Goal: Information Seeking & Learning: Compare options

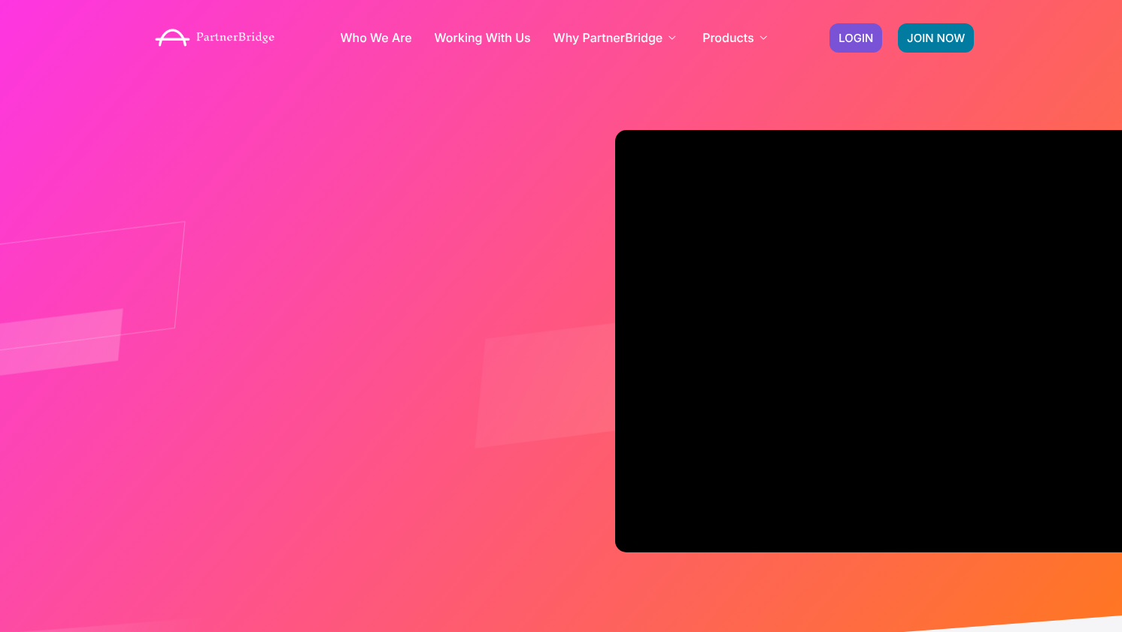
click at [801, 44] on div "Who We Are Working With Us Why PartnerBridge For Our Clients For Solutions Part…" at bounding box center [561, 38] width 842 height 60
click at [826, 44] on div "JOIN NOW LOGIN" at bounding box center [902, 38] width 160 height 44
click at [854, 44] on link "LOGIN" at bounding box center [855, 37] width 53 height 29
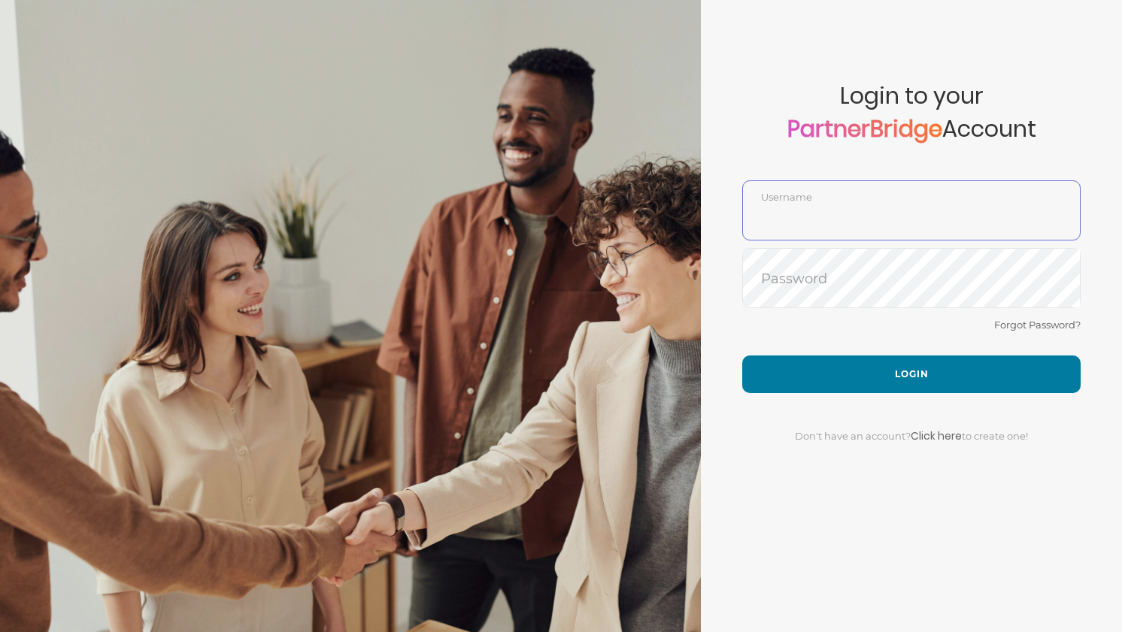
type input "DemoUser"
click at [841, 327] on div "Forgot Password?" at bounding box center [911, 336] width 338 height 40
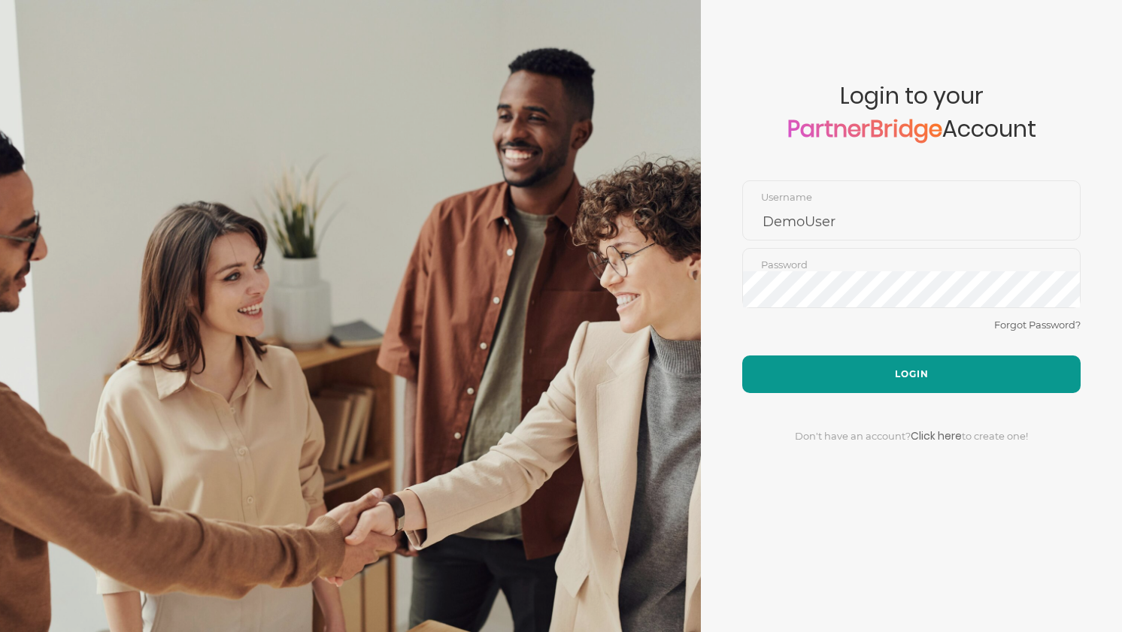
click at [887, 385] on button "Login" at bounding box center [911, 375] width 338 height 38
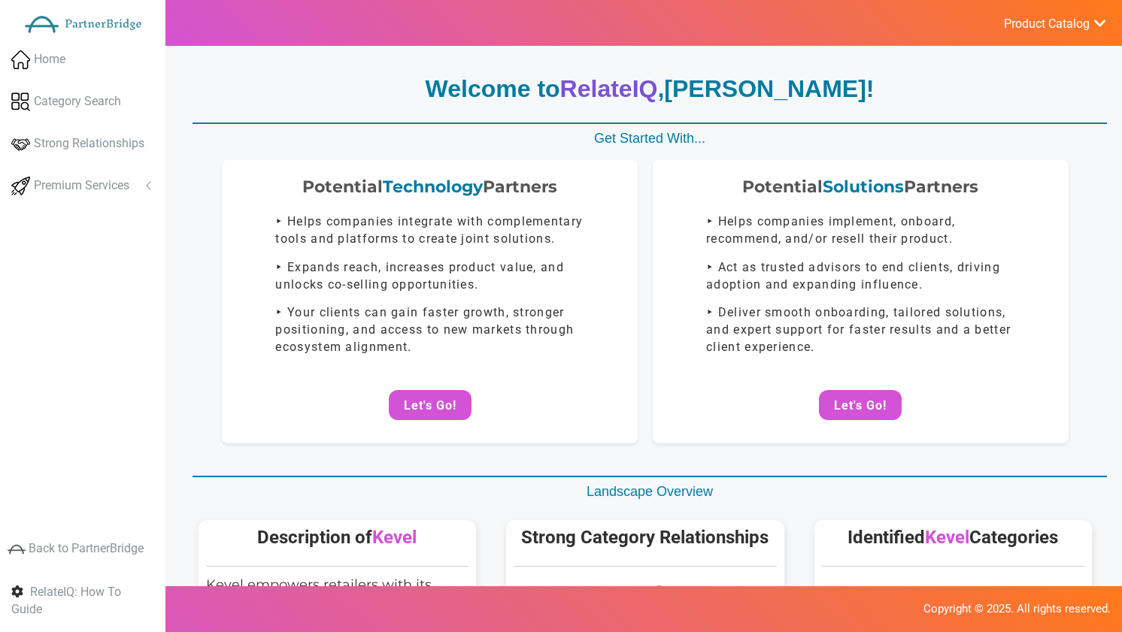
click at [1047, 35] on ul "Product Catalog RelateIQ - Premium Precision Insights - Launch DataStream - Upg…" at bounding box center [1054, 23] width 135 height 46
click at [1046, 35] on ul "Product Catalog RelateIQ - Premium Precision Insights - Launch DataStream - Upg…" at bounding box center [1054, 23] width 135 height 46
click at [1048, 21] on span "Product Catalog" at bounding box center [1047, 24] width 86 height 15
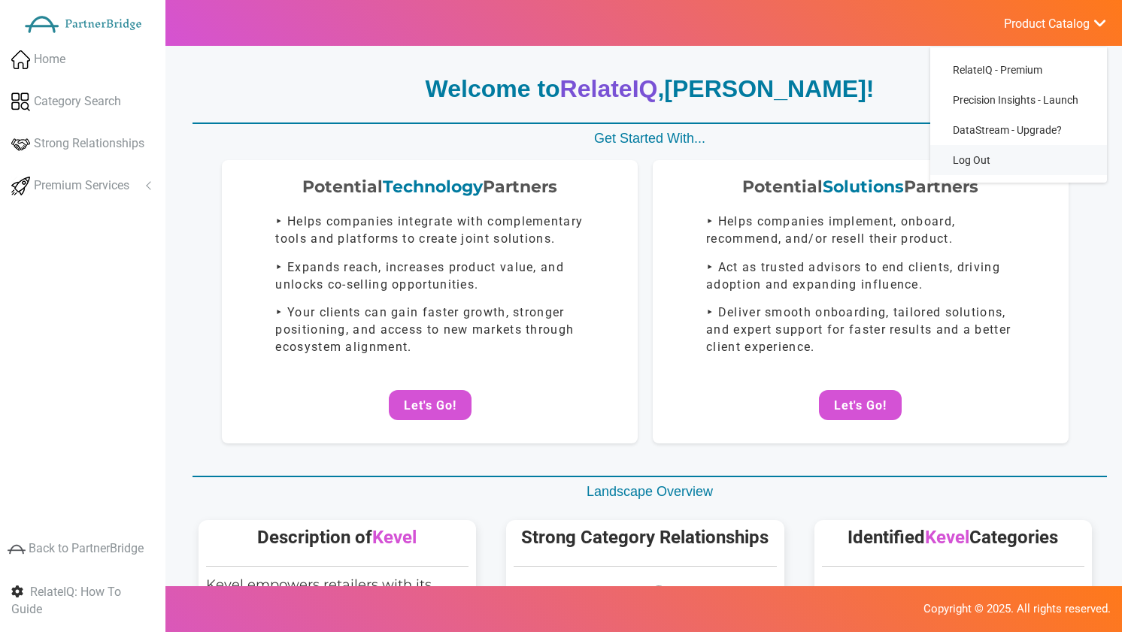
click at [969, 154] on link "Log Out" at bounding box center [1018, 160] width 177 height 30
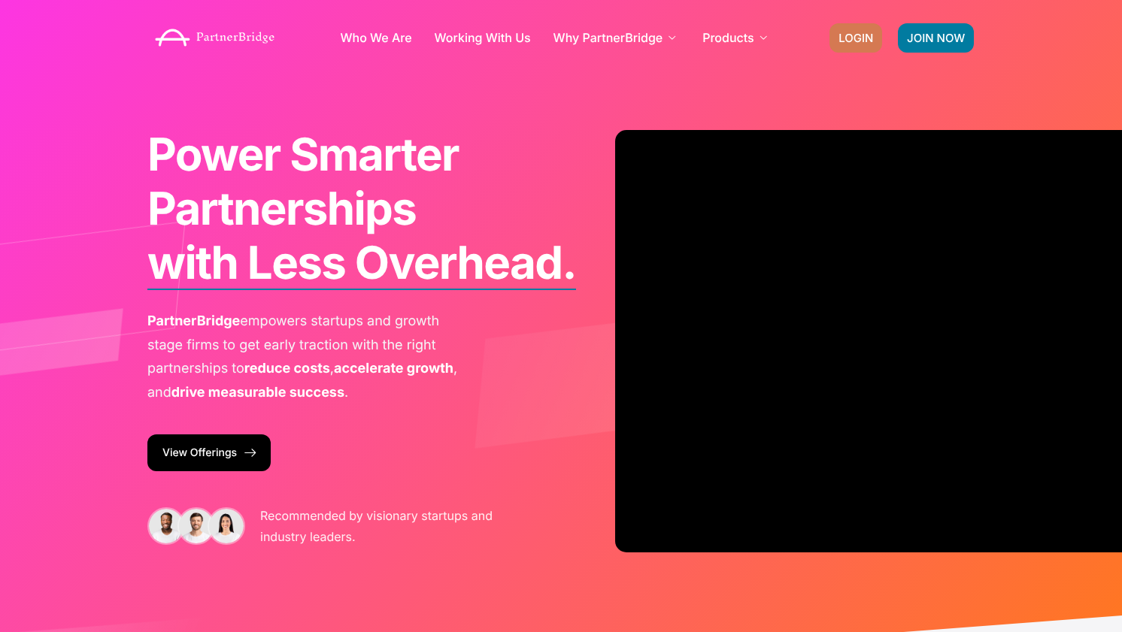
click at [853, 27] on link "LOGIN" at bounding box center [855, 37] width 53 height 29
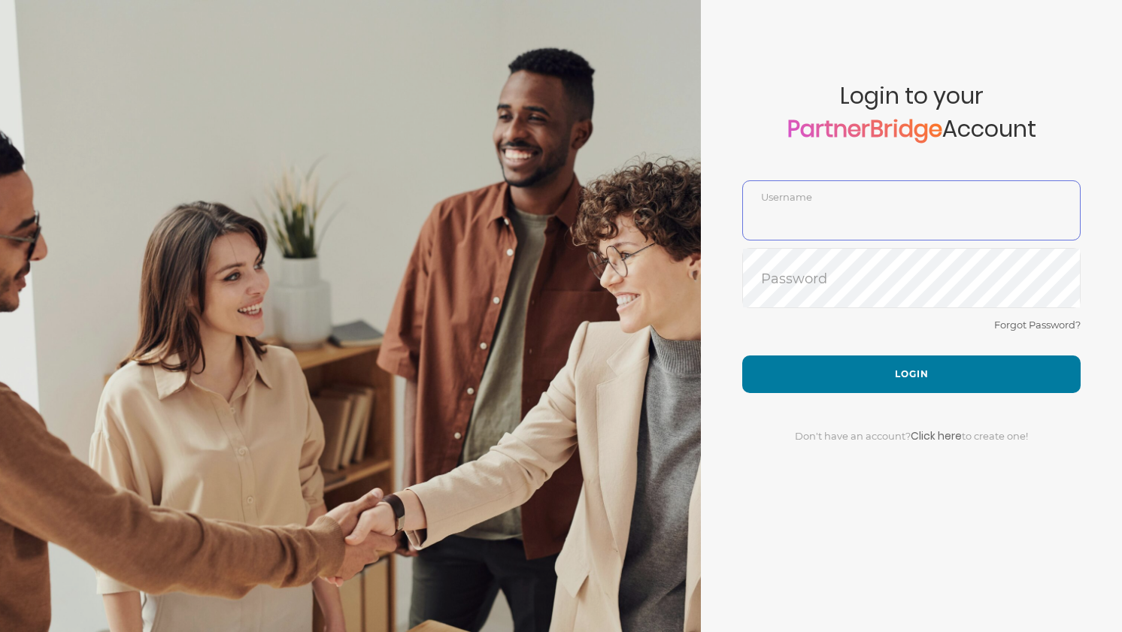
type input "DemoUser"
click at [796, 400] on div "Don't have an account? Click here to create one!" at bounding box center [911, 427] width 338 height 68
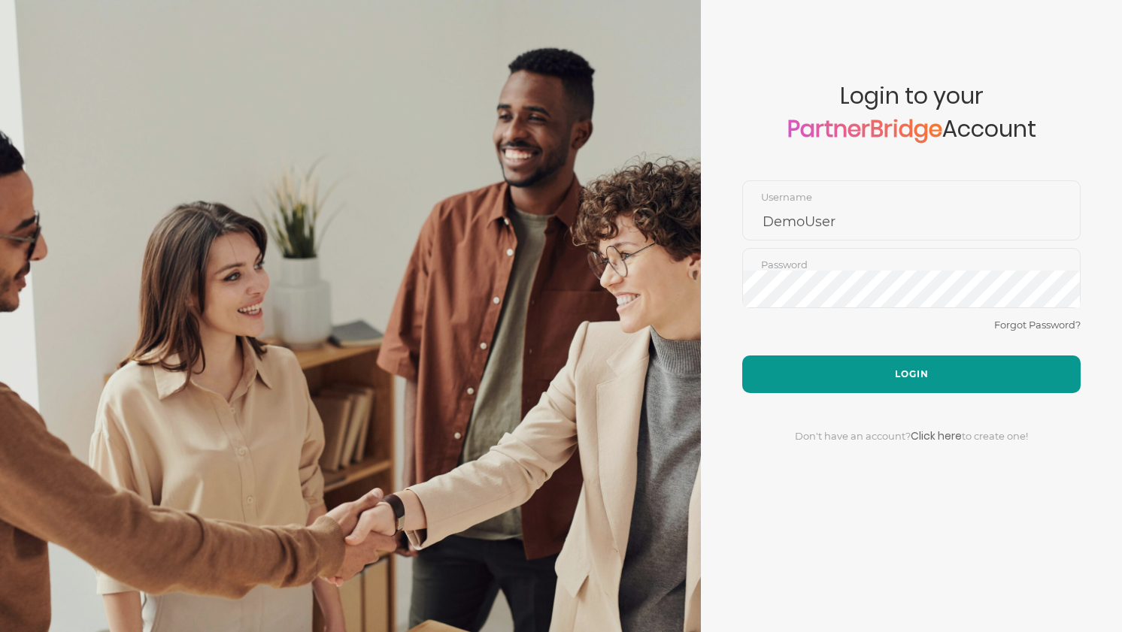
click at [801, 375] on button "Login" at bounding box center [911, 375] width 338 height 38
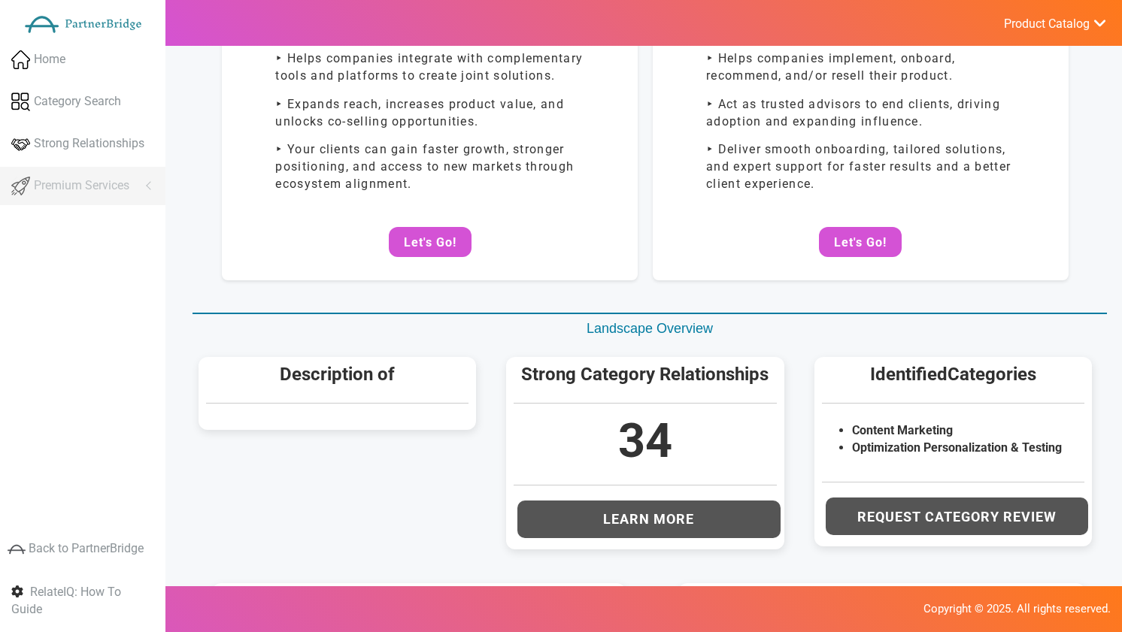
scroll to position [356, 0]
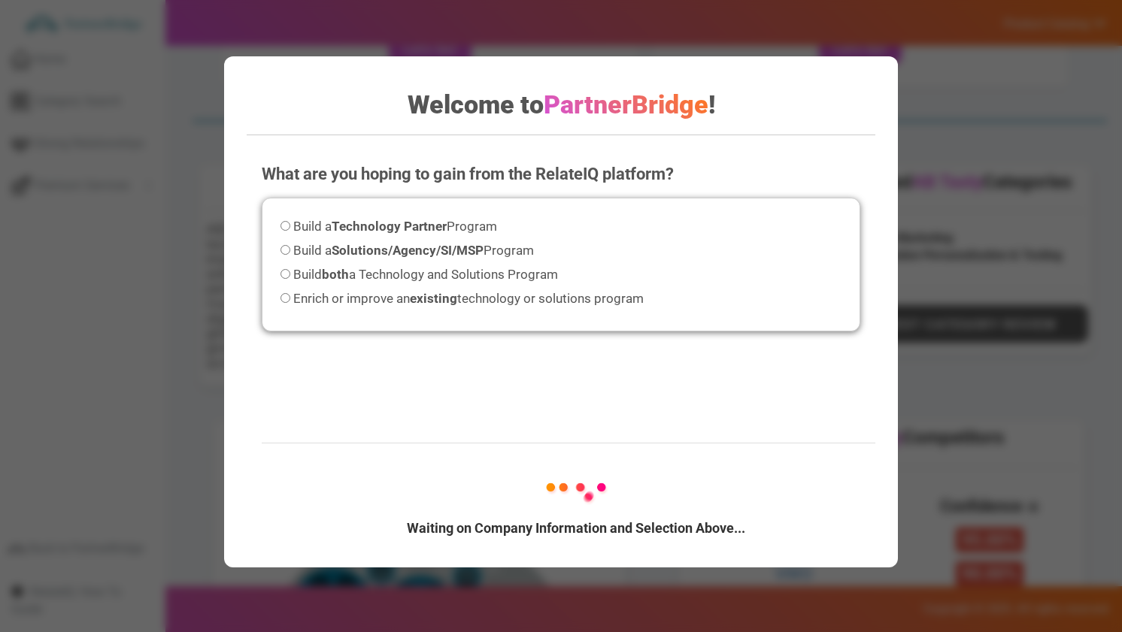
click at [414, 223] on strong "Technology Partner" at bounding box center [389, 226] width 115 height 15
click at [290, 223] on input "Build a Technology Partner Program" at bounding box center [285, 226] width 10 height 10
radio input "true"
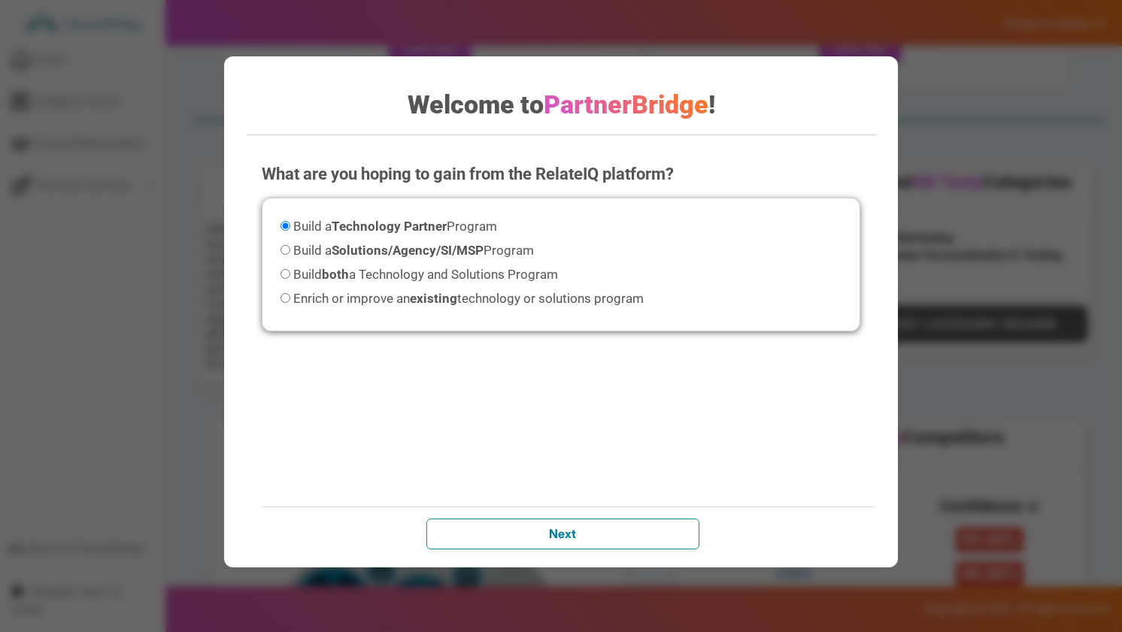
click at [630, 534] on input "Next" at bounding box center [562, 534] width 272 height 30
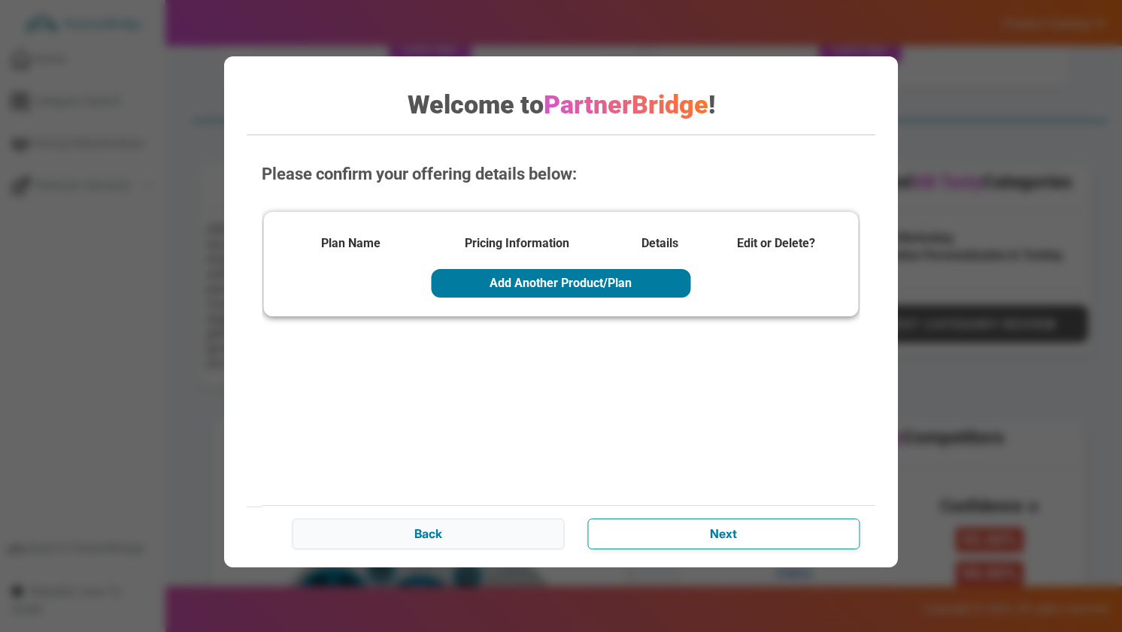
click at [723, 525] on input "Next" at bounding box center [723, 534] width 272 height 30
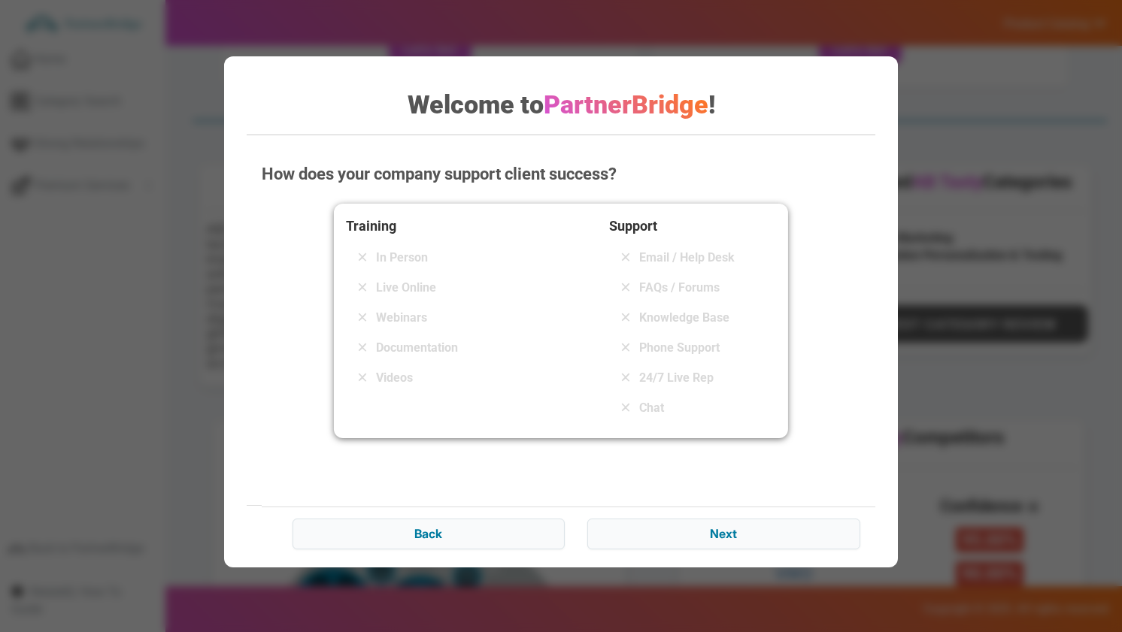
click at [420, 303] on div "Training In Person Live Online Webinars Documentation Videos" at bounding box center [429, 321] width 167 height 211
click at [402, 278] on div "Live Online" at bounding box center [429, 288] width 167 height 24
click at [674, 340] on span "Phone Support" at bounding box center [679, 348] width 80 height 18
click at [692, 551] on div "Back Next" at bounding box center [576, 533] width 629 height 53
click at [689, 514] on div "Back Next" at bounding box center [576, 533] width 629 height 53
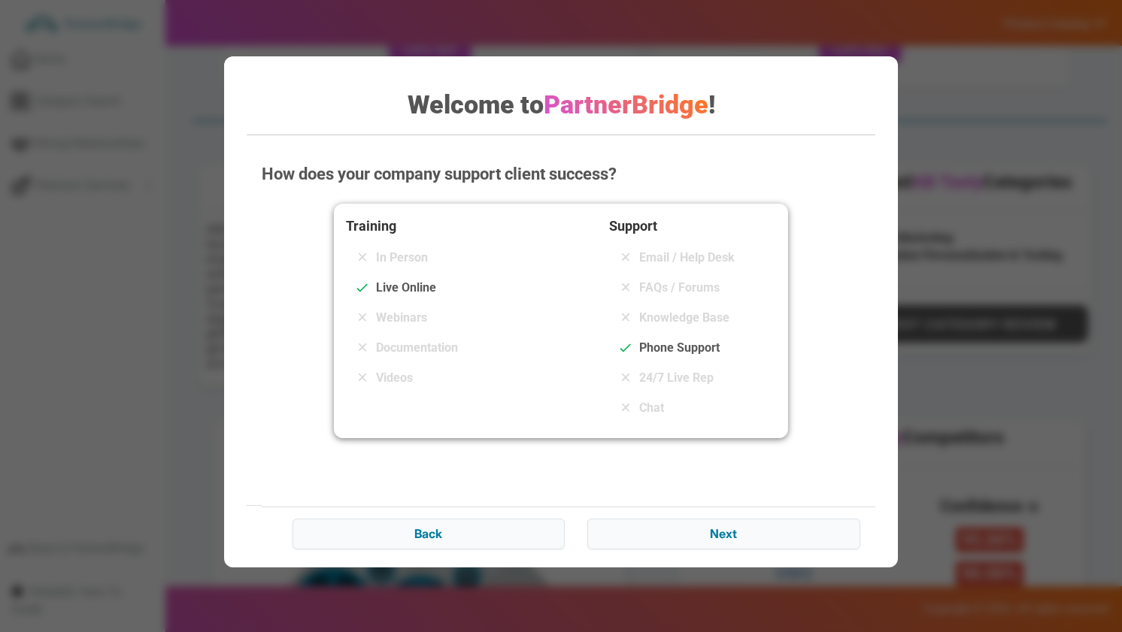
click at [701, 559] on div "Back Next" at bounding box center [576, 533] width 629 height 53
click at [701, 525] on input "Next" at bounding box center [723, 534] width 272 height 30
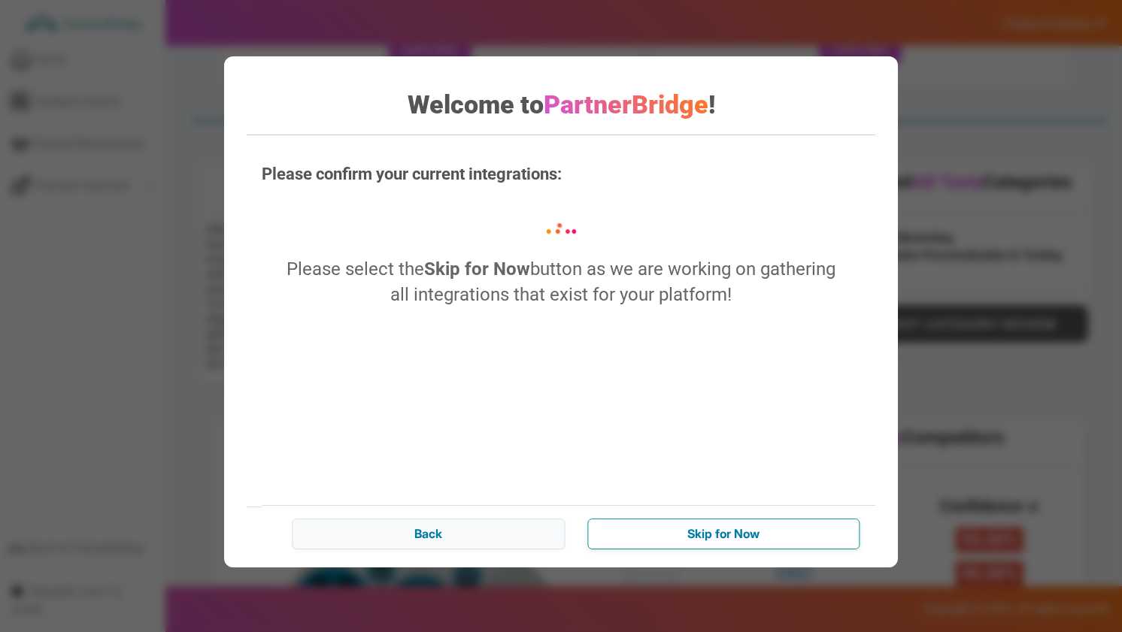
click at [671, 532] on input "Skip for Now" at bounding box center [723, 534] width 272 height 30
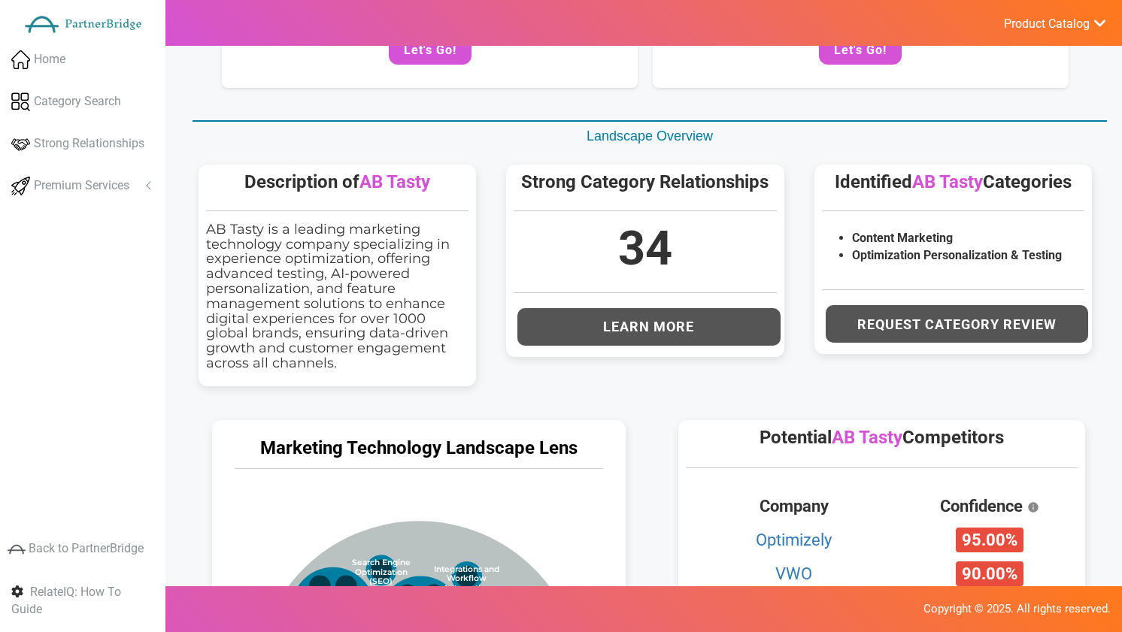
scroll to position [0, 0]
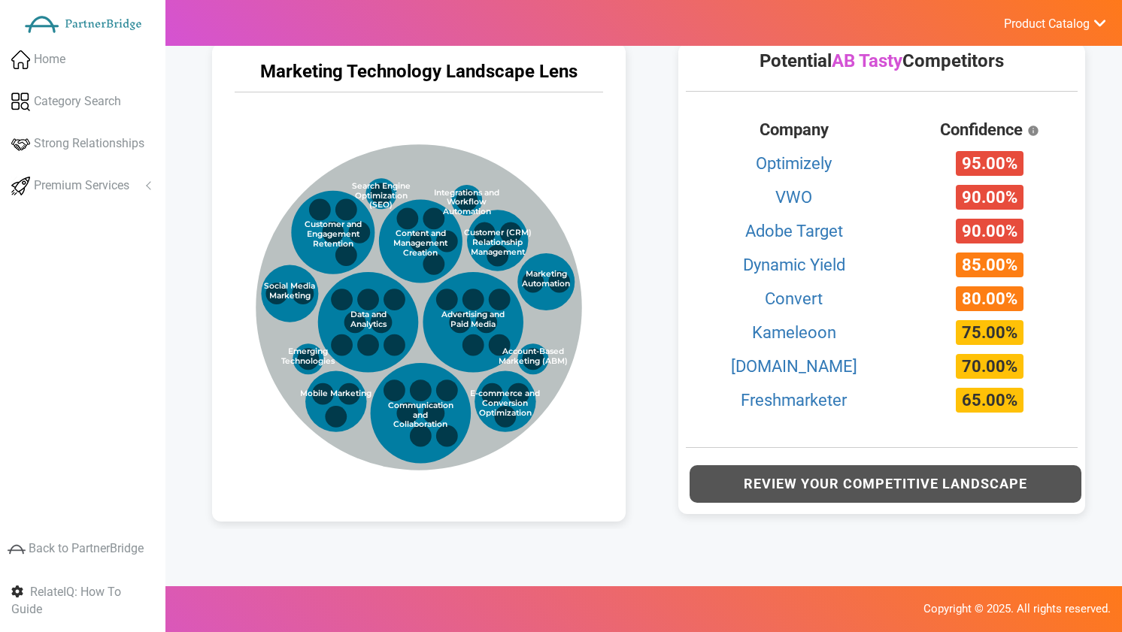
scroll to position [711, 0]
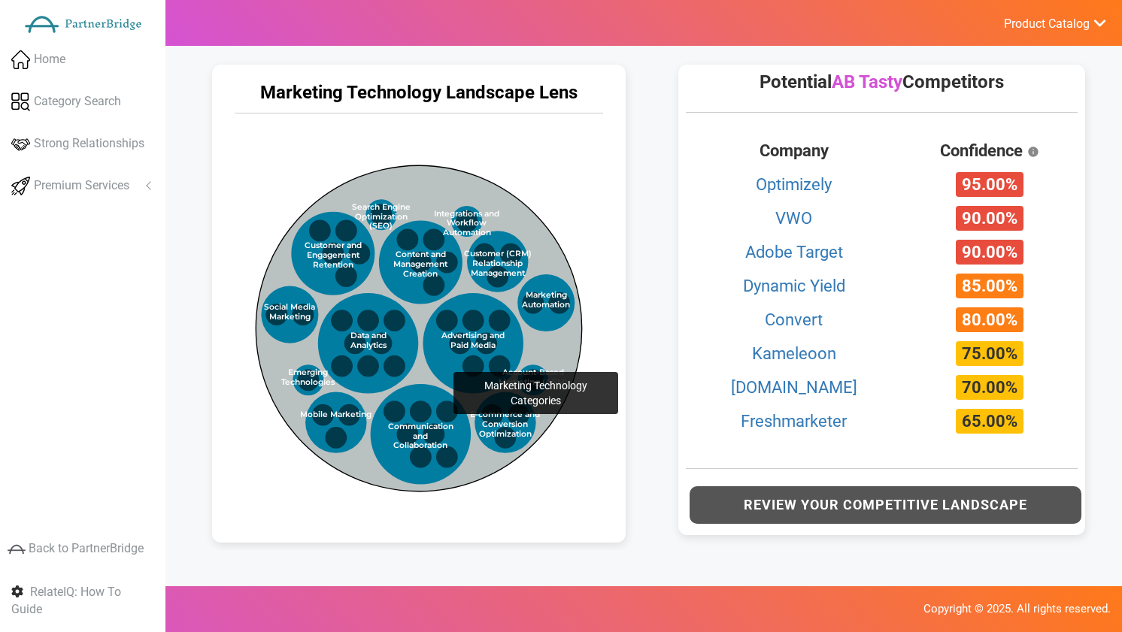
click at [423, 307] on circle at bounding box center [419, 328] width 326 height 326
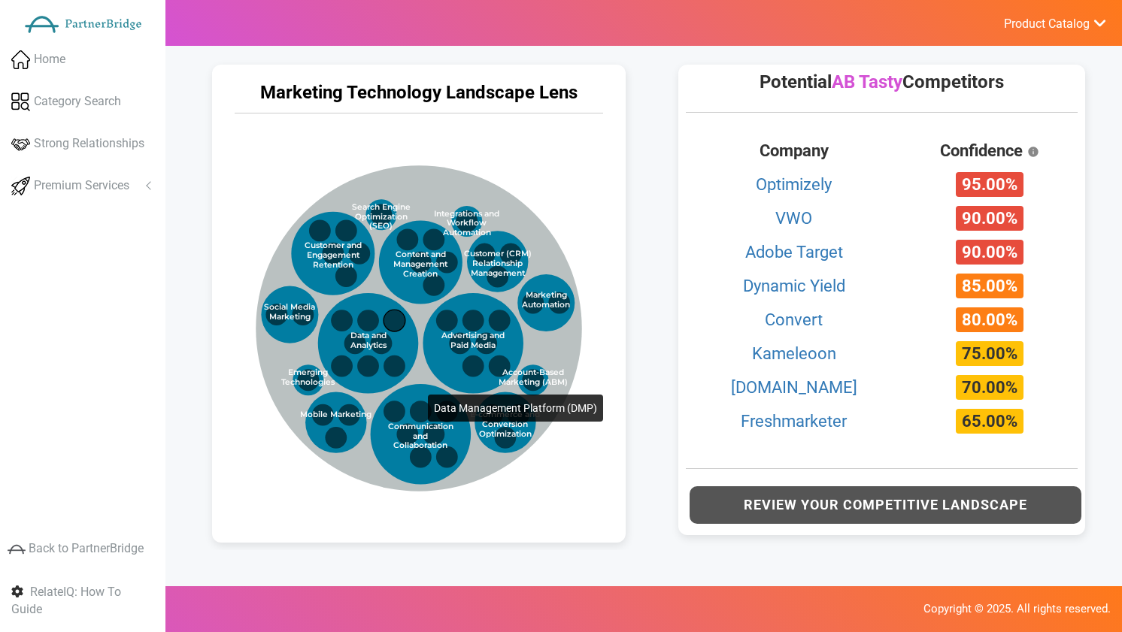
click at [398, 329] on circle at bounding box center [394, 321] width 22 height 22
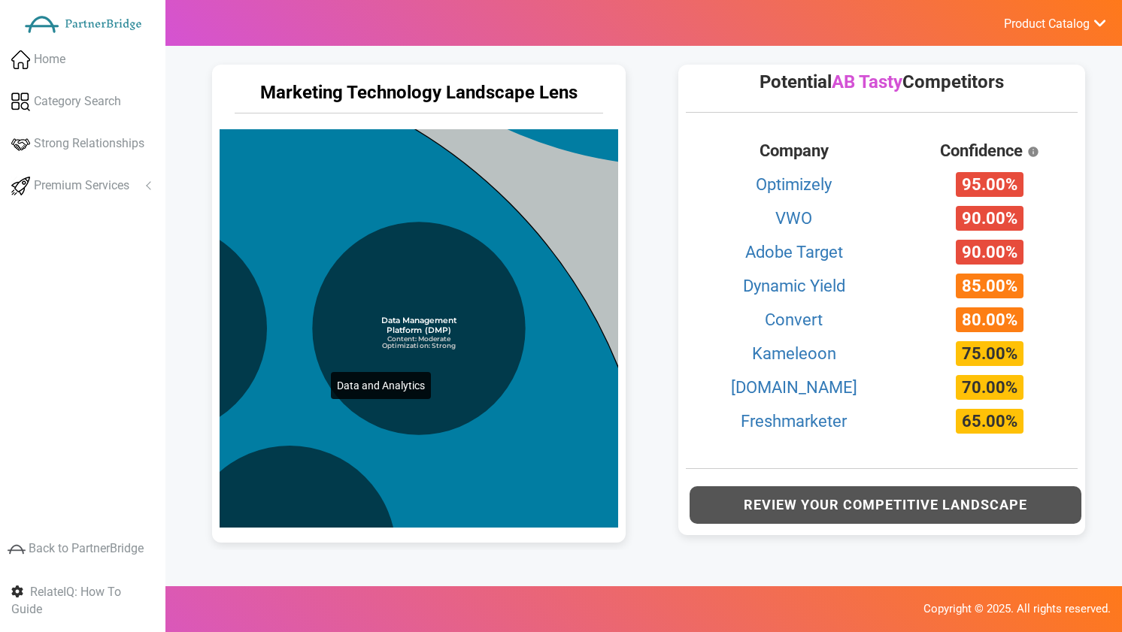
click at [301, 307] on circle at bounding box center [160, 552] width 987 height 987
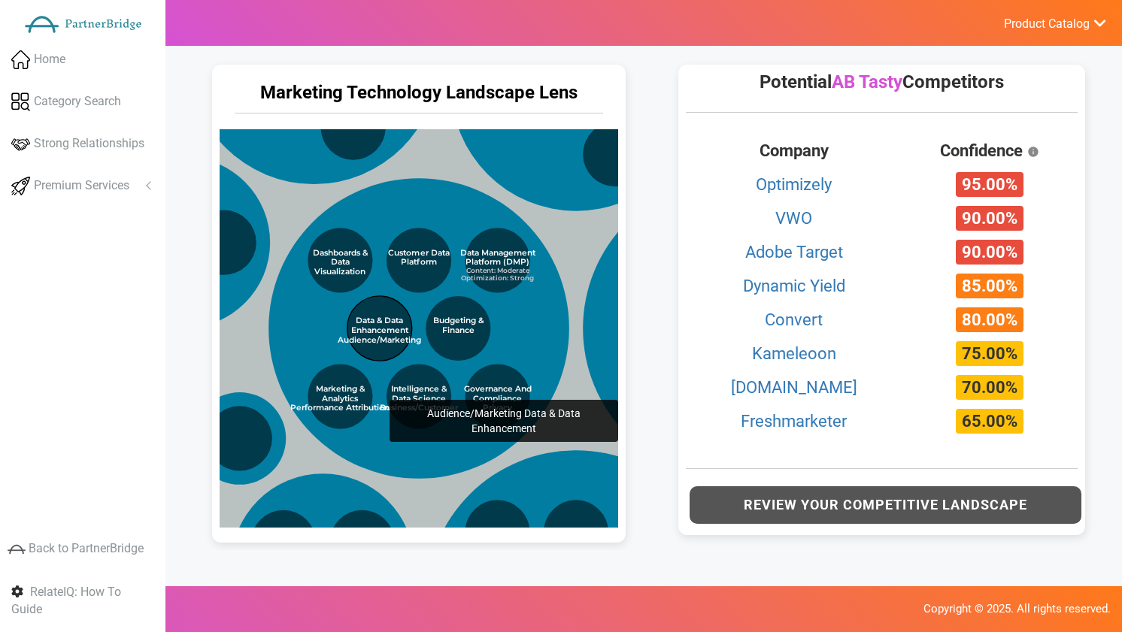
click at [367, 332] on circle at bounding box center [379, 328] width 65 height 65
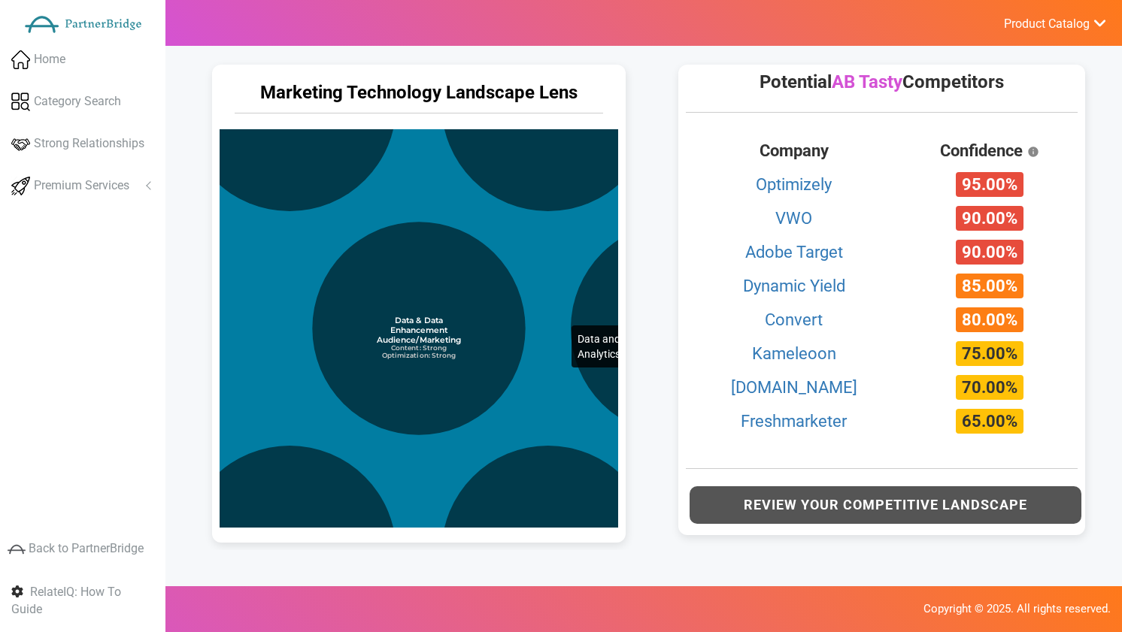
click at [541, 260] on circle at bounding box center [547, 328] width 987 height 987
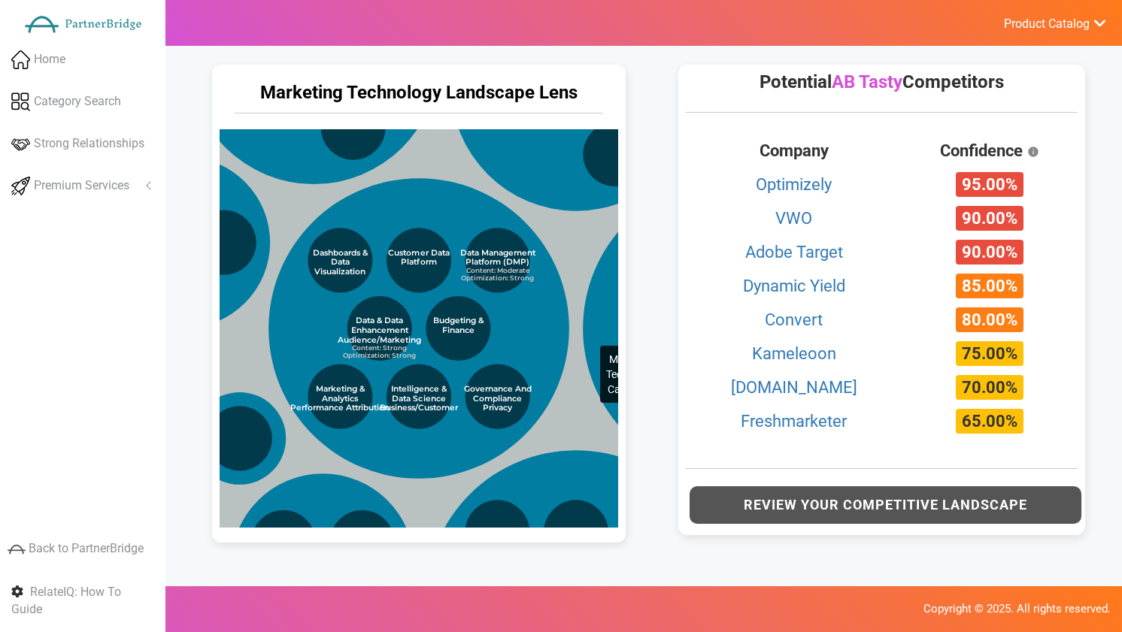
click at [573, 281] on circle at bounding box center [570, 283] width 975 height 975
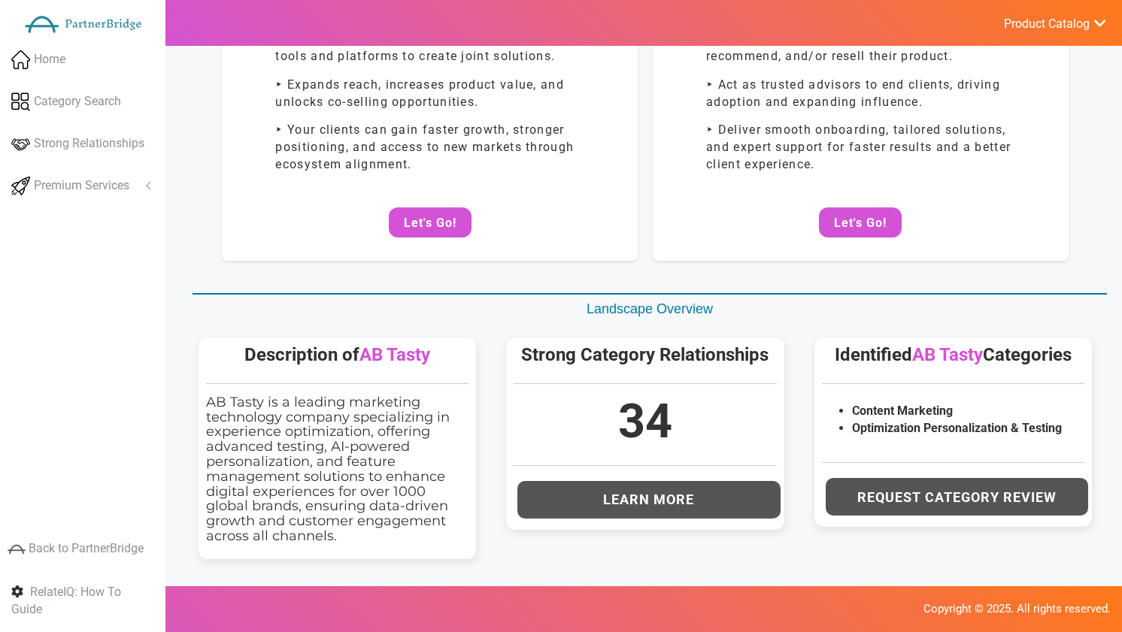
scroll to position [0, 0]
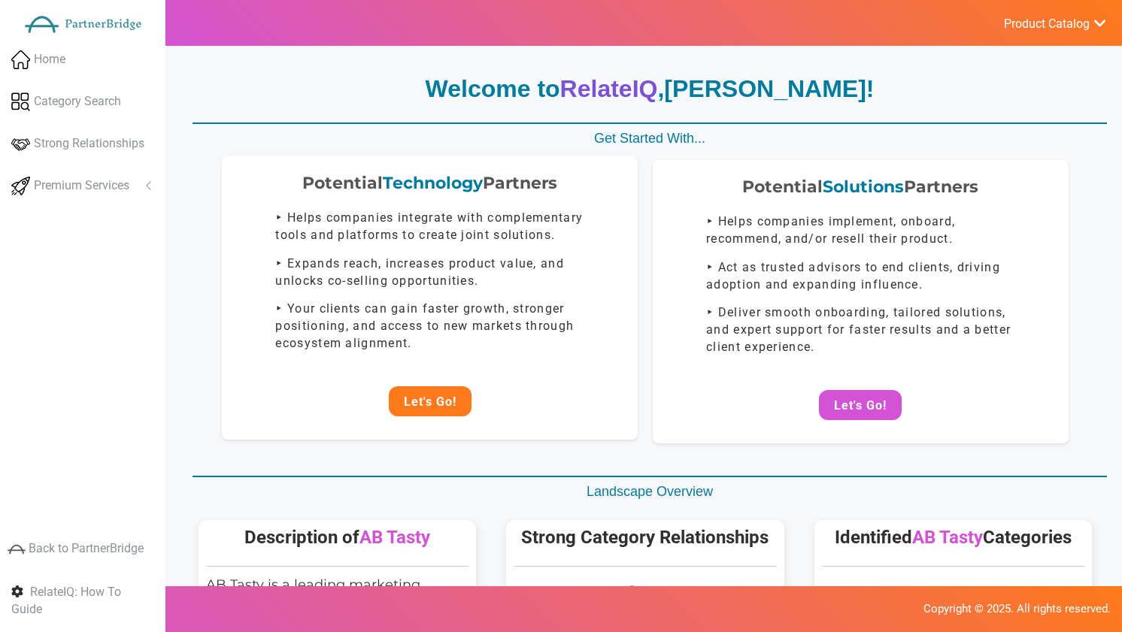
click at [422, 396] on button "Let's Go!" at bounding box center [430, 401] width 83 height 30
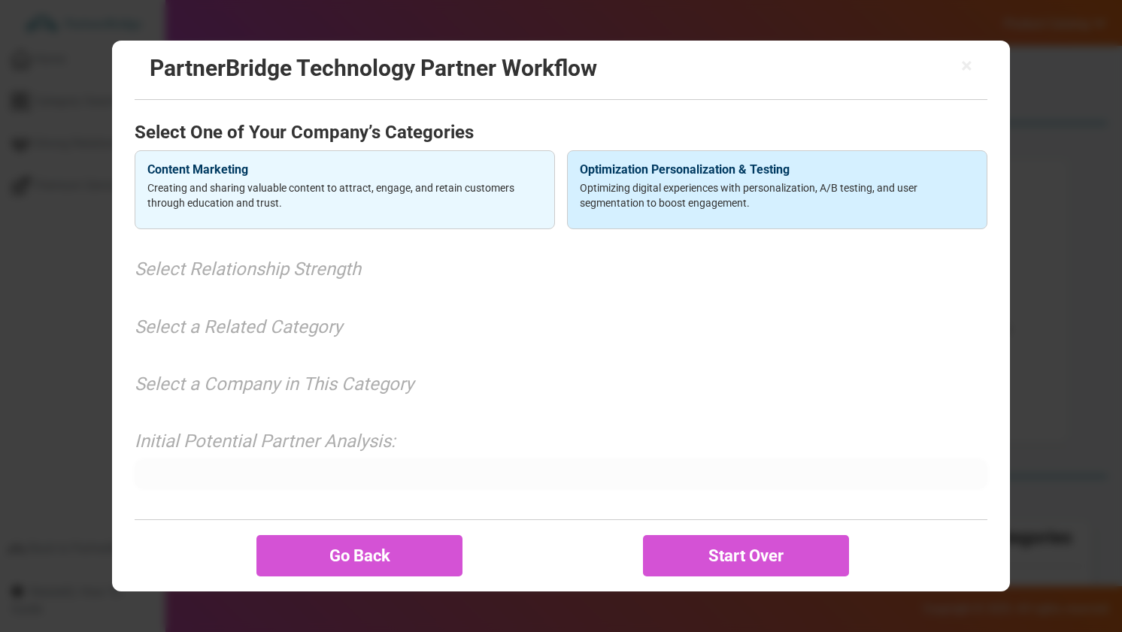
click at [675, 185] on p "Optimizing digital experiences with personalization, A/B testing, and user segm…" at bounding box center [777, 195] width 395 height 30
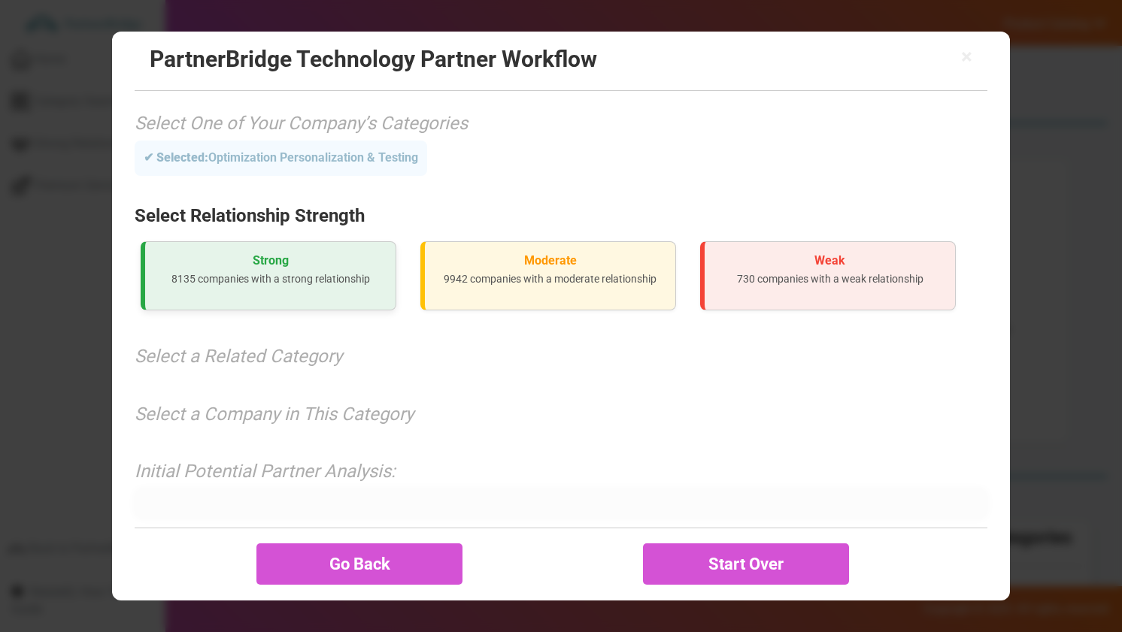
click at [335, 279] on p "8135 companies with a strong relationship" at bounding box center [270, 278] width 226 height 15
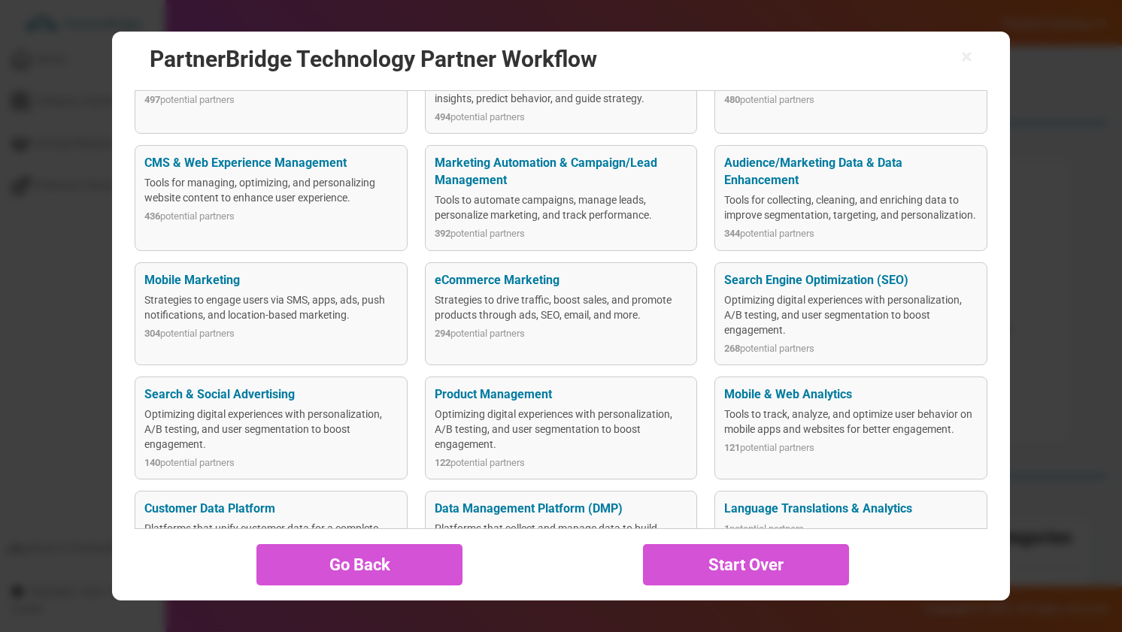
scroll to position [426, 0]
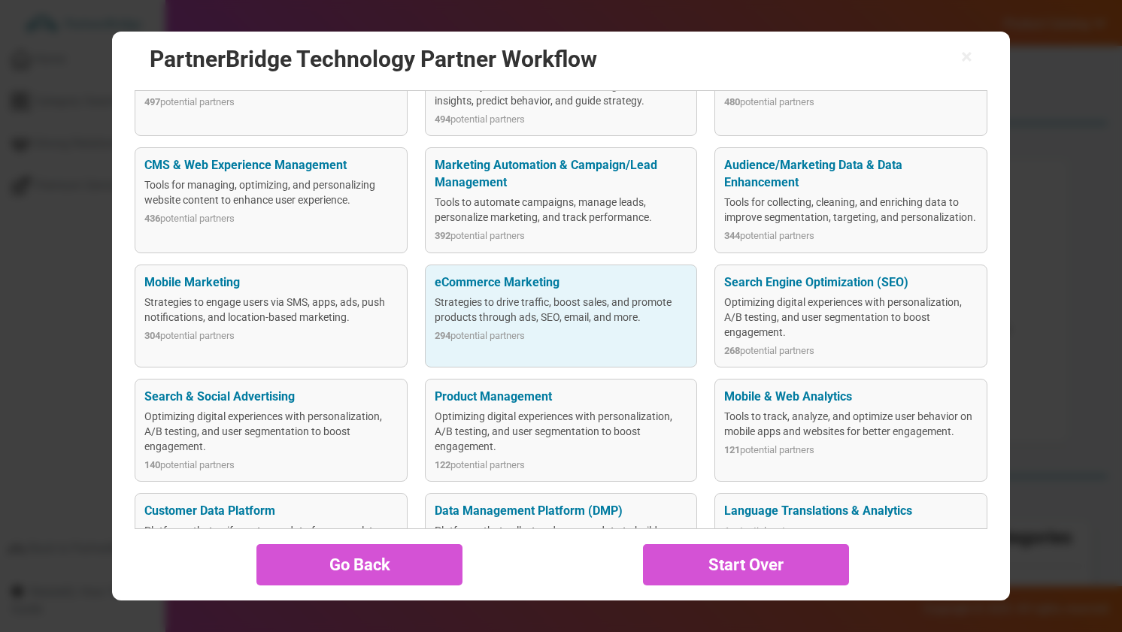
click at [569, 342] on div "294 potential partners" at bounding box center [561, 336] width 253 height 14
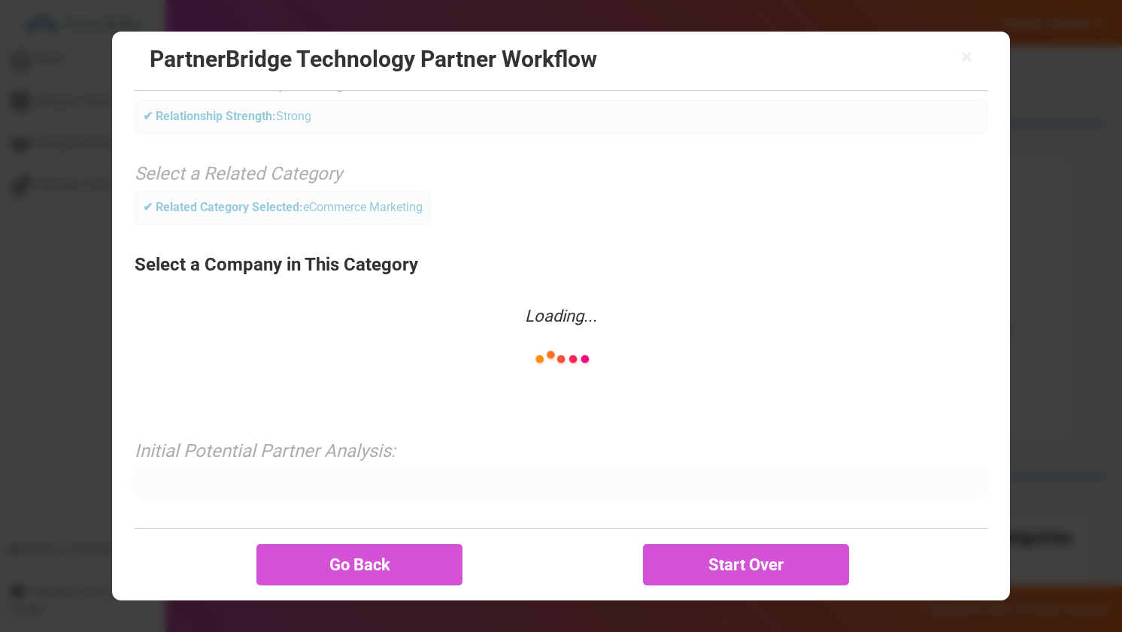
scroll to position [139, 0]
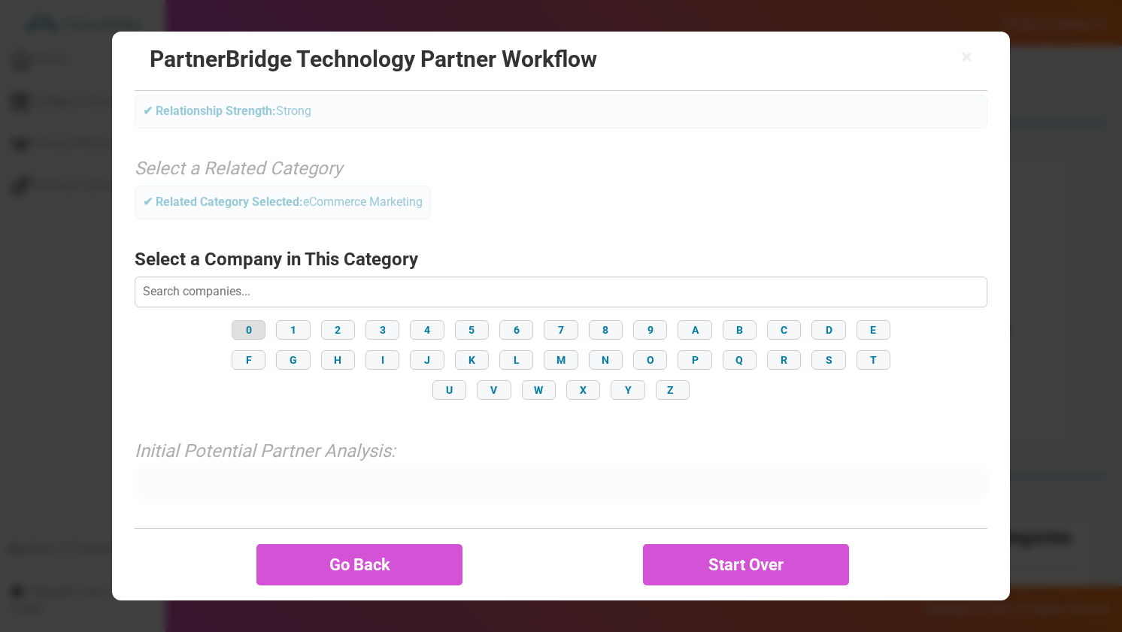
click at [247, 329] on button "0" at bounding box center [249, 330] width 34 height 20
click at [411, 331] on button "4" at bounding box center [427, 330] width 34 height 20
click at [481, 368] on button "K" at bounding box center [472, 360] width 34 height 20
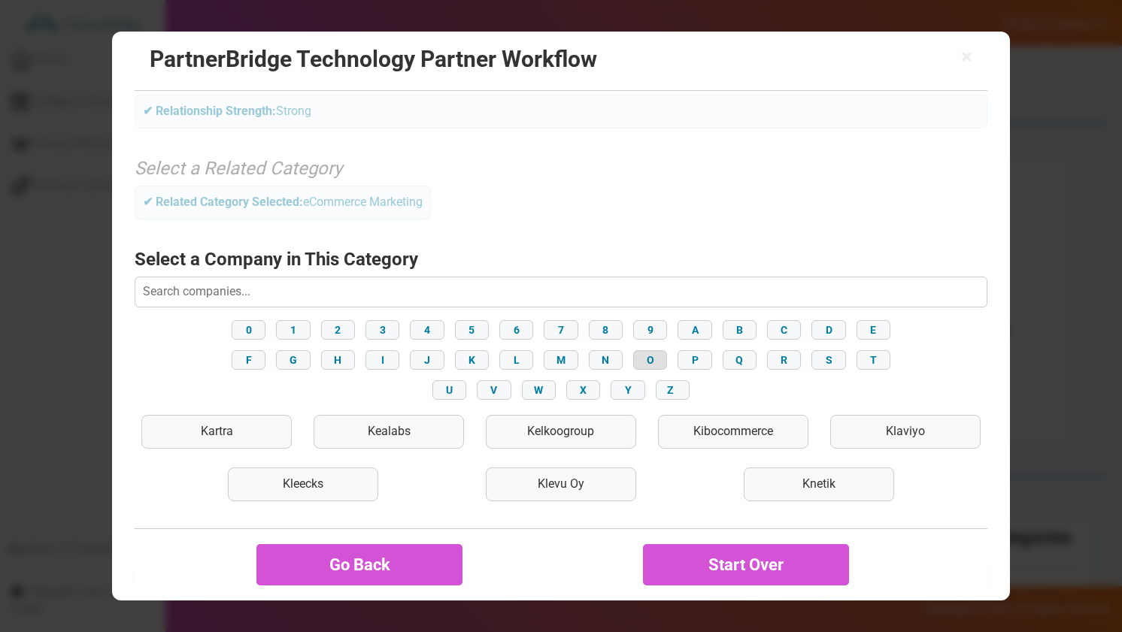
click at [656, 357] on button "O" at bounding box center [650, 360] width 34 height 20
click at [493, 291] on input "text" at bounding box center [561, 292] width 853 height 30
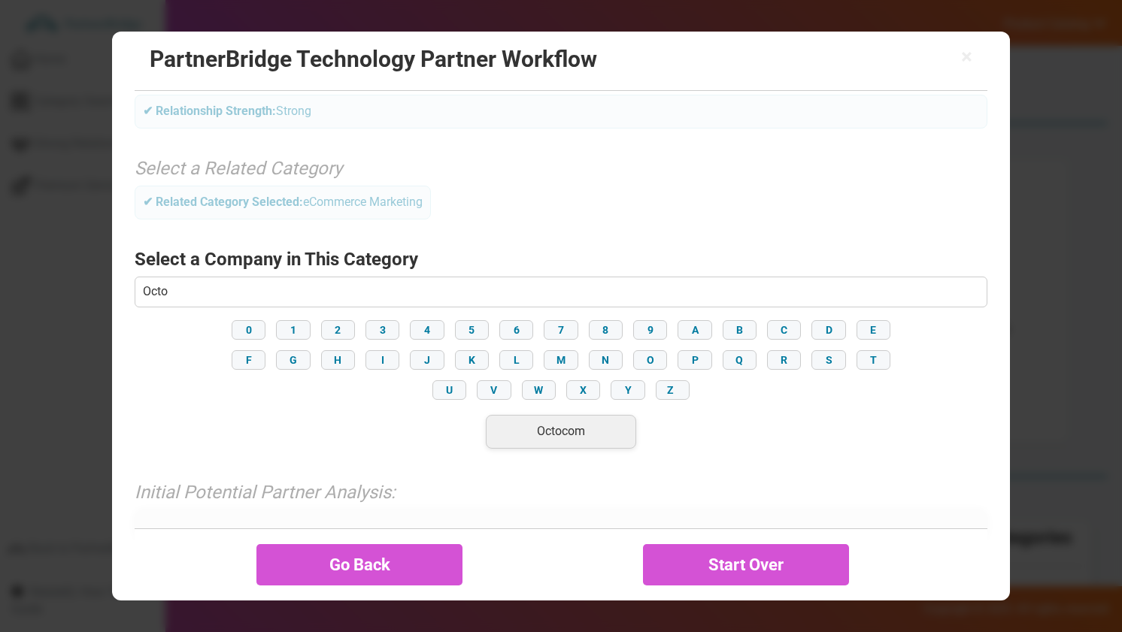
type input "Octo"
click at [579, 432] on div "Octocom" at bounding box center [561, 432] width 150 height 34
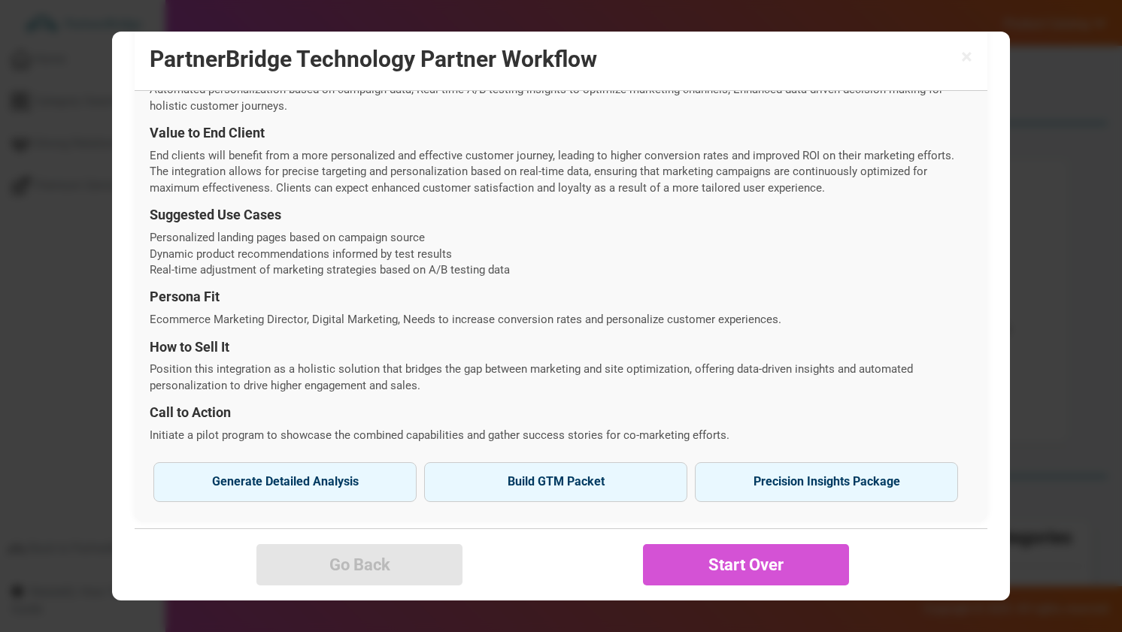
scroll to position [523, 0]
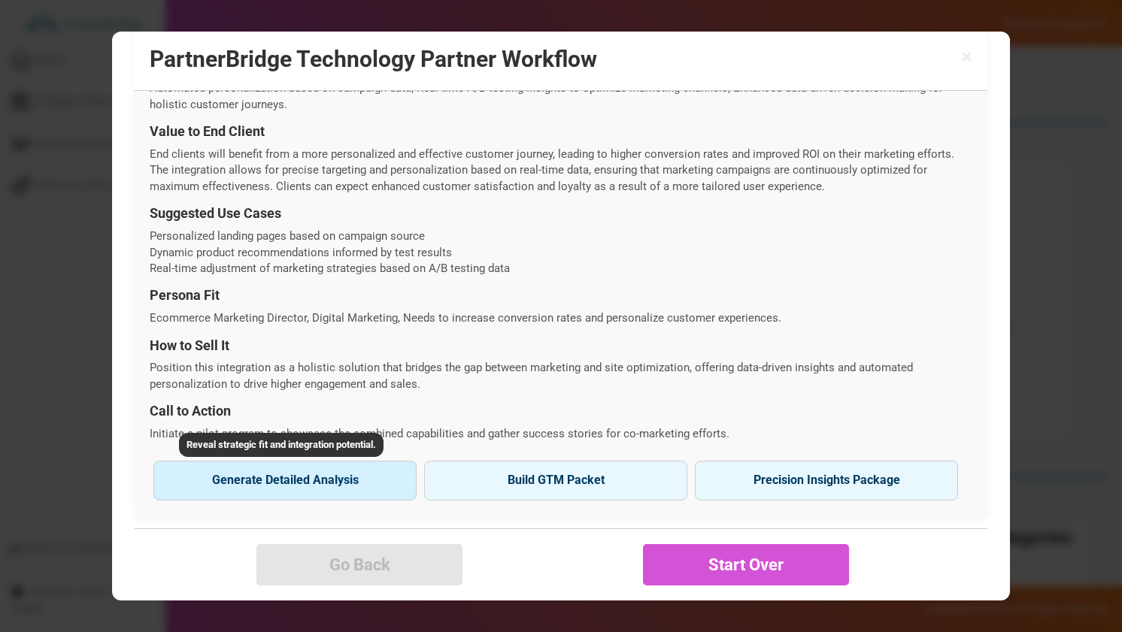
click at [318, 480] on button "Generate Detailed Analysis Reveal strategic fit and integration potential." at bounding box center [284, 480] width 263 height 39
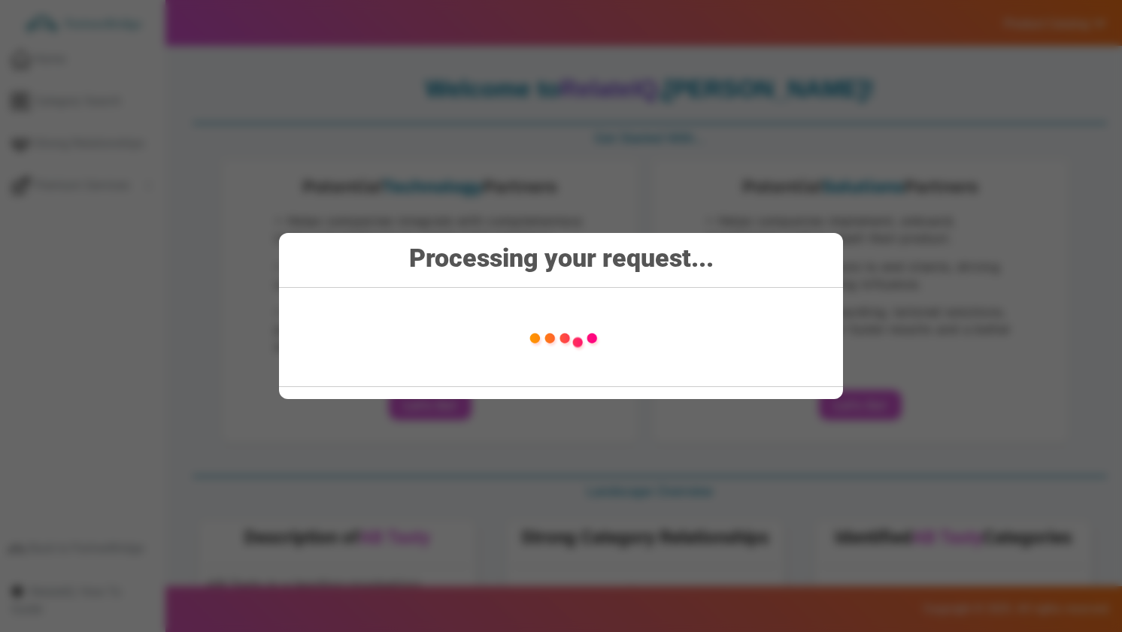
click at [511, 187] on div "Processing your request..." at bounding box center [561, 316] width 1122 height 632
click at [441, 132] on div "Processing your request..." at bounding box center [561, 316] width 1122 height 632
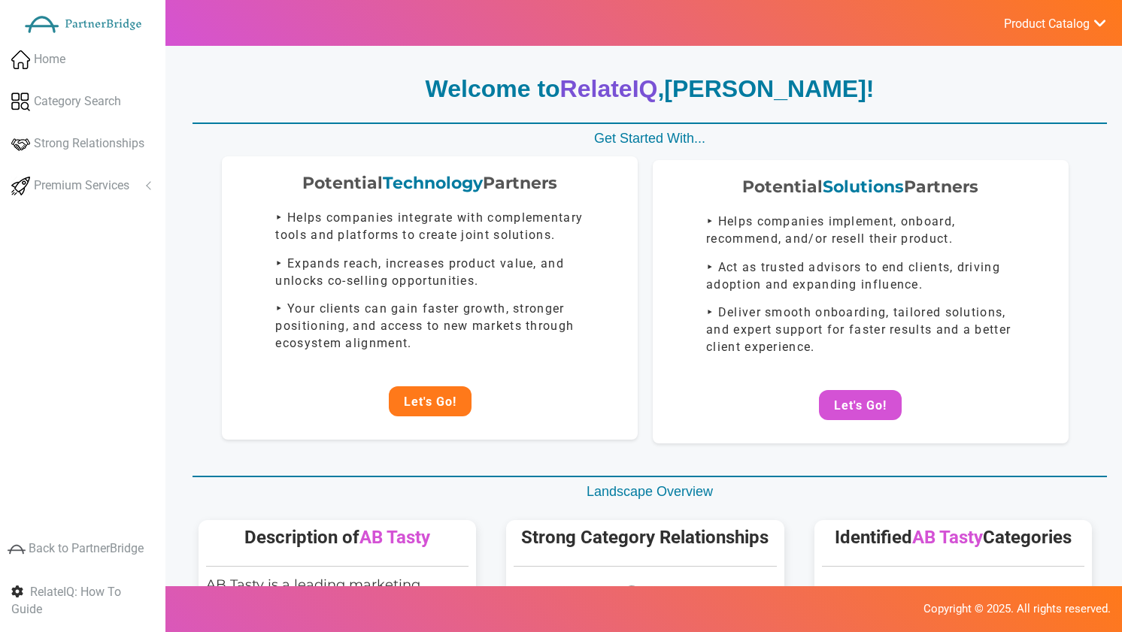
click at [445, 391] on button "Let's Go!" at bounding box center [430, 401] width 83 height 30
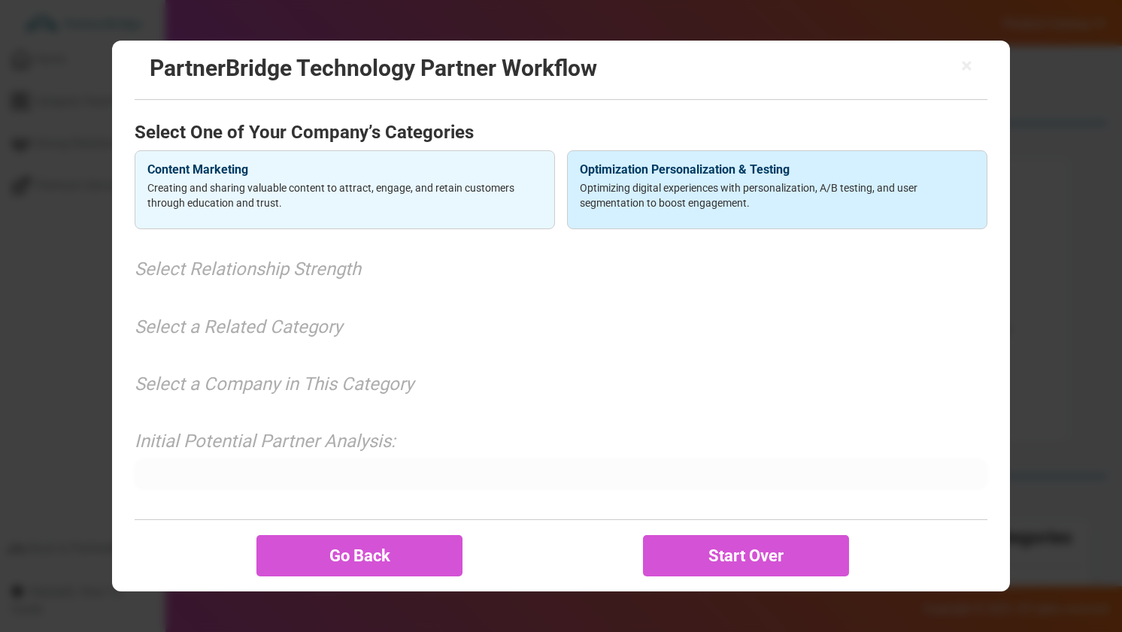
click at [695, 190] on p "Optimizing digital experiences with personalization, A/B testing, and user segm…" at bounding box center [777, 195] width 395 height 30
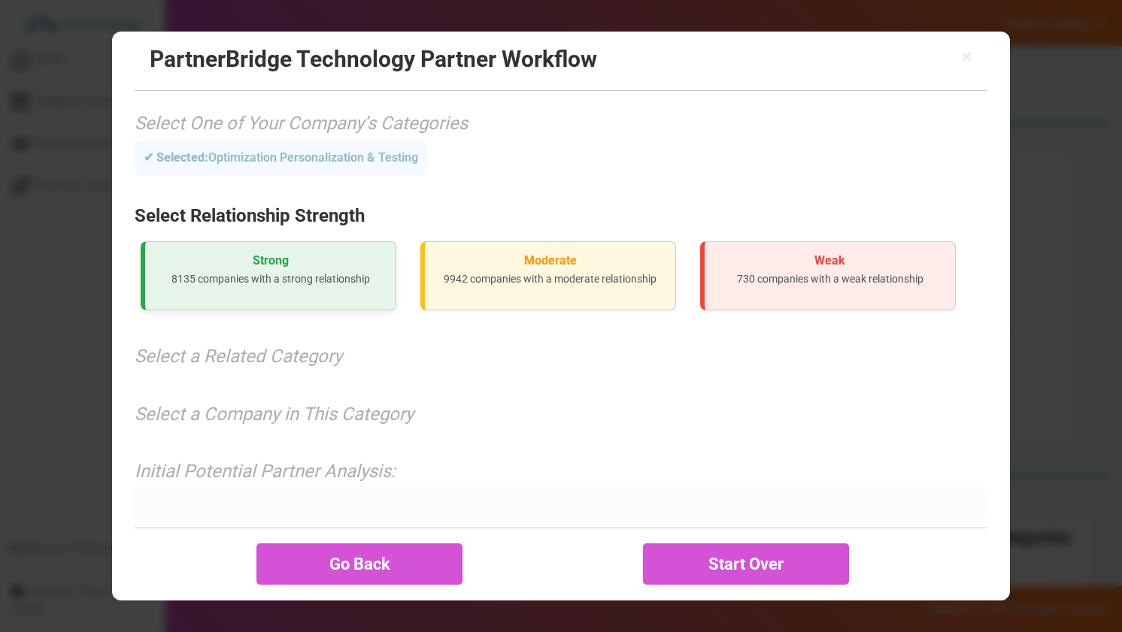
click at [226, 274] on p "8135 companies with a strong relationship" at bounding box center [270, 278] width 226 height 15
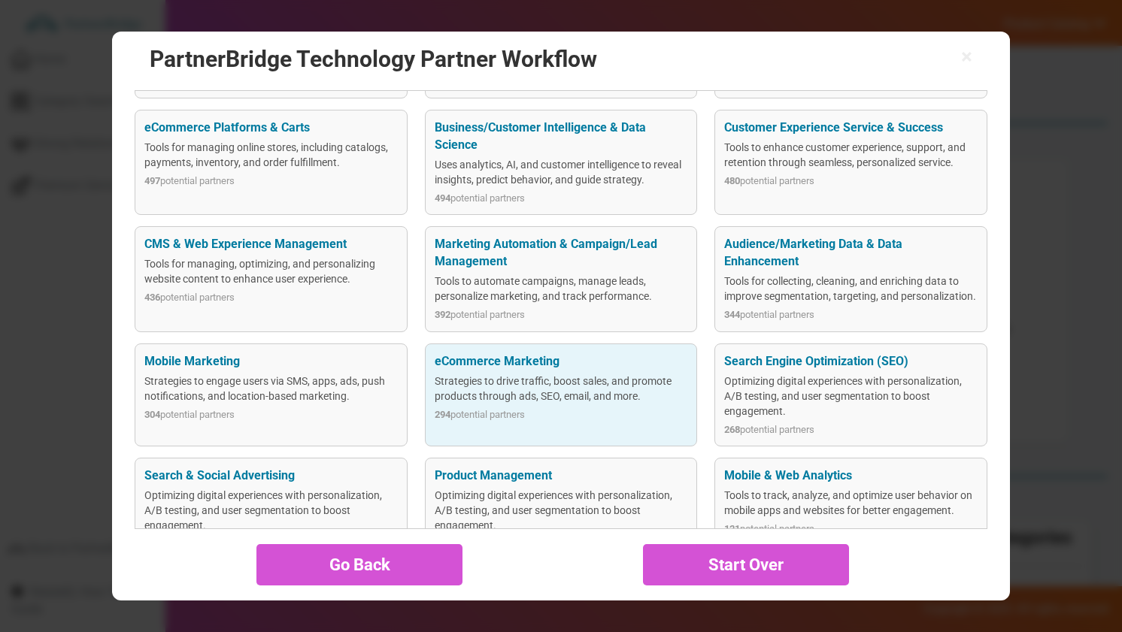
click at [535, 353] on div "eCommerce Marketing Strategies to drive traffic, boost sales, and promote produ…" at bounding box center [561, 395] width 273 height 103
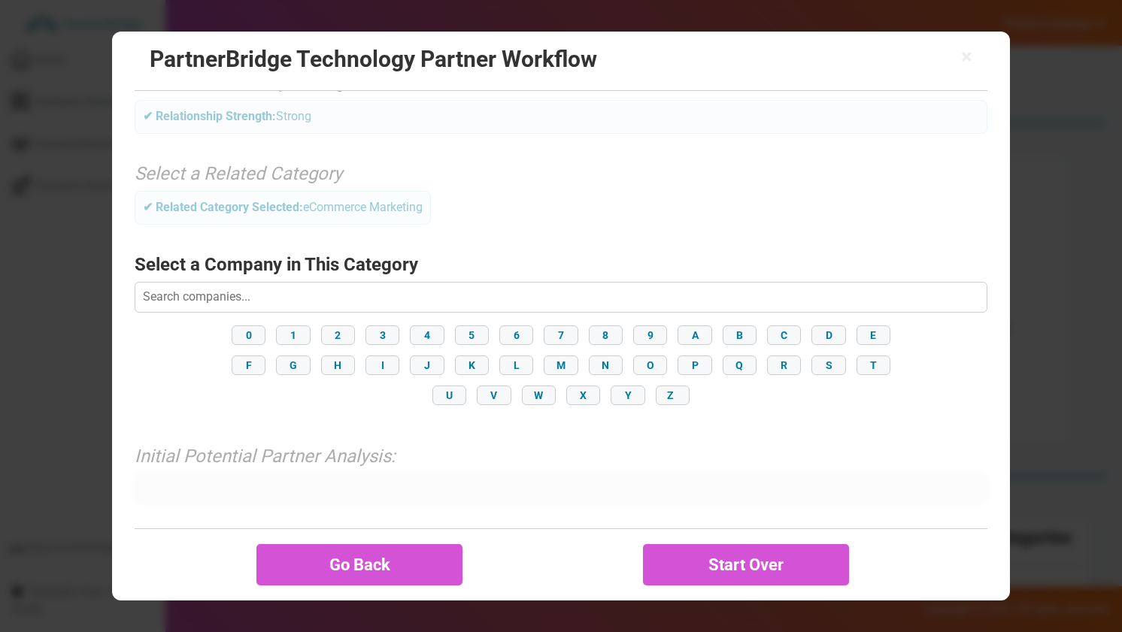
scroll to position [139, 0]
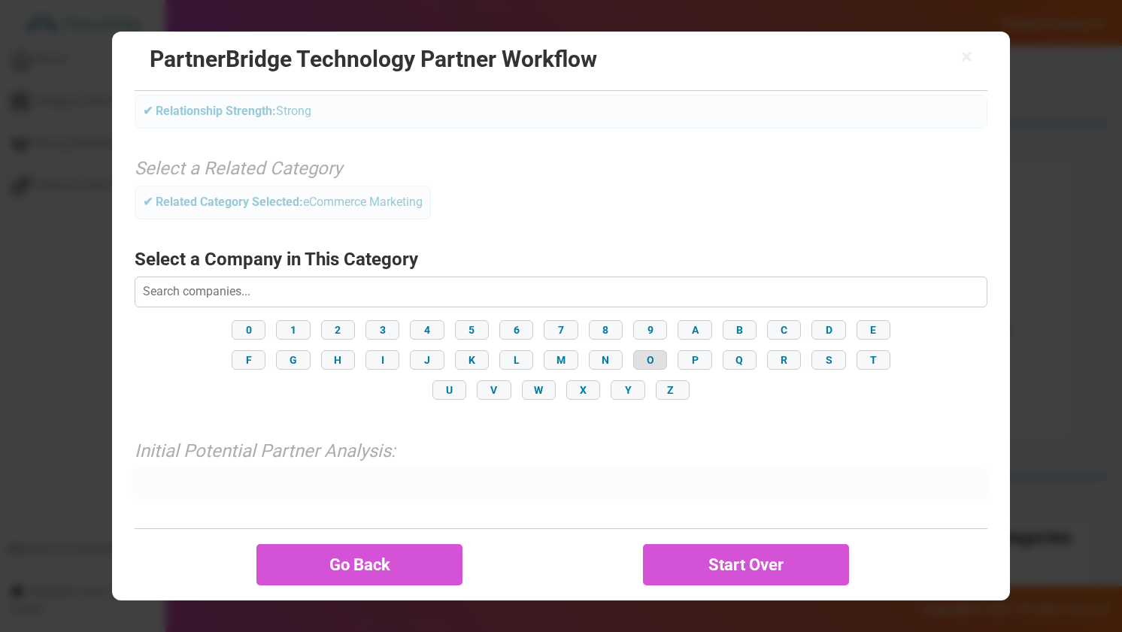
click at [656, 359] on button "O" at bounding box center [650, 360] width 34 height 20
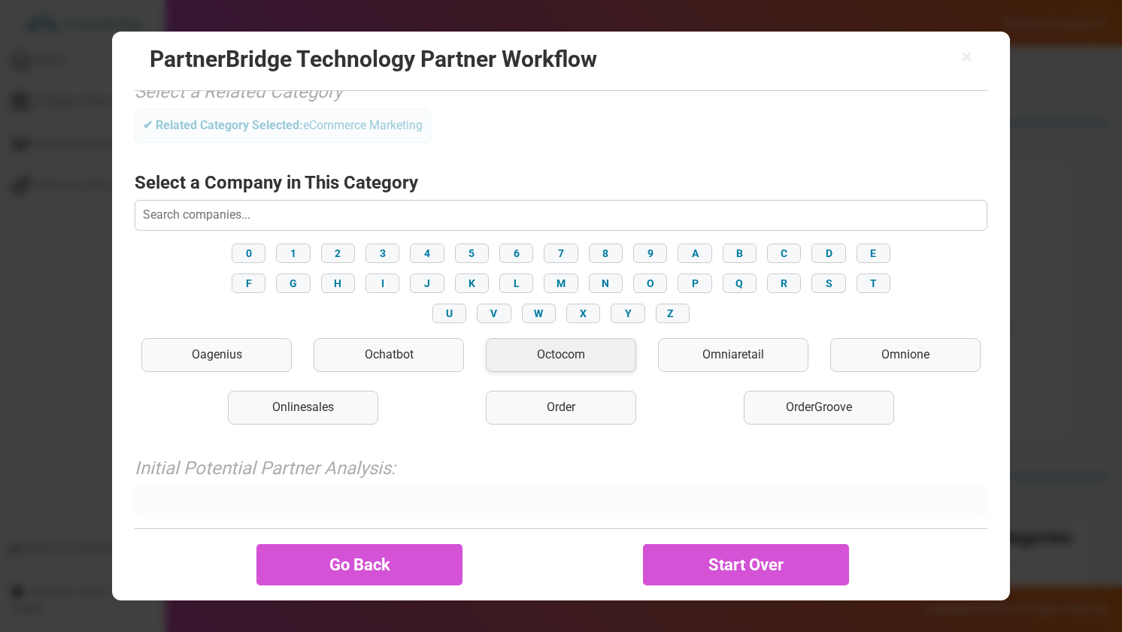
click at [534, 351] on div "Octocom" at bounding box center [561, 355] width 150 height 34
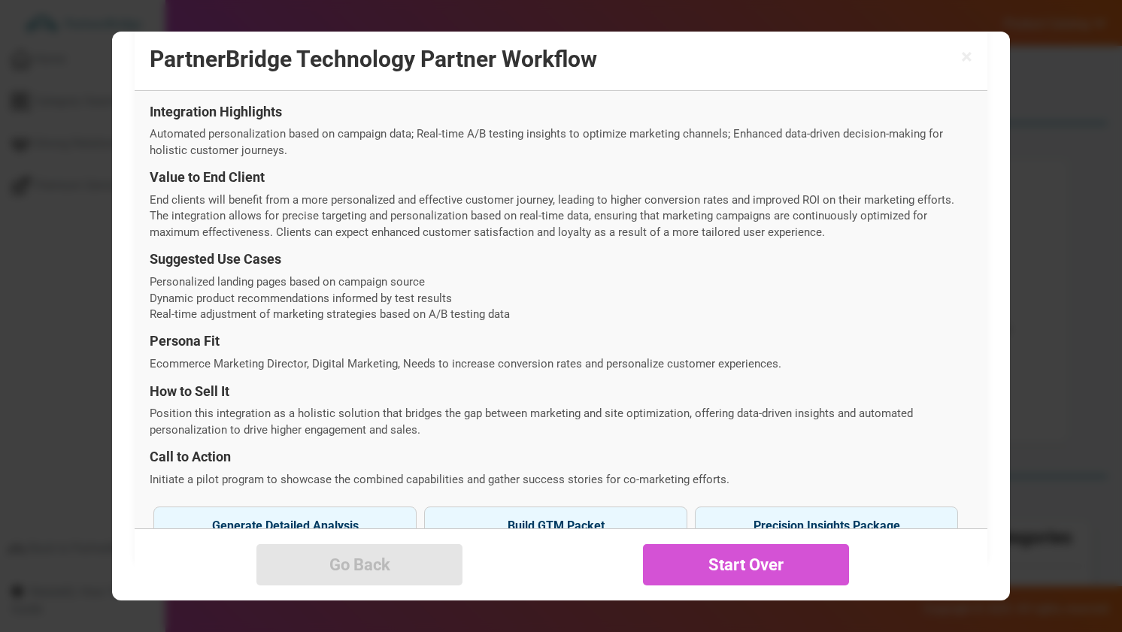
scroll to position [545, 0]
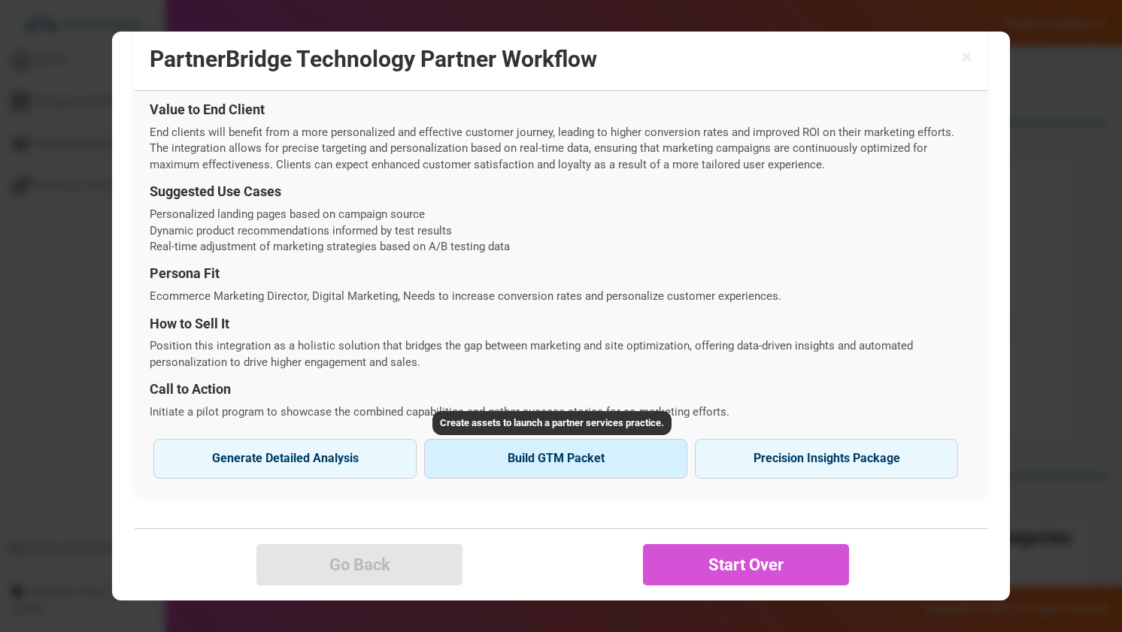
click at [541, 463] on button "Build GTM Packet" at bounding box center [555, 458] width 263 height 39
type input "Octocom"
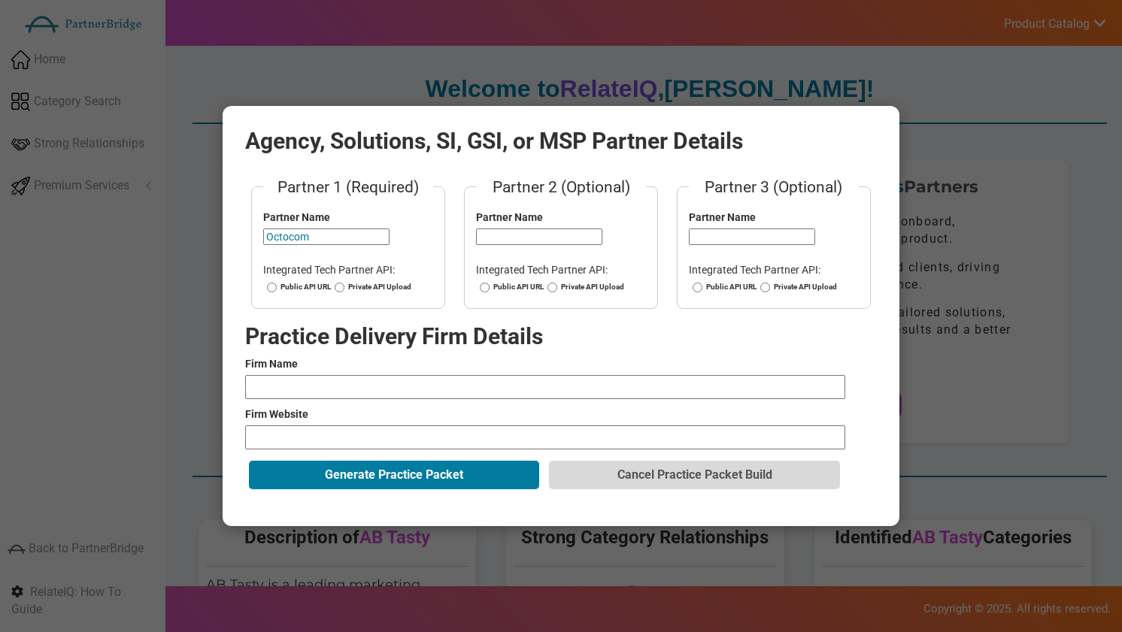
click at [289, 238] on input "Octocom" at bounding box center [326, 237] width 126 height 17
click at [305, 286] on label "Public API URL" at bounding box center [297, 287] width 68 height 11
click at [277, 286] on input "Public API URL" at bounding box center [272, 287] width 10 height 11
radio input "true"
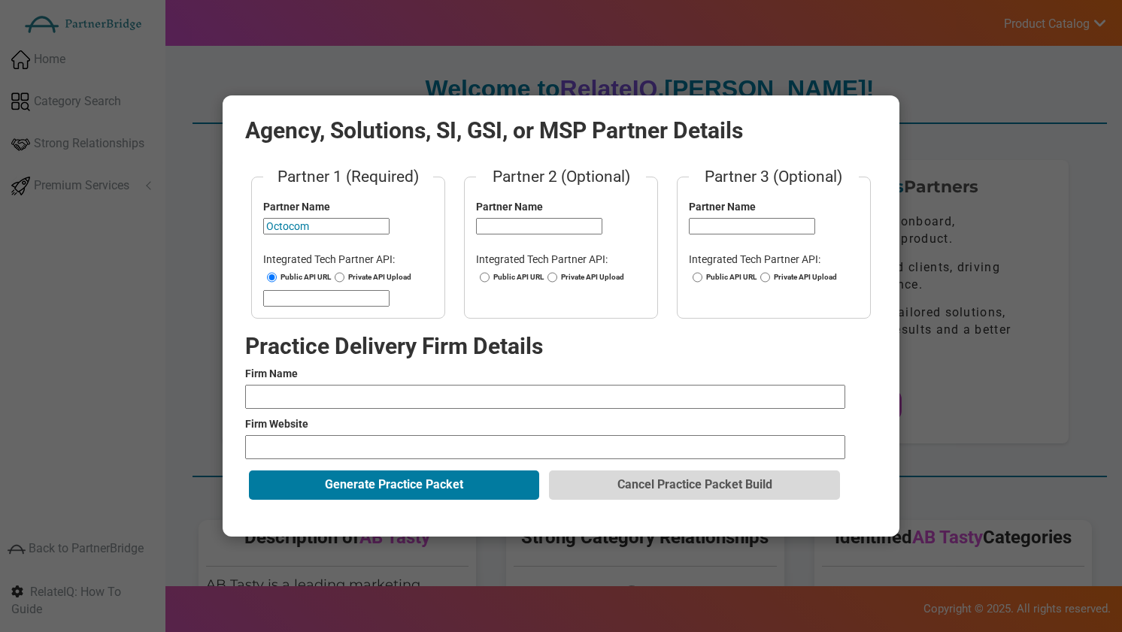
click at [304, 298] on input "url" at bounding box center [326, 298] width 126 height 17
paste input "https://docs.octocom.ai/"
type input "https://docs.octocom.ai/"
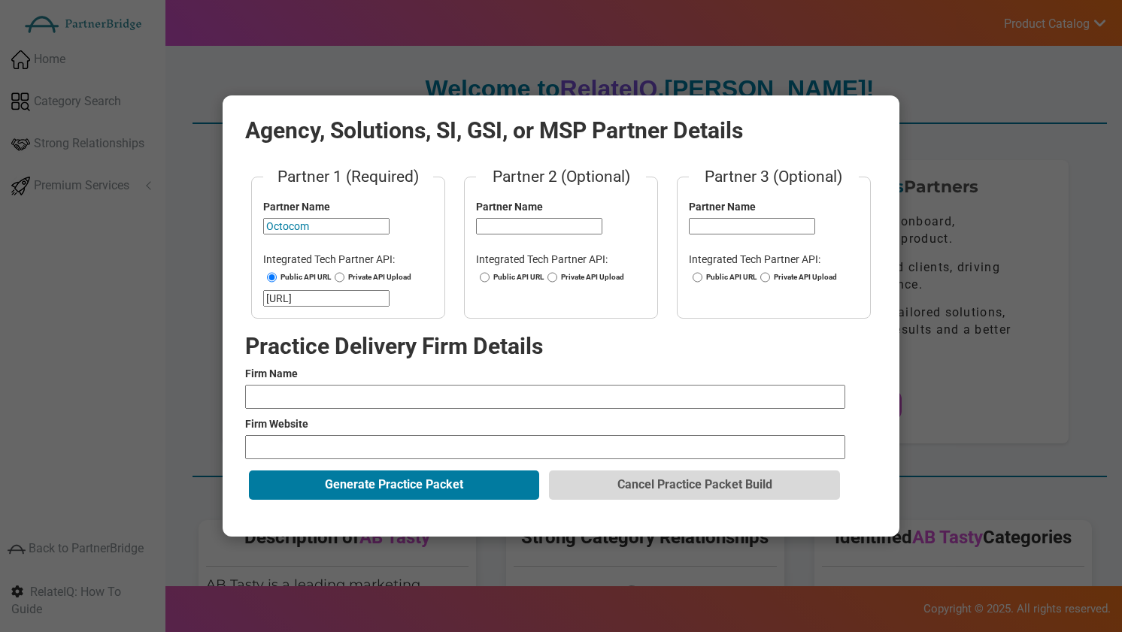
click at [429, 394] on input "text" at bounding box center [545, 397] width 600 height 24
type input "Accenture"
click at [361, 453] on input "url" at bounding box center [545, 447] width 600 height 24
type input "https://www.accenture.com/us-en/services/managed-services"
click at [383, 388] on input "Accenture" at bounding box center [545, 397] width 600 height 24
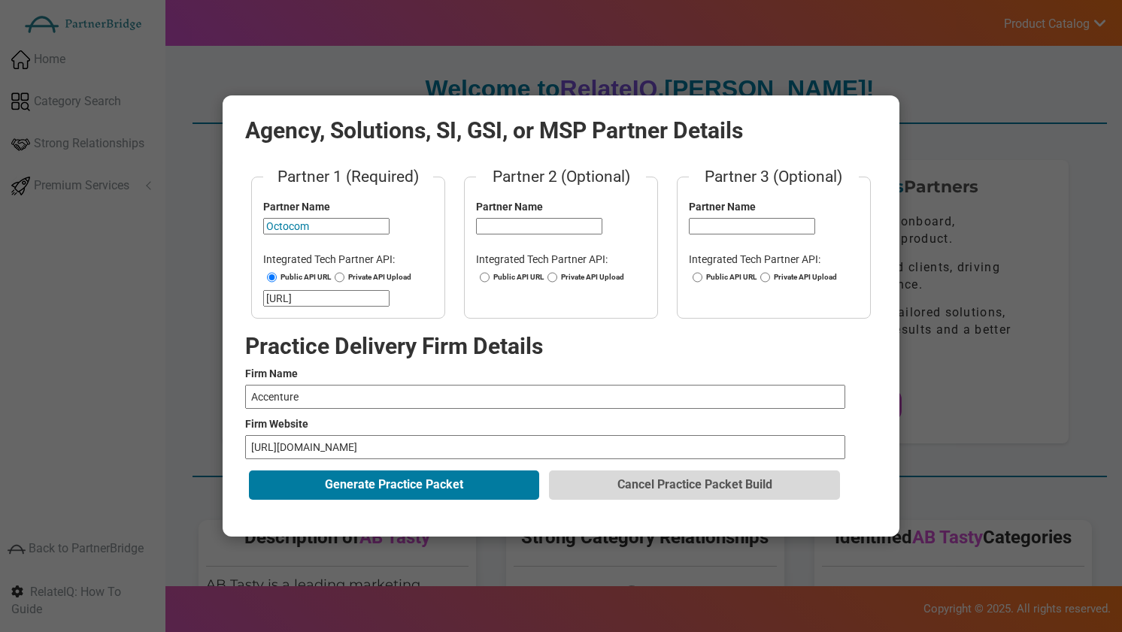
click at [383, 388] on input "Accenture" at bounding box center [545, 397] width 600 height 24
click at [383, 388] on input "text" at bounding box center [545, 397] width 600 height 24
type input "CXperts"
click at [371, 456] on input "https://www.accenture.com/us-en/services/managed-services" at bounding box center [545, 447] width 600 height 24
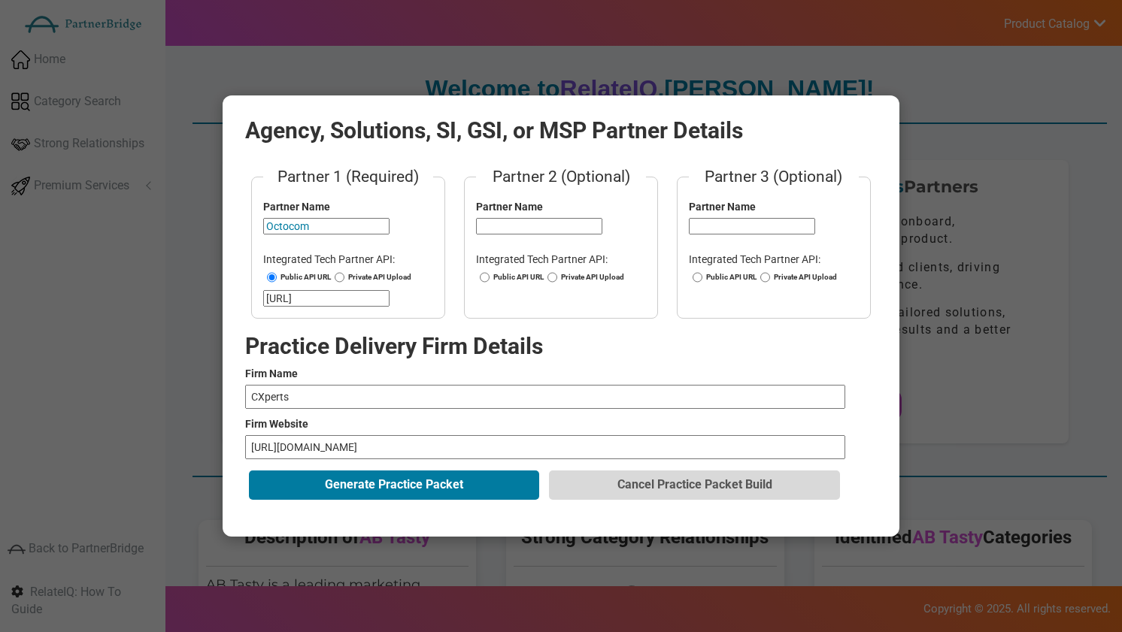
click at [371, 456] on input "https://www.accenture.com/us-en/services/managed-services" at bounding box center [545, 447] width 600 height 24
click at [371, 456] on input "url" at bounding box center [545, 447] width 600 height 24
type input "https://www.cxperts.io"
click at [399, 482] on button "Generate Practice Packet" at bounding box center [394, 485] width 290 height 29
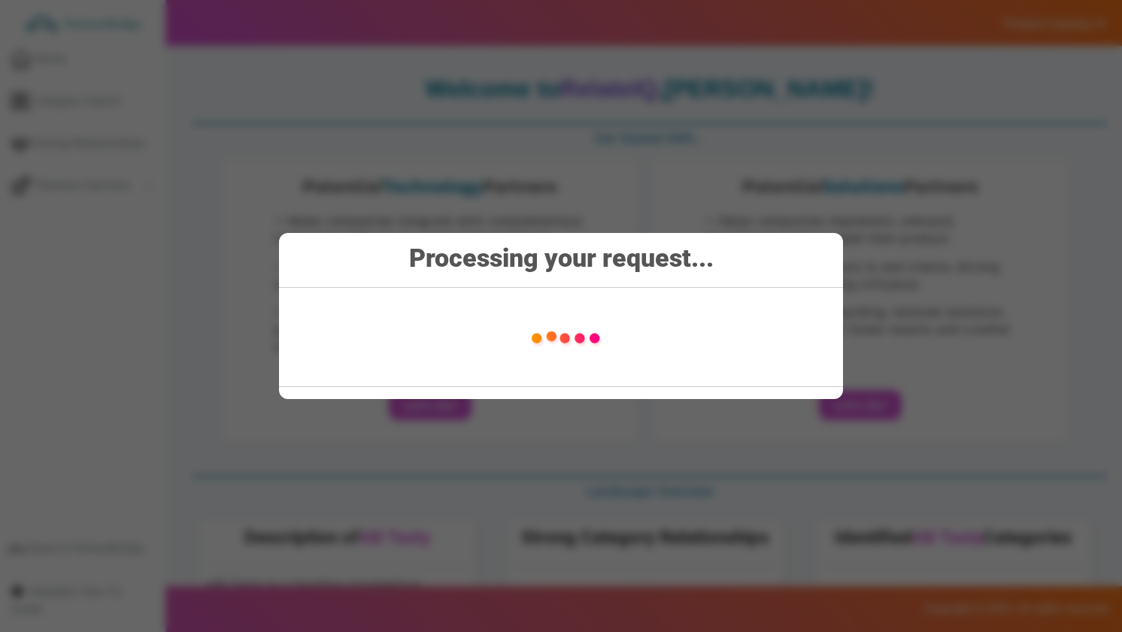
click at [520, 317] on img at bounding box center [565, 337] width 212 height 75
click at [568, 281] on div "Processing your request..." at bounding box center [561, 316] width 564 height 166
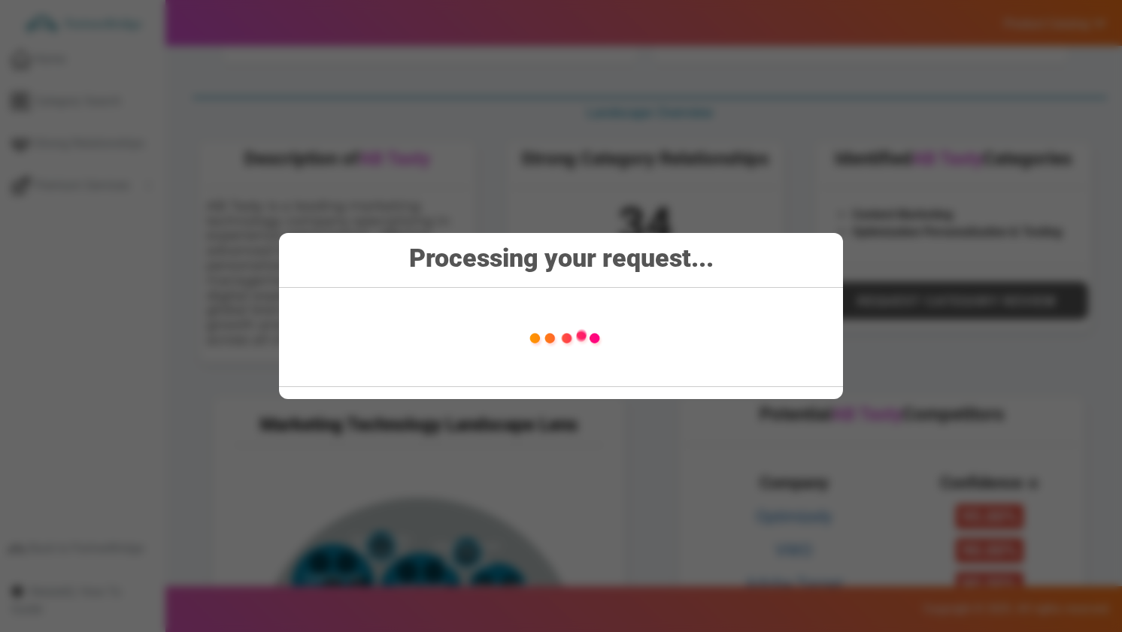
scroll to position [617, 0]
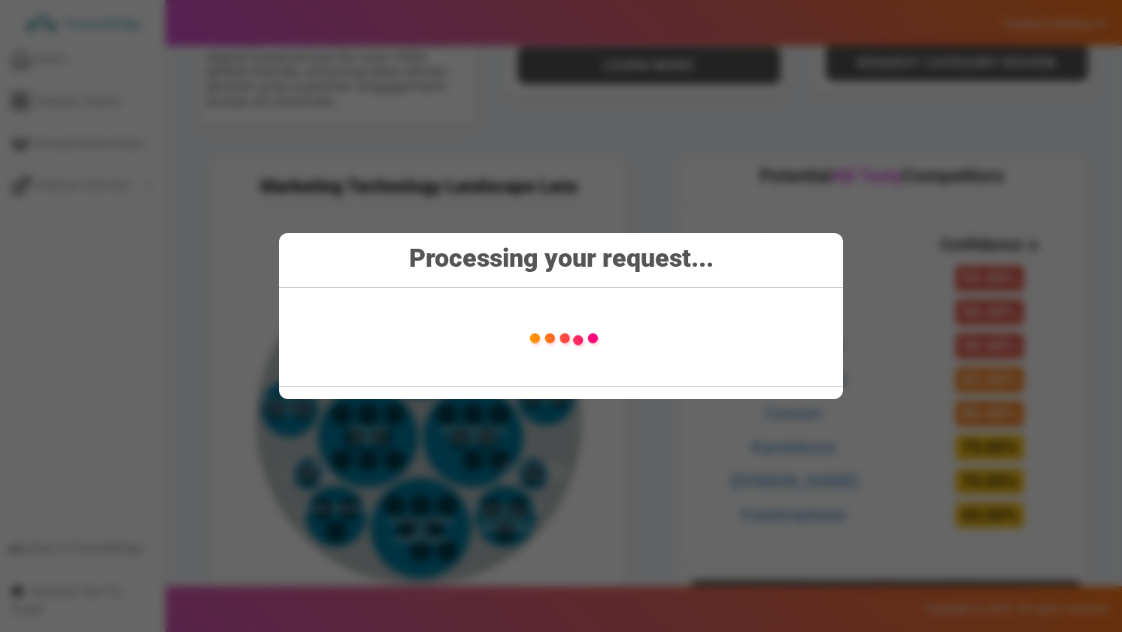
click at [652, 248] on strong "Processing your request..." at bounding box center [561, 258] width 304 height 30
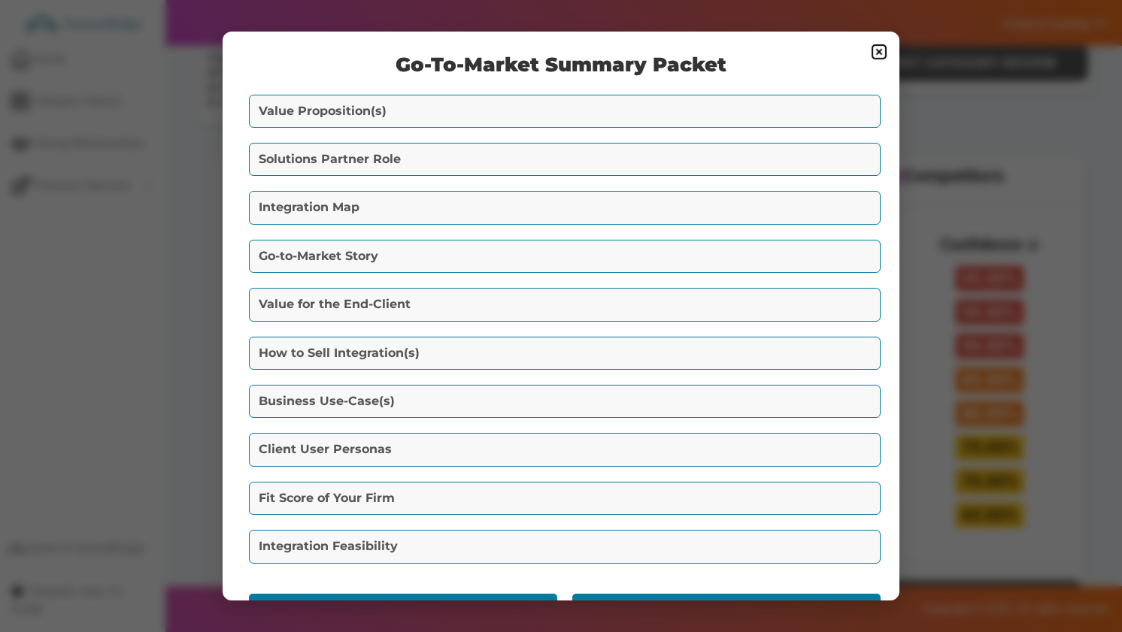
click at [621, 106] on button "Value Proposition(s)" at bounding box center [565, 111] width 632 height 33
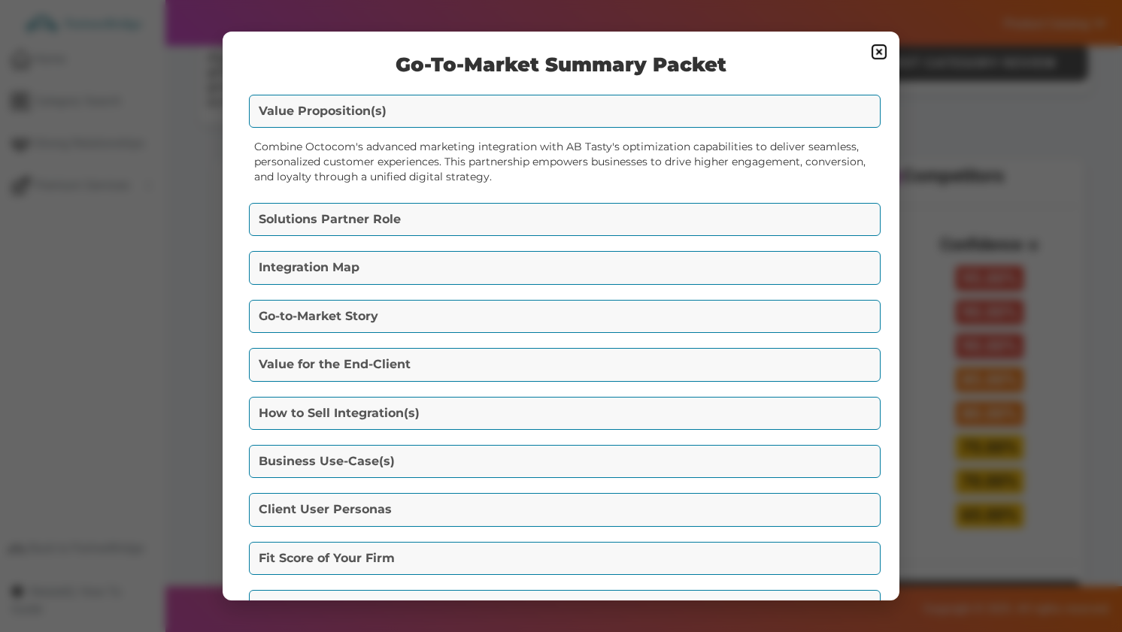
click at [575, 210] on button "Solutions Partner Role" at bounding box center [565, 219] width 632 height 33
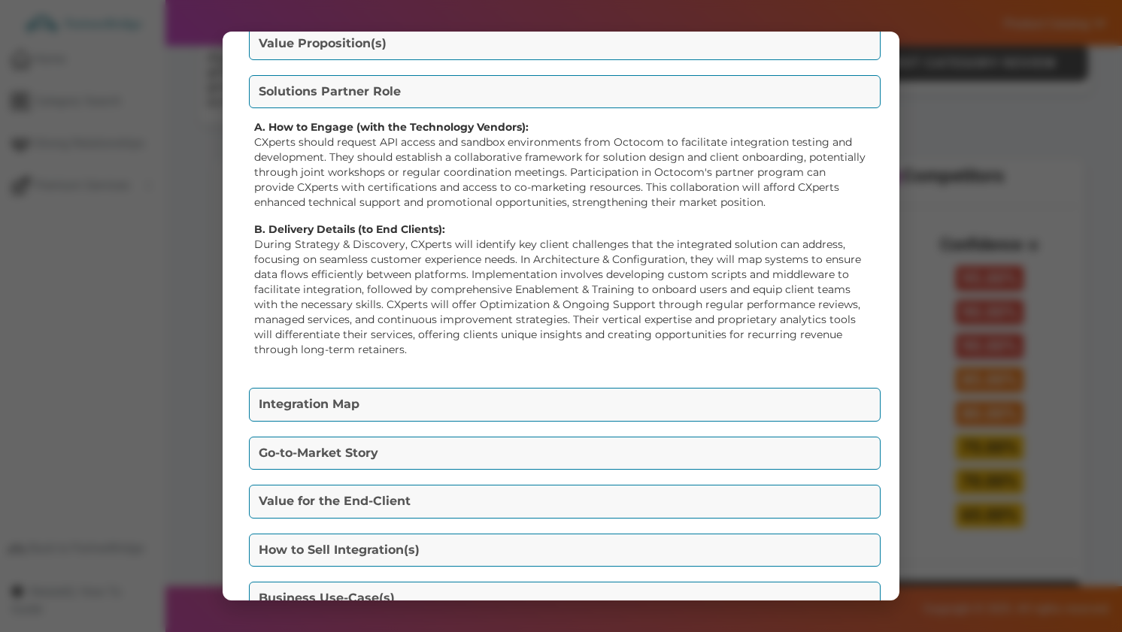
scroll to position [89, 0]
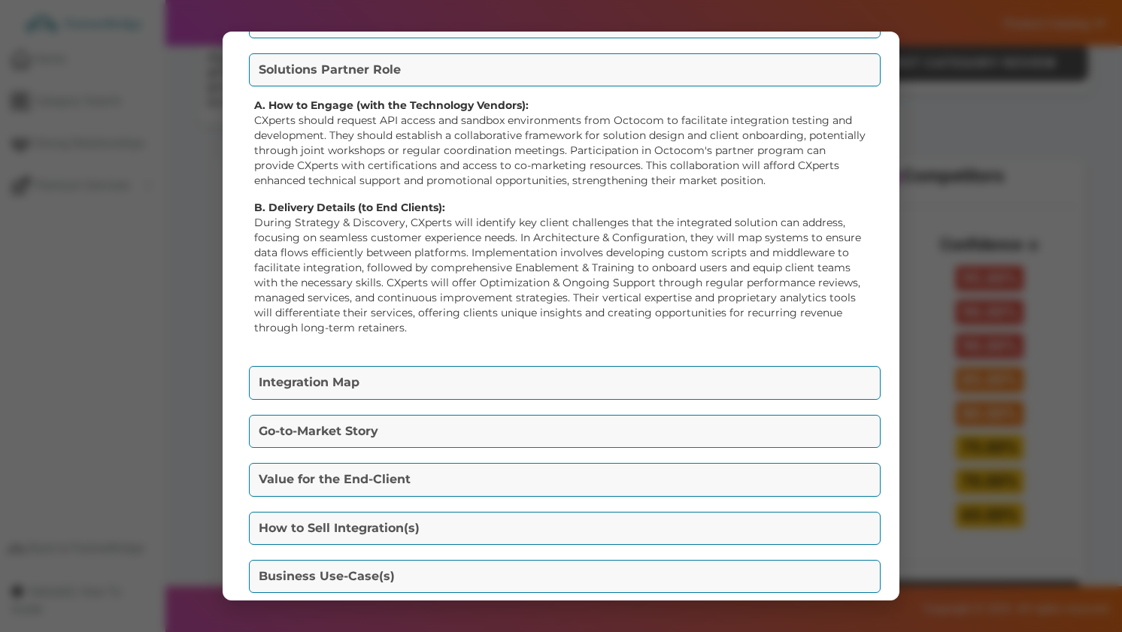
click at [543, 370] on button "Integration Map" at bounding box center [565, 382] width 632 height 33
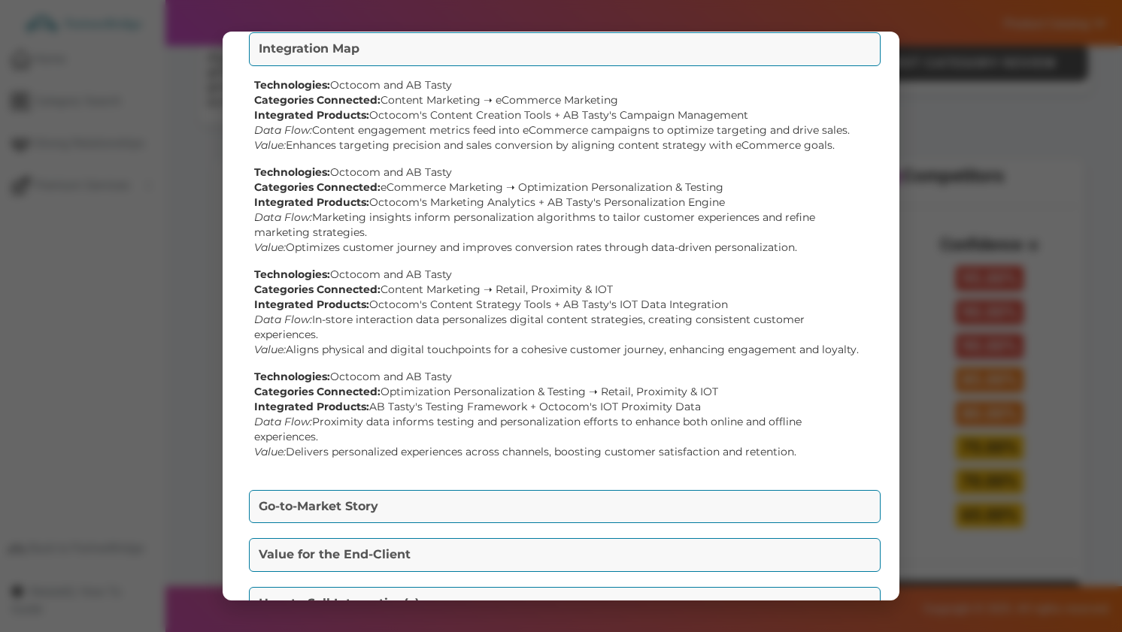
scroll to position [153, 0]
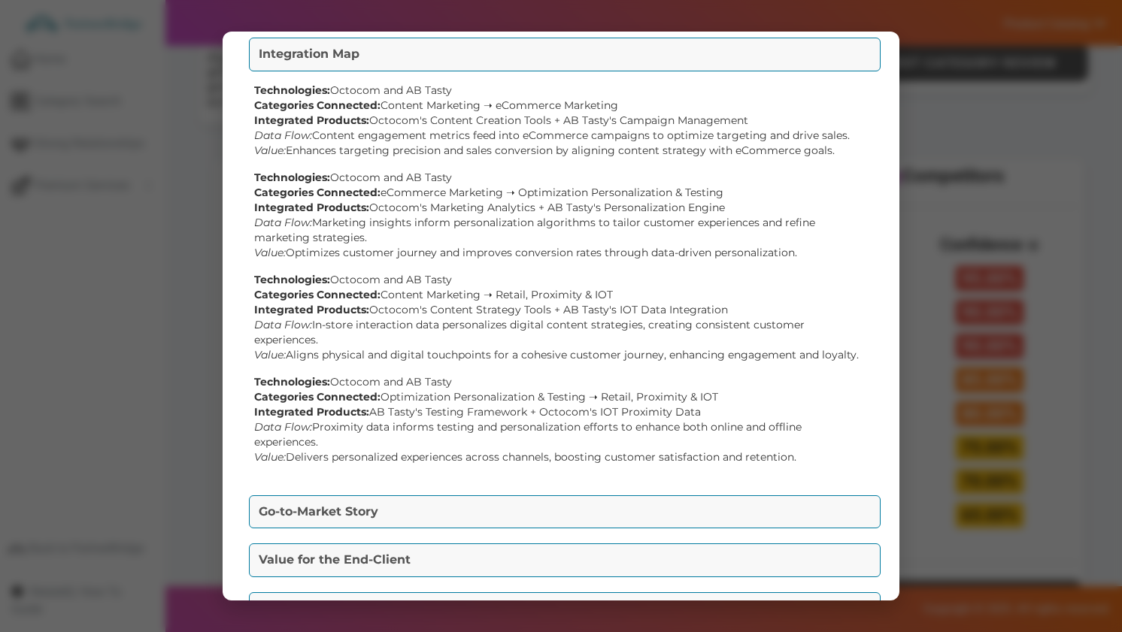
click at [348, 184] on div "Technologies: Octocom and AB Tasty Categories Connected: eCommerce Marketing ➝ …" at bounding box center [561, 215] width 614 height 90
click at [350, 181] on div "Technologies: Octocom and AB Tasty Categories Connected: eCommerce Marketing ➝ …" at bounding box center [561, 215] width 614 height 90
drag, startPoint x: 368, startPoint y: 208, endPoint x: 680, endPoint y: 205, distance: 311.3
click at [680, 205] on div "Technologies: Octocom and AB Tasty Categories Connected: eCommerce Marketing ➝ …" at bounding box center [561, 215] width 614 height 90
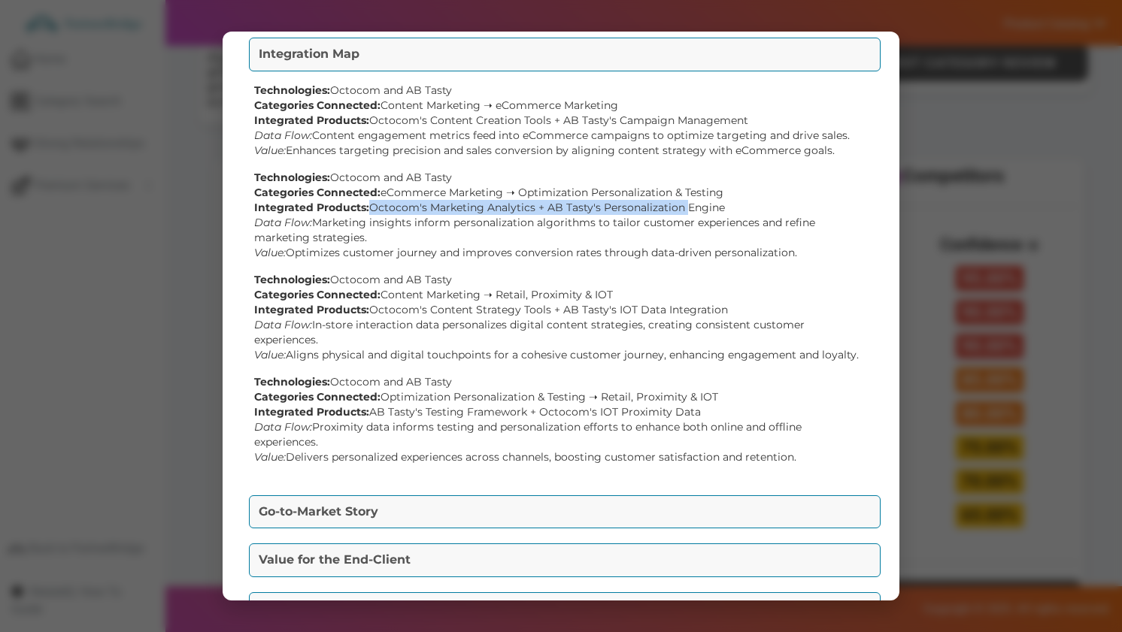
click at [680, 205] on div "Technologies: Octocom and AB Tasty Categories Connected: eCommerce Marketing ➝ …" at bounding box center [561, 215] width 614 height 90
click at [397, 238] on div "Technologies: Octocom and AB Tasty Categories Connected: eCommerce Marketing ➝ …" at bounding box center [561, 215] width 614 height 90
click at [323, 251] on div "Technologies: Octocom and AB Tasty Categories Connected: eCommerce Marketing ➝ …" at bounding box center [561, 215] width 614 height 90
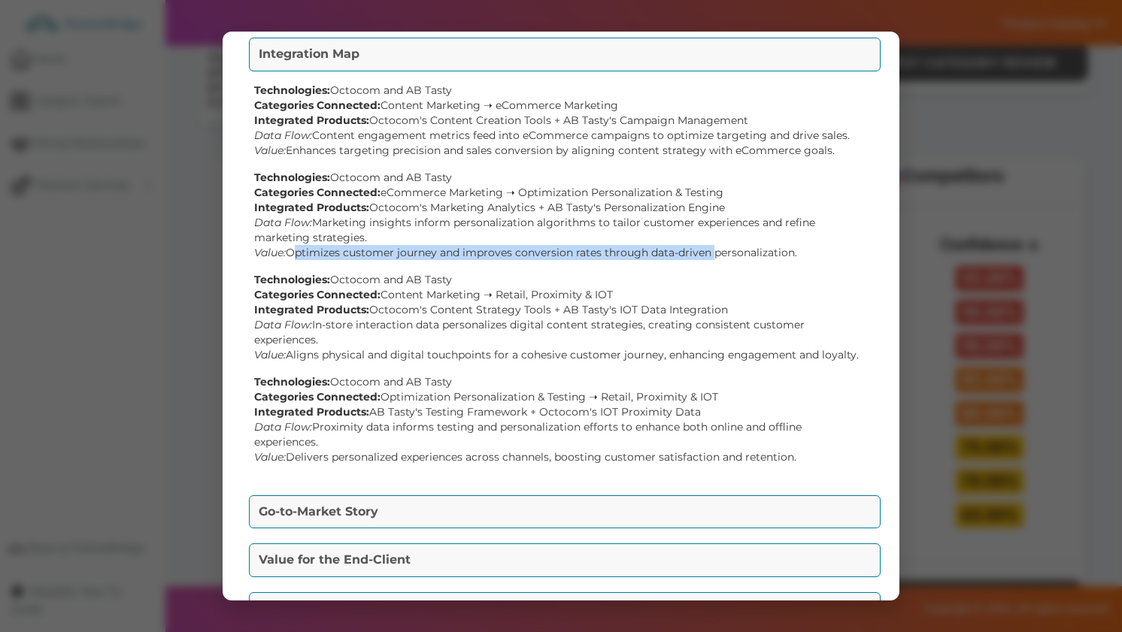
drag, startPoint x: 323, startPoint y: 251, endPoint x: 689, endPoint y: 252, distance: 365.4
click at [689, 252] on div "Technologies: Octocom and AB Tasty Categories Connected: eCommerce Marketing ➝ …" at bounding box center [561, 215] width 614 height 90
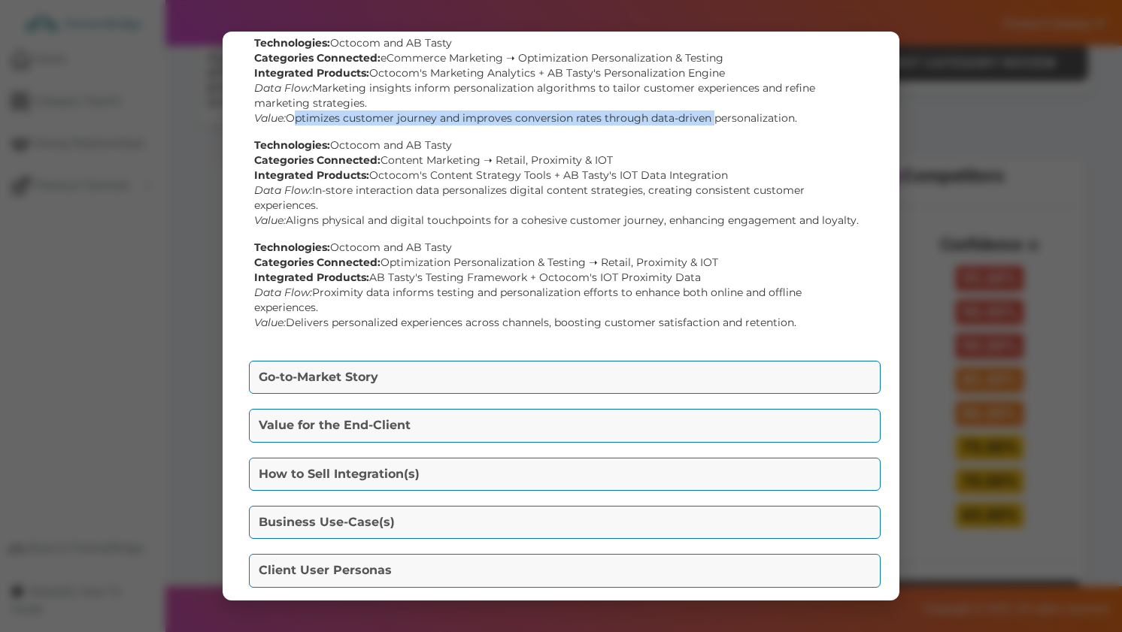
click at [532, 382] on button "Go-to-Market Story" at bounding box center [565, 377] width 632 height 33
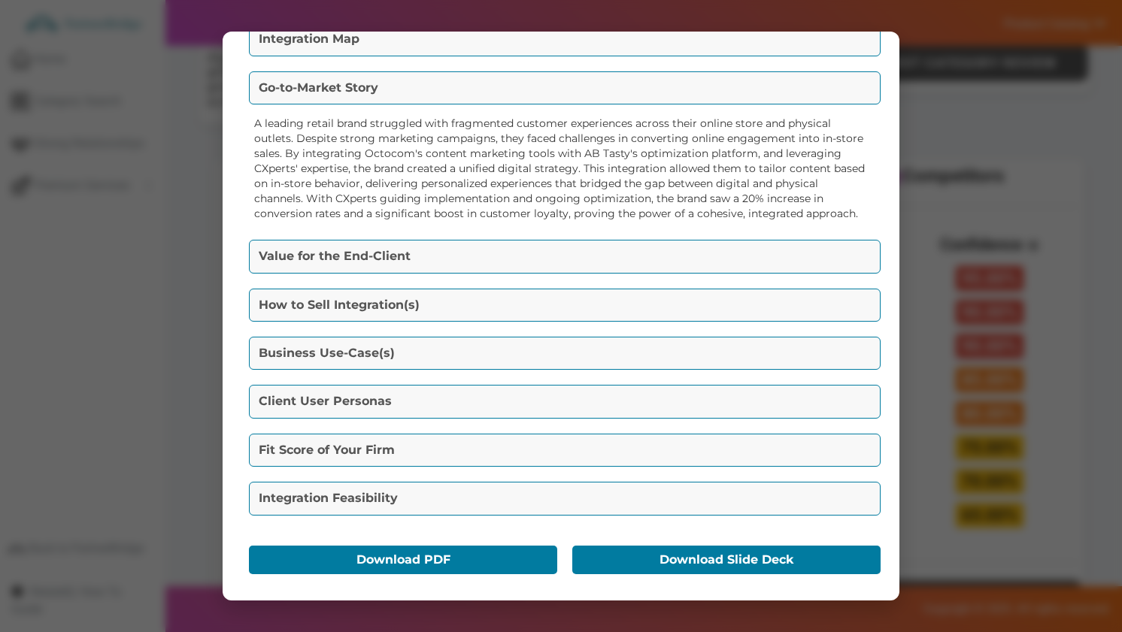
scroll to position [168, 0]
drag, startPoint x: 452, startPoint y: 256, endPoint x: 486, endPoint y: 172, distance: 90.3
click at [486, 172] on div "Go-To-Market Summary Packet Value Proposition(s) Combine Octocom's advanced mar…" at bounding box center [561, 316] width 677 height 569
click at [486, 172] on div "A leading retail brand struggled with fragmented customer experiences across th…" at bounding box center [561, 168] width 632 height 120
click at [480, 247] on button "Value for the End-Client" at bounding box center [565, 256] width 632 height 33
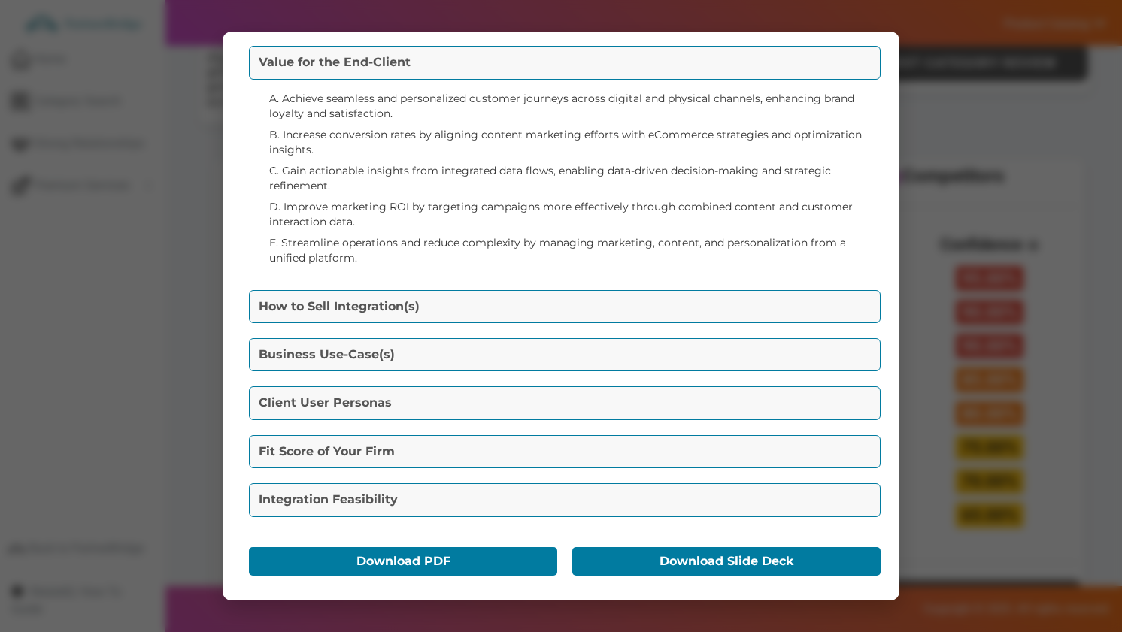
scroll to position [244, 0]
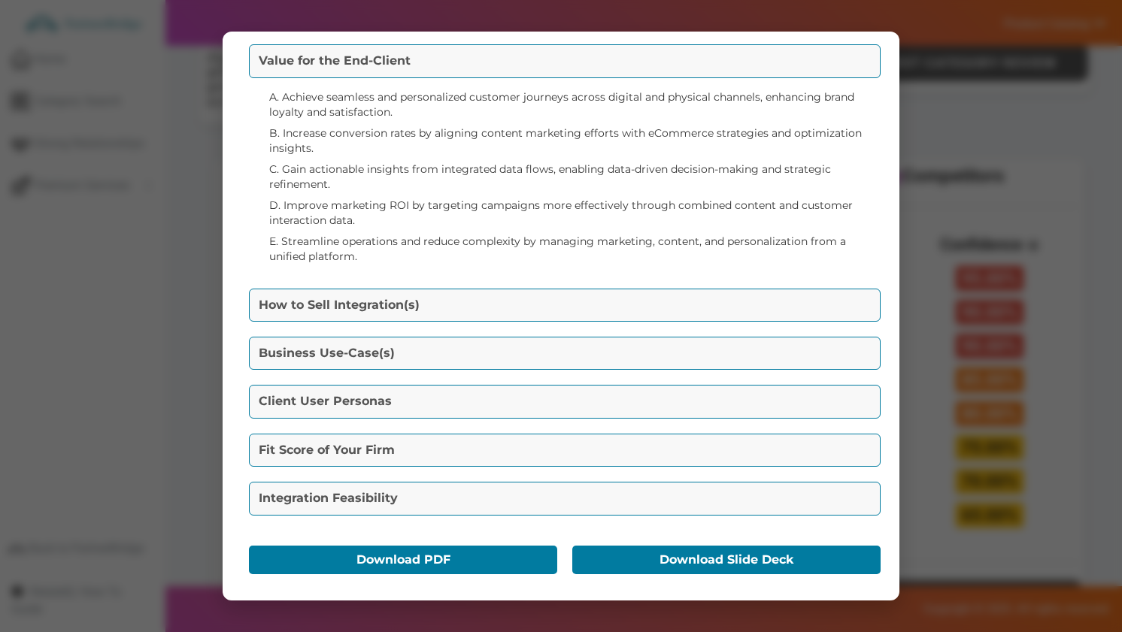
click at [460, 314] on button "How to Sell Integration(s)" at bounding box center [565, 305] width 632 height 33
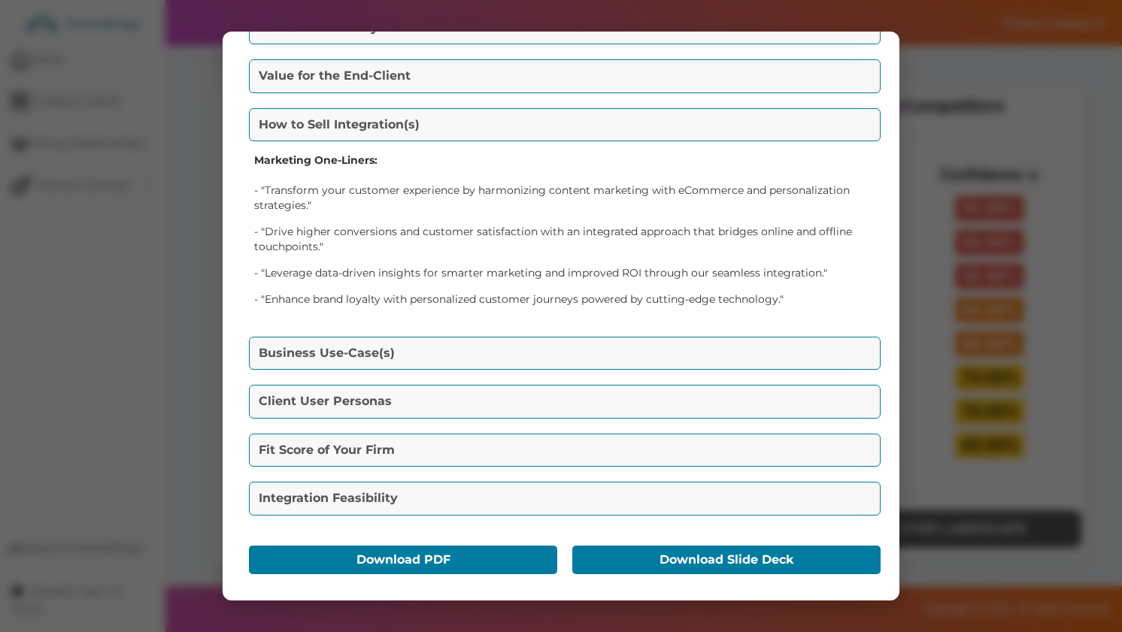
scroll to position [691, 0]
click at [462, 354] on button "Business Use-Case(s)" at bounding box center [565, 353] width 632 height 33
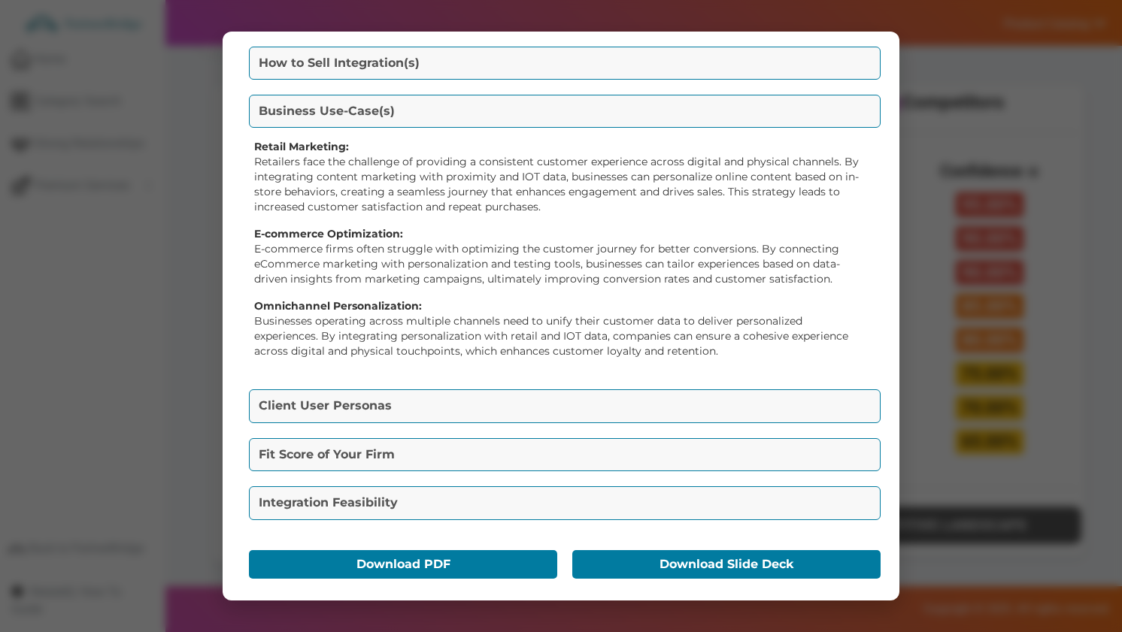
scroll to position [295, 0]
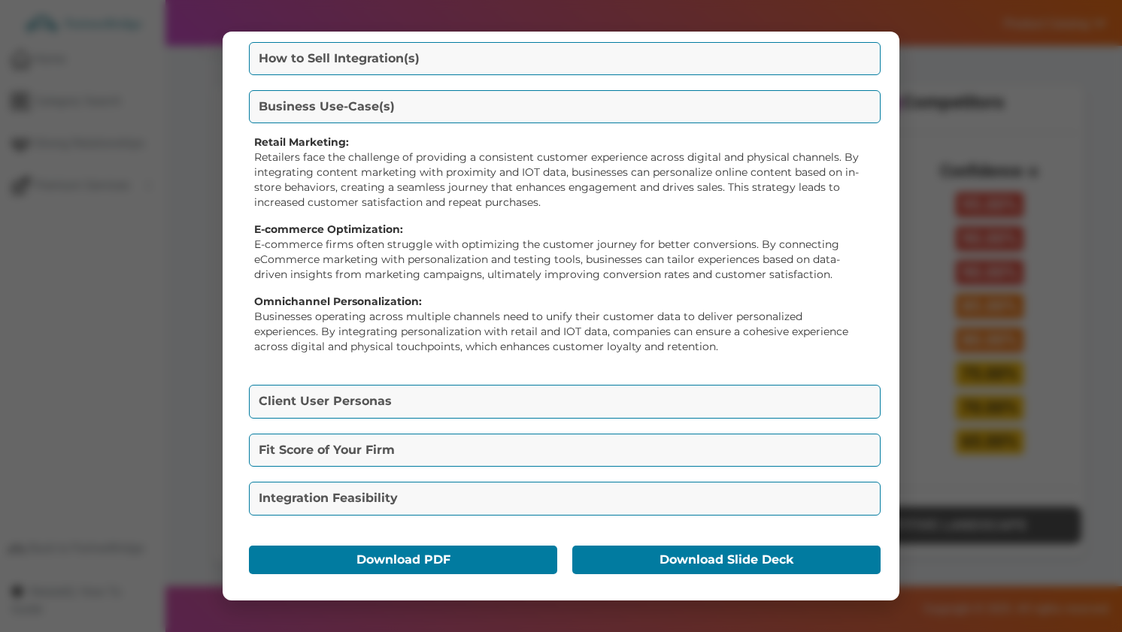
click at [434, 409] on button "Client User Personas" at bounding box center [565, 401] width 632 height 33
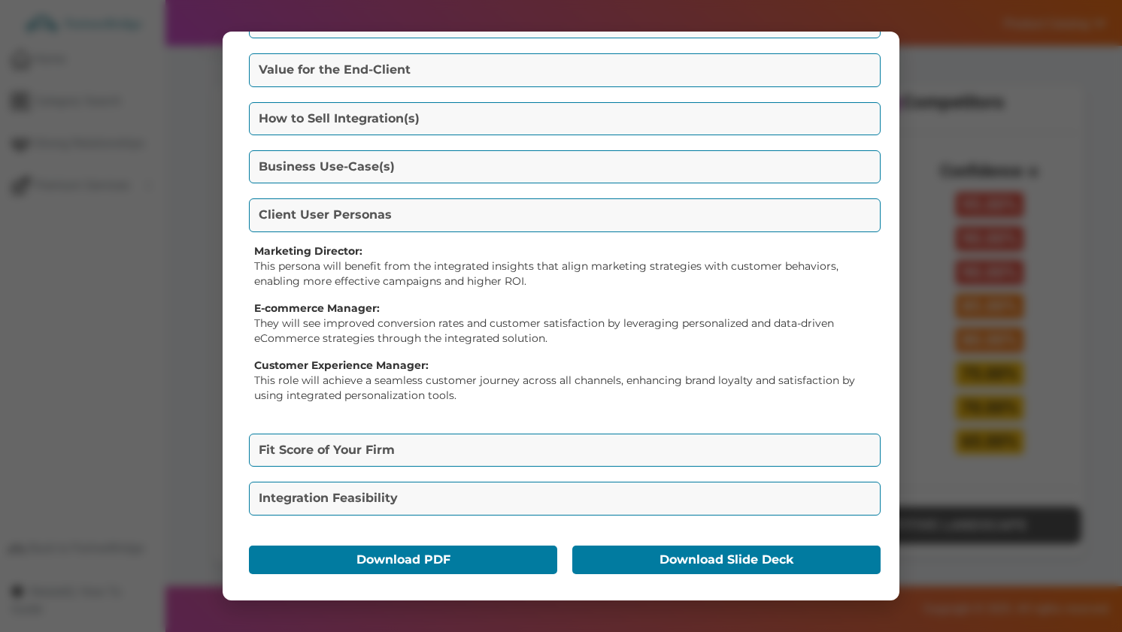
scroll to position [235, 0]
click at [382, 453] on button "Fit Score of Your Firm" at bounding box center [565, 450] width 632 height 33
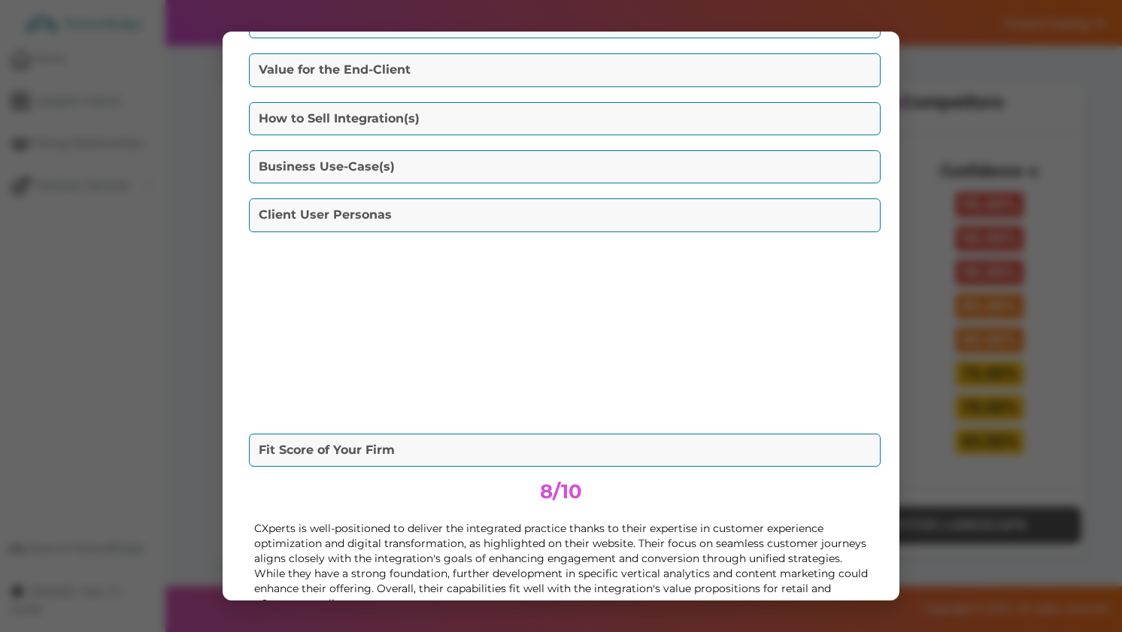
scroll to position [208, 0]
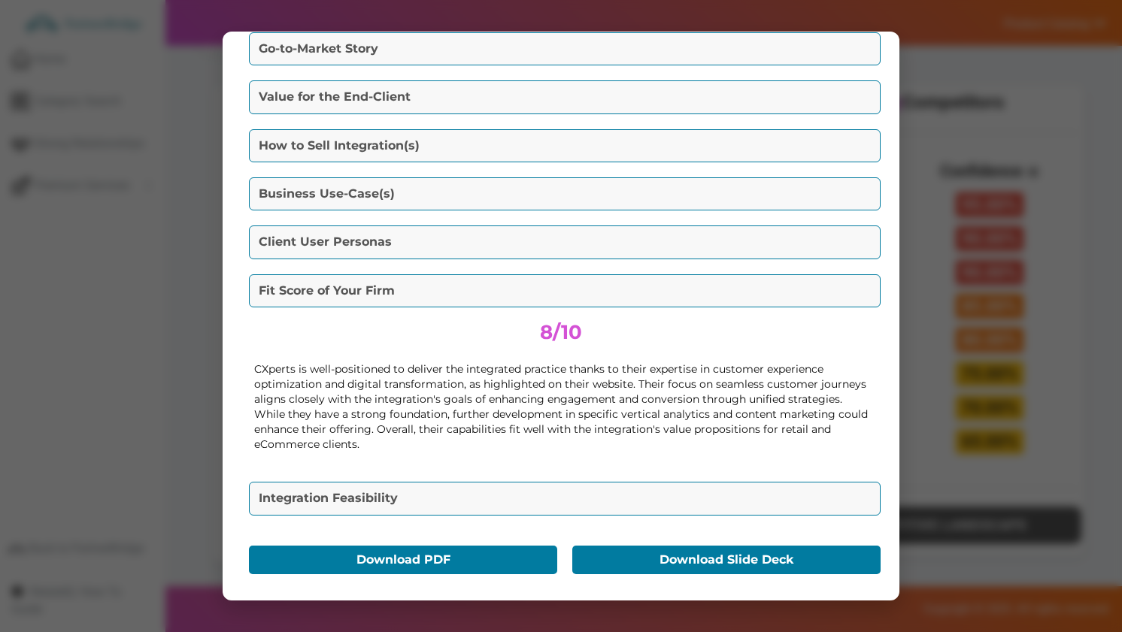
click at [544, 322] on span "8/10" at bounding box center [561, 332] width 42 height 24
drag, startPoint x: 544, startPoint y: 322, endPoint x: 580, endPoint y: 322, distance: 36.1
click at [580, 322] on span "8/10" at bounding box center [561, 332] width 42 height 24
click at [544, 490] on button "Integration Feasibility" at bounding box center [565, 498] width 632 height 33
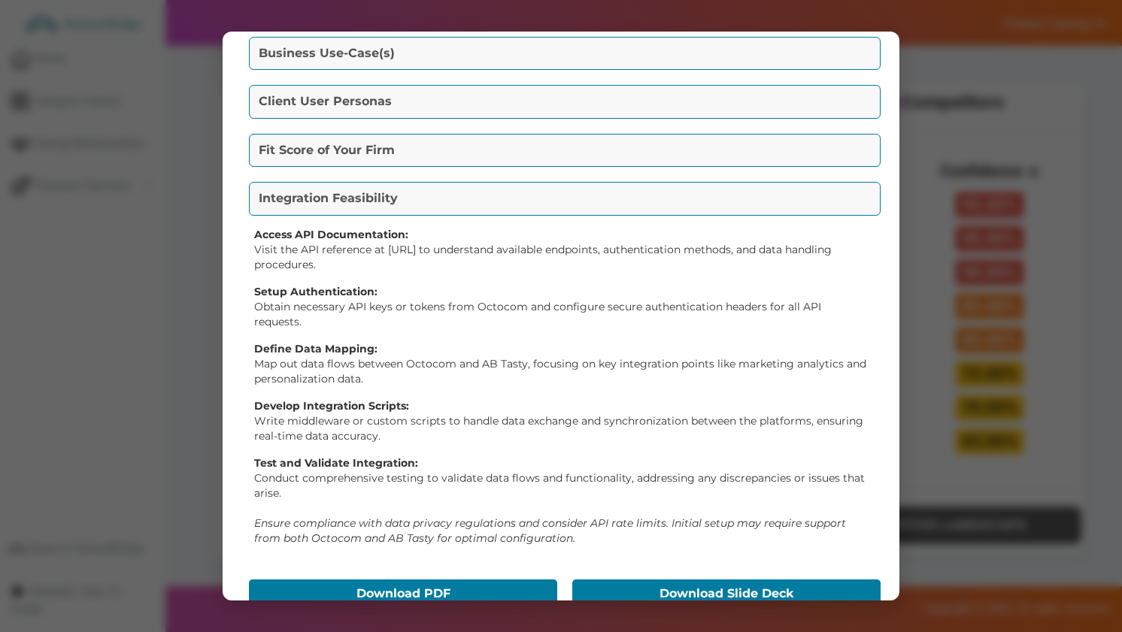
scroll to position [367, 0]
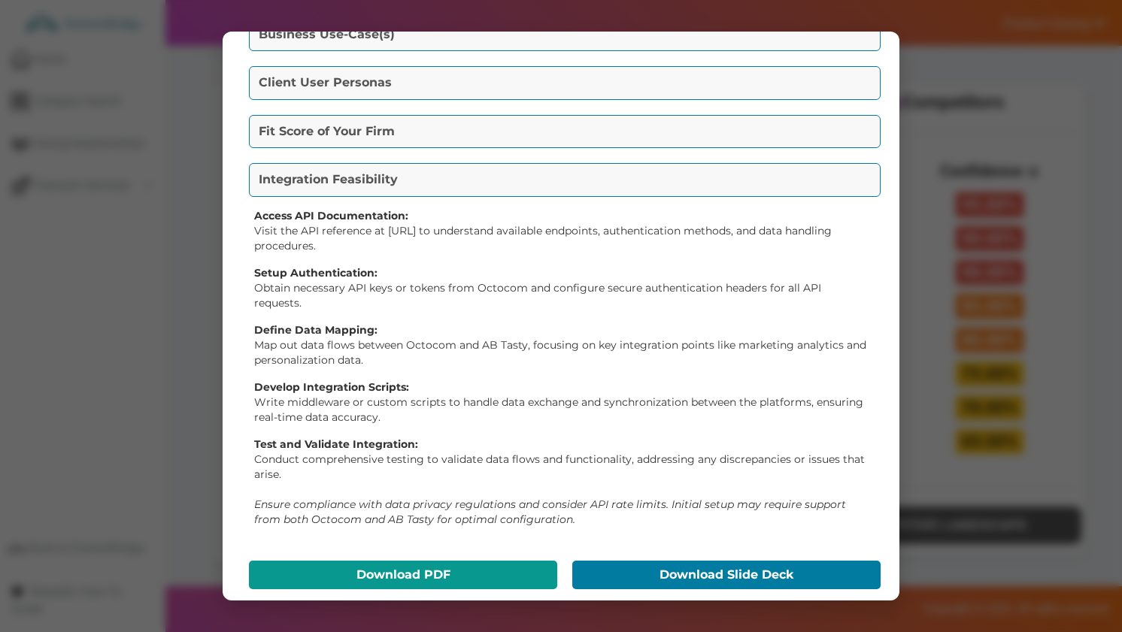
click at [374, 561] on button "Download PDF" at bounding box center [403, 575] width 308 height 29
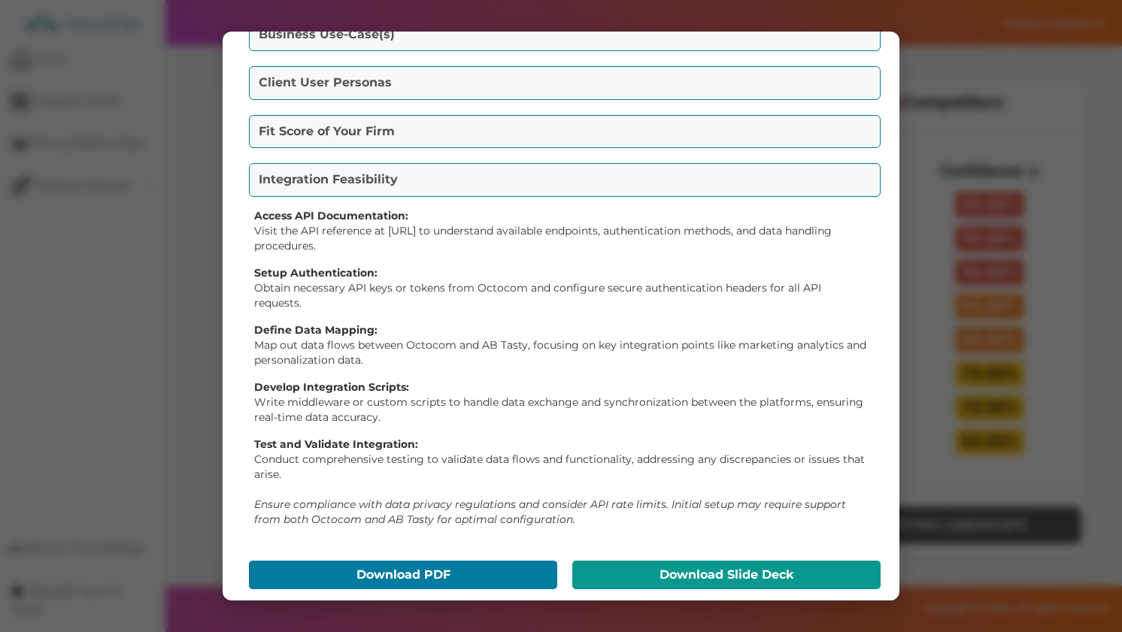
click at [713, 561] on button "Download Slide Deck" at bounding box center [726, 575] width 308 height 29
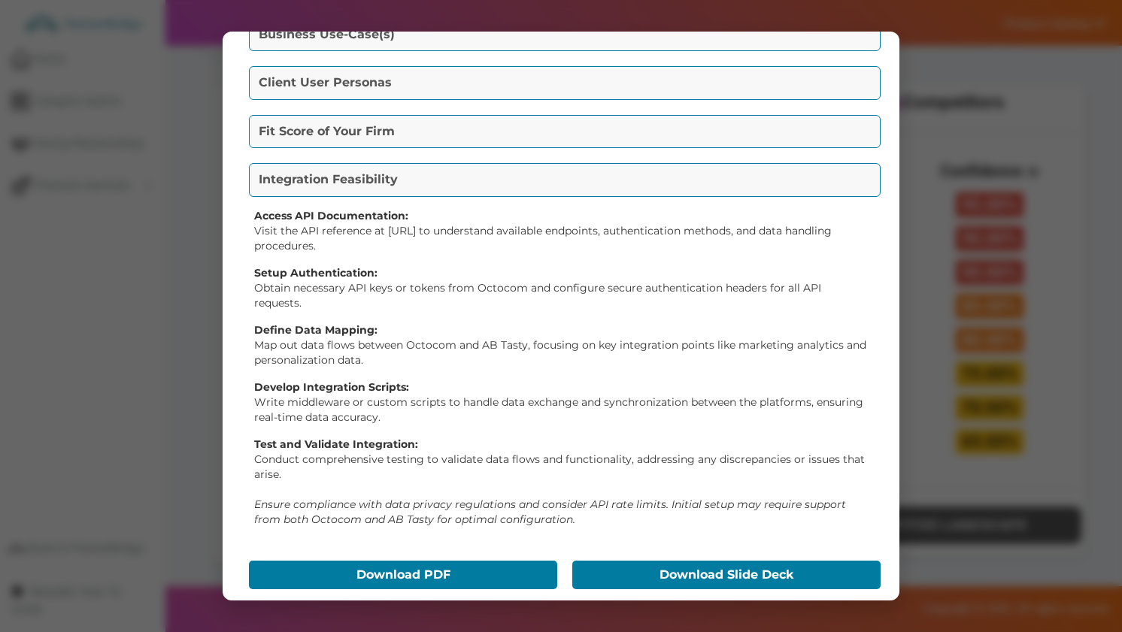
scroll to position [0, 0]
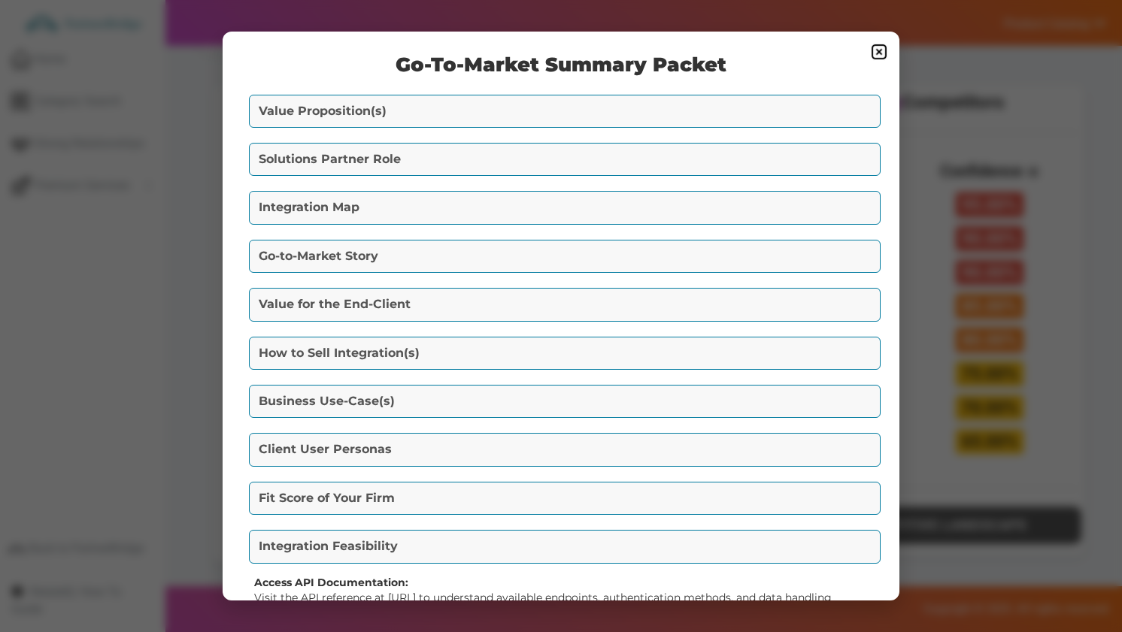
click at [875, 56] on img at bounding box center [879, 52] width 18 height 18
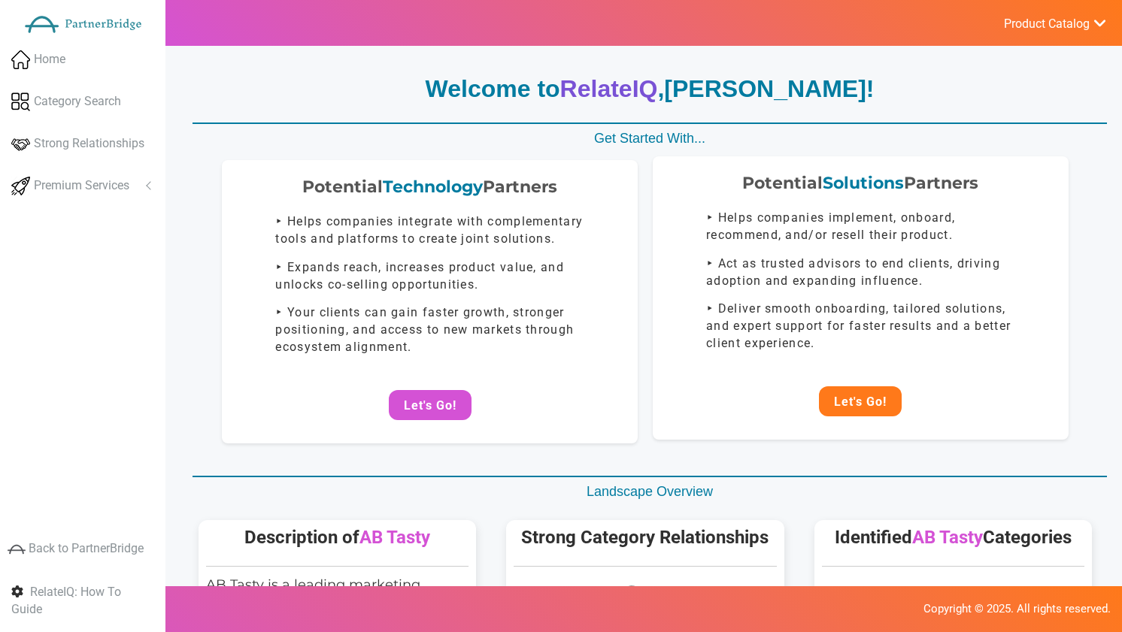
click at [874, 393] on button "Let's Go!" at bounding box center [860, 401] width 83 height 30
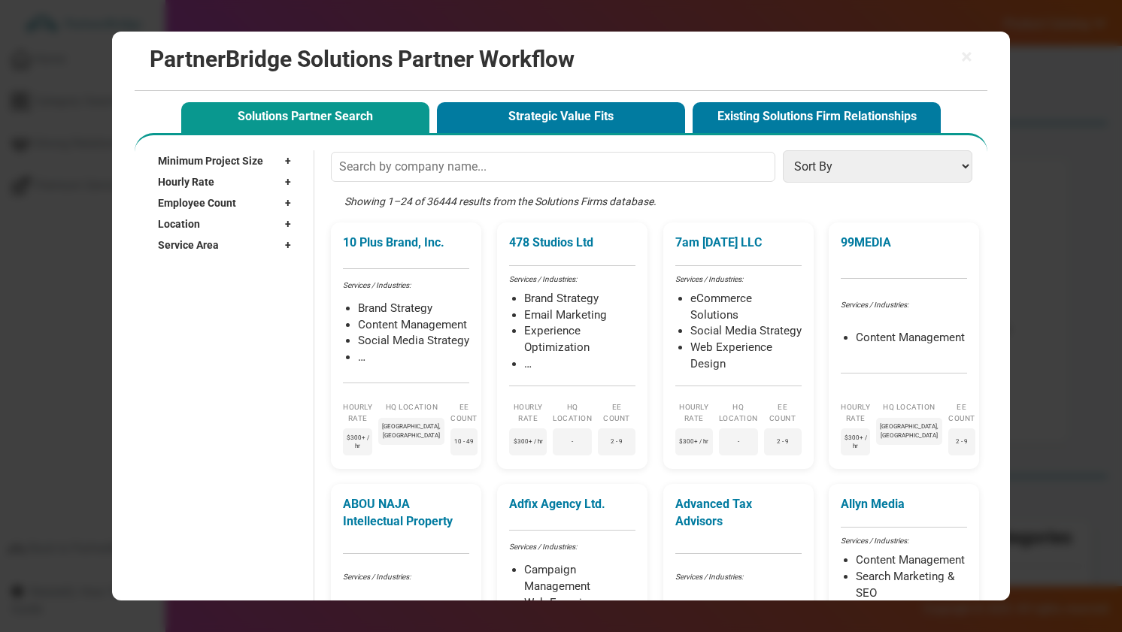
click at [286, 157] on span "+" at bounding box center [292, 160] width 14 height 15
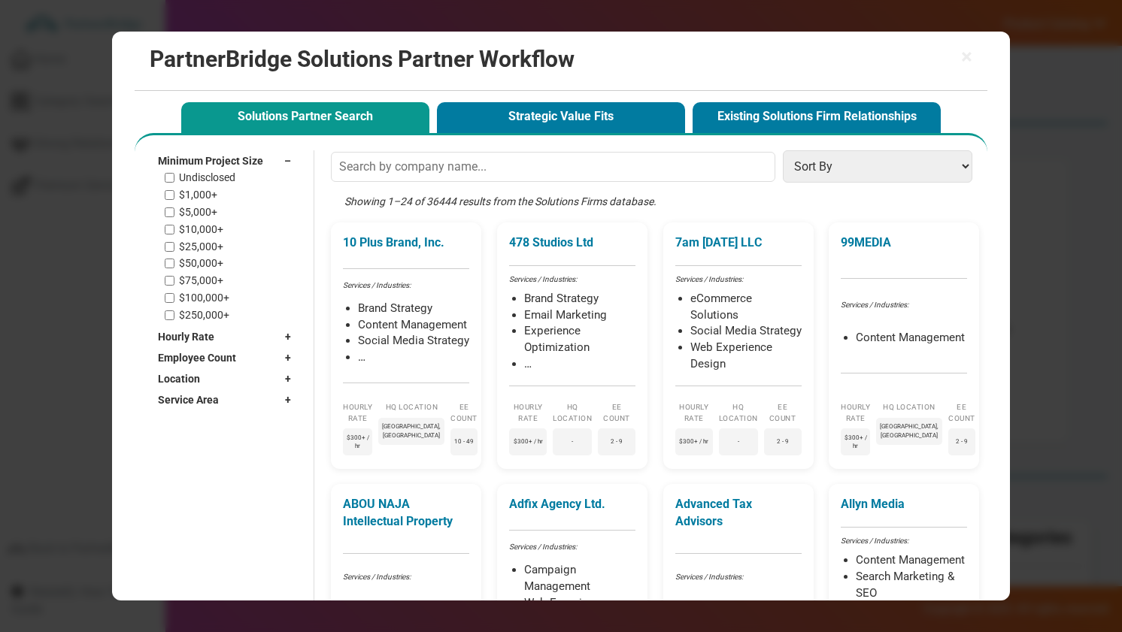
click at [438, 200] on div "Showing 1–24 of 36444 results from the Solutions Firms database." at bounding box center [655, 208] width 648 height 28
click at [472, 199] on div "Showing 1–24 of 36444 results from the Solutions Firms database." at bounding box center [655, 208] width 648 height 28
click at [202, 195] on label "$1,000+" at bounding box center [198, 195] width 38 height 13
click at [174, 195] on input "$1,000+" at bounding box center [170, 195] width 10 height 10
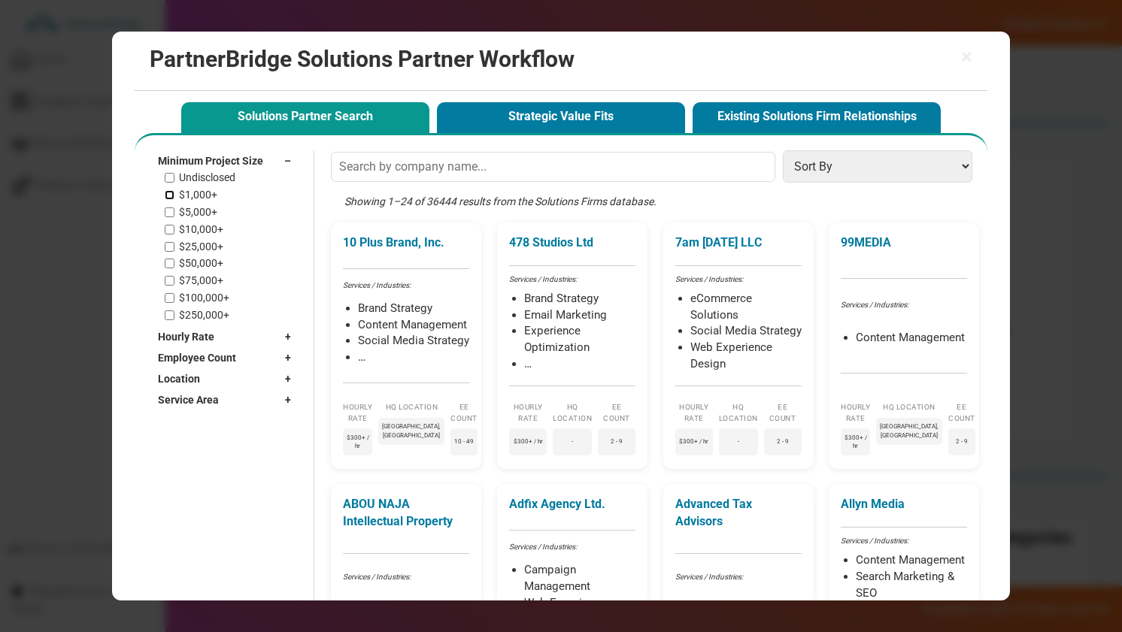
checkbox input "true"
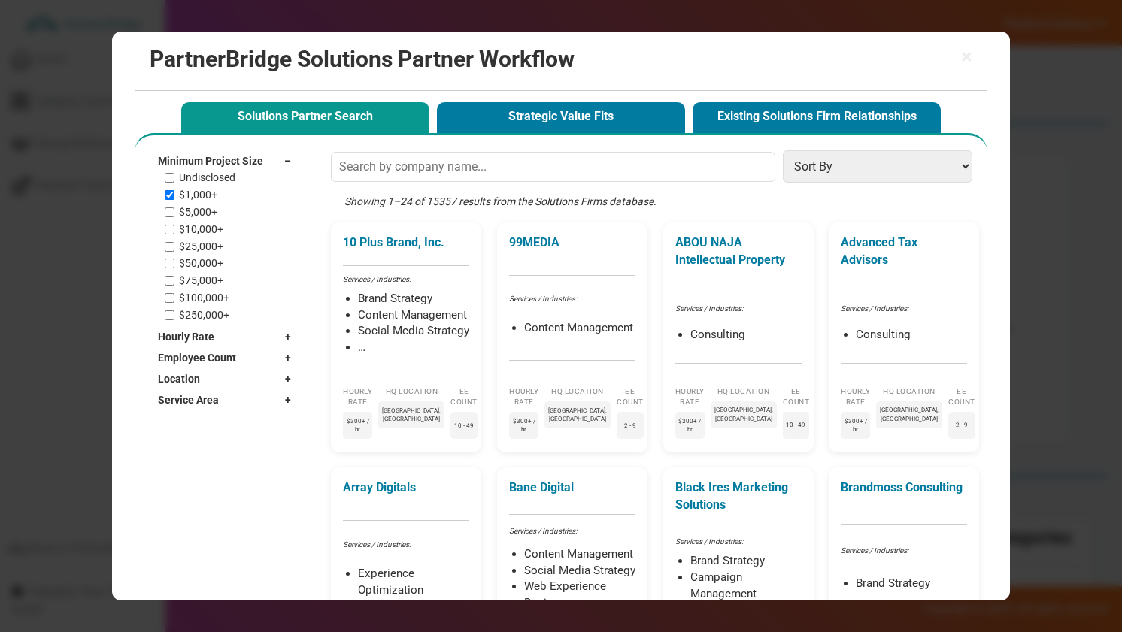
click at [194, 213] on label "$5,000+" at bounding box center [198, 212] width 38 height 13
click at [174, 213] on input "$5,000+" at bounding box center [170, 213] width 10 height 10
checkbox input "true"
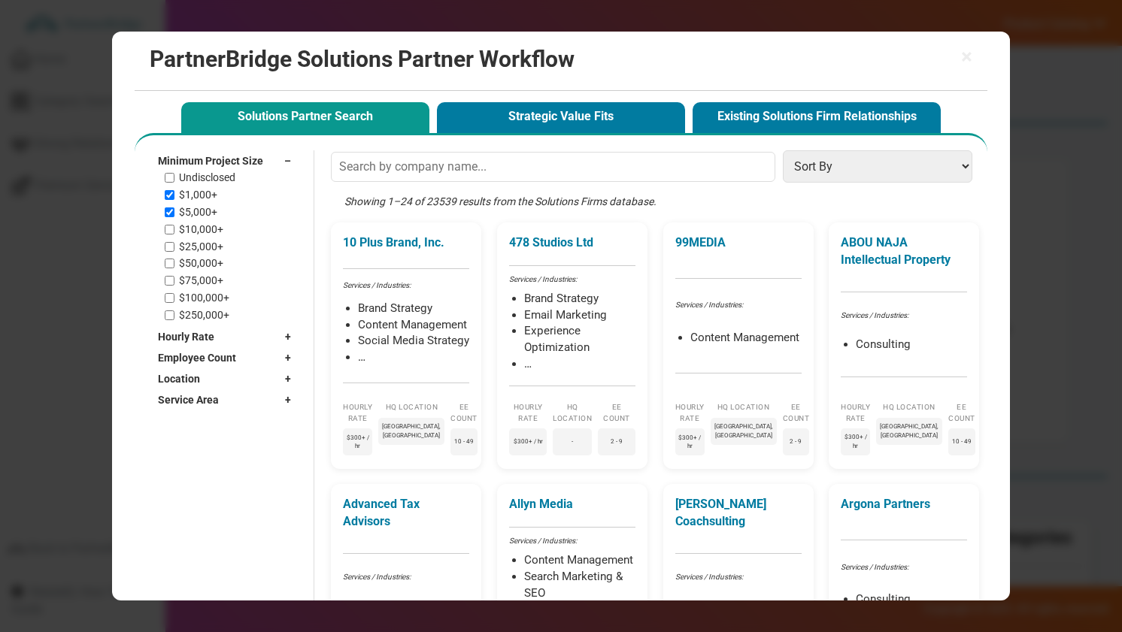
click at [197, 226] on label "$10,000+" at bounding box center [201, 229] width 44 height 13
click at [174, 226] on input "$10,000+" at bounding box center [170, 230] width 10 height 10
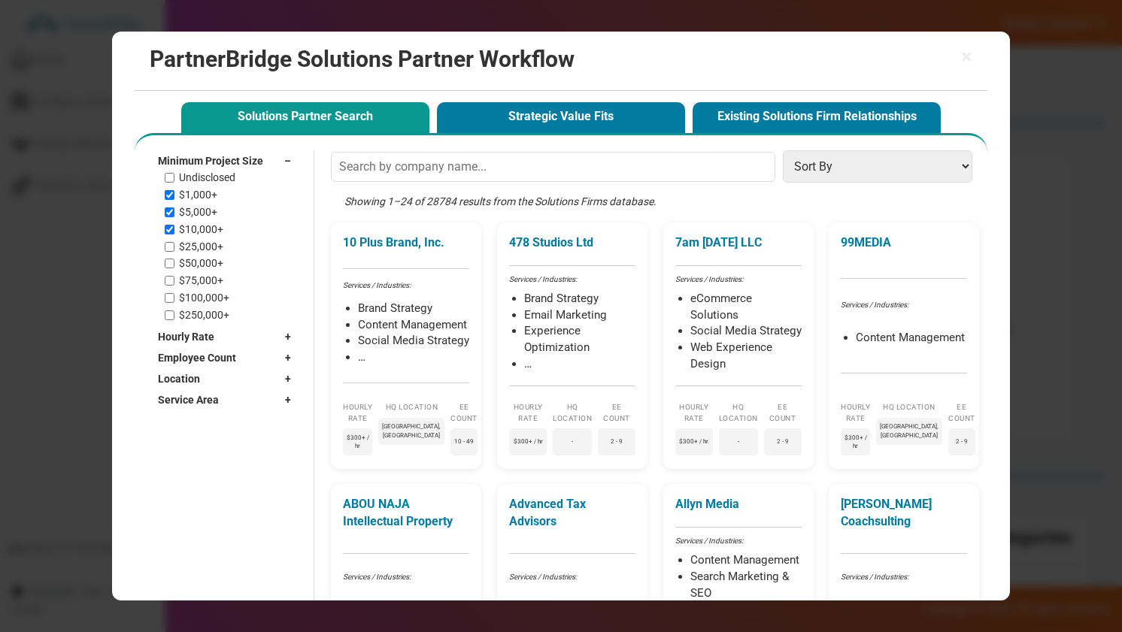
click at [200, 234] on label "$10,000+" at bounding box center [201, 229] width 44 height 13
click at [174, 234] on input "$10,000+" at bounding box center [170, 230] width 10 height 10
checkbox input "false"
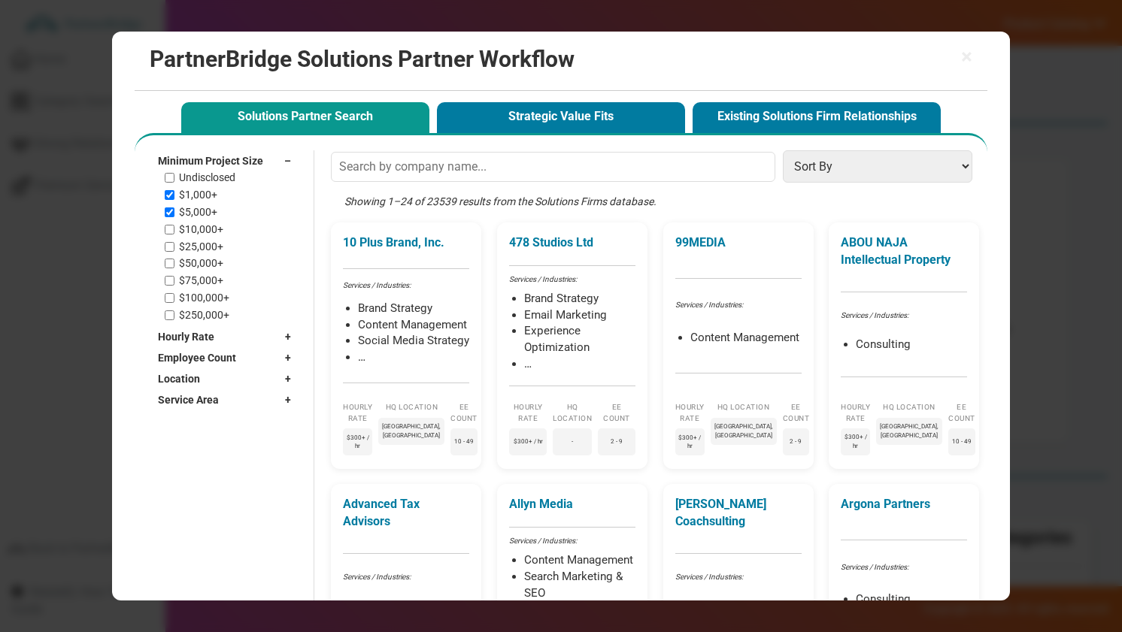
click at [235, 156] on span "Minimum Project Size" at bounding box center [210, 160] width 105 height 15
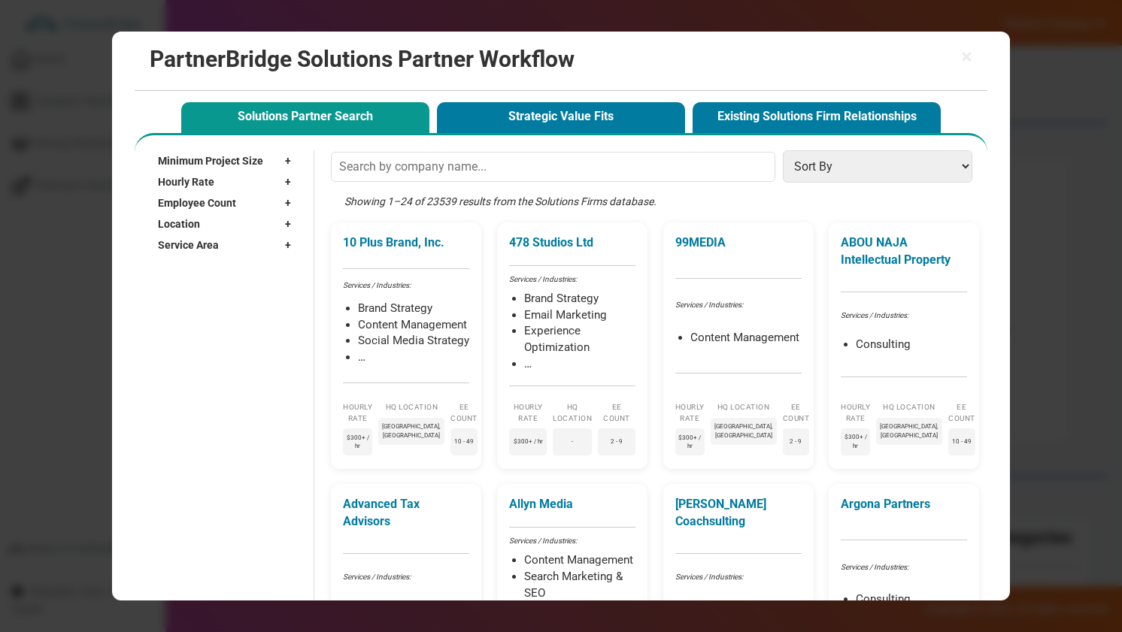
click at [223, 179] on div "Hourly Rate +" at bounding box center [228, 181] width 141 height 21
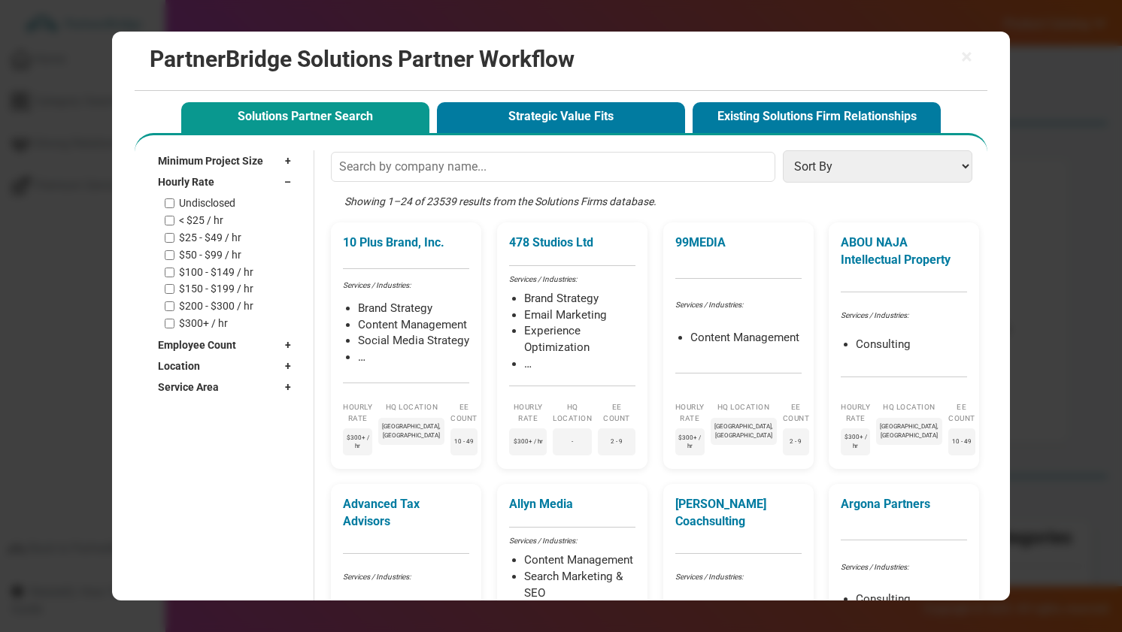
click at [206, 232] on label "$25 - $49 / hr" at bounding box center [210, 238] width 62 height 13
click at [174, 233] on input "$25 - $49 / hr" at bounding box center [170, 238] width 10 height 10
checkbox input "true"
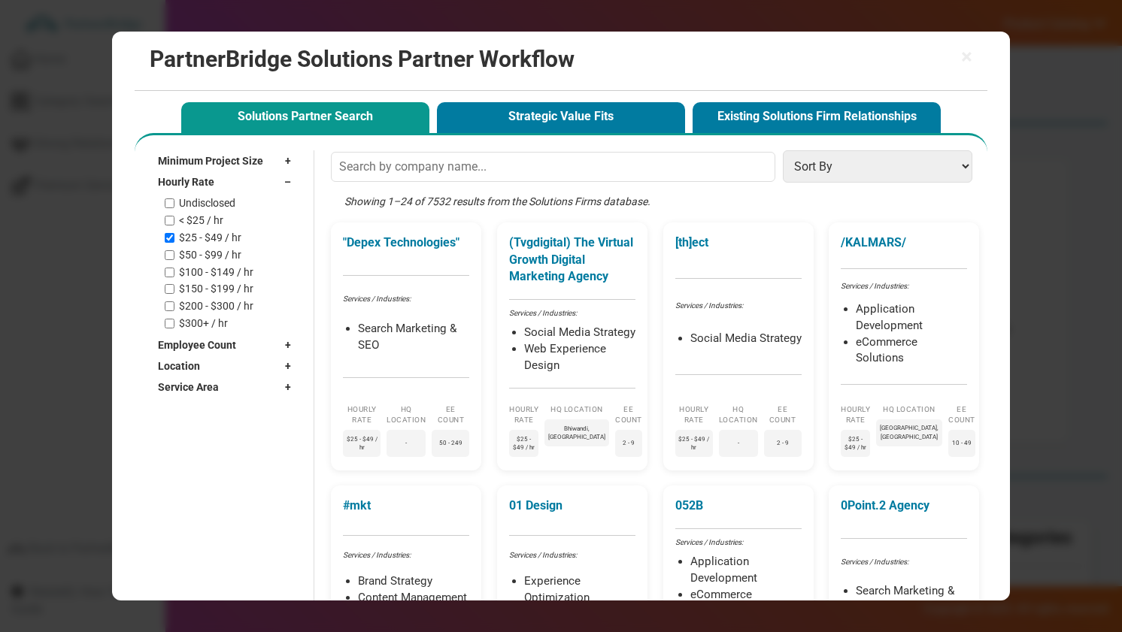
click at [208, 211] on div "Undisclosed < $25 / hr $25 - $49 / hr $50 - $99 / hr $100 - $149 / hr $150 - $1…" at bounding box center [232, 263] width 134 height 132
click at [207, 217] on label "< $25 / hr" at bounding box center [201, 220] width 44 height 13
click at [174, 217] on input "< $25 / hr" at bounding box center [170, 221] width 10 height 10
checkbox input "true"
click at [205, 249] on label "$50 - $99 / hr" at bounding box center [210, 255] width 62 height 13
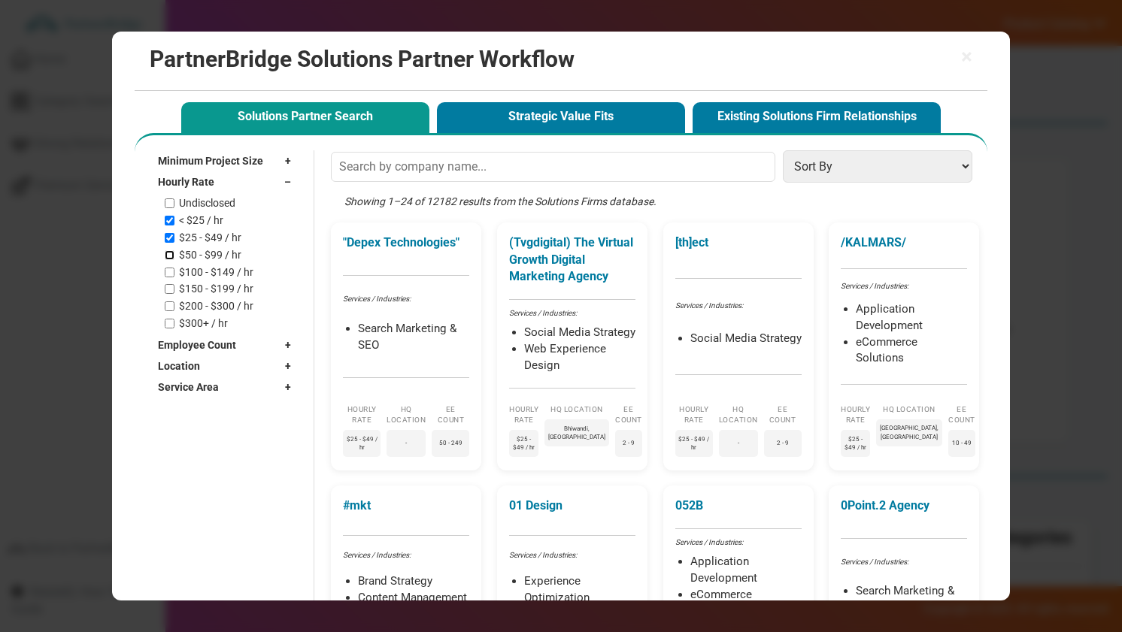
click at [174, 250] on input "$50 - $99 / hr" at bounding box center [170, 255] width 10 height 10
checkbox input "true"
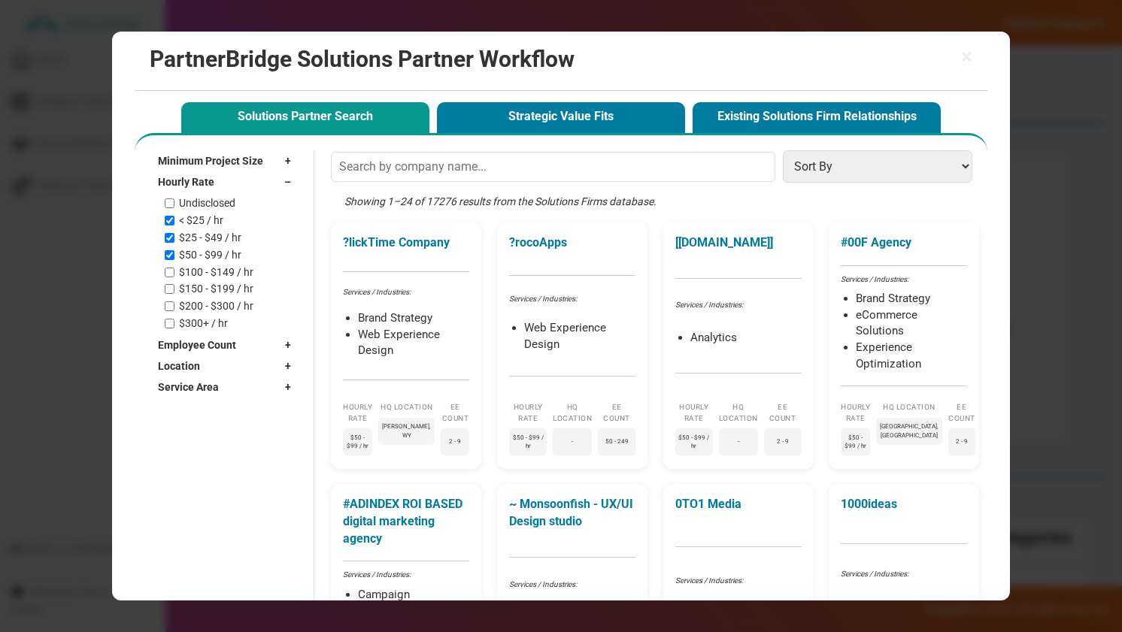
click at [221, 177] on div "Hourly Rate –" at bounding box center [228, 181] width 141 height 21
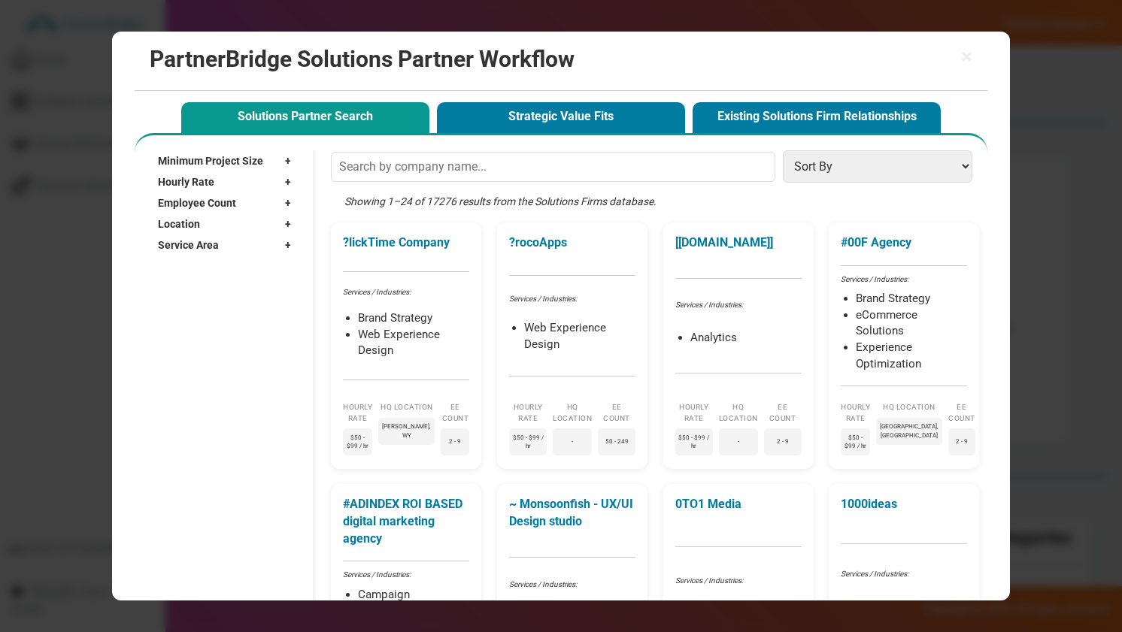
click at [216, 198] on span "Employee Count" at bounding box center [197, 202] width 78 height 15
click at [190, 232] on label "2 - 9" at bounding box center [189, 237] width 20 height 13
click at [174, 232] on input "2 - 9" at bounding box center [170, 237] width 10 height 10
checkbox input "true"
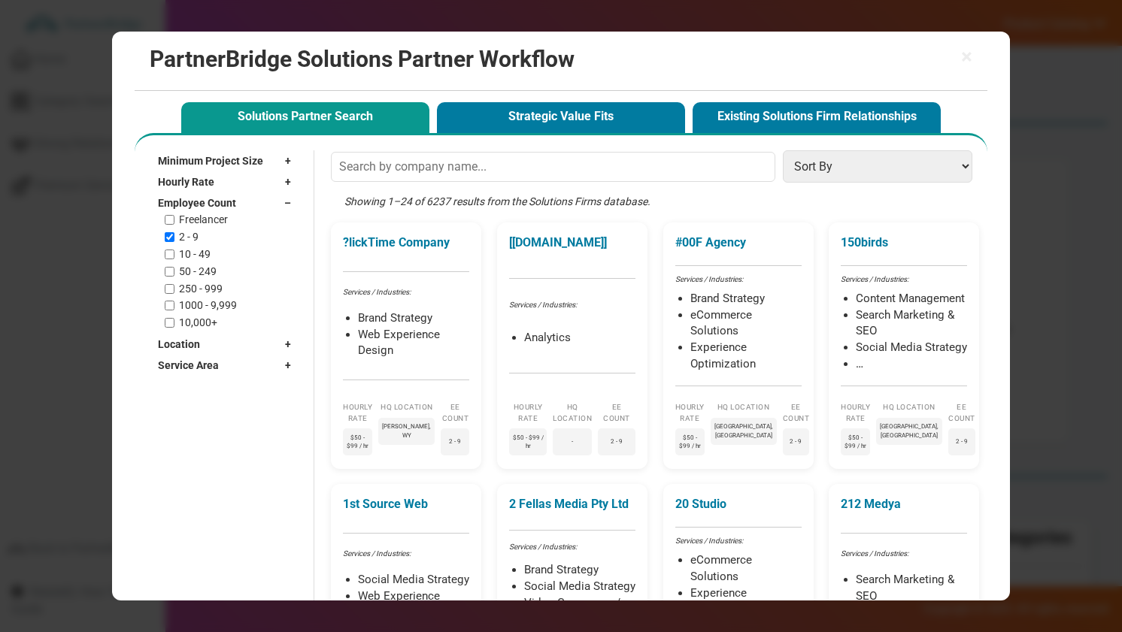
click at [192, 246] on div "Freelancer 2 - 9 10 - 49 50 - 249 250 - 999 1000 - 9,999 10,000+" at bounding box center [232, 272] width 134 height 116
click at [191, 254] on label "10 - 49" at bounding box center [195, 254] width 32 height 13
click at [174, 254] on input "10 - 49" at bounding box center [170, 255] width 10 height 10
checkbox input "true"
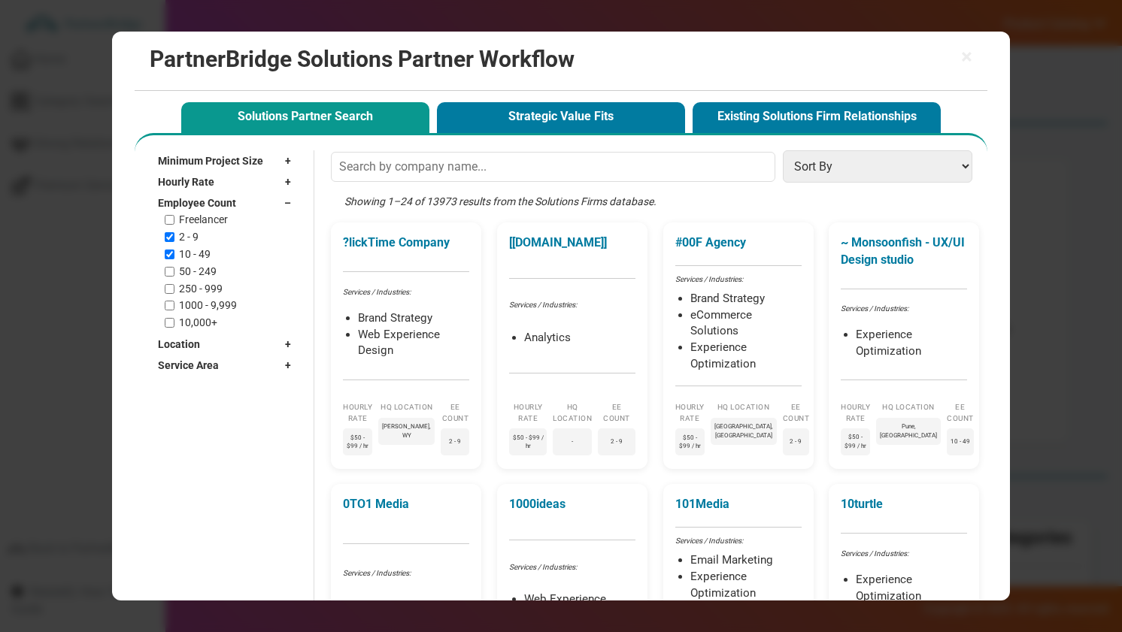
click at [220, 208] on span "Employee Count" at bounding box center [197, 202] width 78 height 15
click at [220, 217] on div "Location +" at bounding box center [228, 224] width 141 height 21
click at [220, 240] on input "text" at bounding box center [220, 246] width 125 height 23
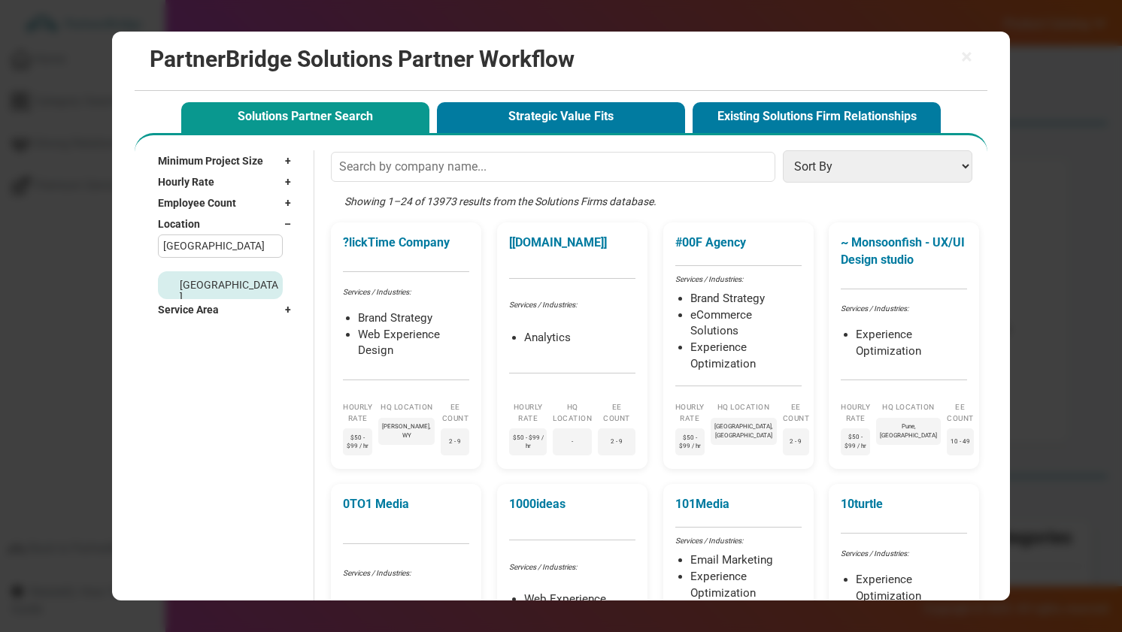
type input "Toronto"
click at [217, 282] on label "Toronto, Canada" at bounding box center [229, 304] width 99 height 50
click at [175, 299] on input "Toronto, Canada" at bounding box center [170, 304] width 10 height 10
checkbox input "true"
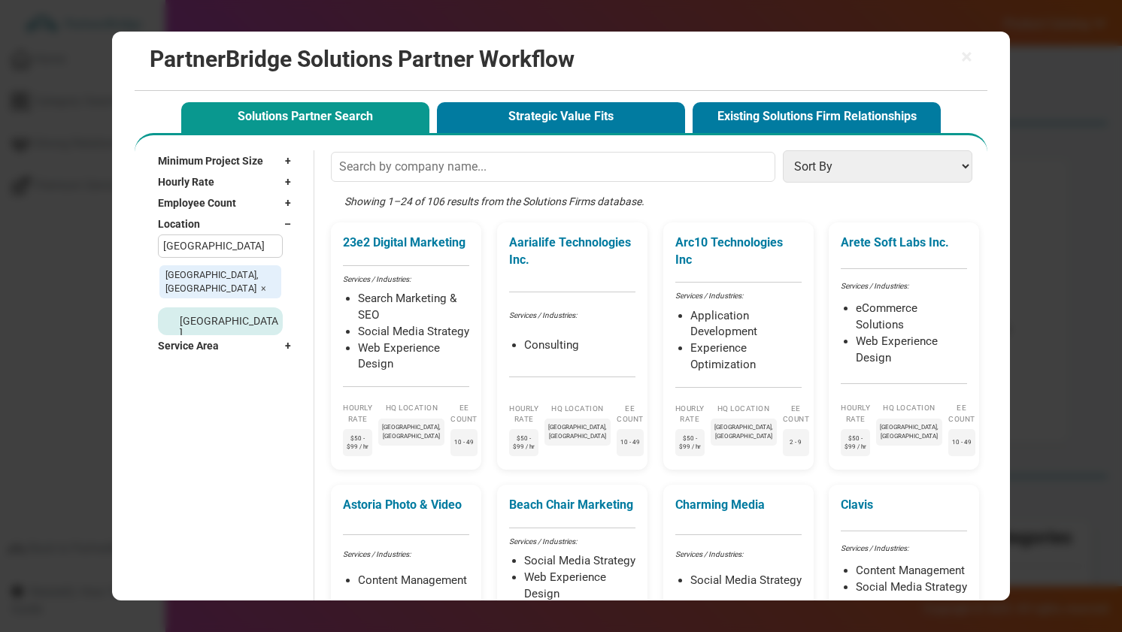
click at [294, 268] on div "Minimum Project Size + Undisclosed $1,000+ $5,000+ $10,000+ $25,000+ $50,000+ $…" at bounding box center [220, 252] width 156 height 205
click at [408, 200] on div "Showing 1–24 of 106 results from the Solutions Firms database." at bounding box center [655, 208] width 648 height 28
click at [445, 200] on div "Showing 1–24 of 106 results from the Solutions Firms database." at bounding box center [655, 208] width 648 height 28
click at [439, 200] on div "Showing 1–24 of 106 results from the Solutions Firms database." at bounding box center [655, 208] width 648 height 28
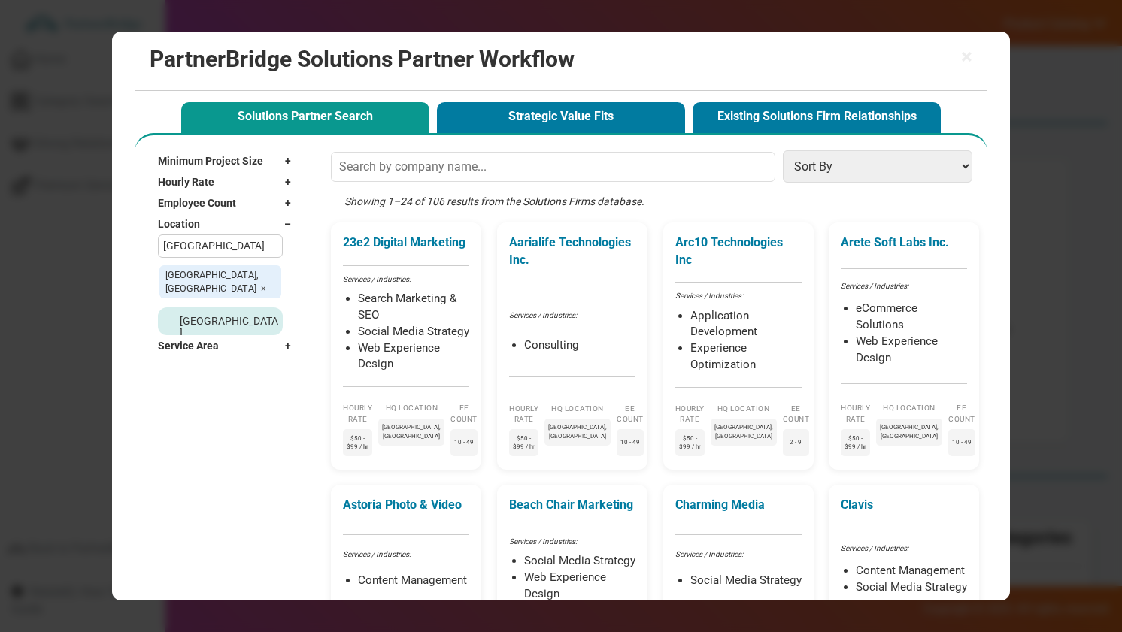
click at [229, 335] on div "Service Area +" at bounding box center [228, 345] width 141 height 21
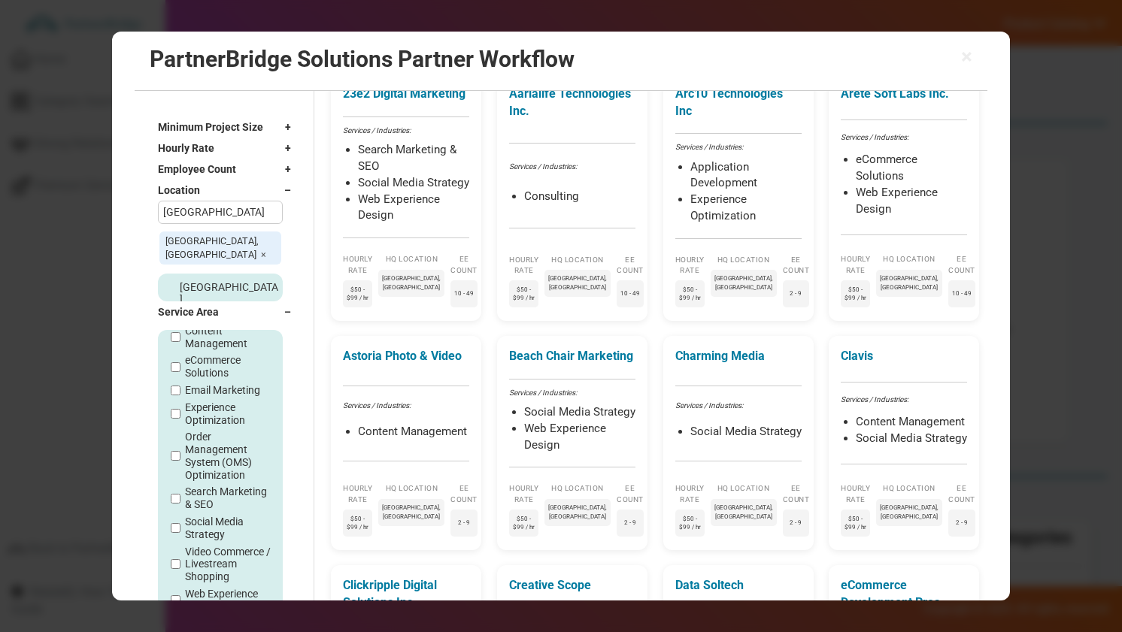
scroll to position [156, 0]
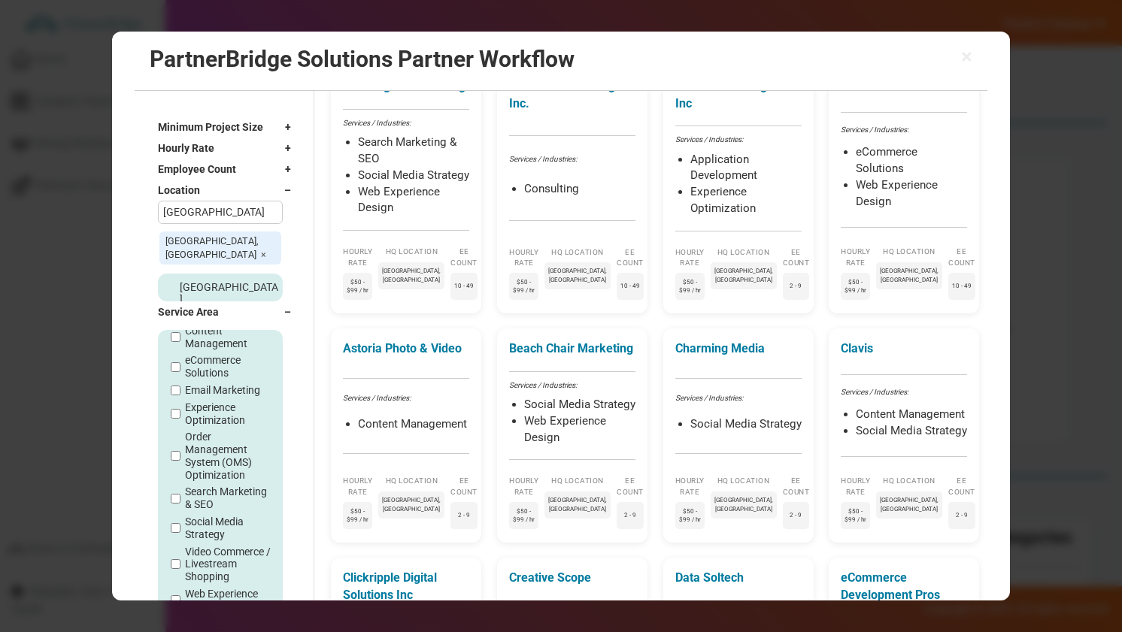
click at [246, 191] on div "Location –" at bounding box center [228, 190] width 141 height 21
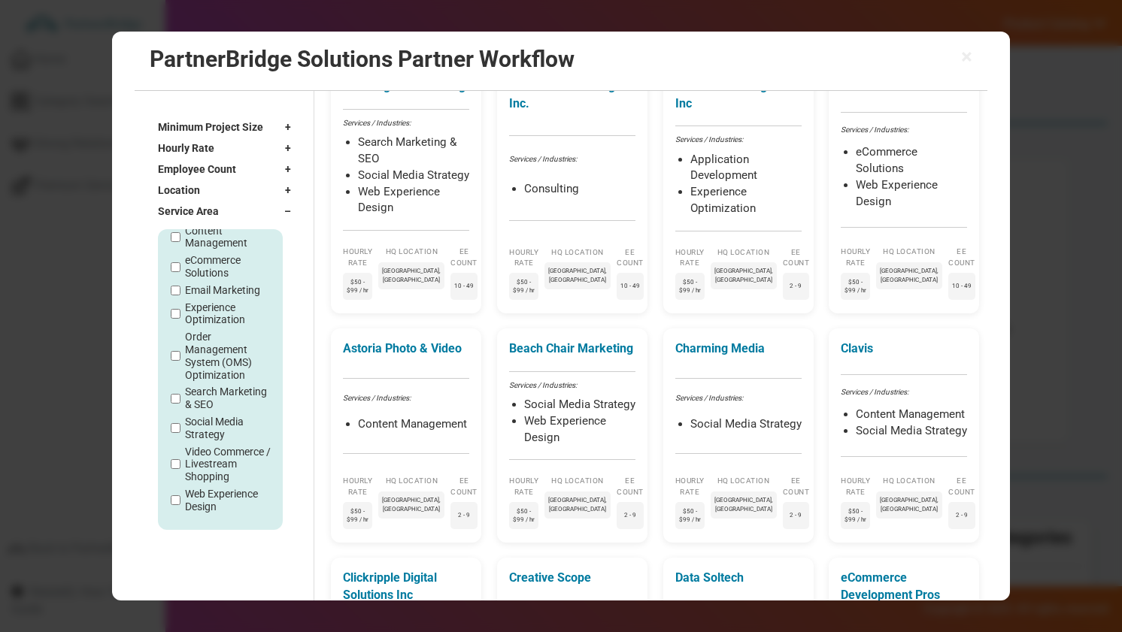
click at [215, 495] on label "Web Experience Design" at bounding box center [228, 501] width 86 height 26
click at [180, 495] on input "Web Experience Design" at bounding box center [176, 500] width 10 height 10
checkbox input "true"
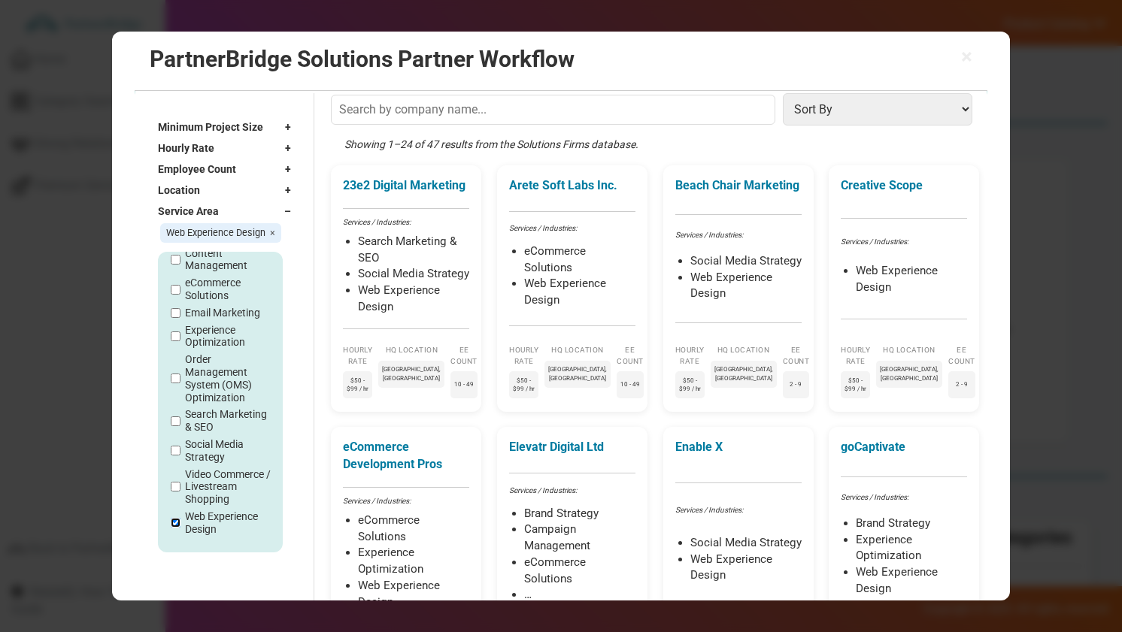
scroll to position [0, 0]
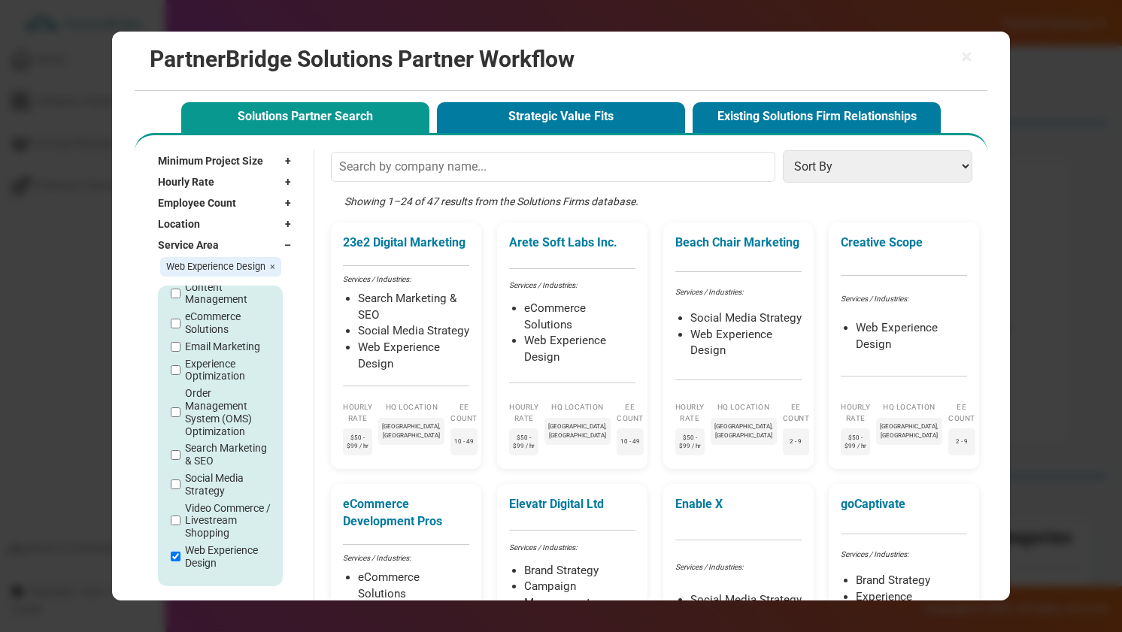
click at [441, 194] on div "Showing 1–24 of 47 results from the Solutions Firms database." at bounding box center [655, 208] width 648 height 28
click at [436, 194] on div "Showing 1–24 of 47 results from the Solutions Firms database." at bounding box center [655, 208] width 648 height 28
click at [411, 201] on div "Showing 1–24 of 47 results from the Solutions Firms database." at bounding box center [655, 208] width 648 height 28
click at [494, 201] on div "Showing 1–24 of 47 results from the Solutions Firms database." at bounding box center [655, 208] width 648 height 28
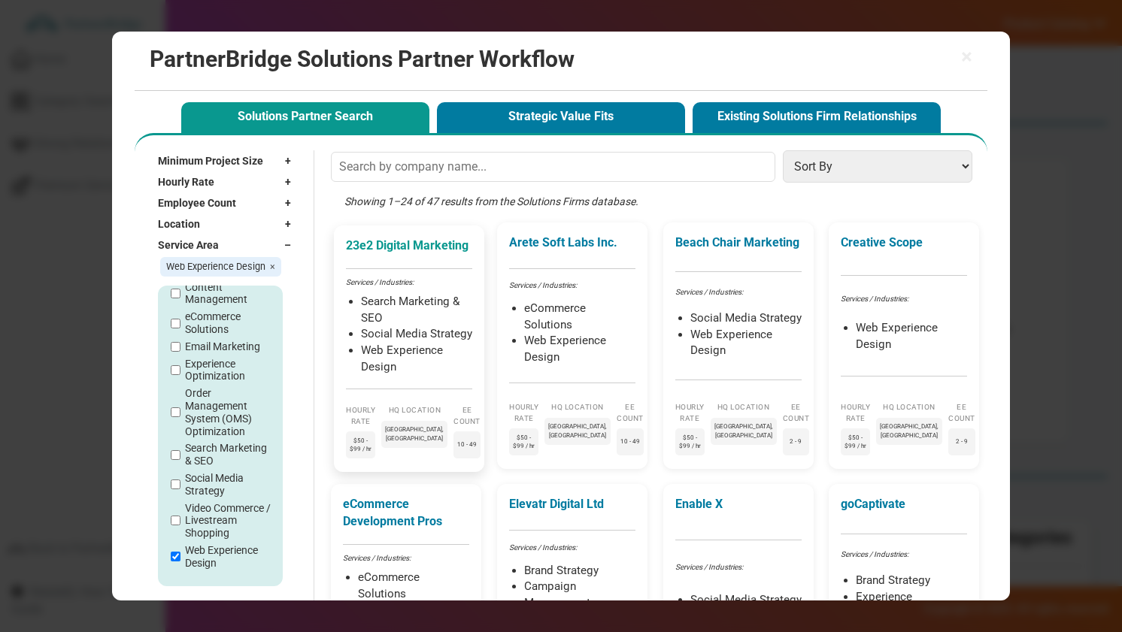
click at [372, 250] on p "23e2 Digital Marketing" at bounding box center [409, 246] width 126 height 17
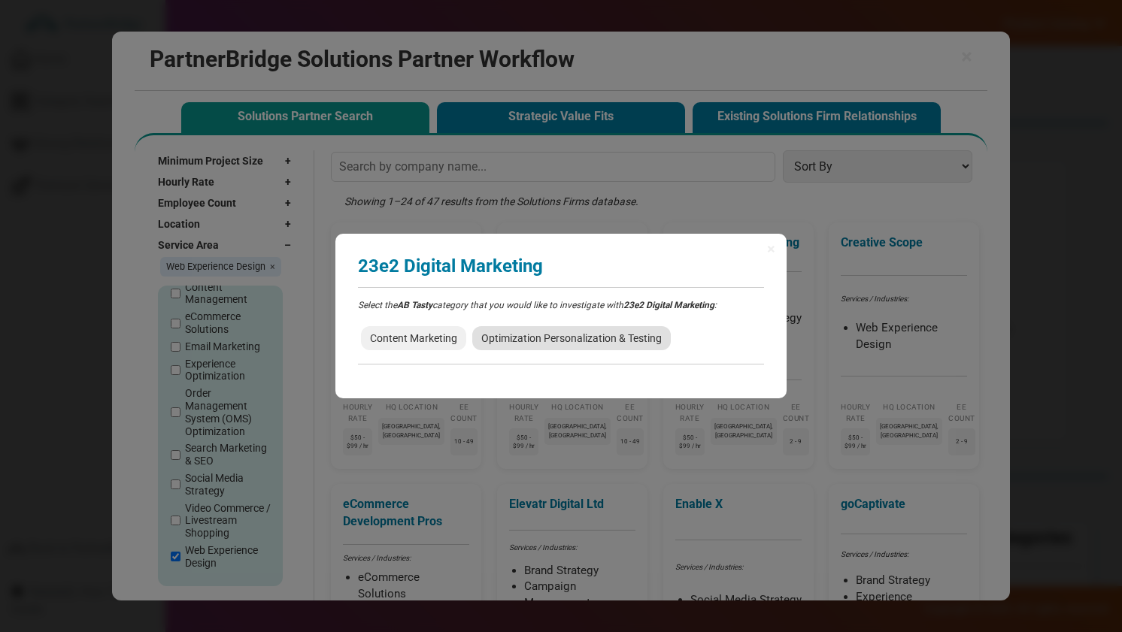
click at [489, 332] on span "Optimization Personalization & Testing" at bounding box center [571, 338] width 198 height 24
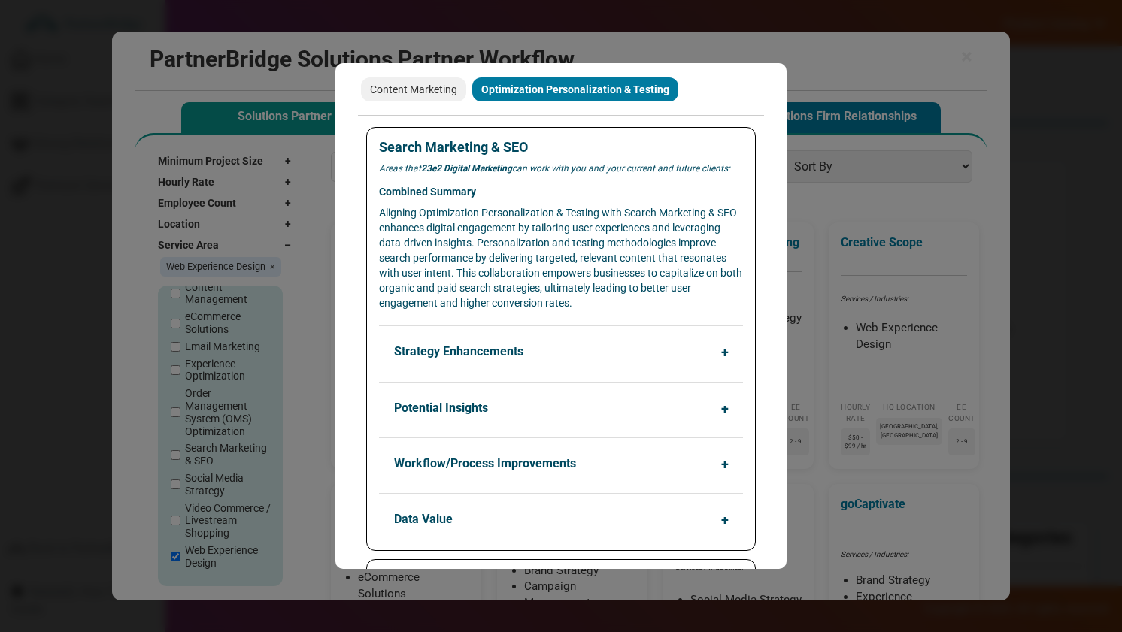
click at [480, 356] on button "Strategy Enhancements" at bounding box center [565, 352] width 364 height 29
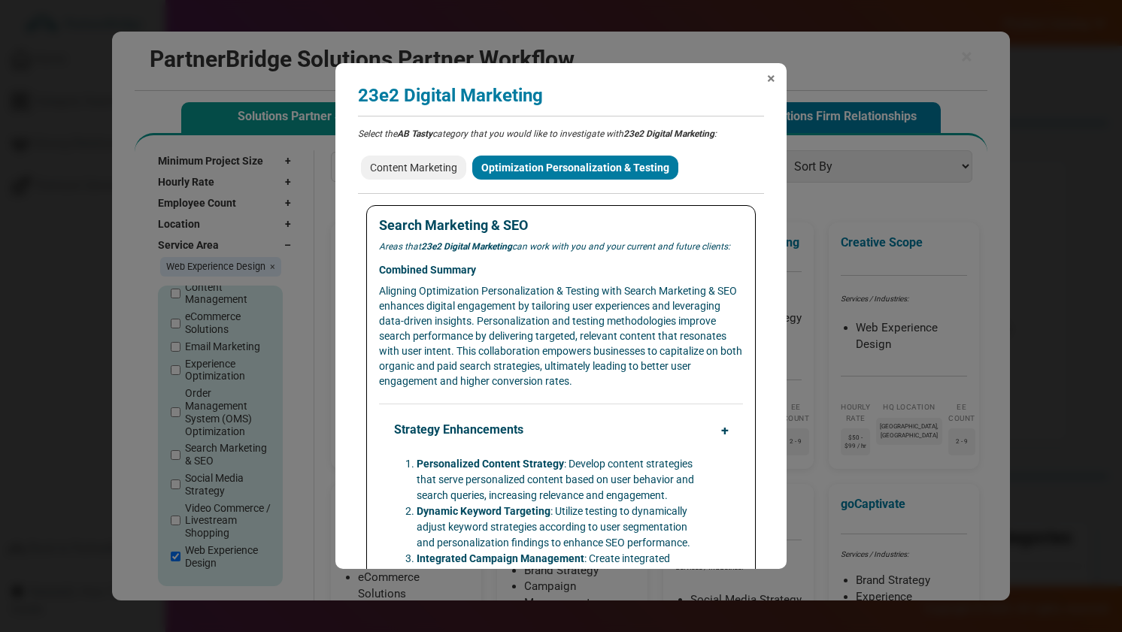
click at [773, 82] on span "×" at bounding box center [771, 78] width 8 height 15
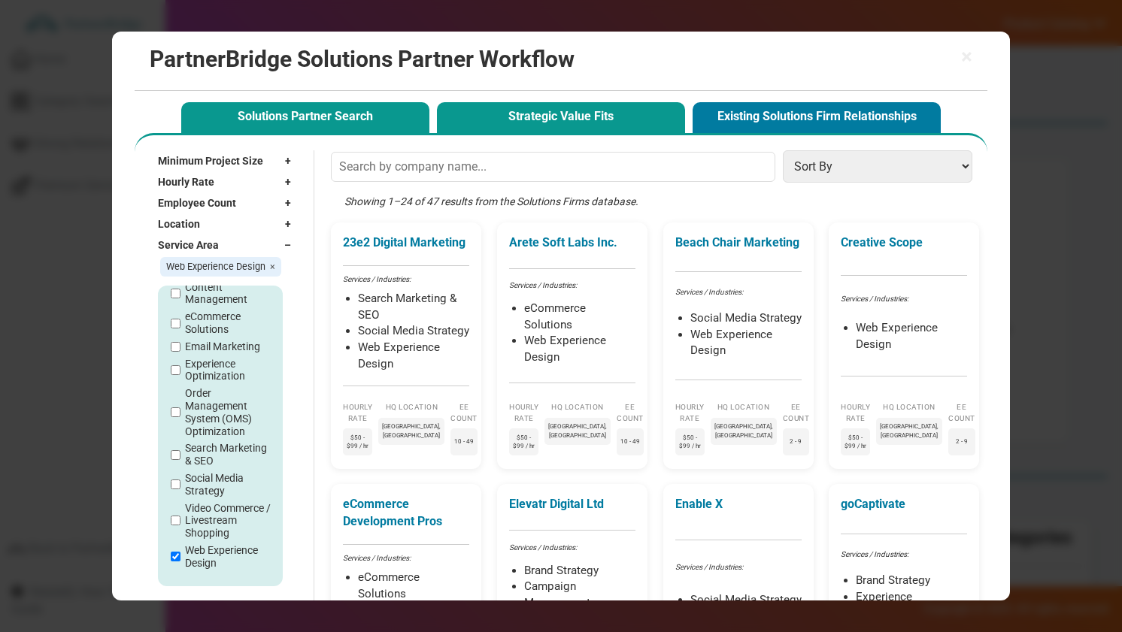
click at [601, 121] on button "Strategic Value Fits" at bounding box center [561, 117] width 248 height 31
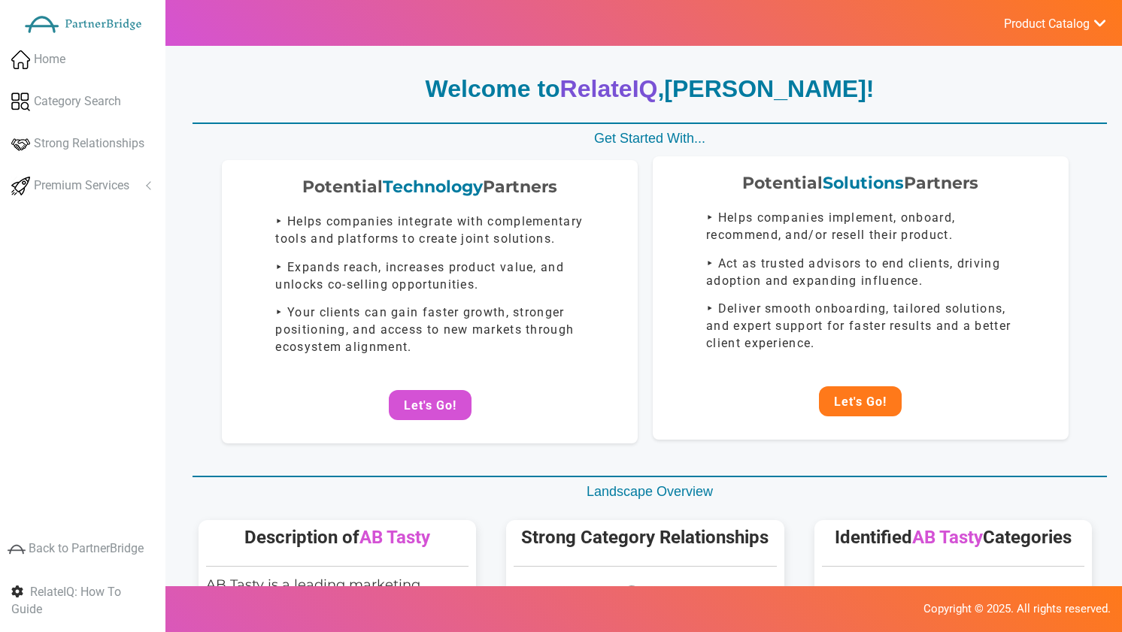
click at [865, 401] on button "Let's Go!" at bounding box center [860, 401] width 83 height 30
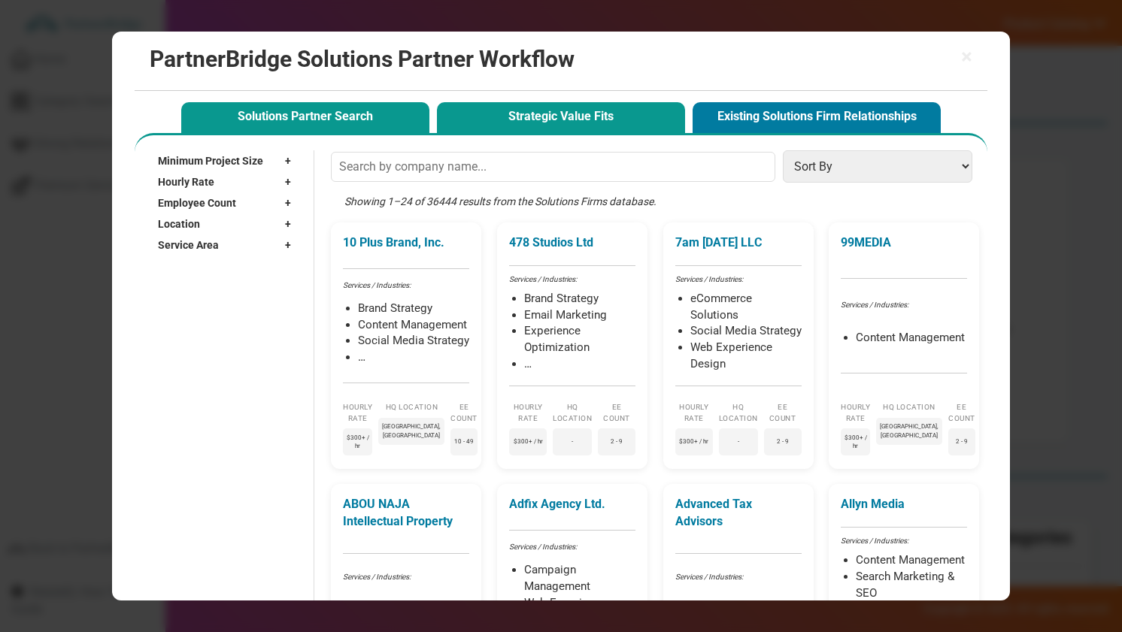
click at [559, 114] on button "Strategic Value Fits" at bounding box center [561, 117] width 248 height 31
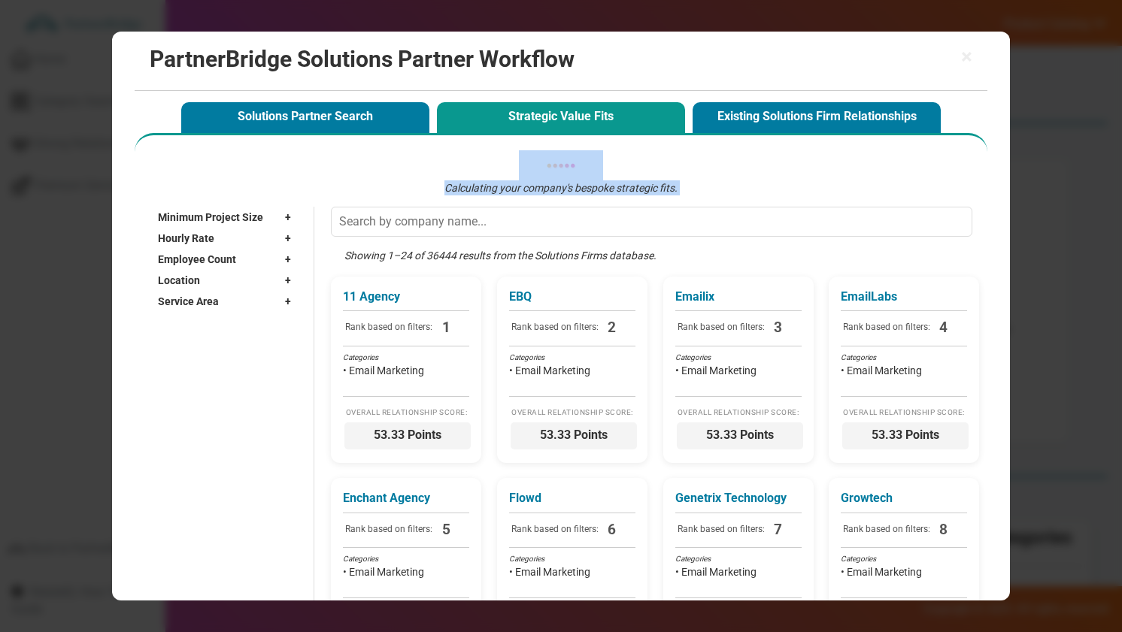
drag, startPoint x: 507, startPoint y: 158, endPoint x: 686, endPoint y: 208, distance: 186.4
drag, startPoint x: 686, startPoint y: 195, endPoint x: 564, endPoint y: 185, distance: 122.2
click at [564, 185] on em "Calculating your company's bespoke strategic fits." at bounding box center [560, 188] width 233 height 12
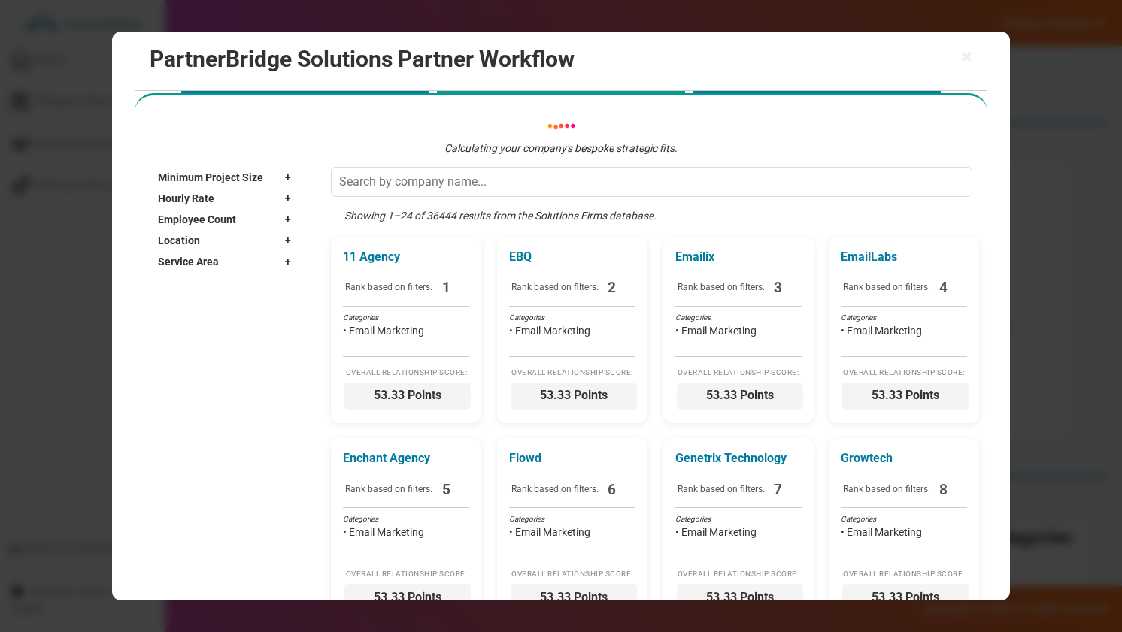
scroll to position [44, 0]
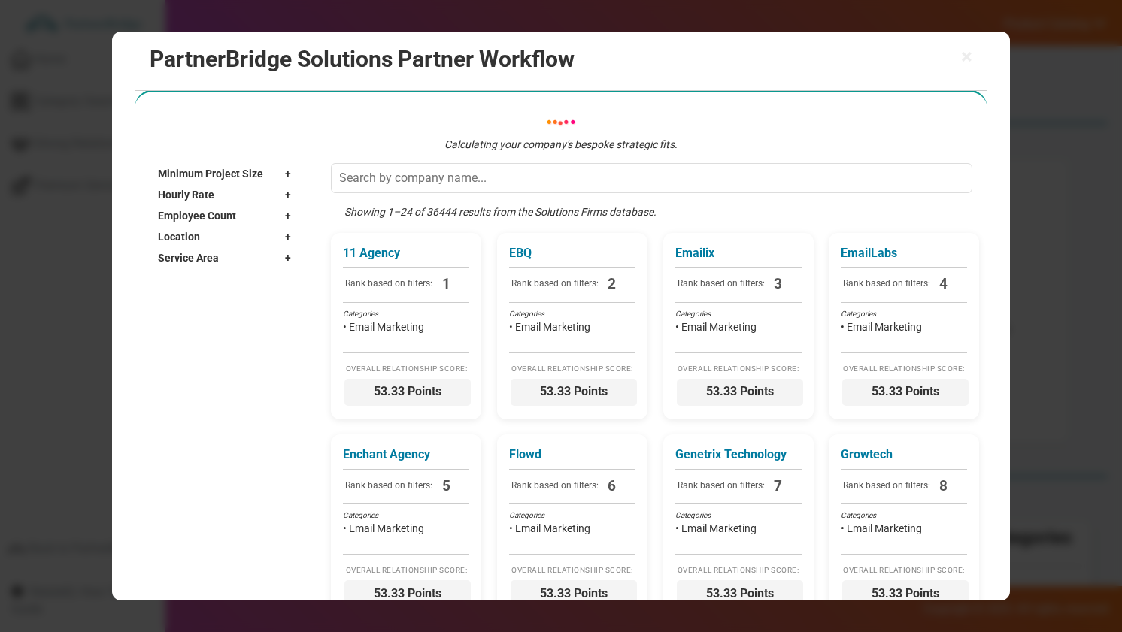
click at [251, 168] on span "Minimum Project Size" at bounding box center [210, 173] width 105 height 15
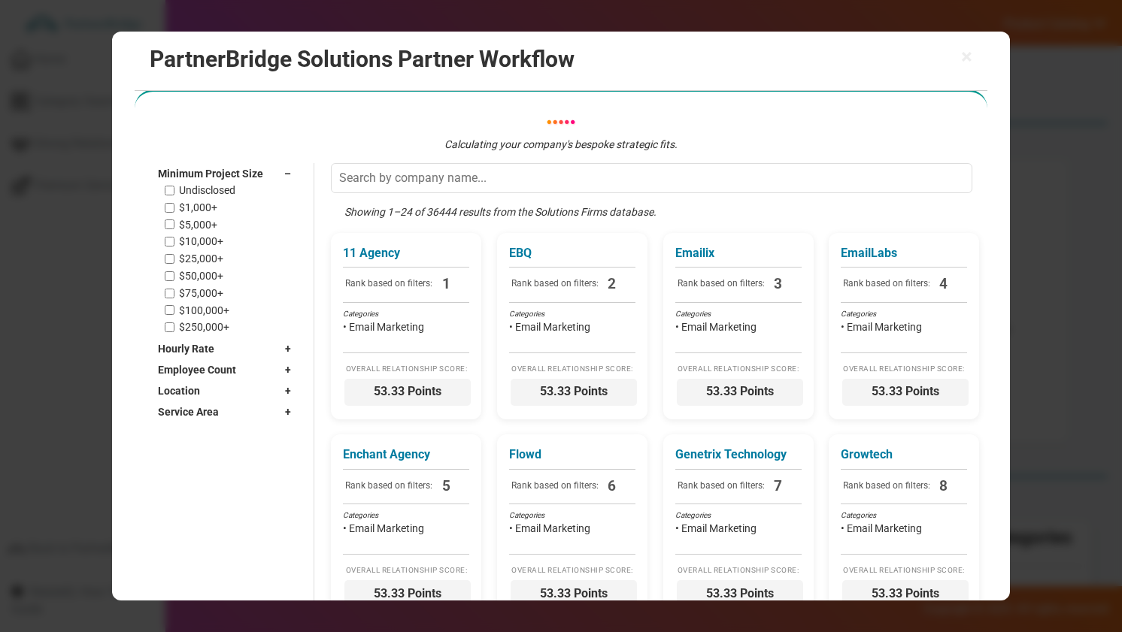
click at [201, 211] on label "$1,000+" at bounding box center [198, 207] width 38 height 13
click at [174, 211] on input "$1,000+" at bounding box center [170, 208] width 10 height 10
checkbox input "true"
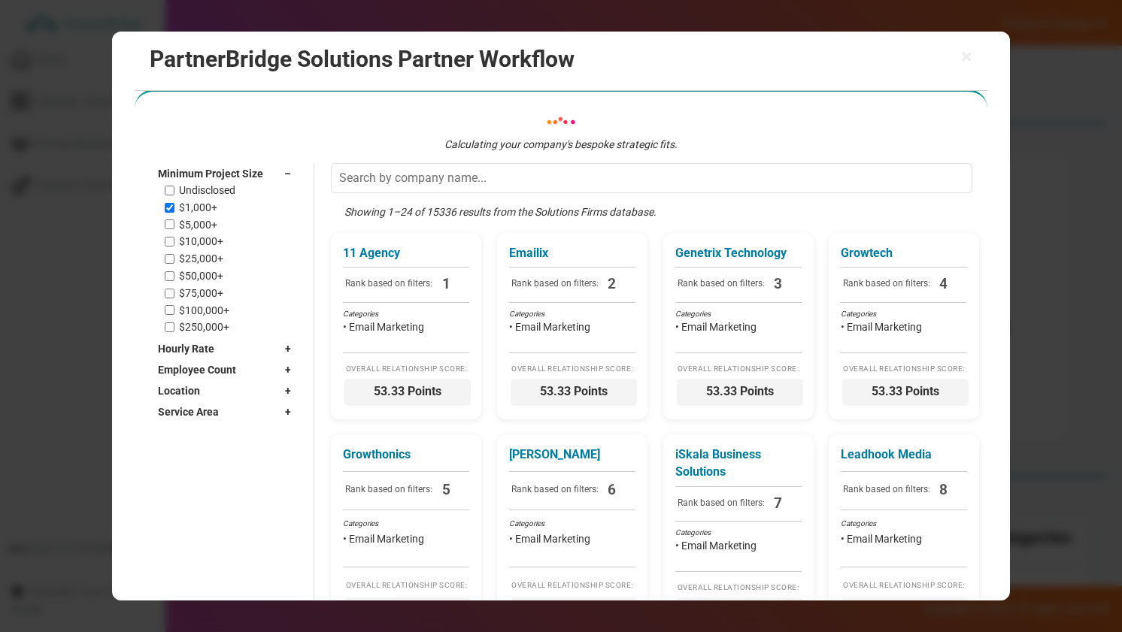
click at [197, 229] on label "$5,000+" at bounding box center [198, 225] width 38 height 13
click at [174, 229] on input "$5,000+" at bounding box center [170, 225] width 10 height 10
checkbox input "true"
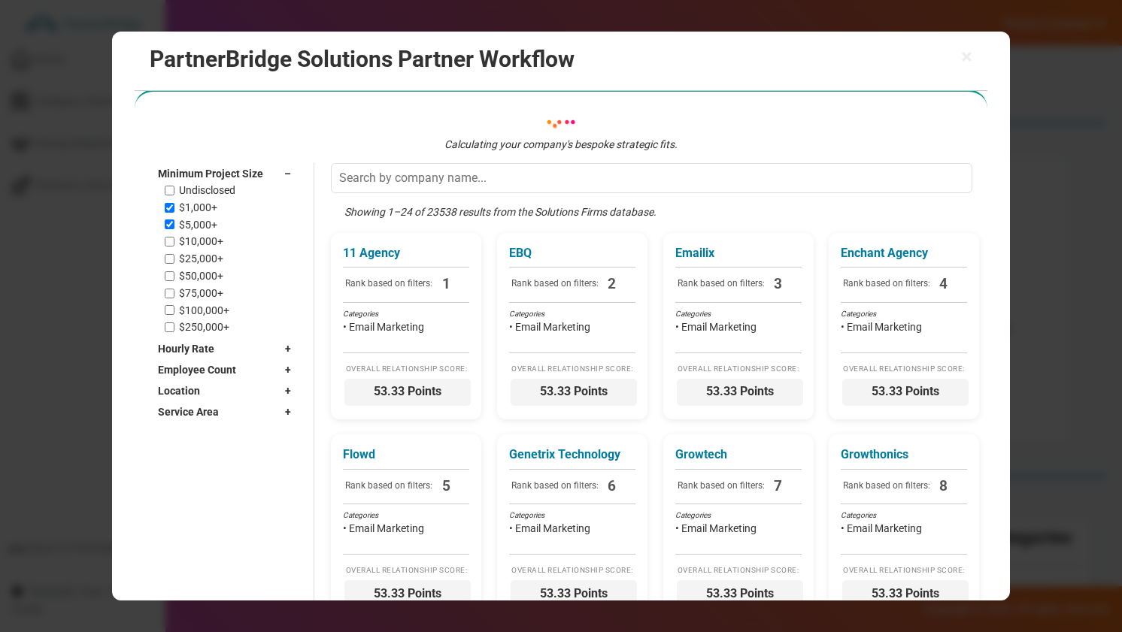
click at [230, 347] on div "Hourly Rate +" at bounding box center [228, 348] width 141 height 21
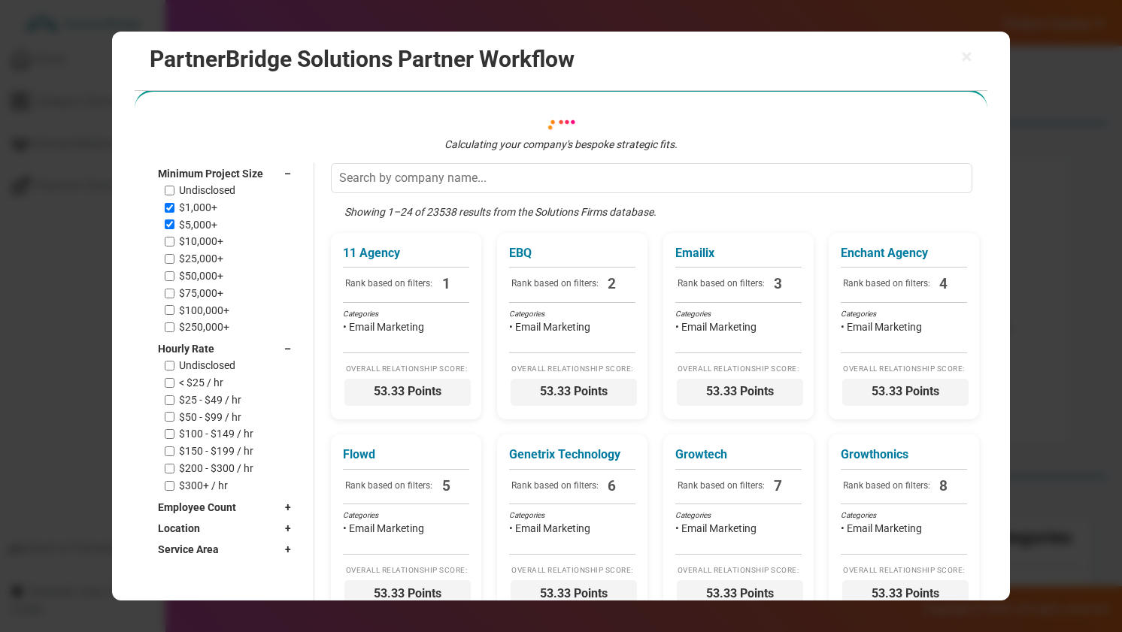
click at [207, 378] on label "< $25 / hr" at bounding box center [201, 383] width 44 height 13
click at [174, 378] on input "< $25 / hr" at bounding box center [170, 383] width 10 height 10
checkbox input "true"
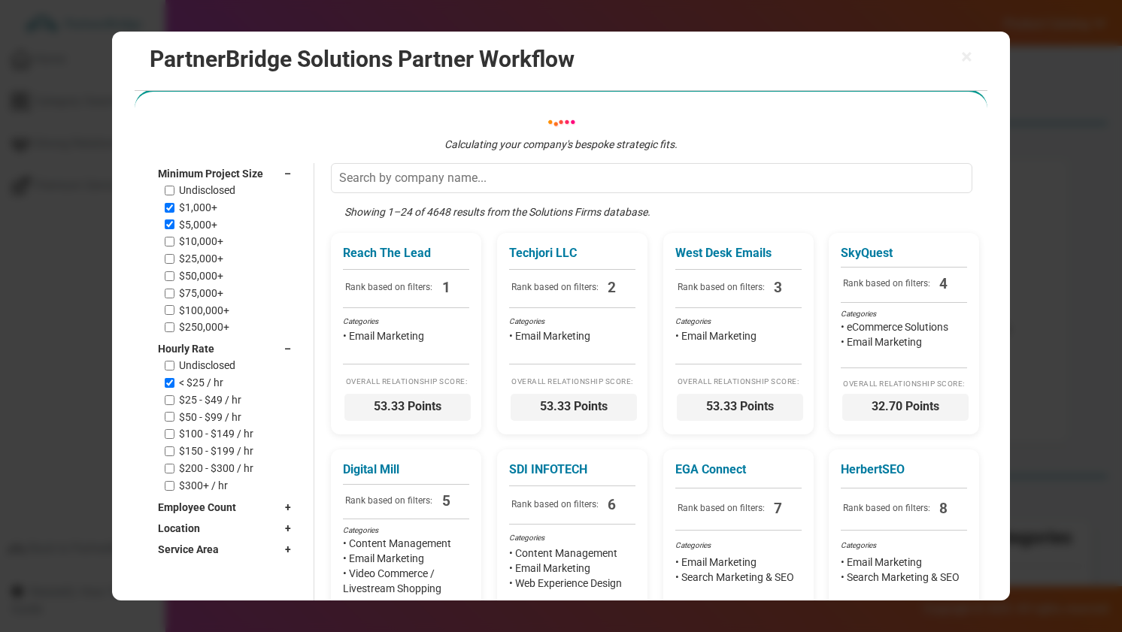
click at [207, 409] on div "Undisclosed < $25 / hr $25 - $49 / hr $50 - $99 / hr $100 - $149 / hr $150 - $1…" at bounding box center [232, 425] width 134 height 132
click at [207, 401] on label "$25 - $49 / hr" at bounding box center [210, 400] width 62 height 13
click at [174, 401] on input "$25 - $49 / hr" at bounding box center [170, 400] width 10 height 10
checkbox input "true"
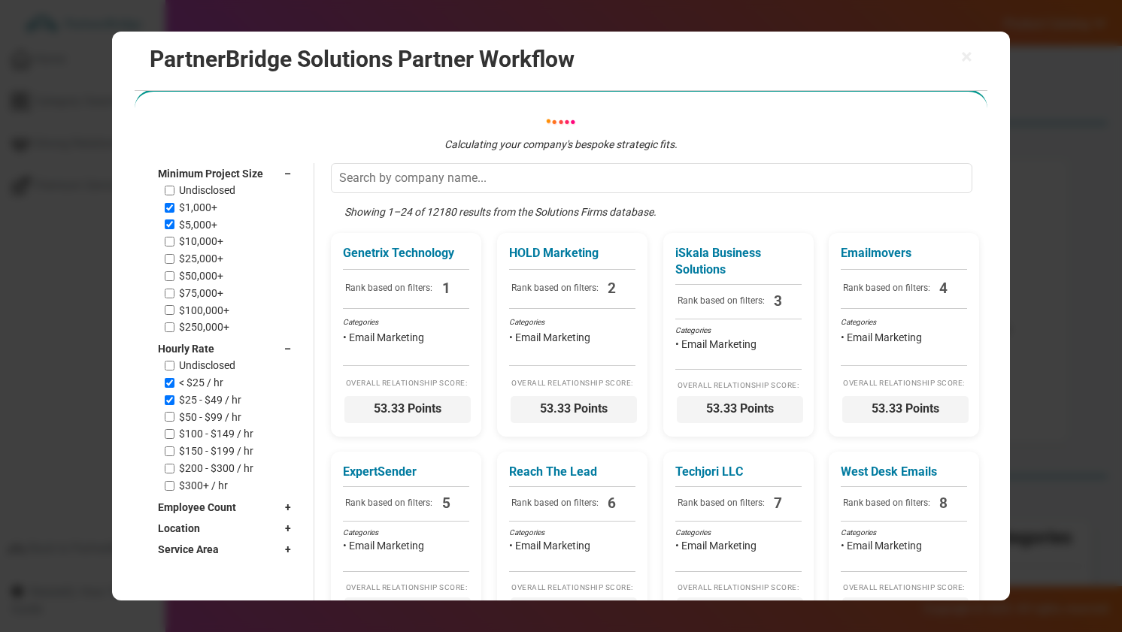
click at [207, 415] on label "$50 - $99 / hr" at bounding box center [210, 417] width 62 height 13
click at [174, 415] on input "$50 - $99 / hr" at bounding box center [170, 417] width 10 height 10
checkbox input "true"
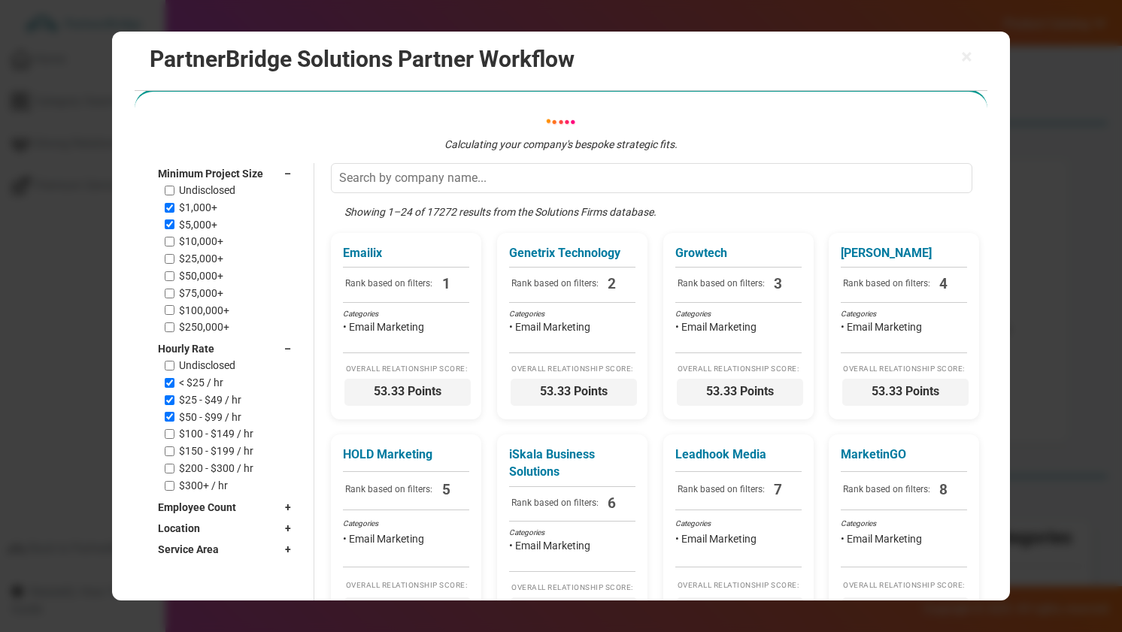
click at [209, 184] on label "Undisclosed" at bounding box center [207, 190] width 56 height 13
click at [174, 186] on input "Undisclosed" at bounding box center [170, 191] width 10 height 10
click at [209, 171] on span "Minimum Project Size" at bounding box center [210, 173] width 105 height 15
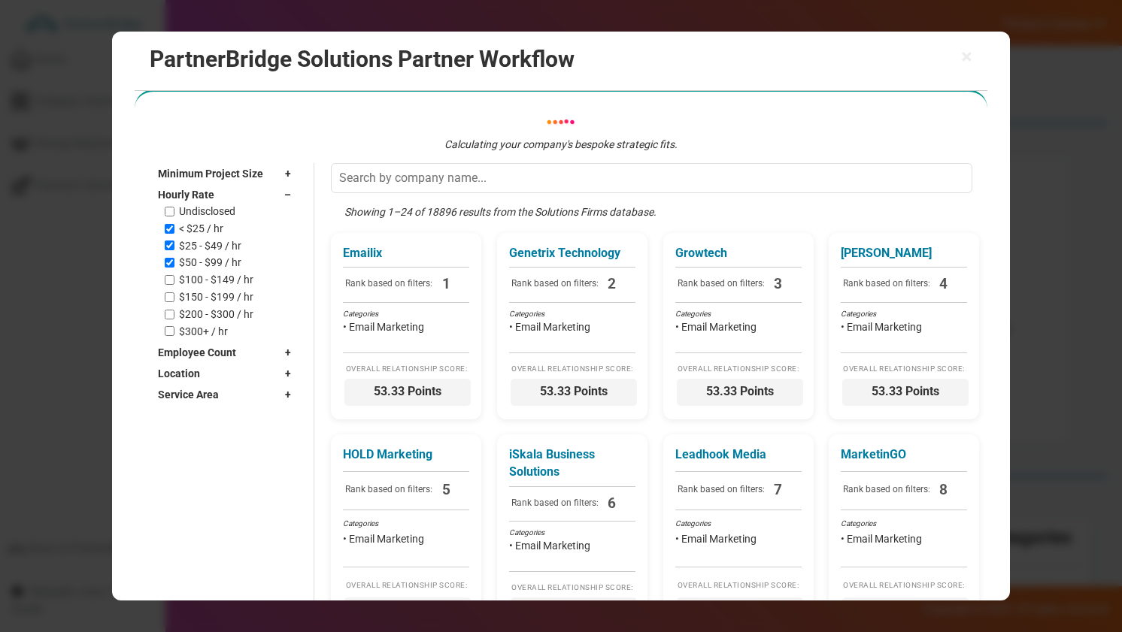
click at [213, 170] on span "Minimum Project Size" at bounding box center [210, 173] width 105 height 15
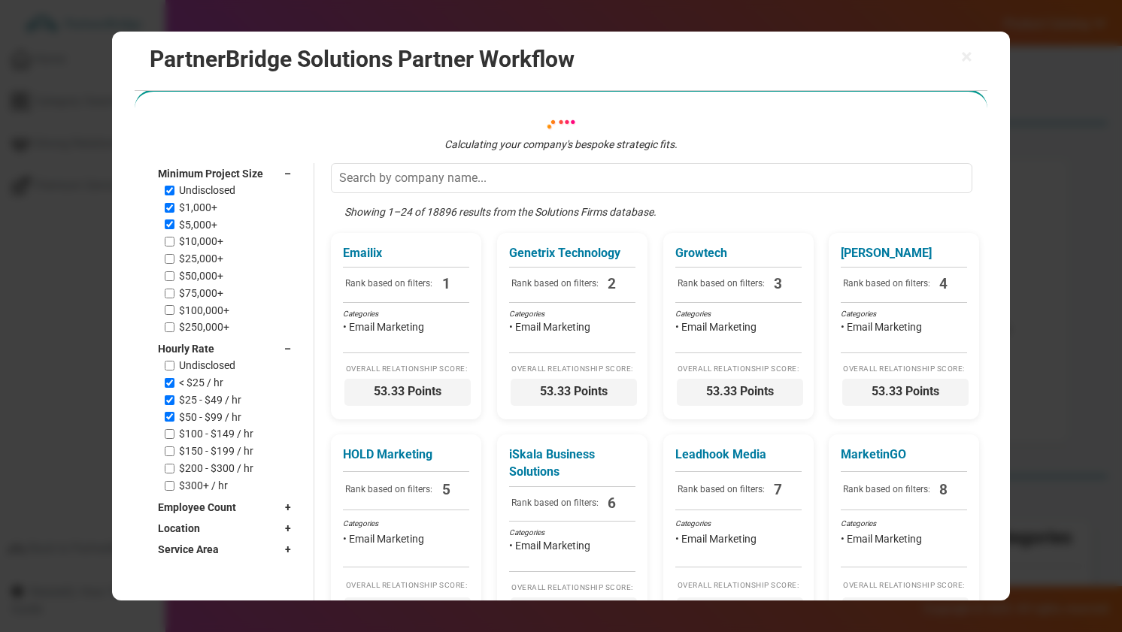
click at [202, 180] on span "Minimum Project Size" at bounding box center [210, 173] width 105 height 15
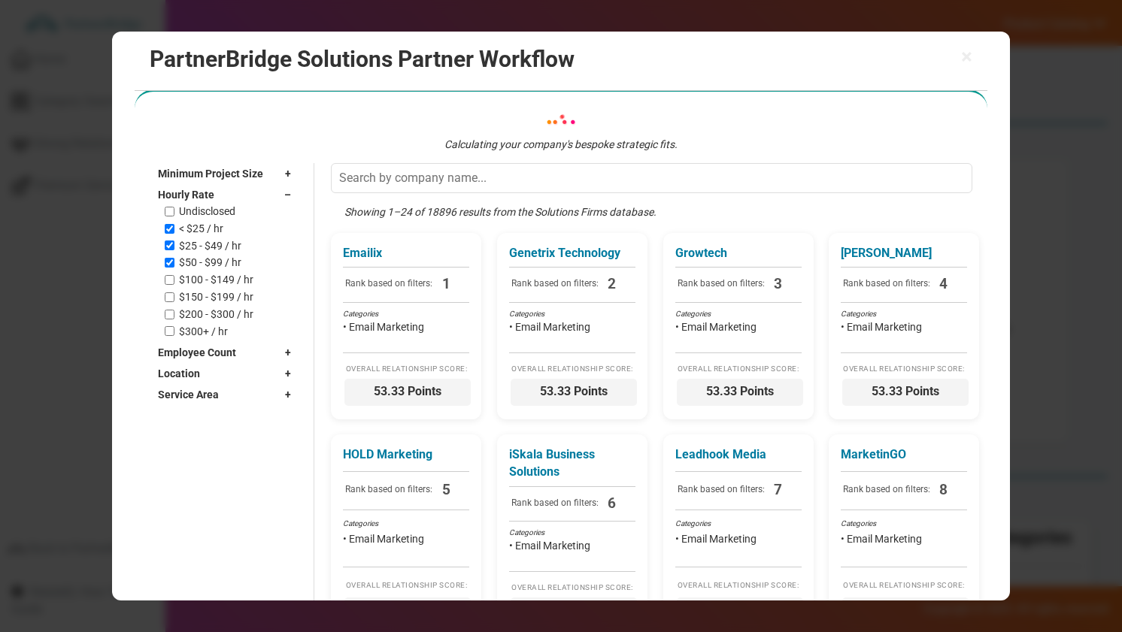
click at [202, 177] on span "Minimum Project Size" at bounding box center [210, 173] width 105 height 15
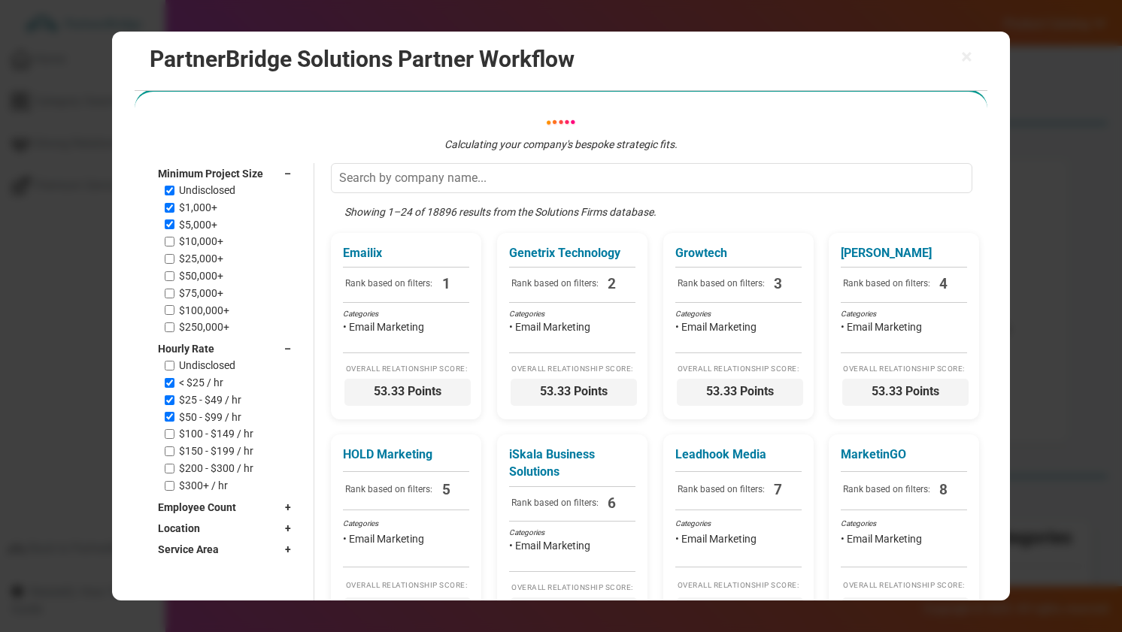
click at [202, 185] on label "Undisclosed" at bounding box center [207, 190] width 56 height 13
click at [174, 186] on input "Undisclosed" at bounding box center [170, 191] width 10 height 10
checkbox input "false"
click at [207, 174] on span "Minimum Project Size" at bounding box center [210, 173] width 105 height 15
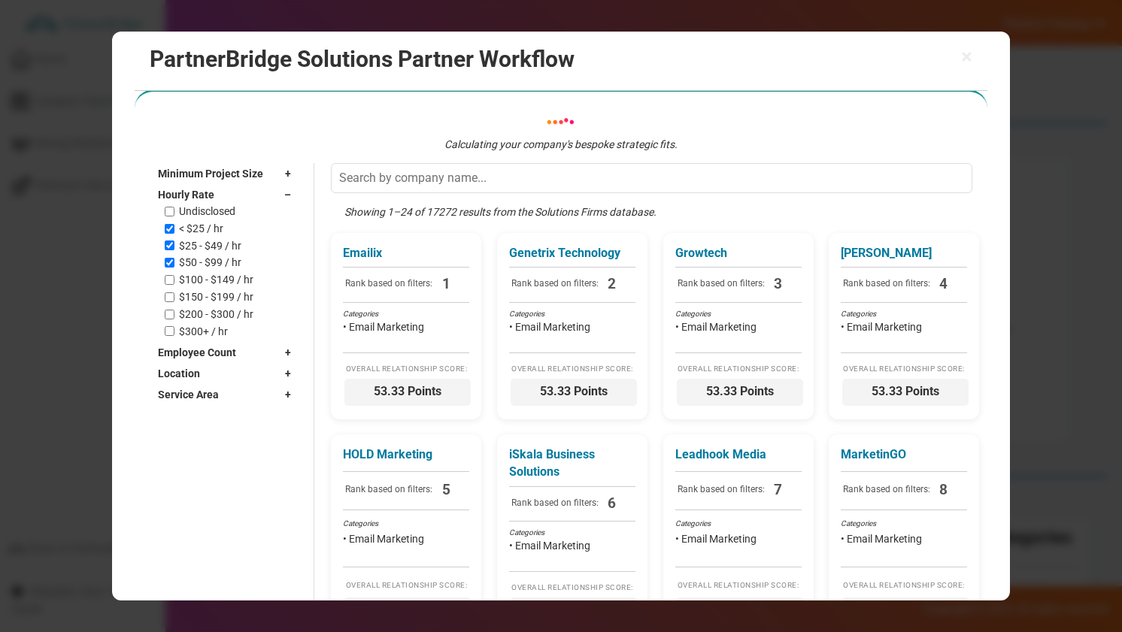
click at [207, 203] on div "Hourly Rate –" at bounding box center [228, 194] width 141 height 21
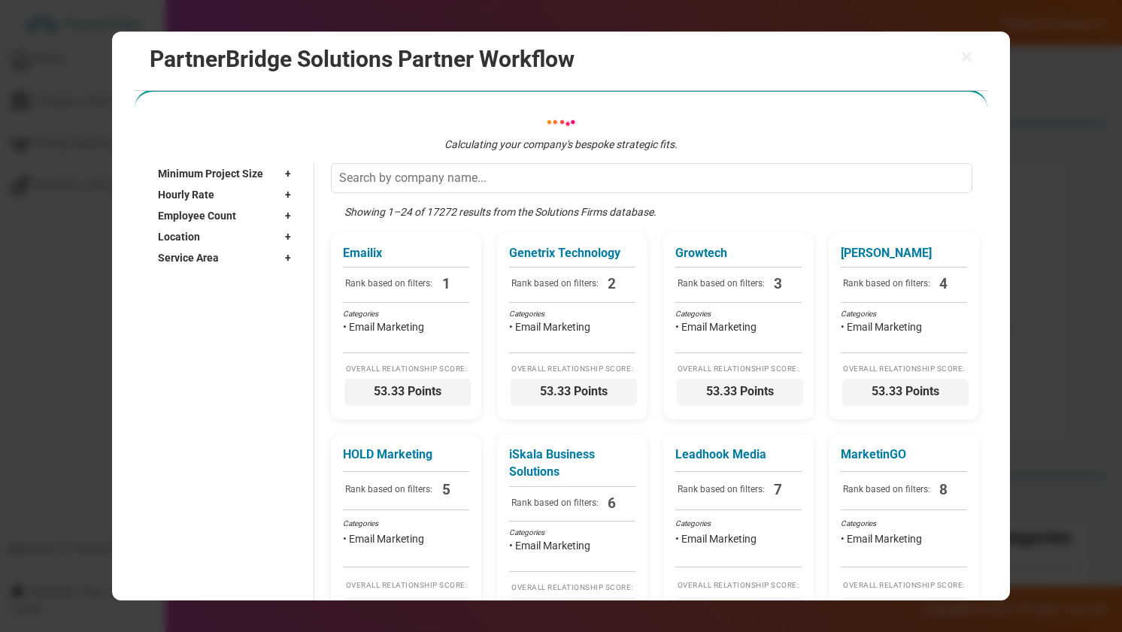
click at [232, 219] on span "Employee Count" at bounding box center [197, 215] width 78 height 15
click at [194, 244] on label "2 - 9" at bounding box center [189, 250] width 20 height 13
click at [174, 245] on input "2 - 9" at bounding box center [170, 250] width 10 height 10
checkbox input "true"
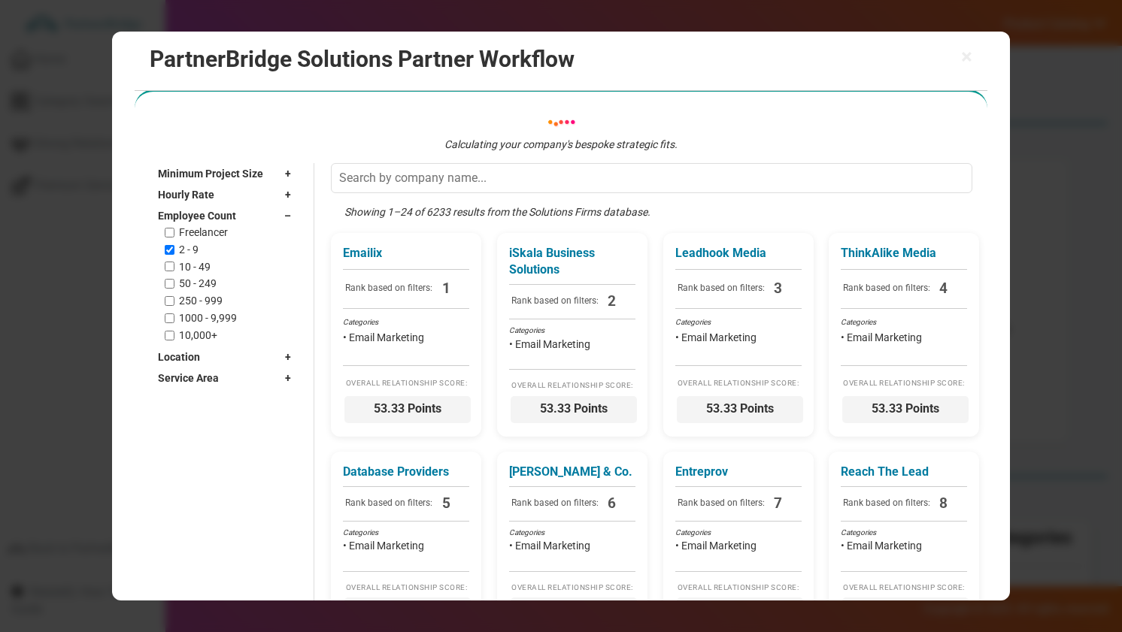
click at [195, 259] on div "Freelancer 2 - 9 10 - 49 50 - 249 250 - 999 1000 - 9,999 10,000+" at bounding box center [232, 284] width 134 height 116
click at [205, 262] on label "10 - 49" at bounding box center [195, 267] width 32 height 13
click at [174, 262] on input "10 - 49" at bounding box center [170, 267] width 10 height 10
checkbox input "true"
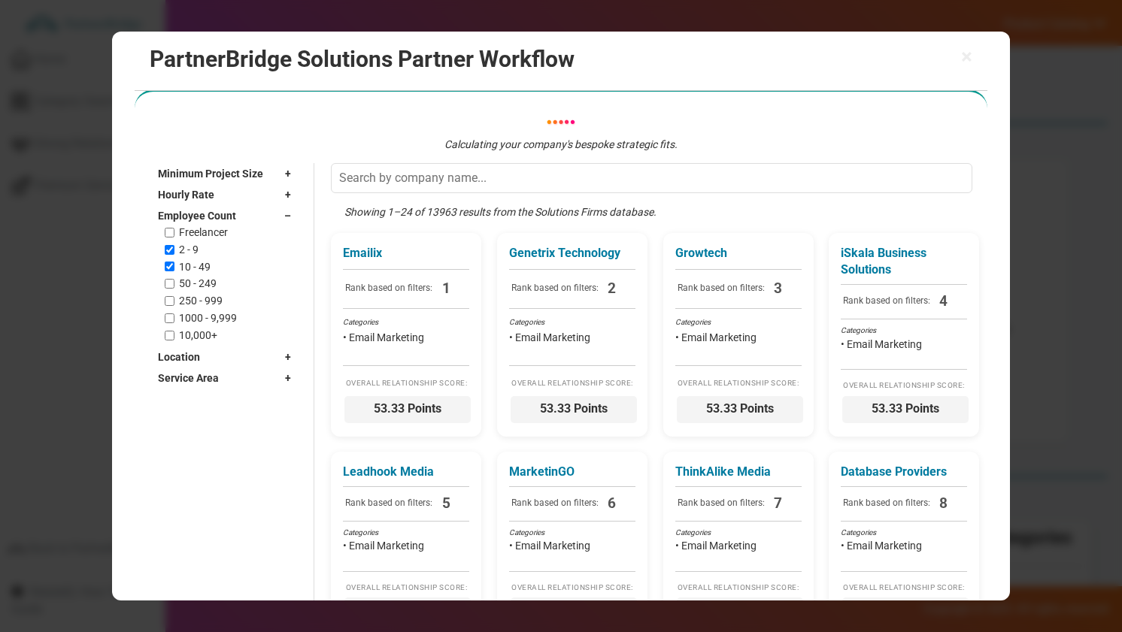
click at [227, 214] on span "Employee Count" at bounding box center [197, 215] width 78 height 15
click at [220, 241] on div "Location +" at bounding box center [228, 236] width 141 height 21
click at [218, 261] on input "text" at bounding box center [220, 258] width 125 height 23
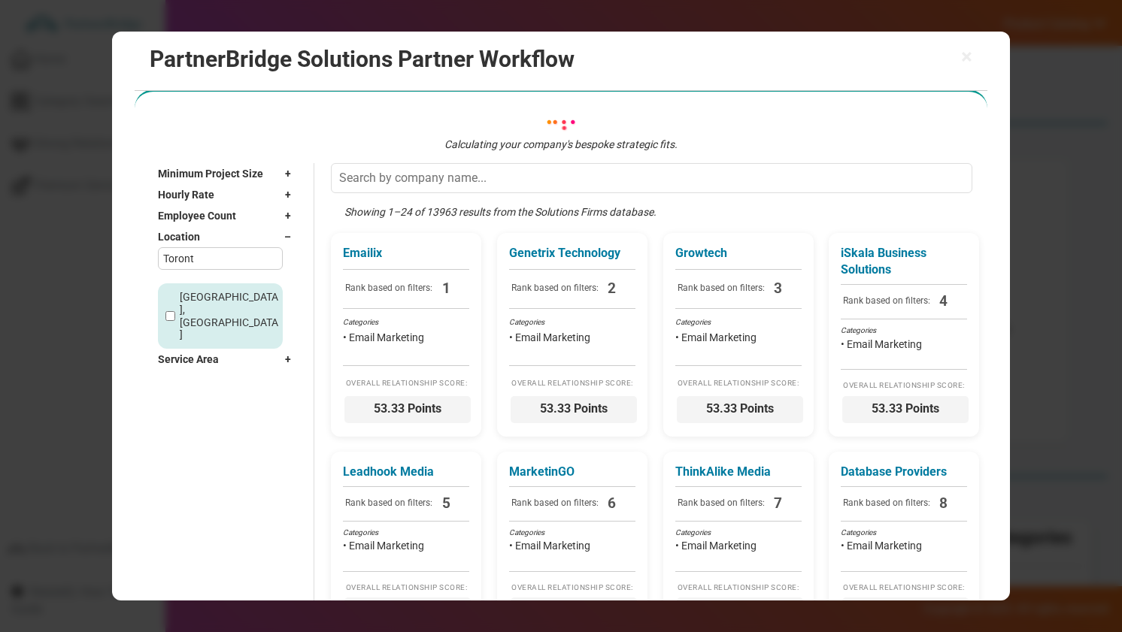
type input "Toront"
click at [217, 298] on label "Toronto, Canada" at bounding box center [229, 316] width 99 height 50
click at [175, 311] on input "Toronto, Canada" at bounding box center [170, 316] width 10 height 10
checkbox input "true"
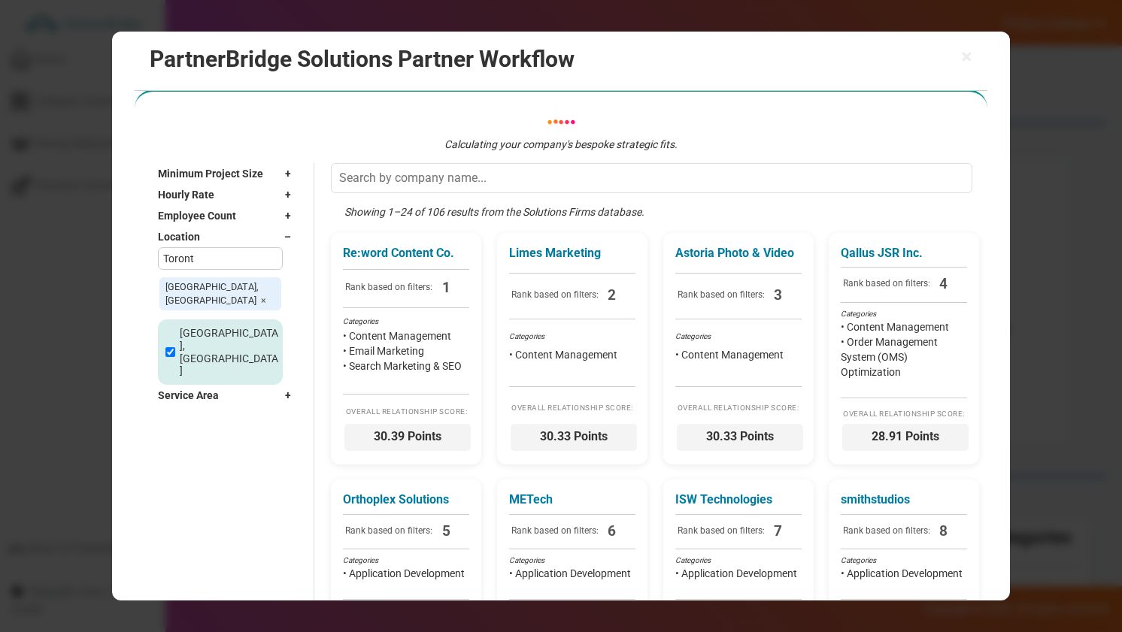
click at [208, 244] on div "Location –" at bounding box center [228, 236] width 141 height 21
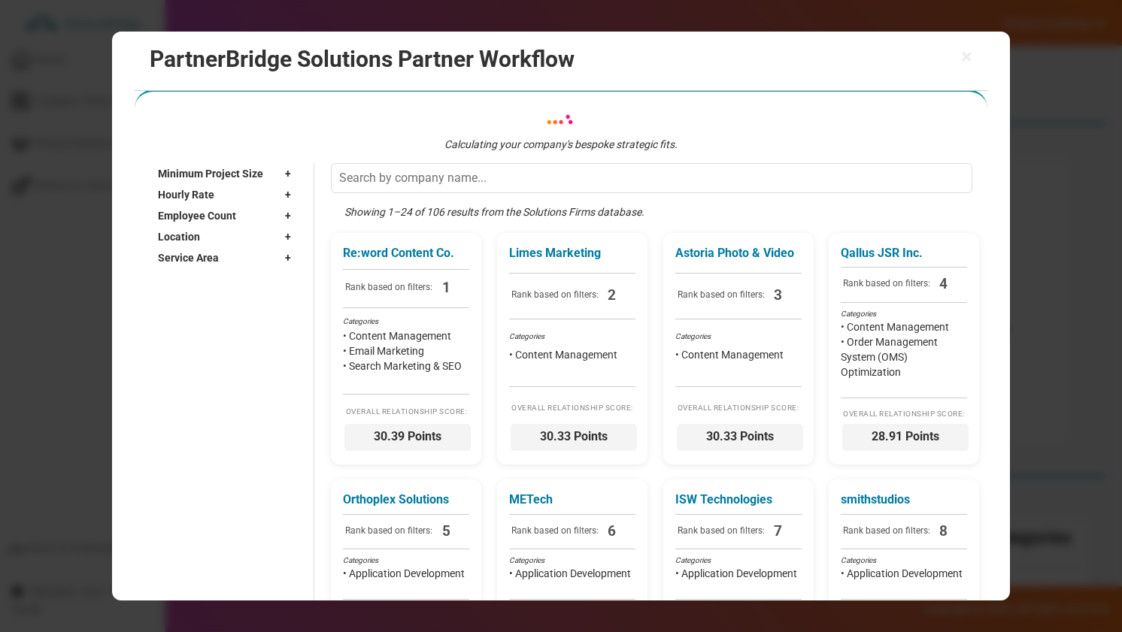
click at [205, 262] on span "Service Area" at bounding box center [188, 257] width 61 height 15
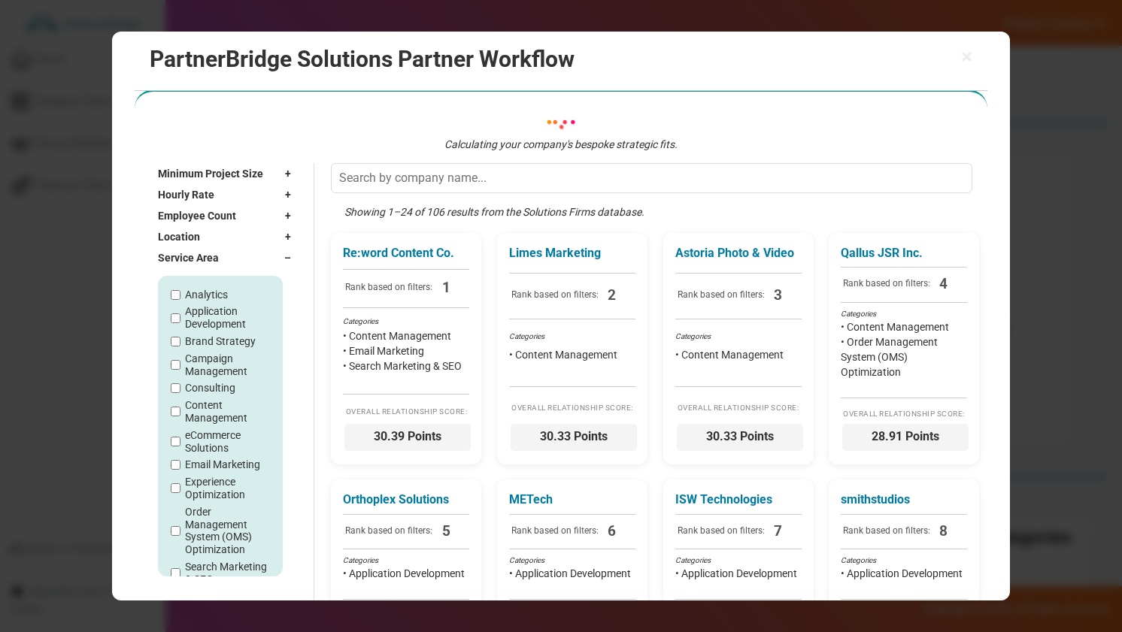
scroll to position [129, 0]
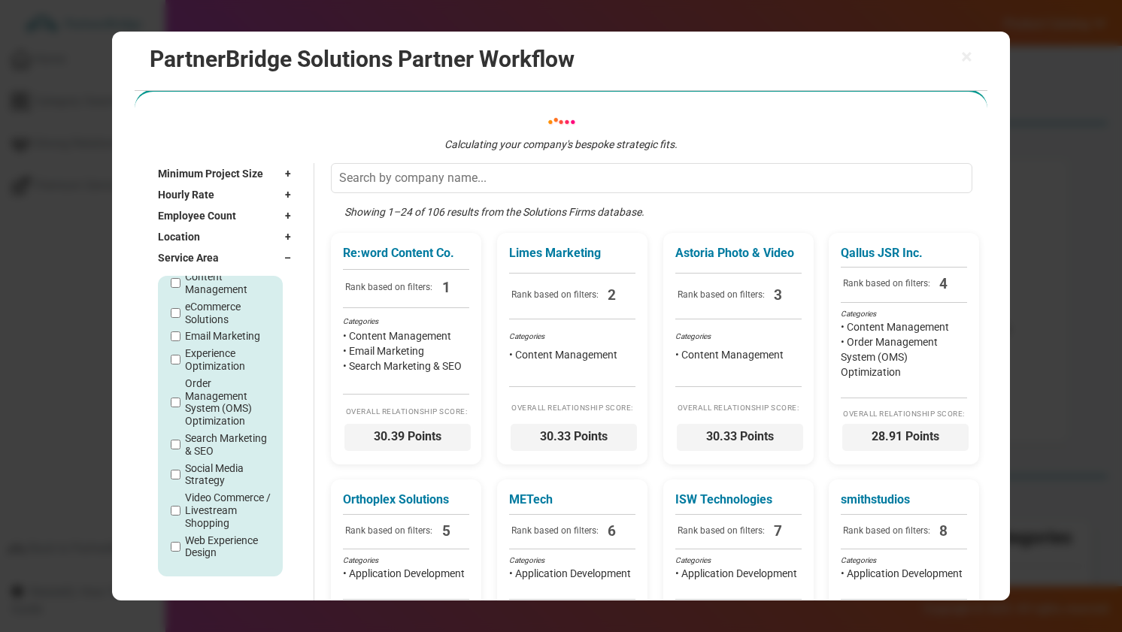
click at [189, 538] on label "Web Experience Design" at bounding box center [228, 548] width 86 height 26
click at [180, 542] on input "Web Experience Design" at bounding box center [176, 547] width 10 height 10
checkbox input "true"
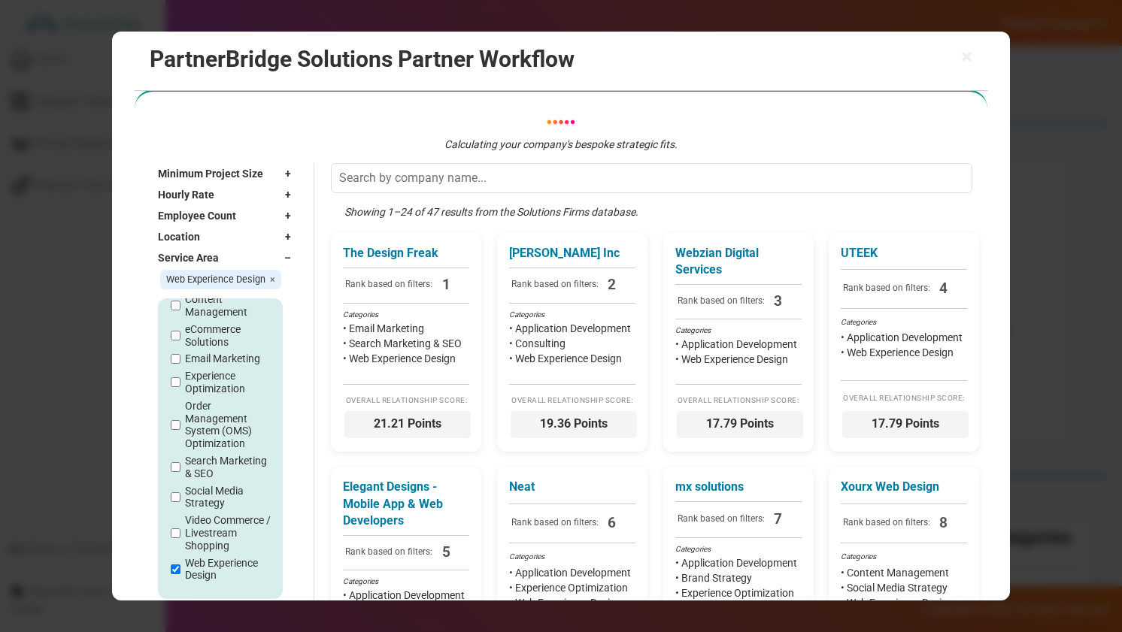
click at [234, 263] on div "Service Area –" at bounding box center [228, 257] width 141 height 21
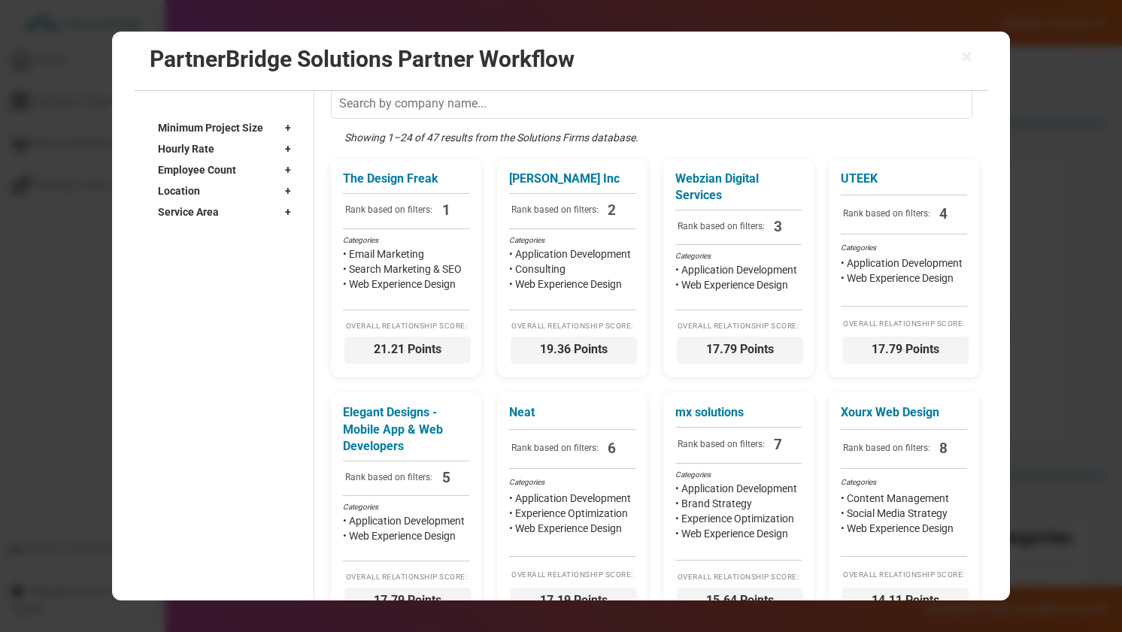
scroll to position [120, 0]
click at [484, 150] on div "Showing 1–24 of 47 results from the Solutions Firms database." at bounding box center [655, 143] width 648 height 28
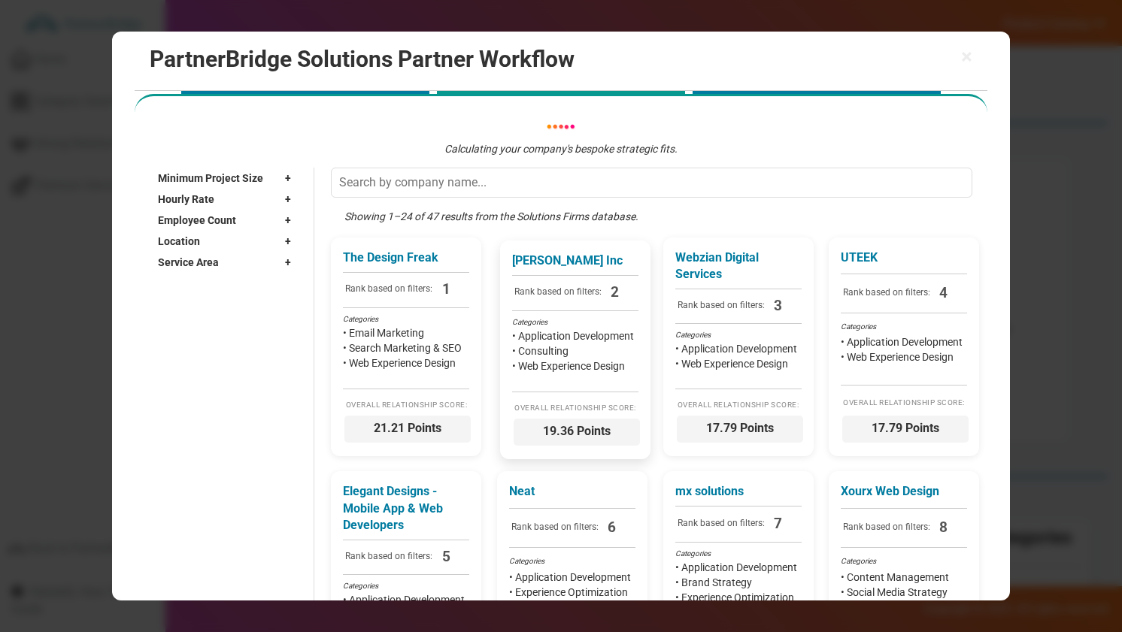
scroll to position [0, 0]
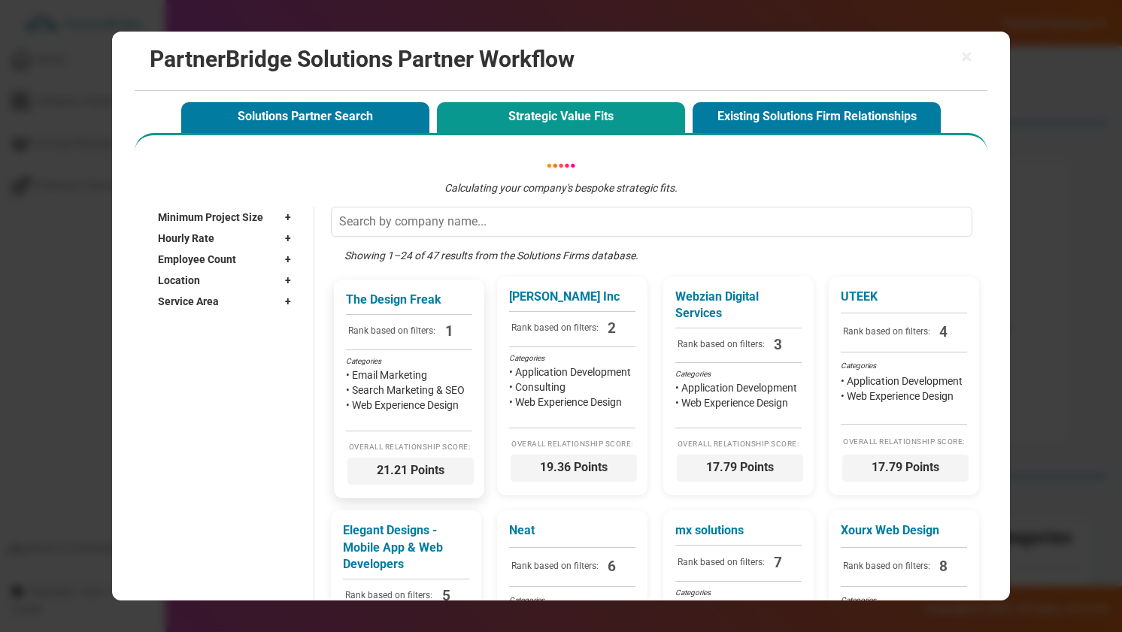
click at [424, 379] on li "• Email Marketing" at bounding box center [409, 375] width 126 height 15
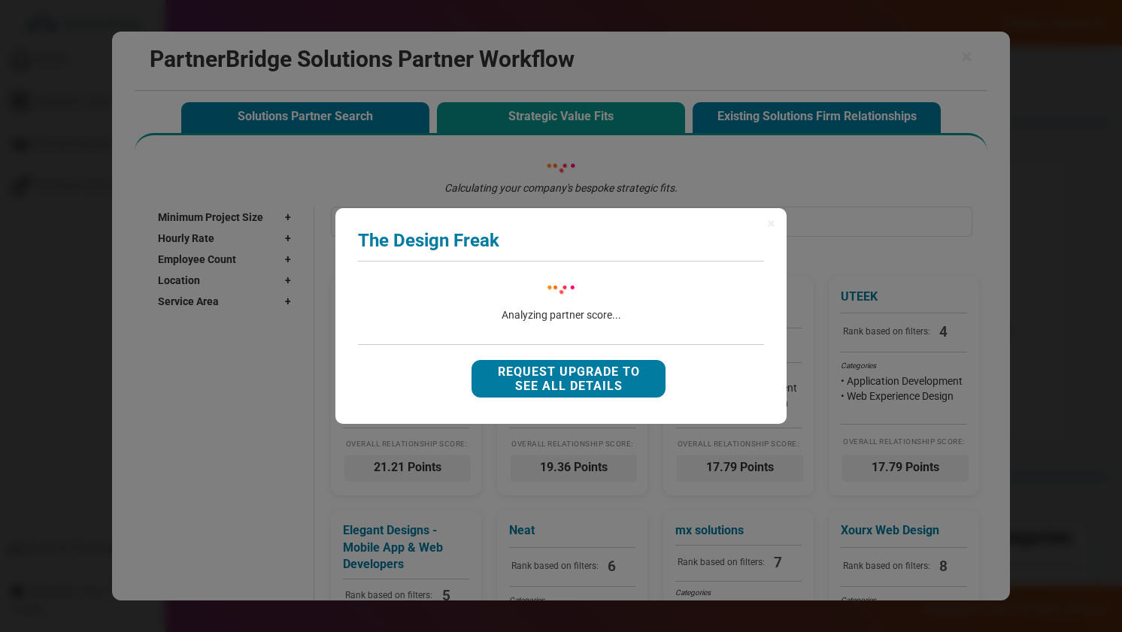
click at [577, 369] on button "Request Upgrade to See All Details" at bounding box center [568, 379] width 194 height 38
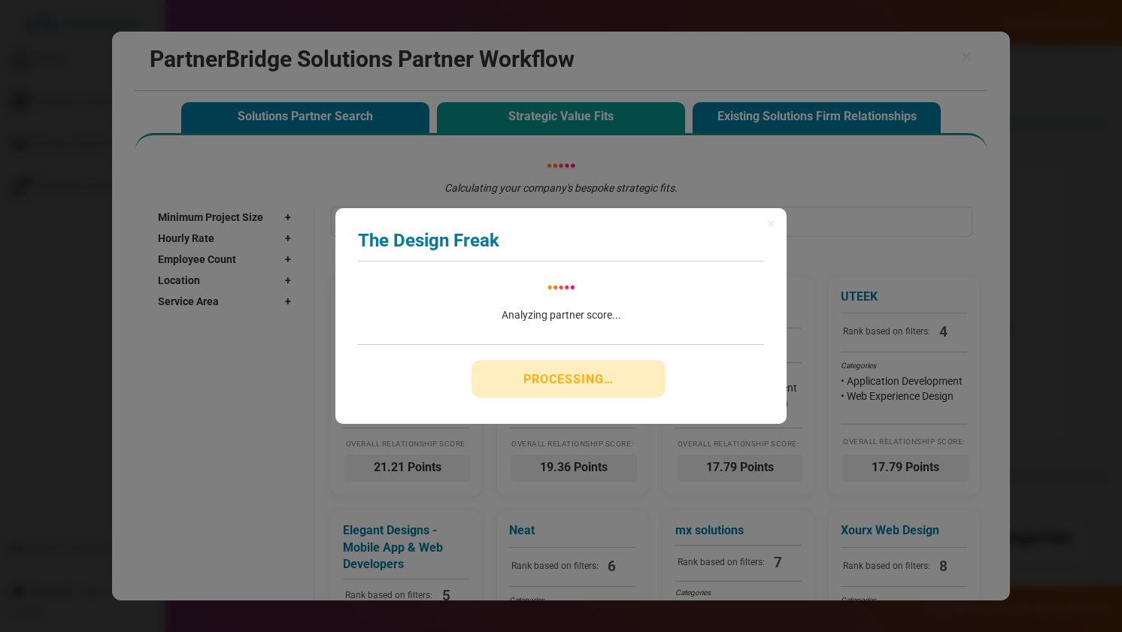
click at [798, 245] on div "× The Design Freak Analyzing partner score... 0.00 Overall Points Brief Positio…" at bounding box center [561, 316] width 1122 height 632
click at [769, 228] on span "×" at bounding box center [771, 223] width 8 height 15
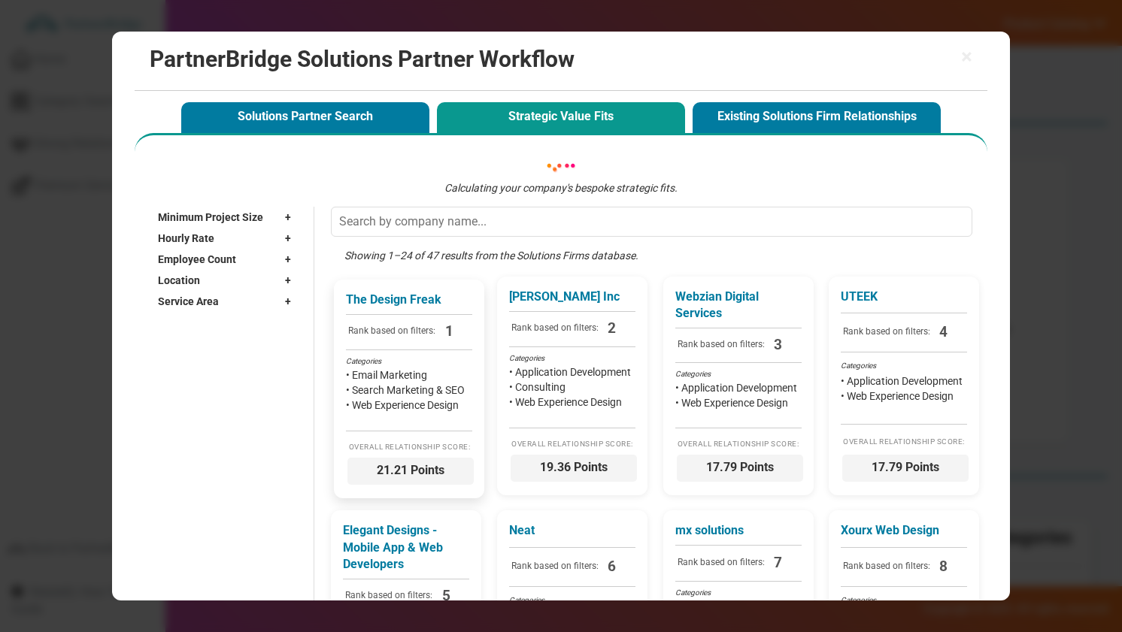
drag, startPoint x: 553, startPoint y: 156, endPoint x: 434, endPoint y: 362, distance: 237.5
click at [414, 306] on p "The Design Freak" at bounding box center [409, 300] width 126 height 17
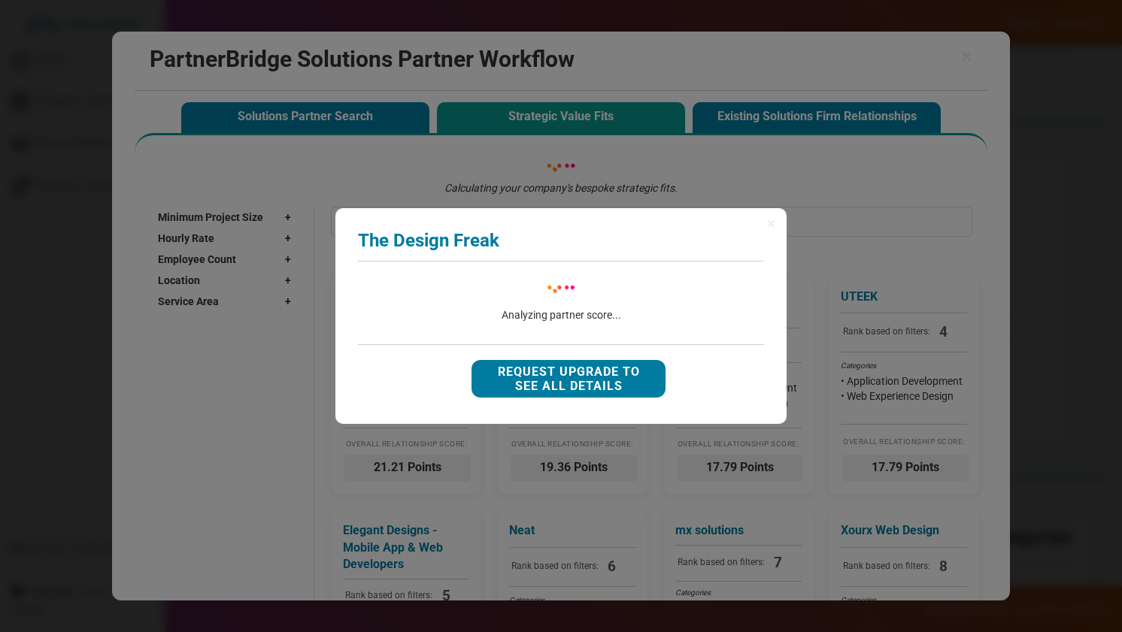
click at [786, 246] on div "× The Design Freak Analyzing partner score... 0.00 Overall Points Brief Positio…" at bounding box center [561, 316] width 1122 height 632
click at [783, 235] on div "× The Design Freak Analyzing partner score... 0.00 Overall Points Brief Positio…" at bounding box center [560, 316] width 451 height 217
click at [777, 229] on div "× The Design Freak Analyzing partner score... 0.00 Overall Points Brief Positio…" at bounding box center [560, 316] width 451 height 217
click at [771, 227] on span "×" at bounding box center [771, 223] width 8 height 15
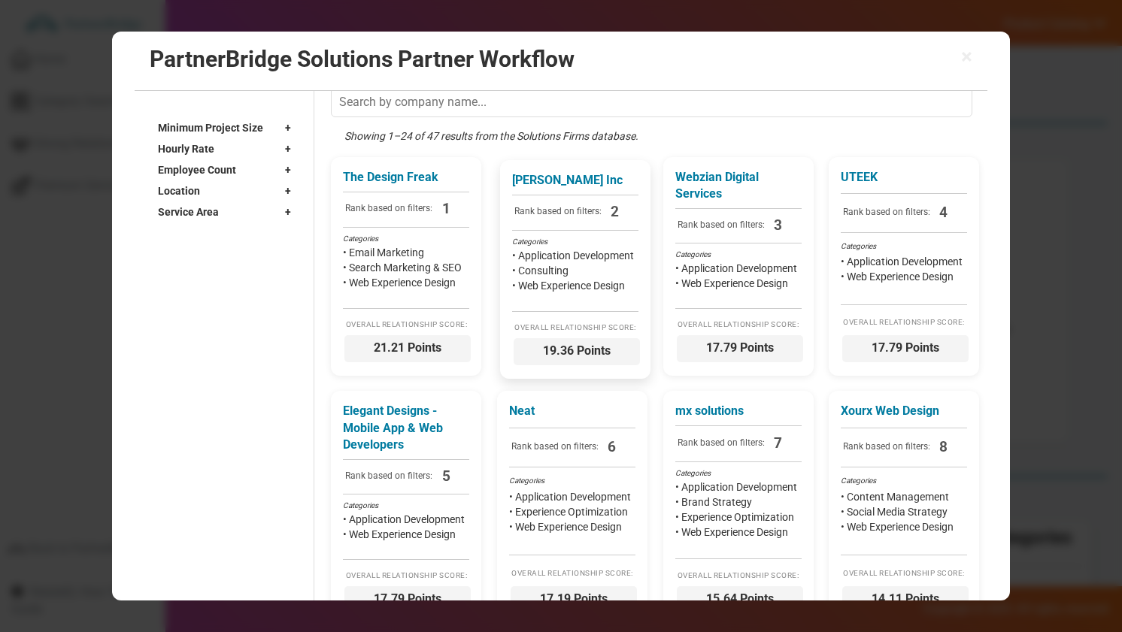
scroll to position [129, 0]
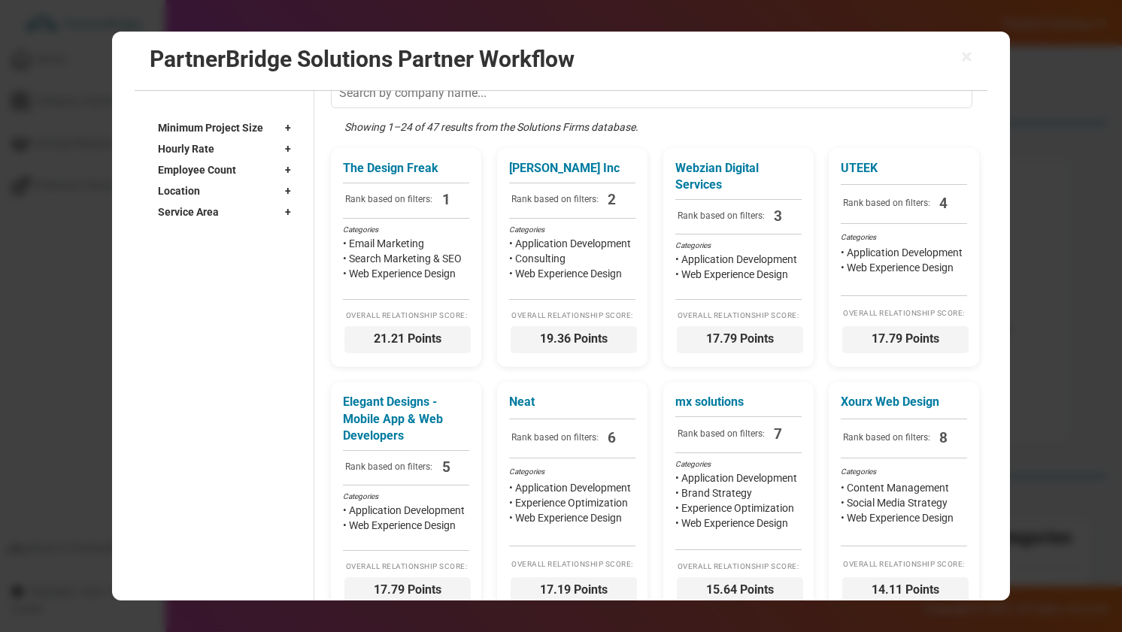
click at [257, 191] on div "Location +" at bounding box center [228, 190] width 141 height 21
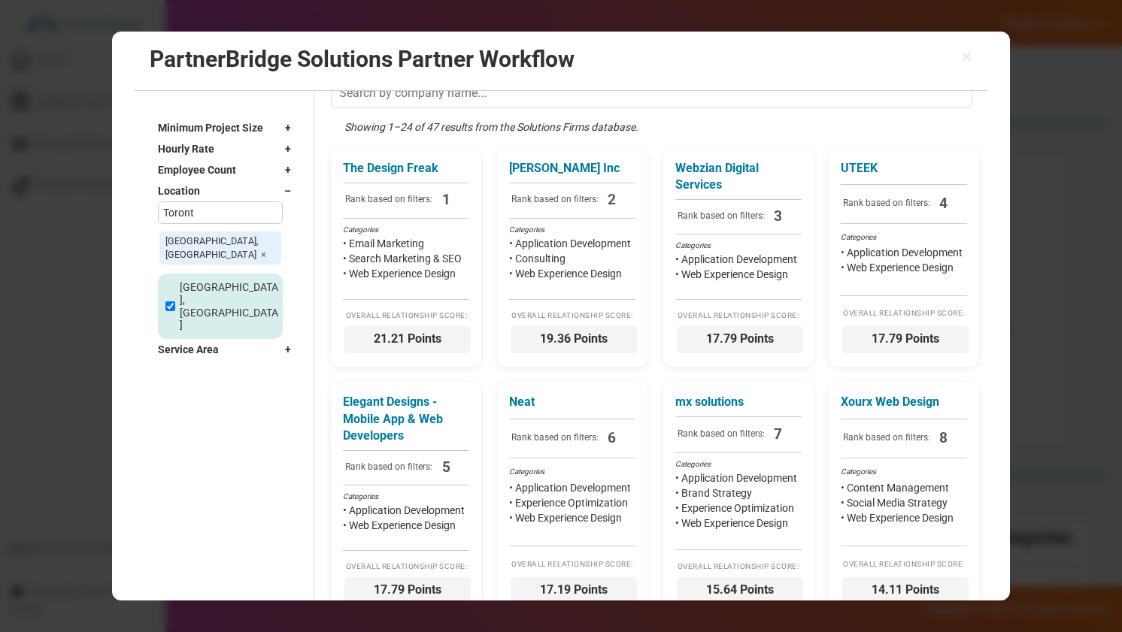
click at [257, 191] on div "Location –" at bounding box center [228, 190] width 141 height 21
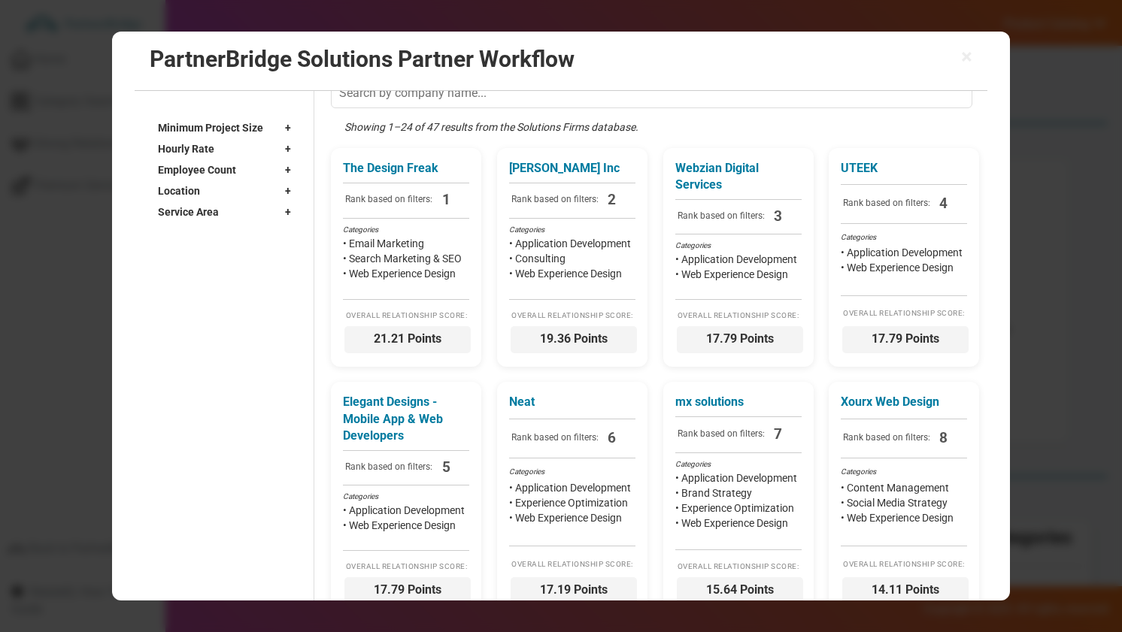
click at [256, 171] on div "Employee Count +" at bounding box center [228, 169] width 141 height 21
click at [256, 152] on div "Hourly Rate +" at bounding box center [228, 148] width 141 height 21
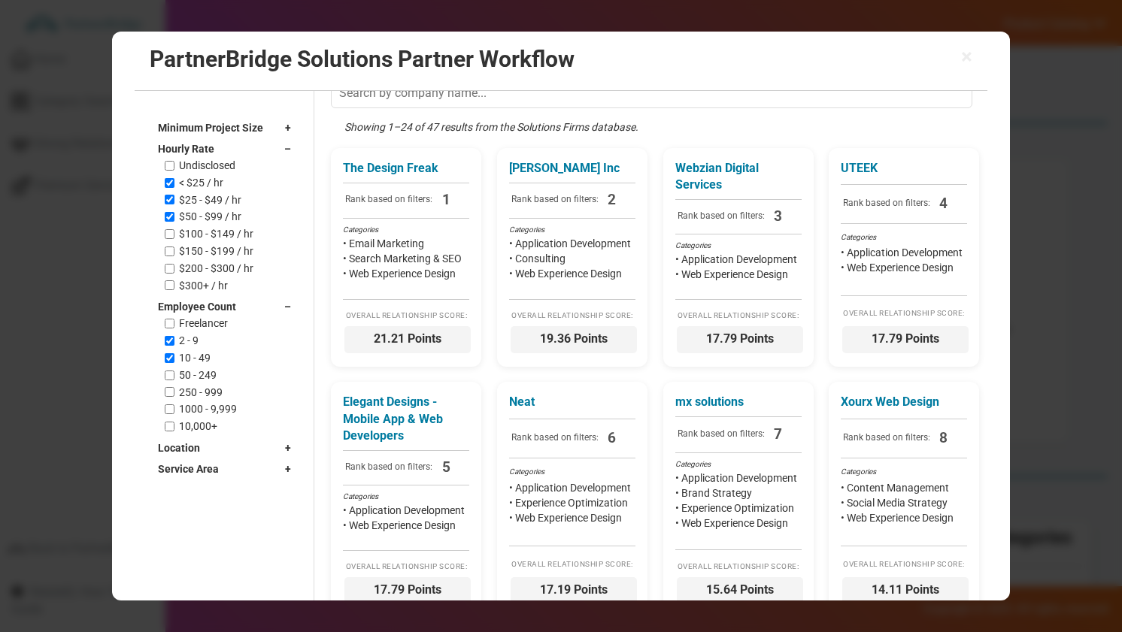
click at [254, 139] on div "Hourly Rate –" at bounding box center [228, 148] width 141 height 21
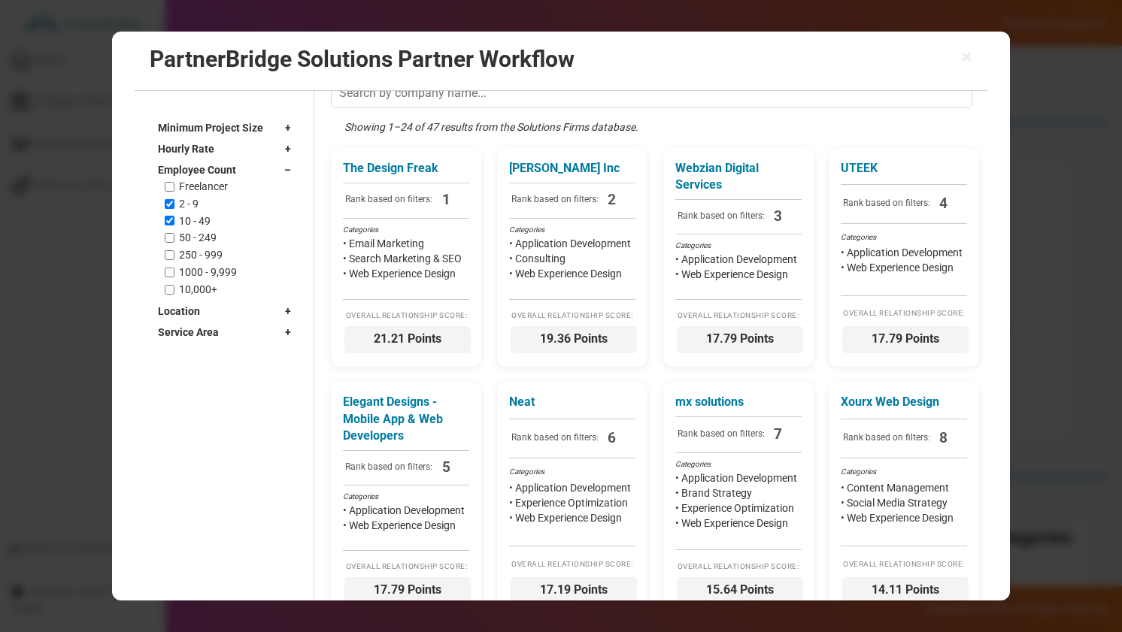
click at [256, 131] on span "Minimum Project Size" at bounding box center [210, 127] width 105 height 15
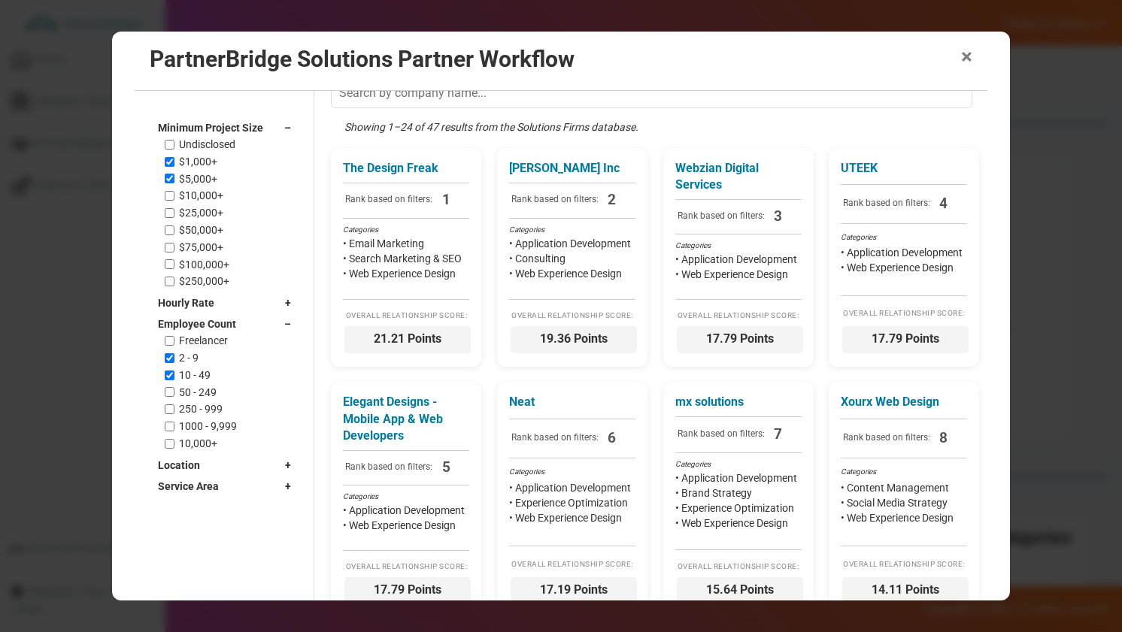
click at [967, 57] on span "×" at bounding box center [966, 57] width 11 height 21
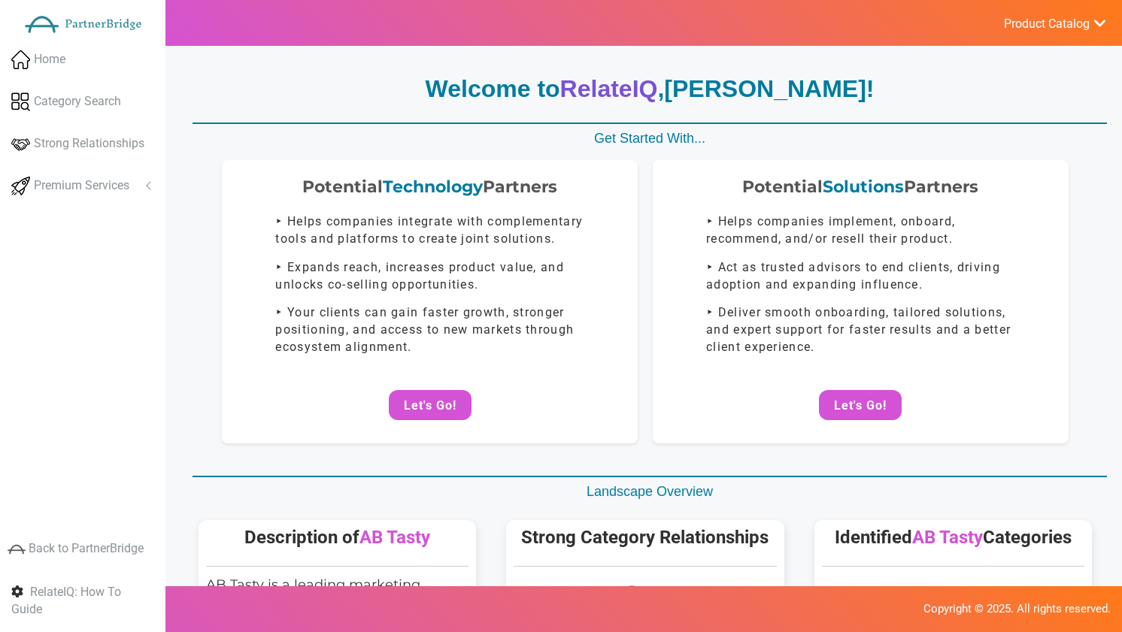
click at [138, 209] on div "Home Category Search Strong Relationships Premium Services Company Search Poten…" at bounding box center [82, 259] width 165 height 436
click at [139, 196] on link "Premium Services" at bounding box center [82, 186] width 165 height 38
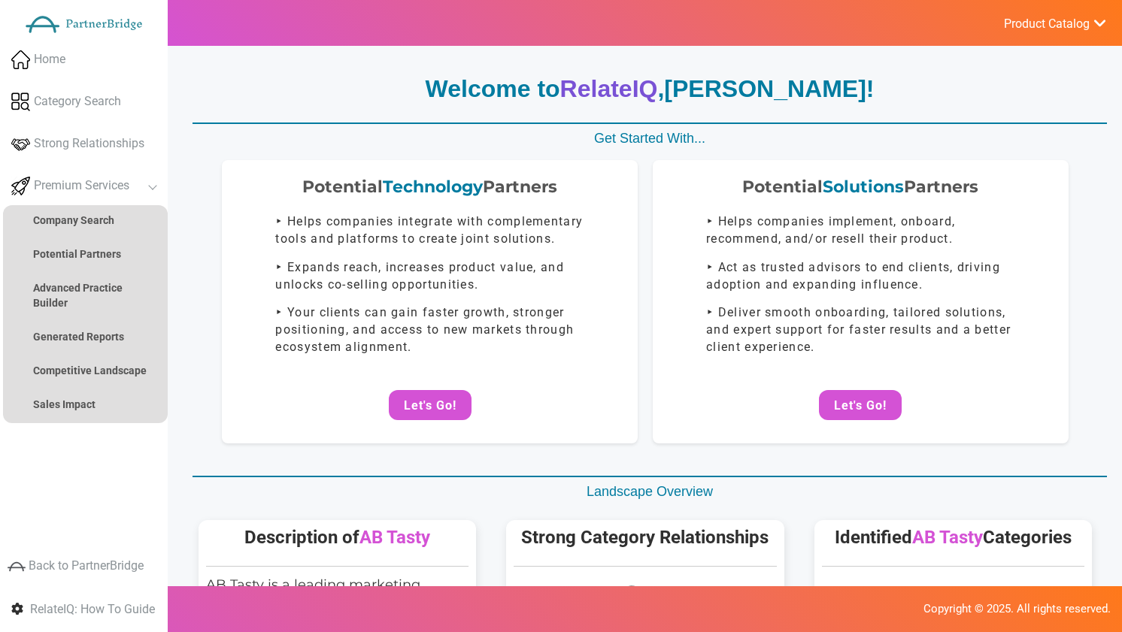
click at [1024, 30] on span "Product Catalog" at bounding box center [1047, 24] width 86 height 15
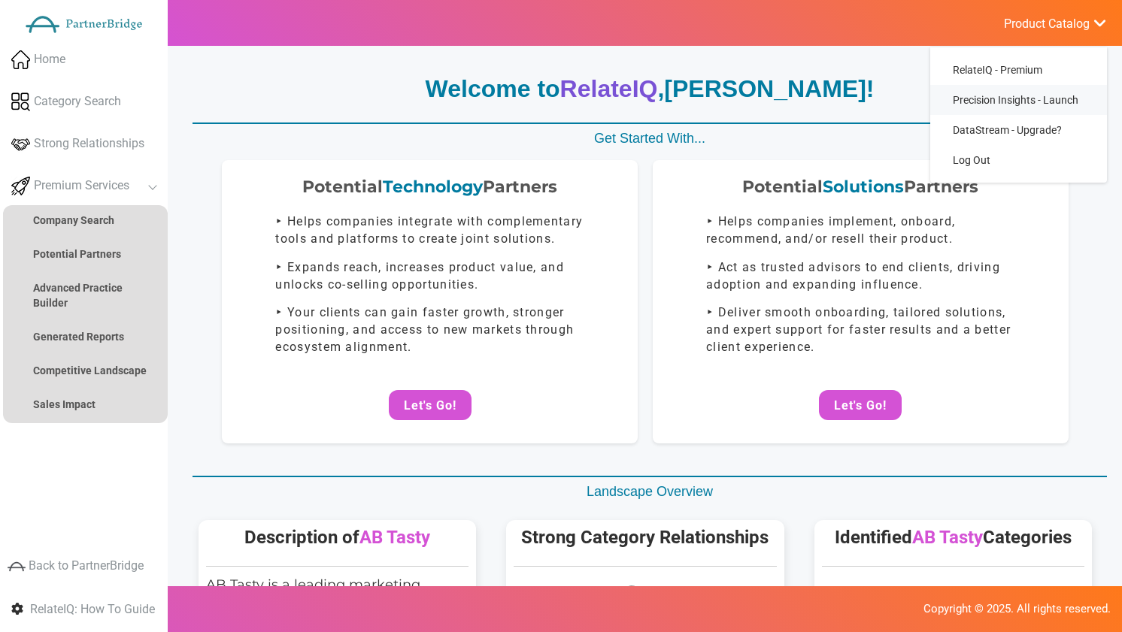
click at [1008, 92] on link "Precision Insights - Launch" at bounding box center [1018, 100] width 177 height 30
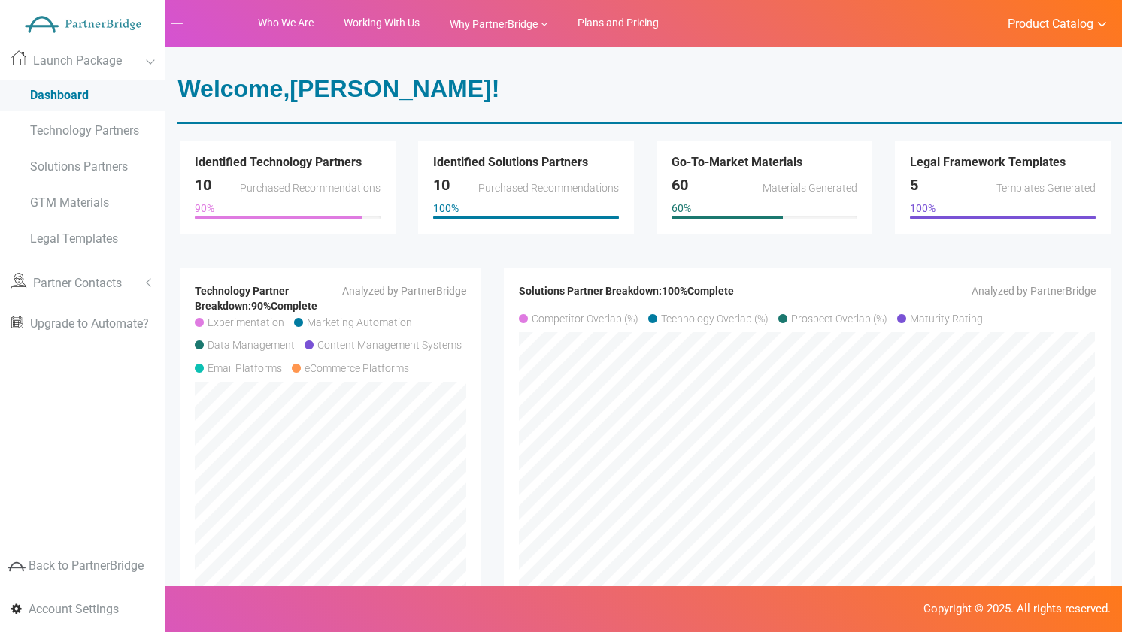
click at [1013, 15] on link "Product Catalog" at bounding box center [1049, 23] width 116 height 20
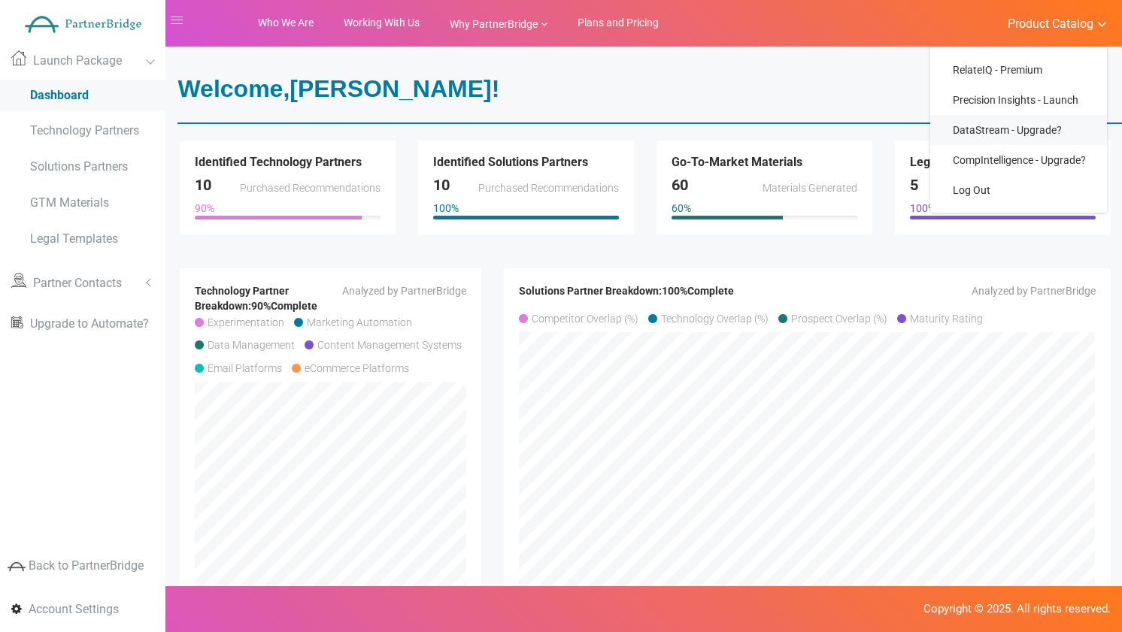
click at [989, 129] on link "DataStream - Upgrade?" at bounding box center [1018, 130] width 177 height 30
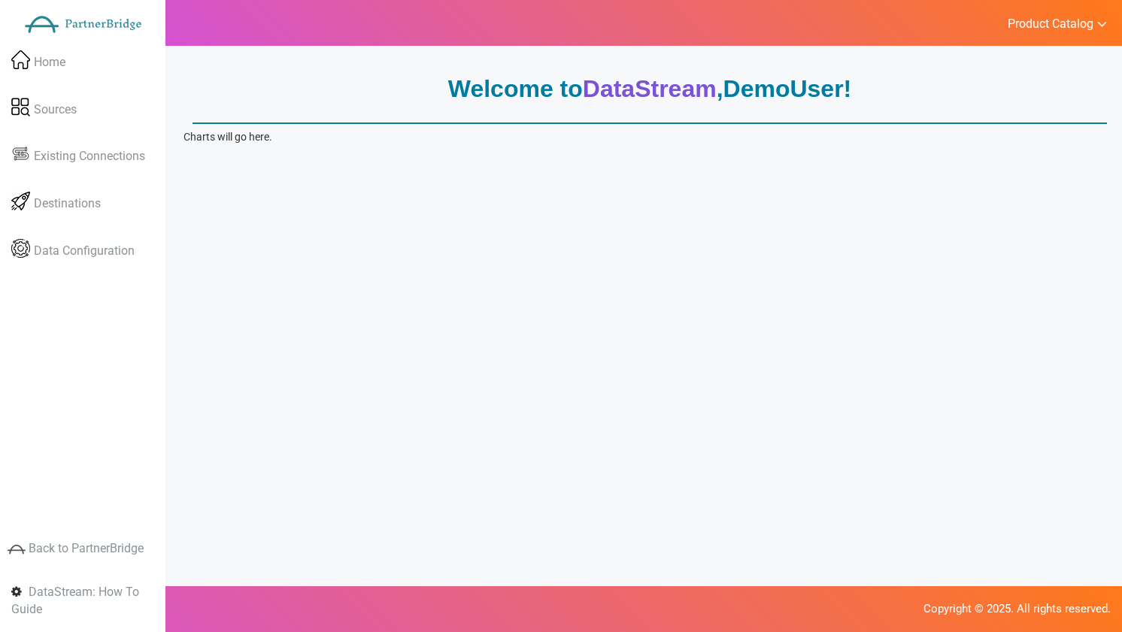
click at [220, 135] on p "Charts will go here." at bounding box center [644, 136] width 923 height 15
drag, startPoint x: 220, startPoint y: 135, endPoint x: 258, endPoint y: 135, distance: 37.6
click at [258, 135] on p "Charts will go here." at bounding box center [644, 136] width 923 height 15
click at [306, 135] on p "Charts will go here." at bounding box center [644, 136] width 923 height 15
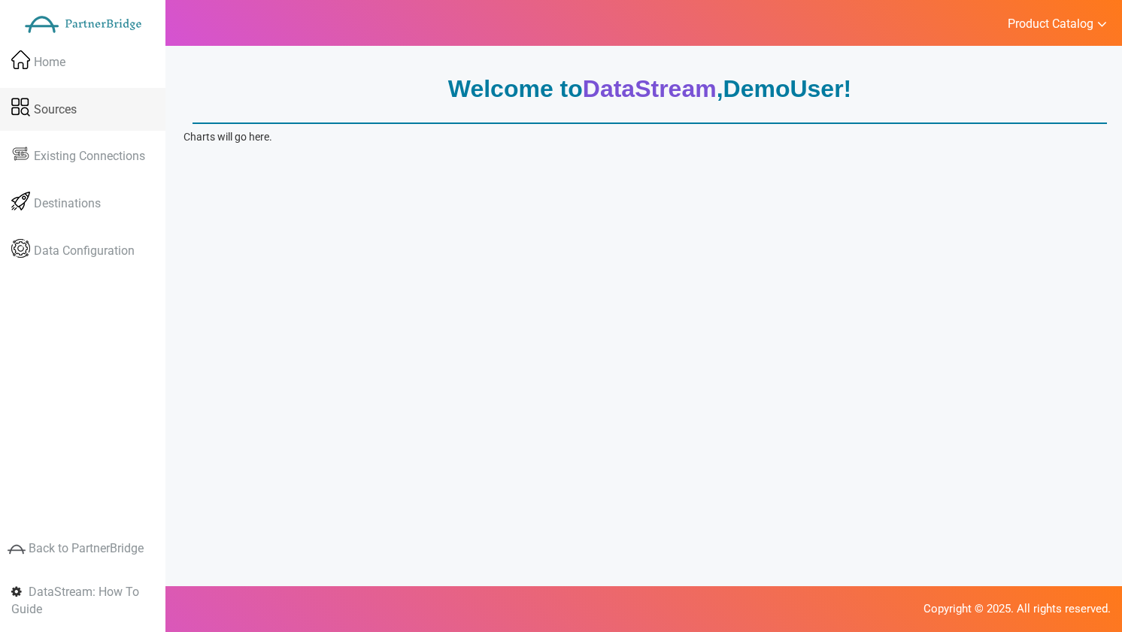
click at [65, 114] on span "Sources" at bounding box center [55, 109] width 43 height 17
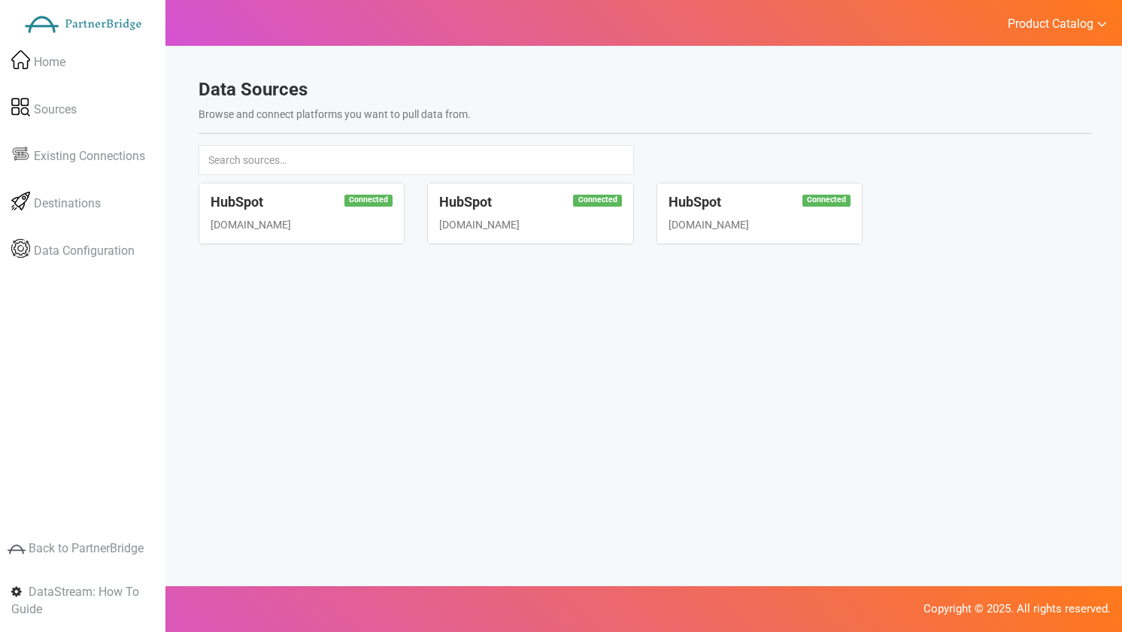
click at [244, 211] on div "Connected HubSpot [DOMAIN_NAME]" at bounding box center [301, 213] width 205 height 60
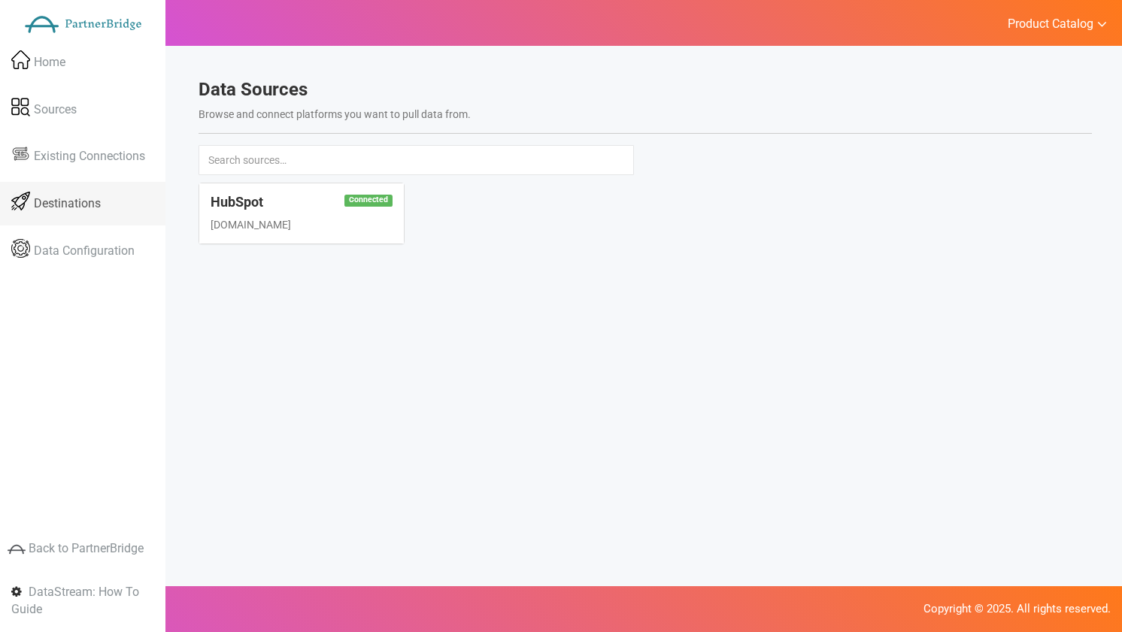
click at [83, 198] on span "Destinations" at bounding box center [67, 203] width 67 height 17
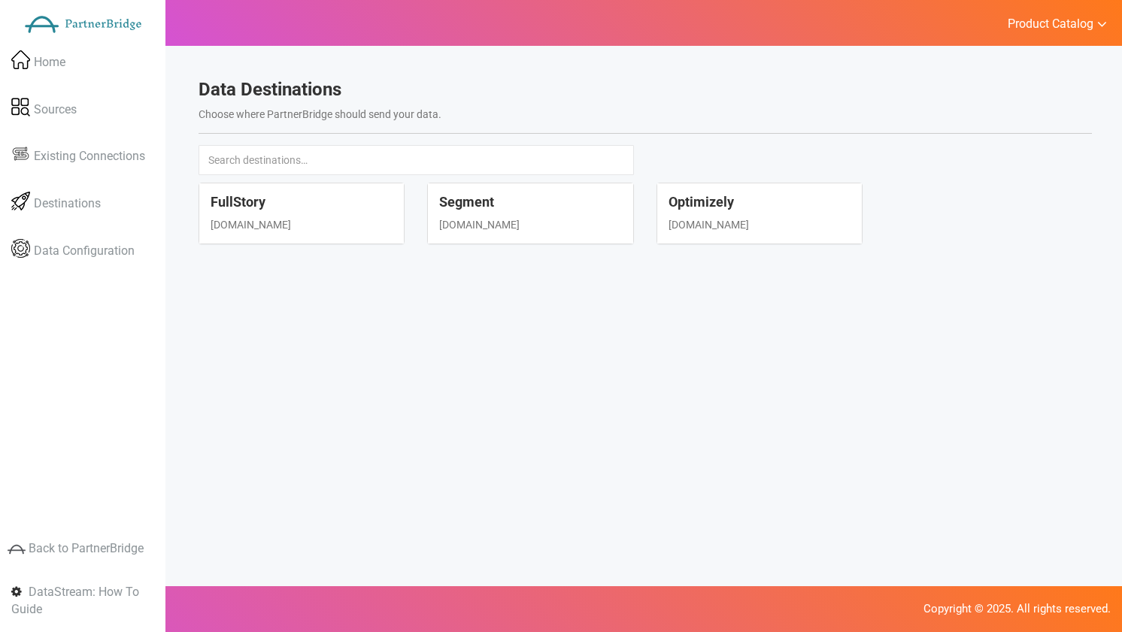
click at [301, 225] on div "[DOMAIN_NAME]" at bounding box center [302, 224] width 183 height 15
select select "fullstory"
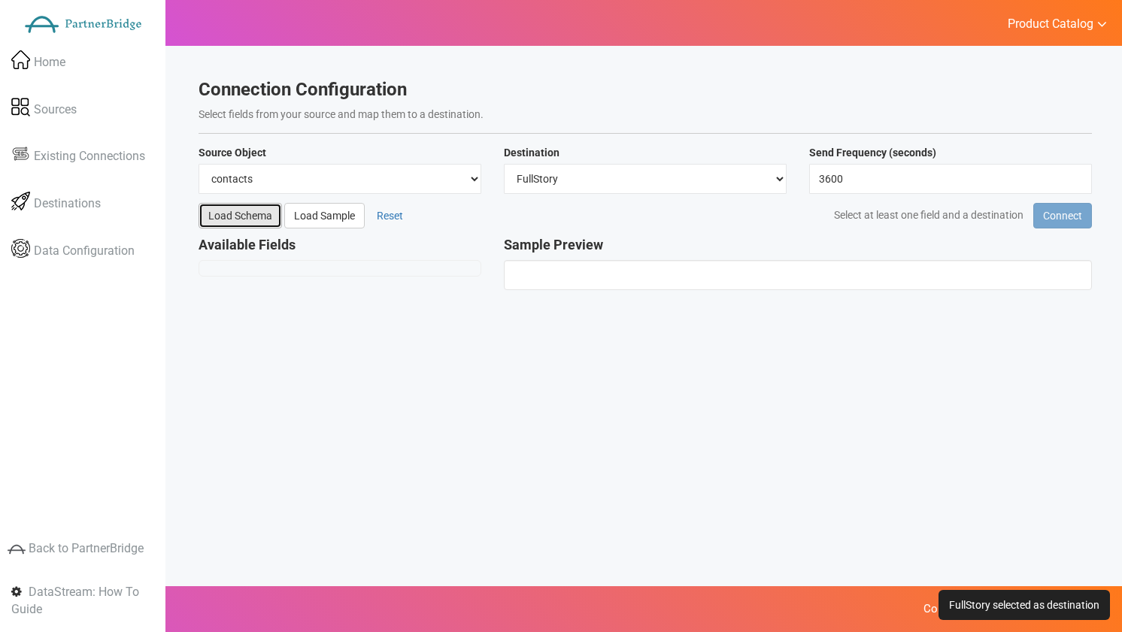
click at [249, 217] on button "Load Schema" at bounding box center [239, 216] width 83 height 26
click at [303, 213] on button "Load Sample" at bounding box center [324, 216] width 80 height 26
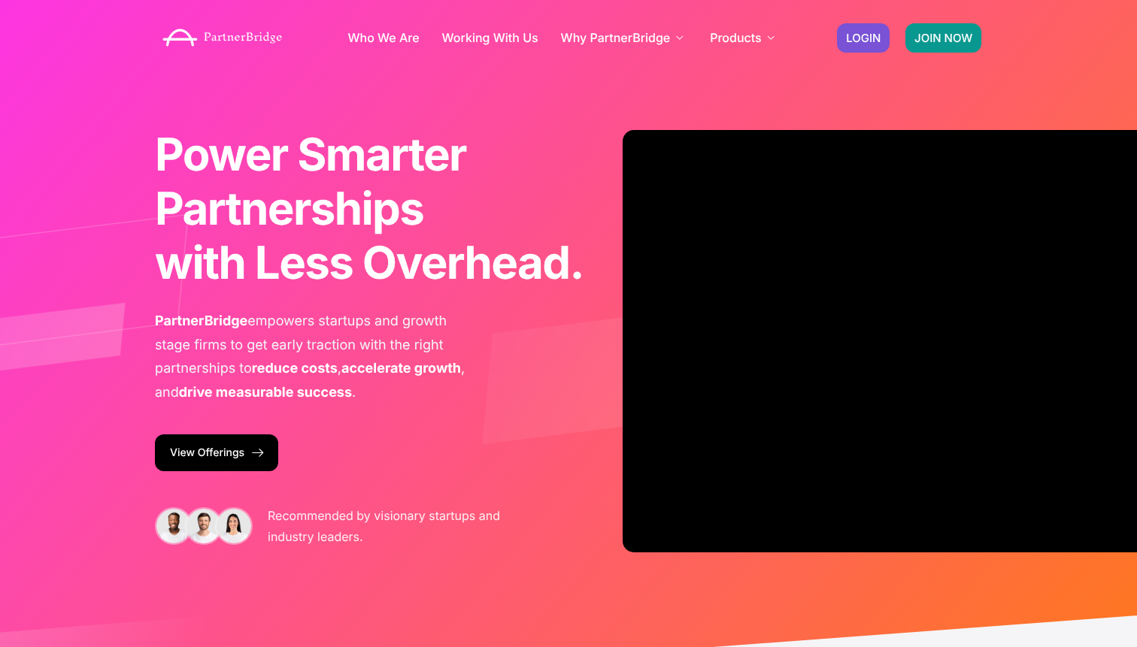
click at [955, 25] on link "JOIN NOW" at bounding box center [943, 37] width 76 height 29
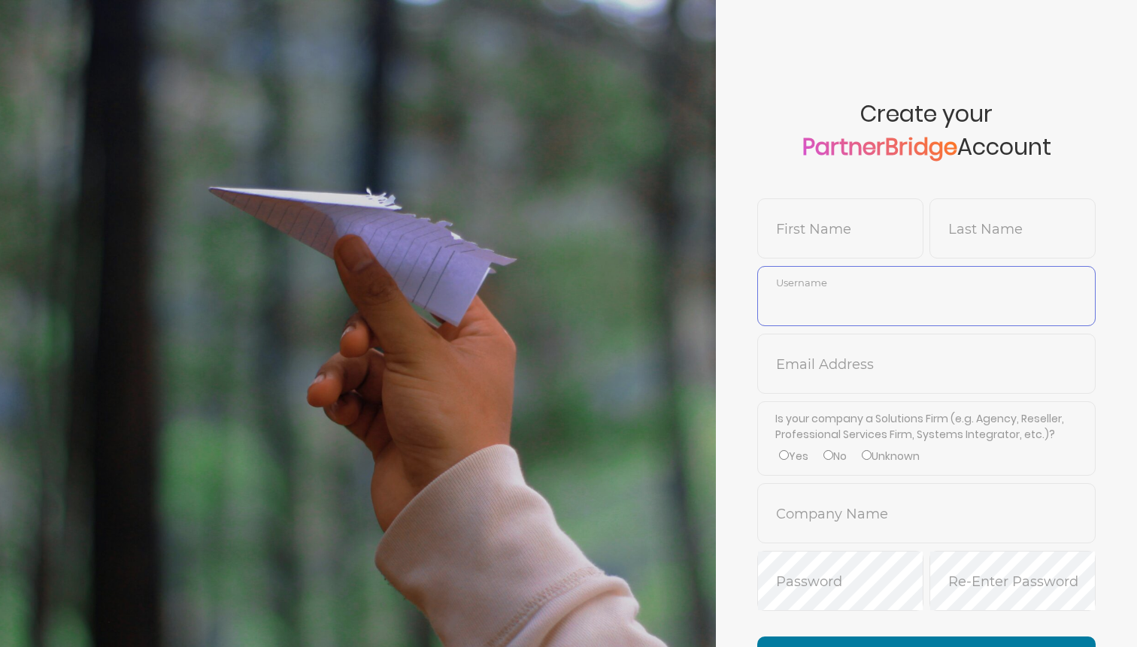
type input "DemoUser"
click at [810, 201] on span "First Name" at bounding box center [840, 228] width 166 height 60
click at [814, 215] on span "First Name" at bounding box center [840, 228] width 166 height 60
click at [813, 223] on input "text" at bounding box center [840, 240] width 165 height 36
type input ":"
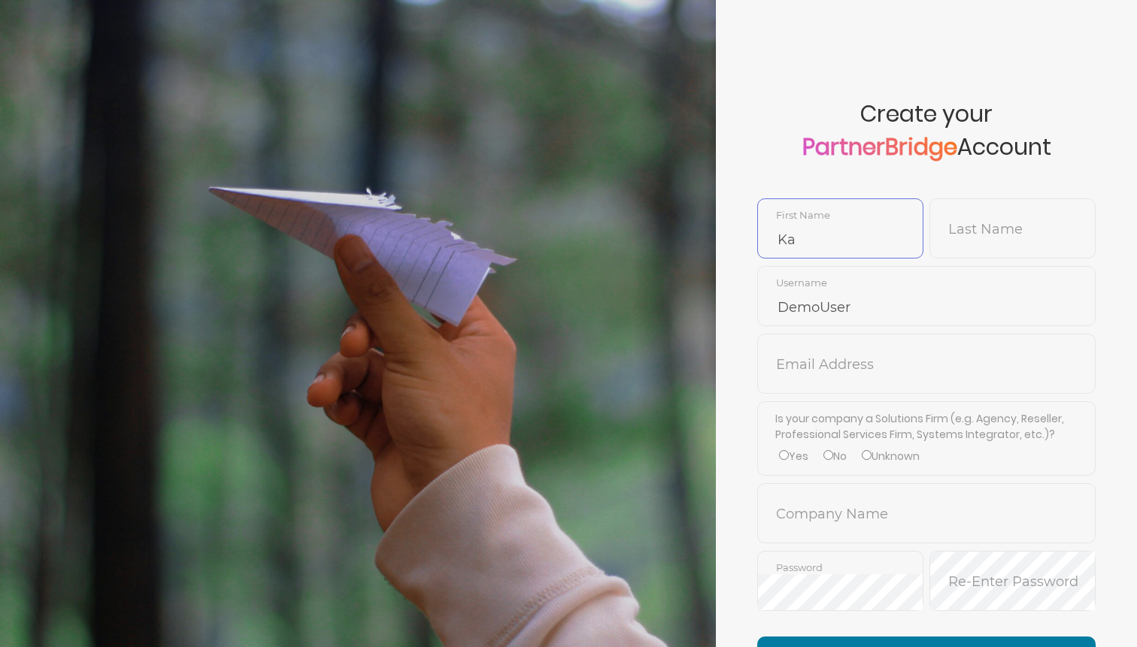
type input "K"
type input "Layla"
type input "Khan"
type input "LaylaKhan"
type input "[EMAIL_ADDRESS][DOMAIN_NAME]"
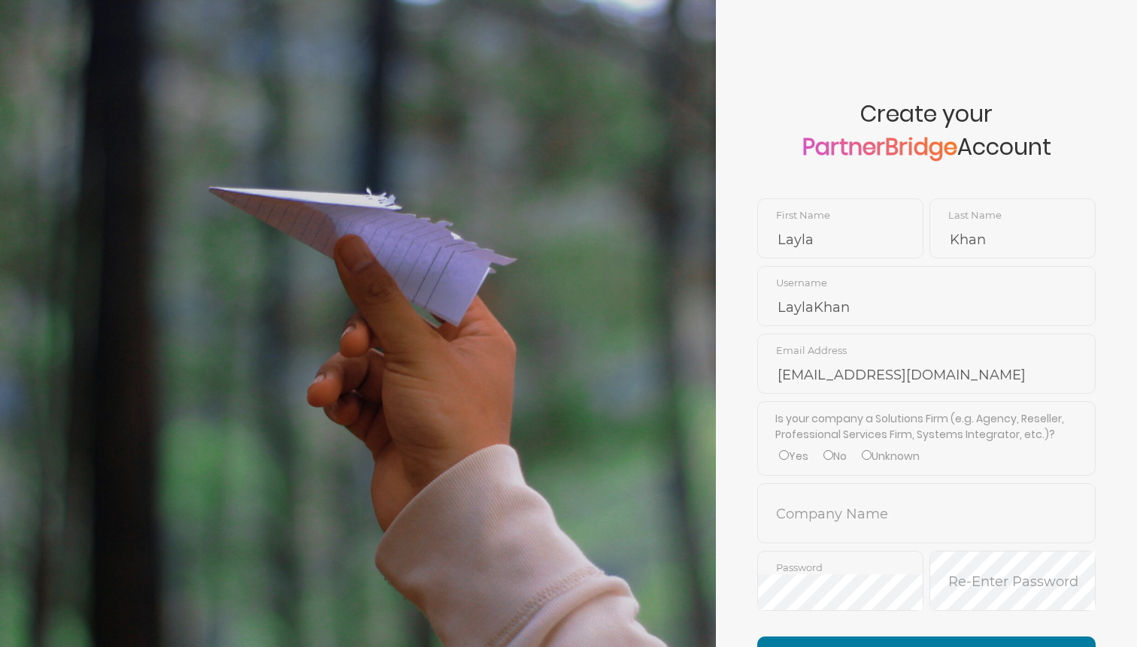
click at [823, 456] on div "Yes No Unknown" at bounding box center [926, 457] width 303 height 16
click at [832, 459] on input "No" at bounding box center [828, 455] width 10 height 10
radio input "true"
click at [835, 520] on input "text" at bounding box center [926, 525] width 337 height 36
click at [830, 554] on li "AB Tasty" at bounding box center [925, 560] width 335 height 33
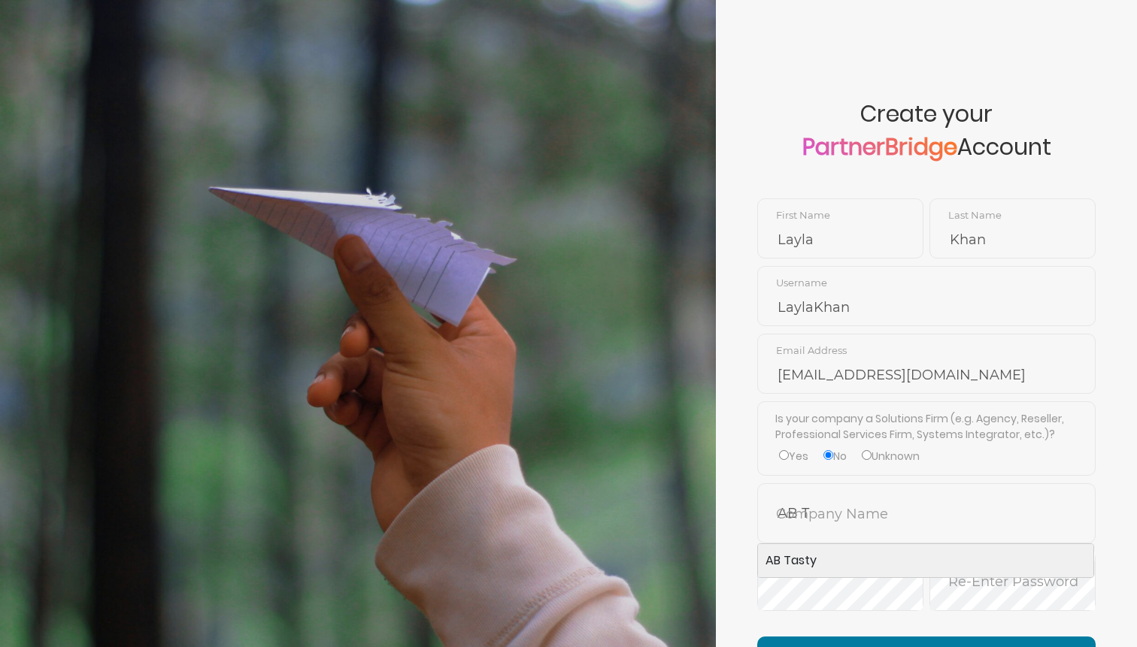
type input "AB Tasty"
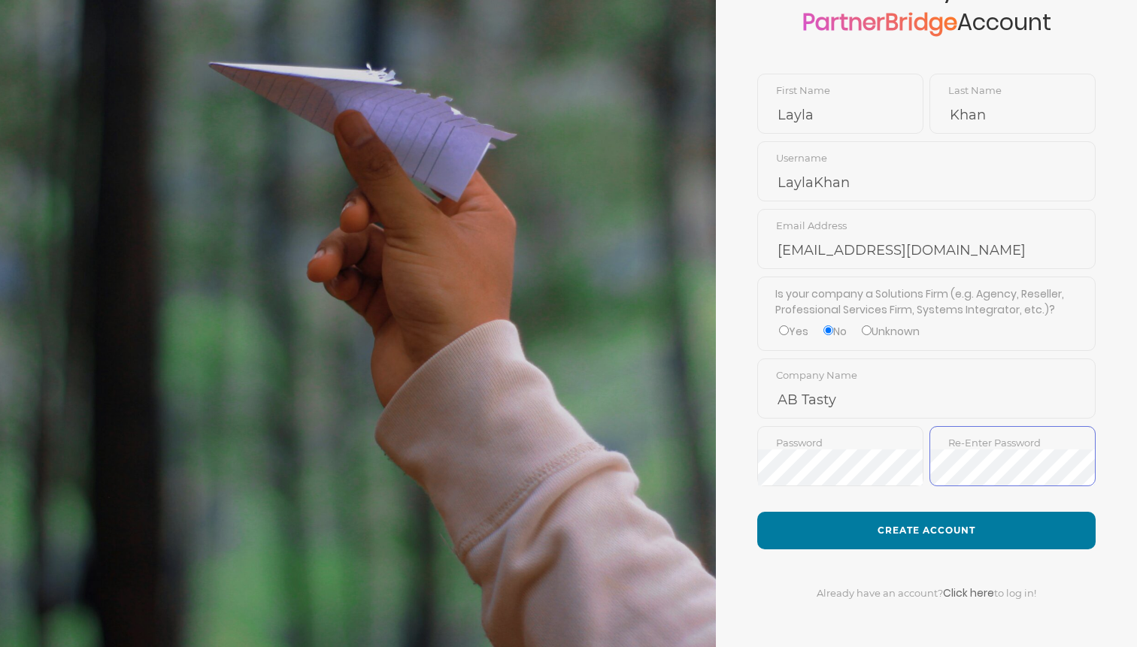
scroll to position [137, 0]
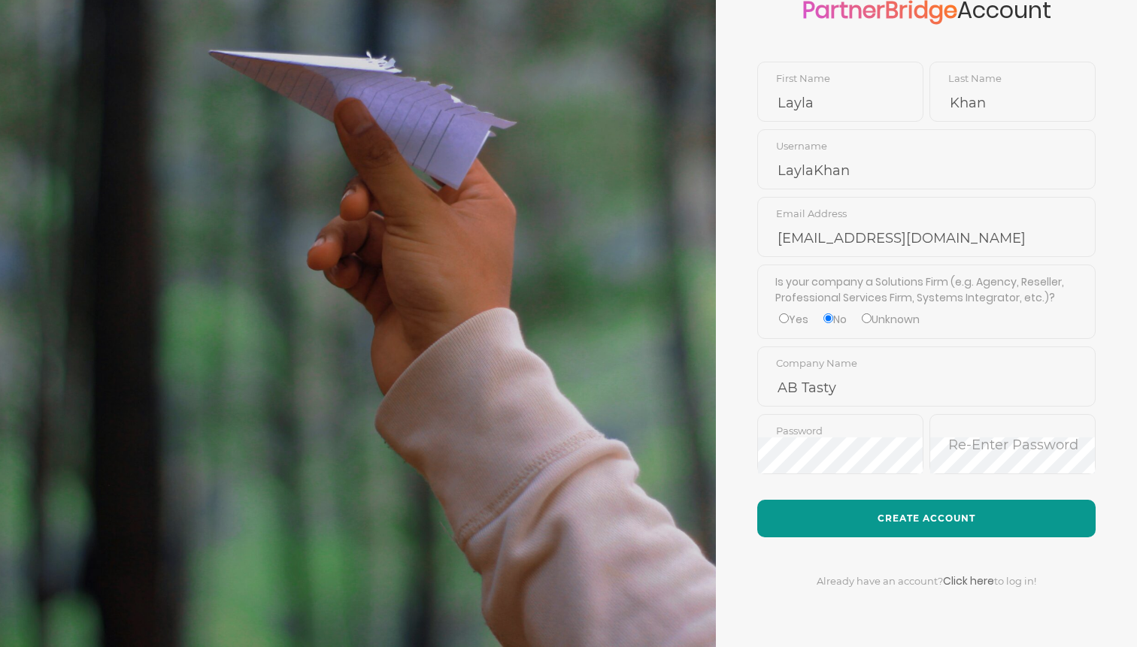
click at [907, 515] on button "Create Account" at bounding box center [926, 519] width 338 height 38
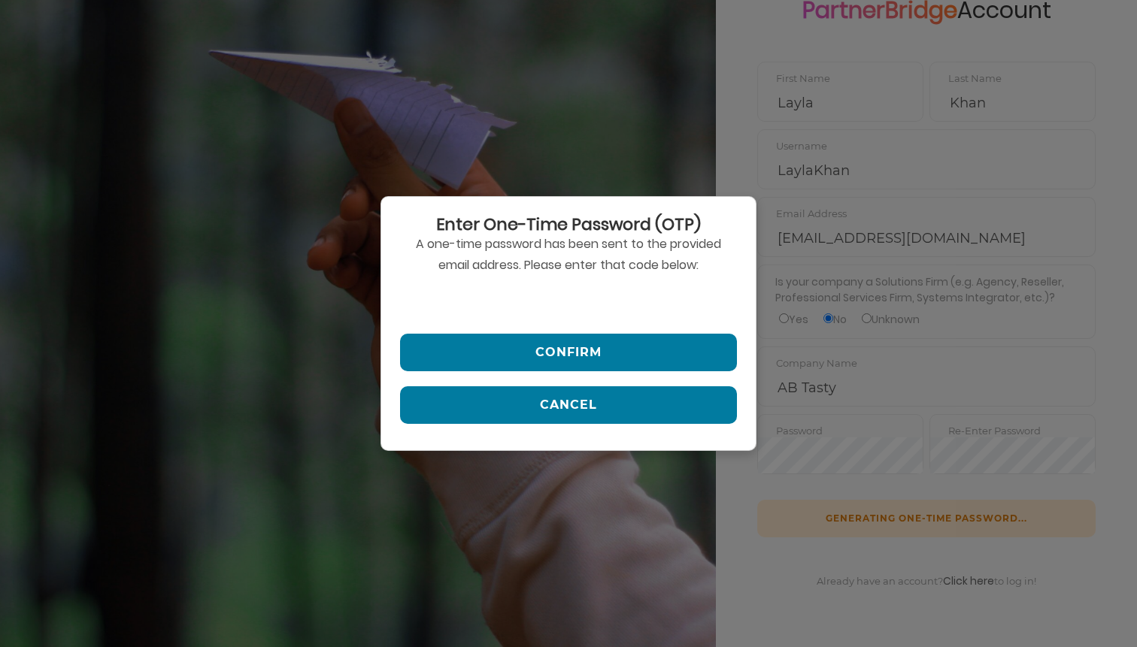
click at [567, 300] on input "text" at bounding box center [568, 301] width 337 height 36
paste input "432003"
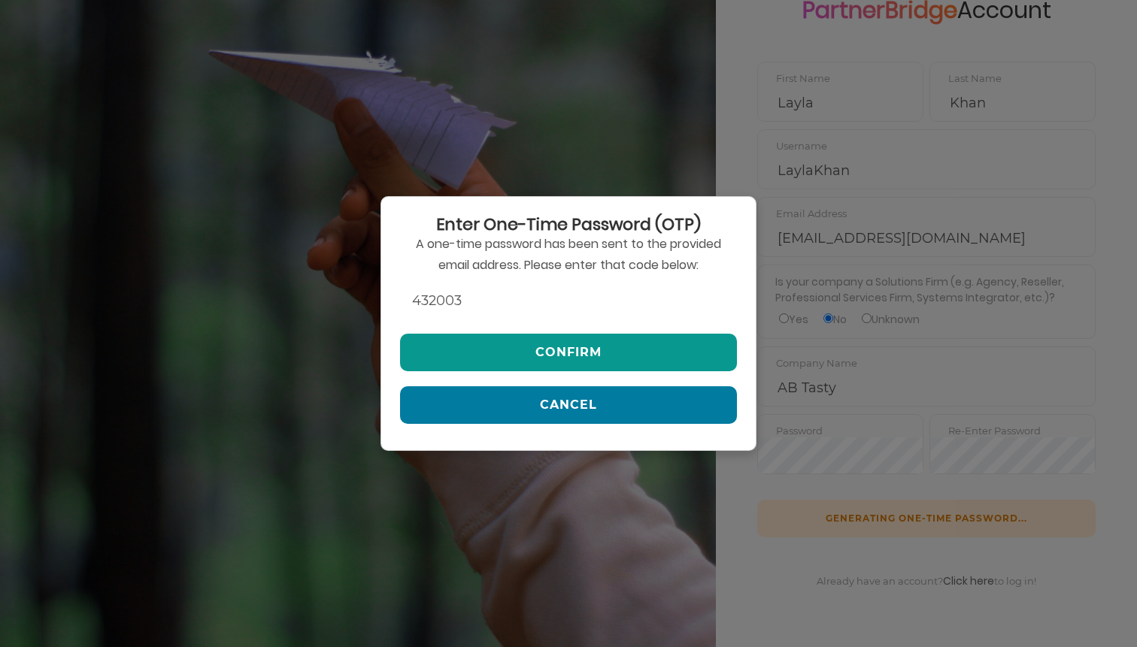
type input "432003"
click at [580, 340] on button "Confirm" at bounding box center [568, 353] width 337 height 38
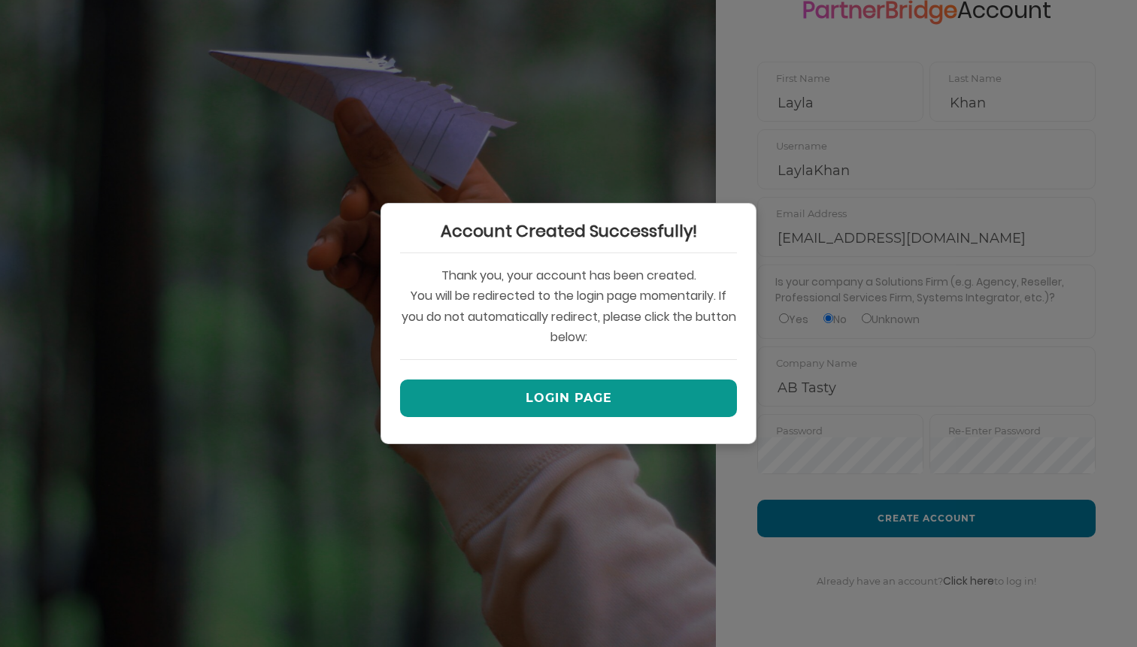
click at [568, 405] on button "Login Page" at bounding box center [568, 399] width 337 height 38
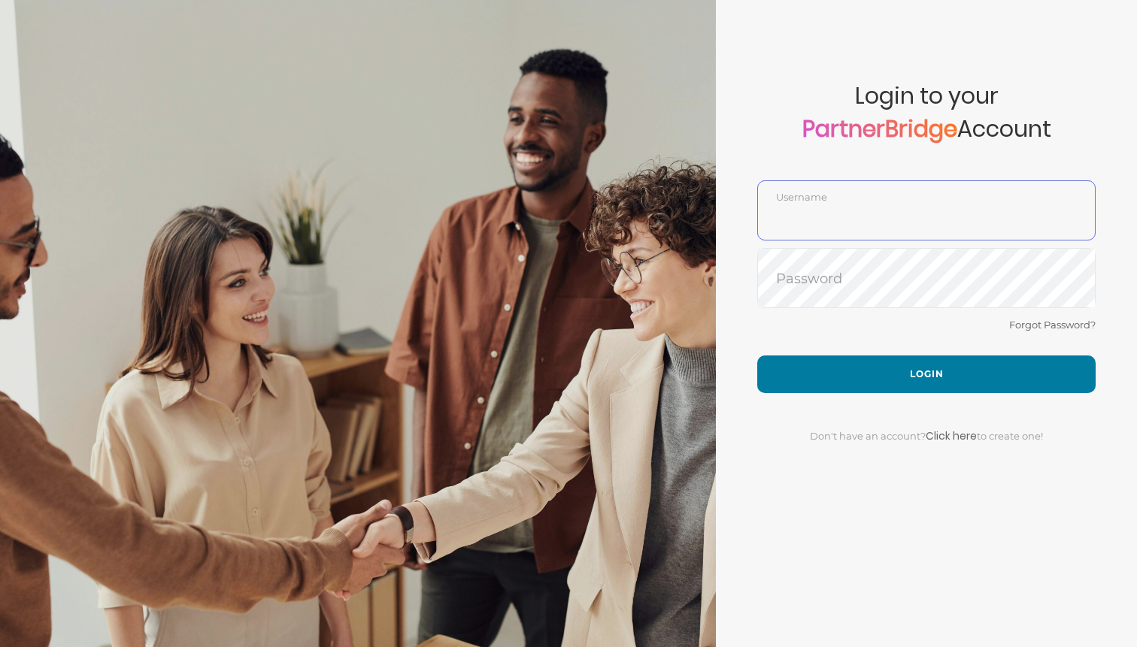
type input "LaylaKhan"
click at [923, 204] on input "LaylaKhan" at bounding box center [926, 222] width 337 height 36
click at [800, 332] on div "Forgot Password?" at bounding box center [926, 336] width 338 height 40
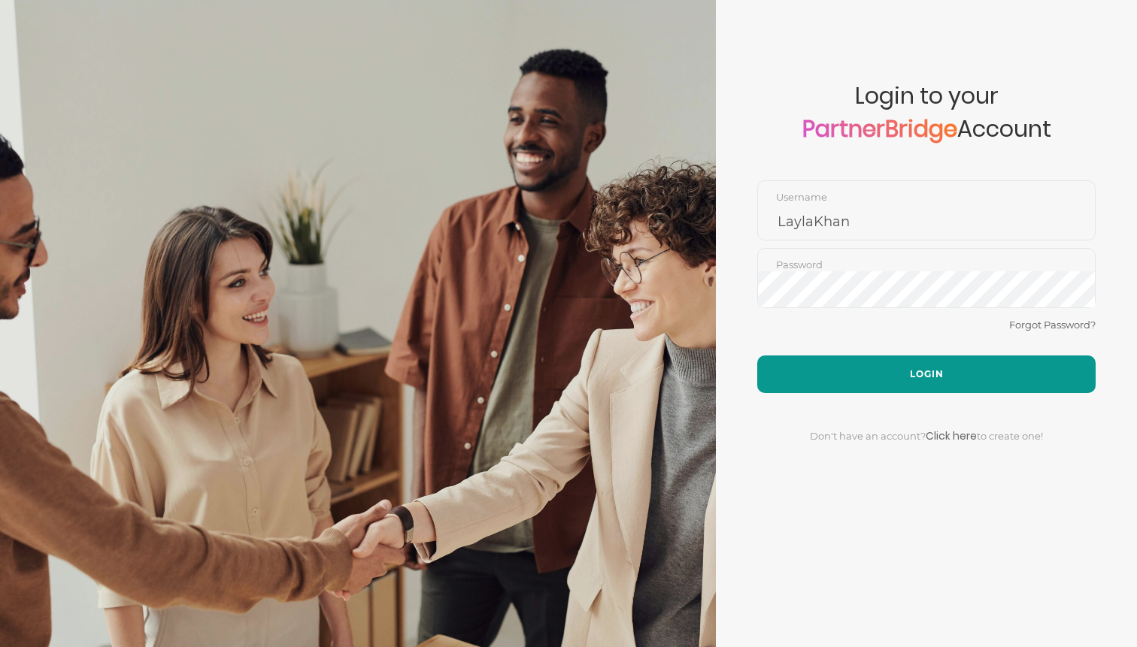
click at [856, 356] on button "Login" at bounding box center [926, 375] width 338 height 38
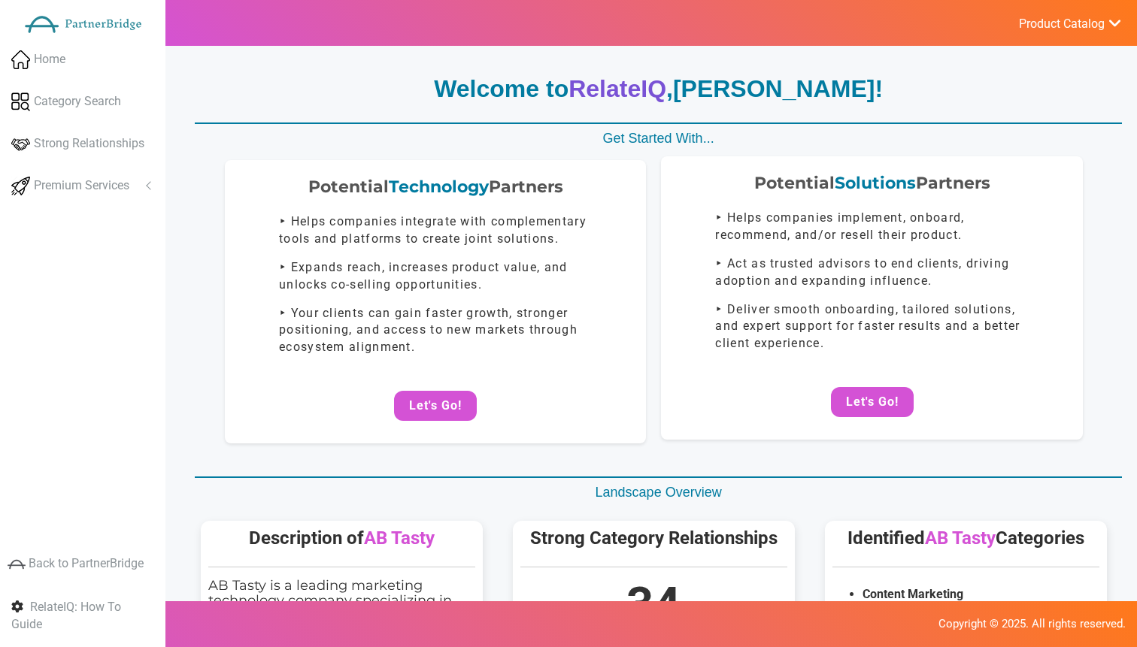
click at [876, 384] on div "Potential Solutions Partners ‣ Helps companies implement, onboard, recommend, a…" at bounding box center [871, 297] width 421 height 283
click at [876, 395] on button "Let's Go!" at bounding box center [872, 402] width 83 height 30
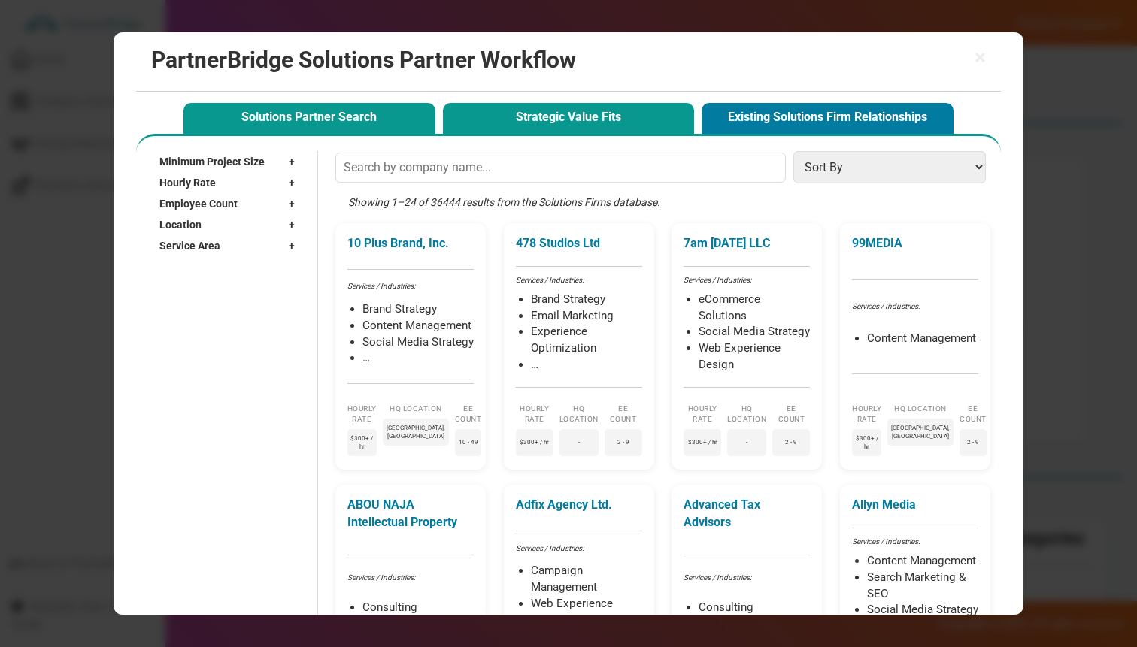
click at [579, 131] on button "Strategic Value Fits" at bounding box center [569, 118] width 252 height 31
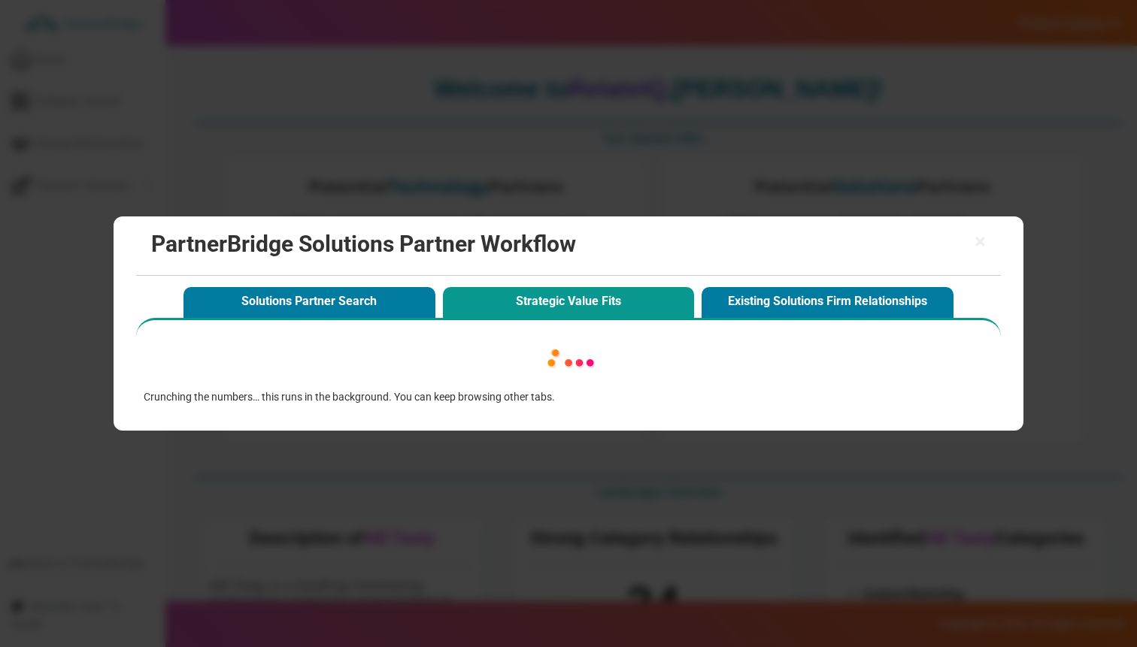
click at [589, 380] on img at bounding box center [568, 362] width 153 height 54
click at [988, 241] on div "× PartnerBridge Solutions Partner Workflow" at bounding box center [568, 246] width 865 height 59
click at [984, 241] on span "×" at bounding box center [979, 242] width 11 height 21
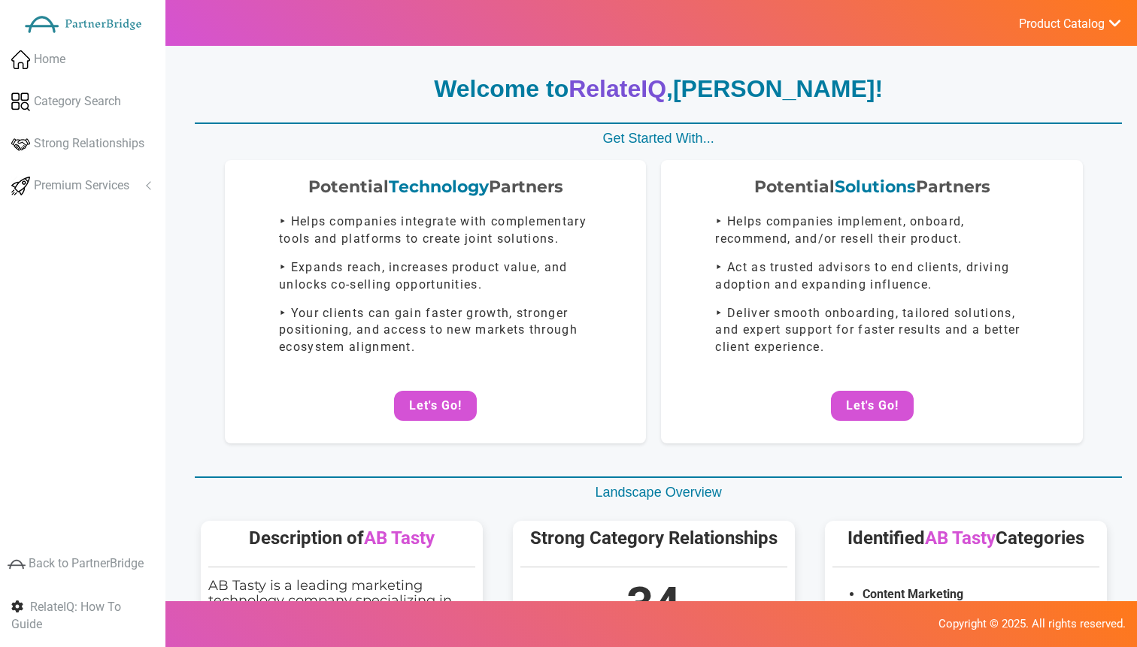
click at [646, 178] on div "Potential Technology Partners ‣ Helps companies integrate with complementary to…" at bounding box center [654, 301] width 936 height 283
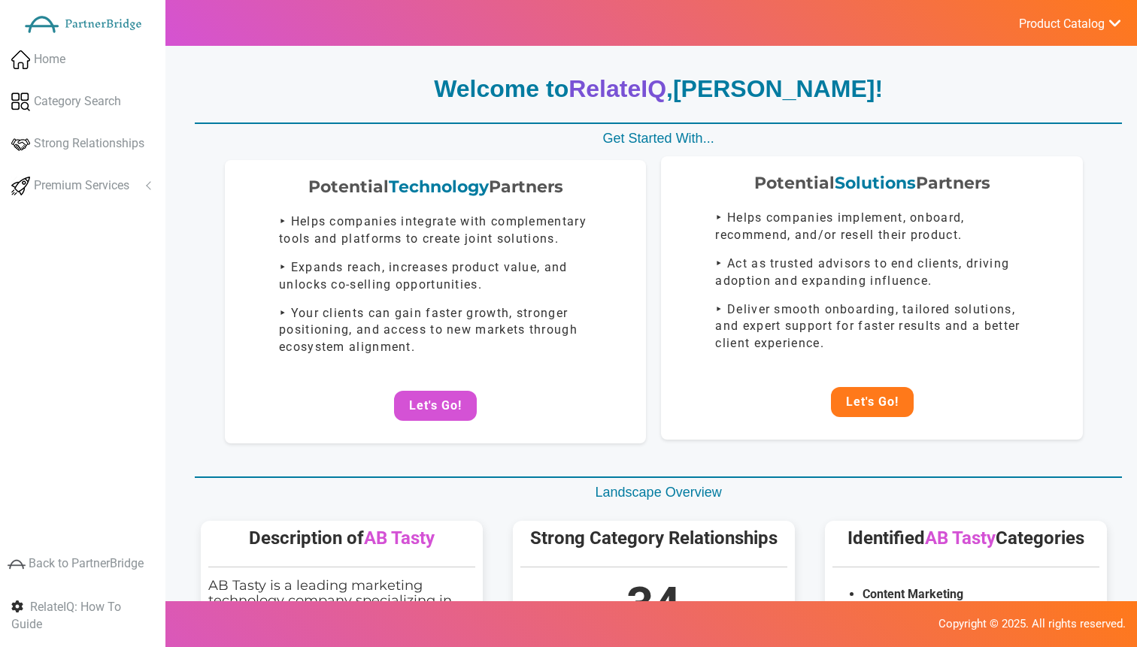
click at [855, 402] on button "Let's Go!" at bounding box center [872, 402] width 83 height 30
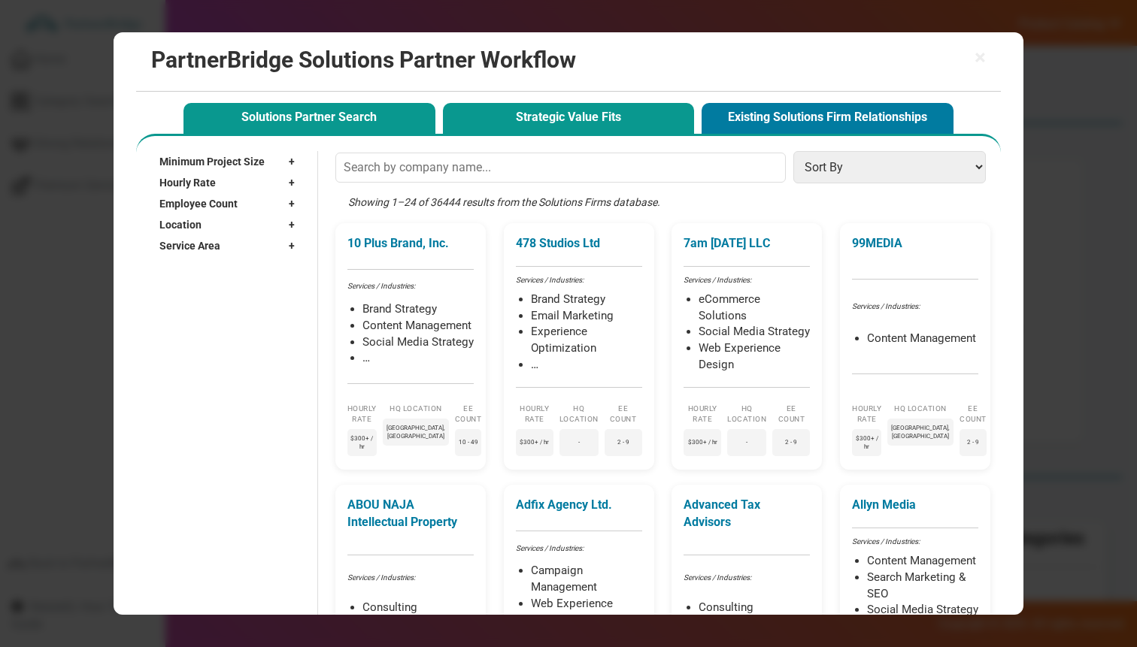
click at [539, 132] on button "Strategic Value Fits" at bounding box center [569, 118] width 252 height 31
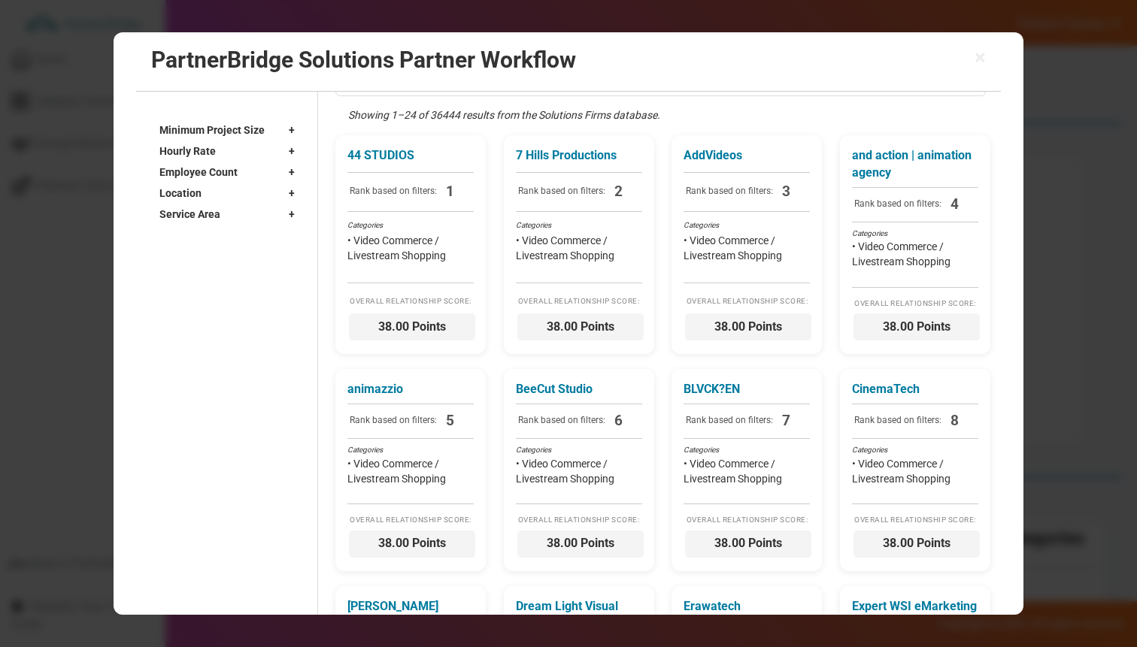
scroll to position [89, 0]
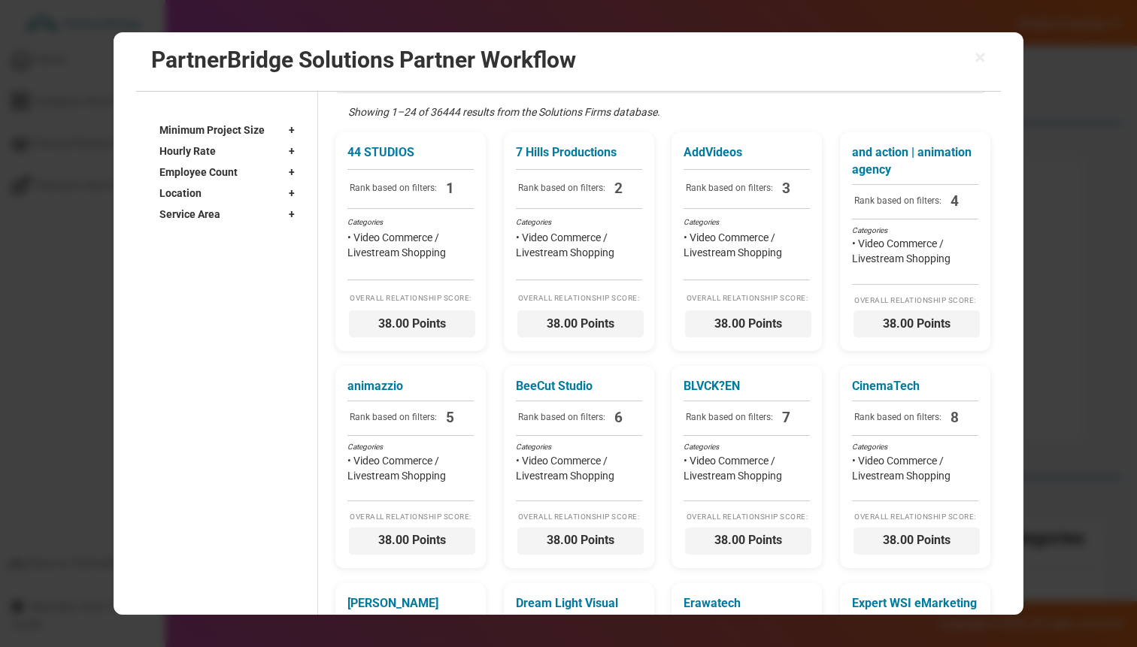
click at [233, 150] on div "Hourly Rate +" at bounding box center [230, 151] width 143 height 21
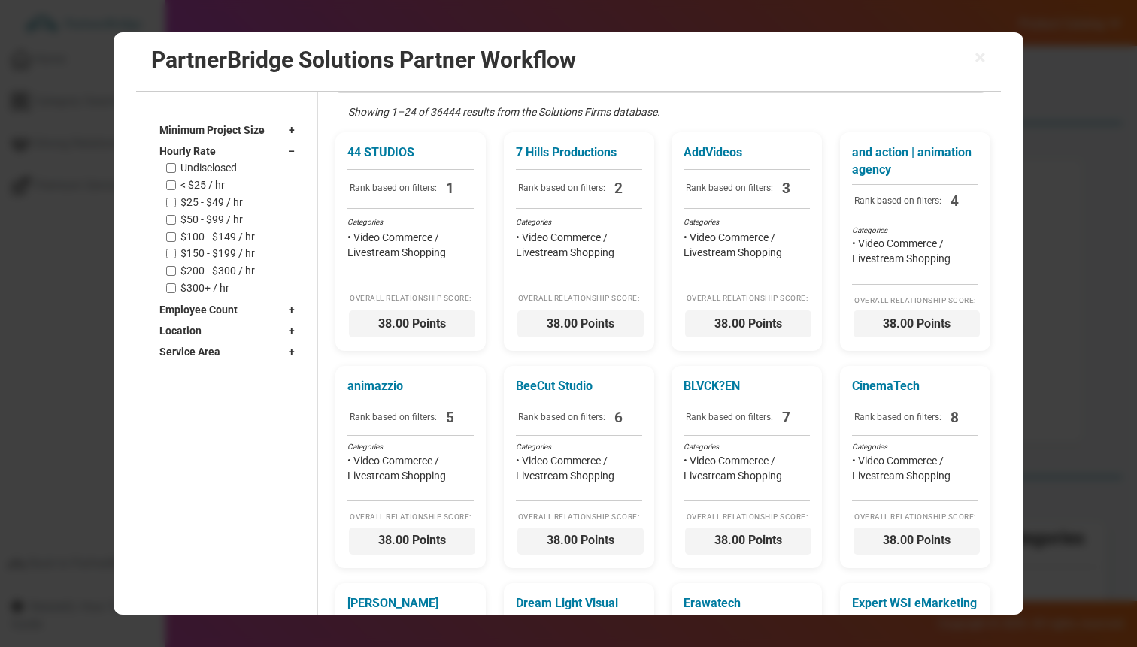
click at [214, 186] on label "< $25 / hr" at bounding box center [202, 185] width 44 height 13
click at [176, 186] on input "< $25 / hr" at bounding box center [171, 185] width 10 height 10
checkbox input "true"
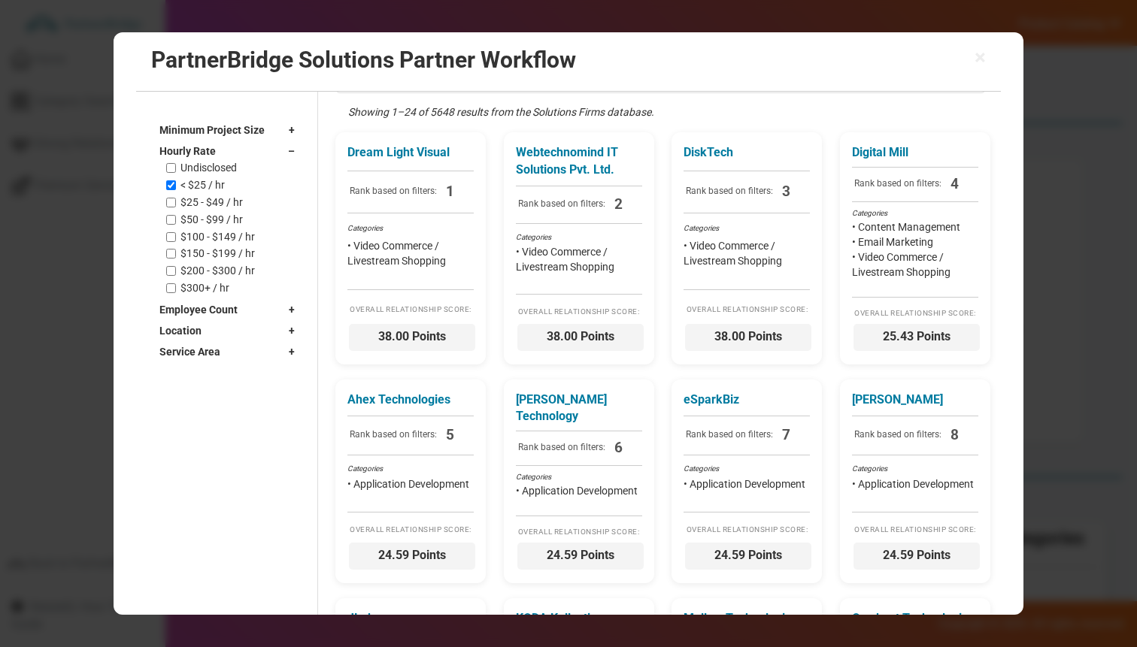
click at [214, 198] on label "$25 - $49 / hr" at bounding box center [211, 202] width 62 height 13
click at [176, 198] on input "$25 - $49 / hr" at bounding box center [171, 203] width 10 height 10
checkbox input "true"
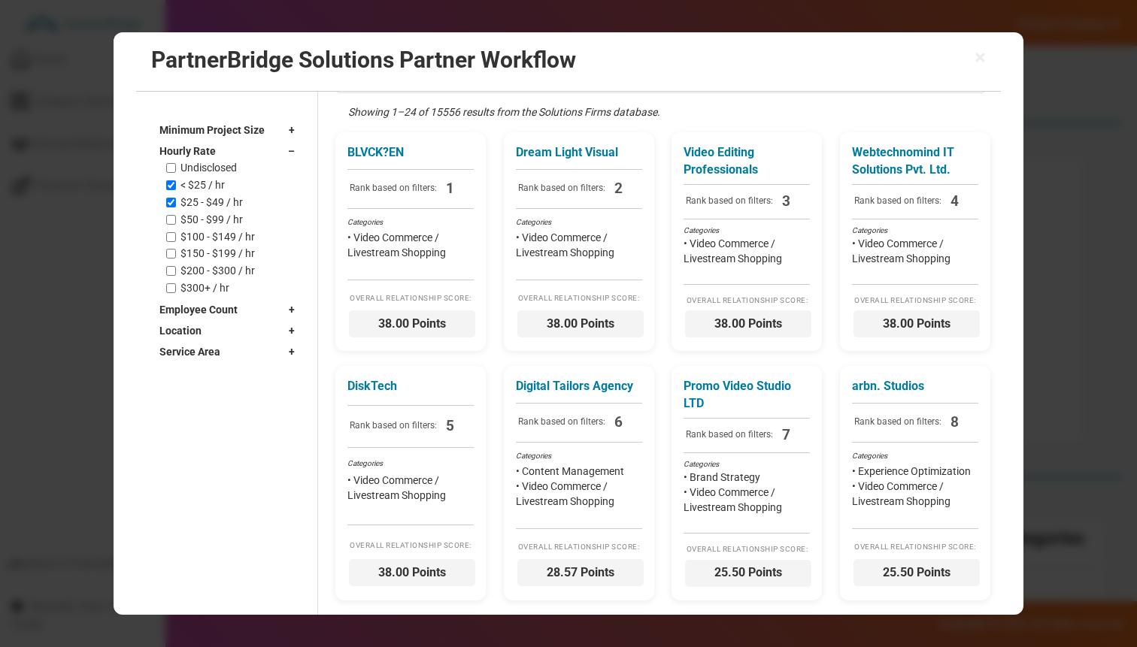
click at [231, 137] on span "Minimum Project Size" at bounding box center [211, 130] width 105 height 15
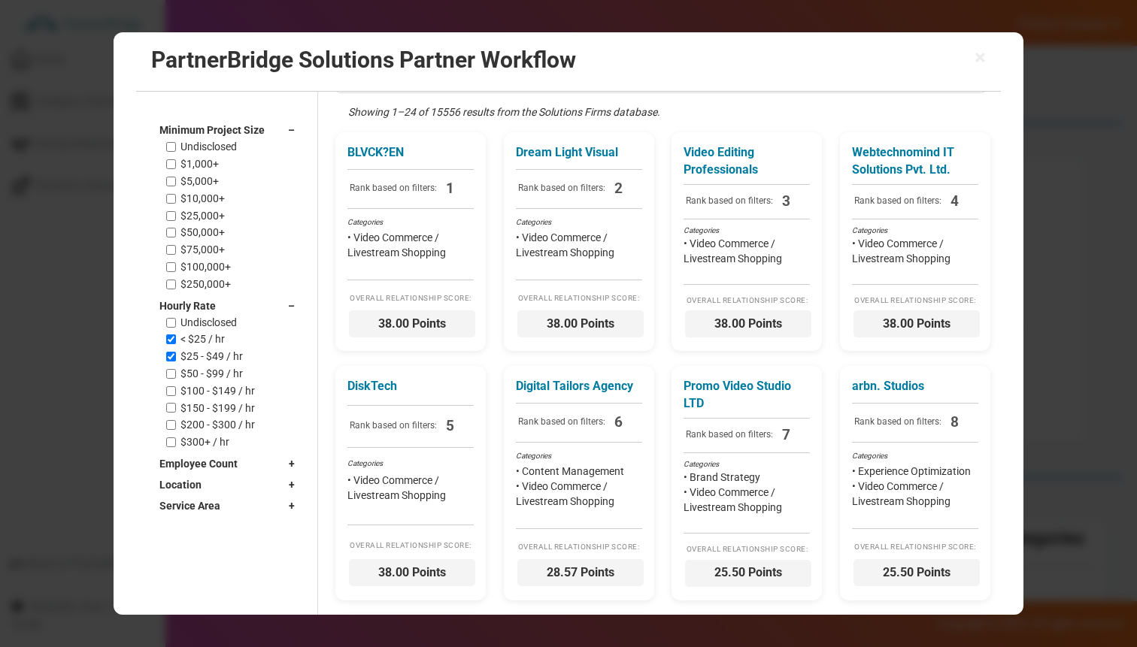
click at [220, 164] on div "$1,000+" at bounding box center [234, 164] width 136 height 13
click at [214, 164] on label "$1,000+" at bounding box center [199, 164] width 38 height 13
click at [176, 164] on input "$1,000+" at bounding box center [171, 164] width 10 height 10
checkbox input "true"
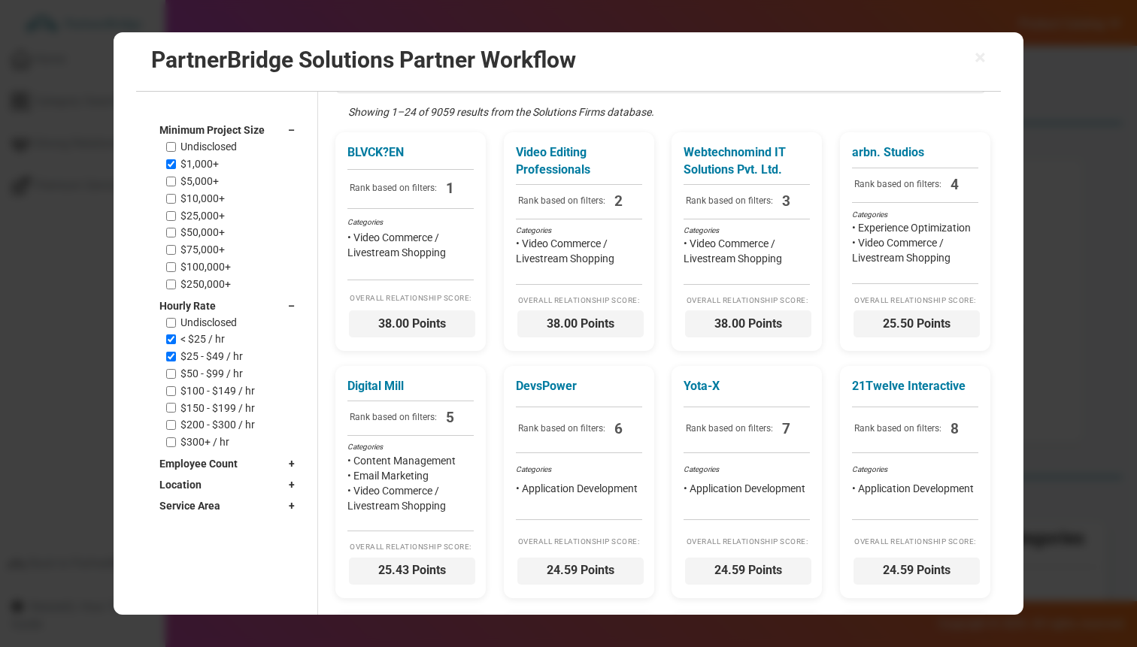
click at [214, 183] on label "$5,000+" at bounding box center [199, 181] width 38 height 13
click at [176, 183] on input "$5,000+" at bounding box center [171, 182] width 10 height 10
checkbox input "true"
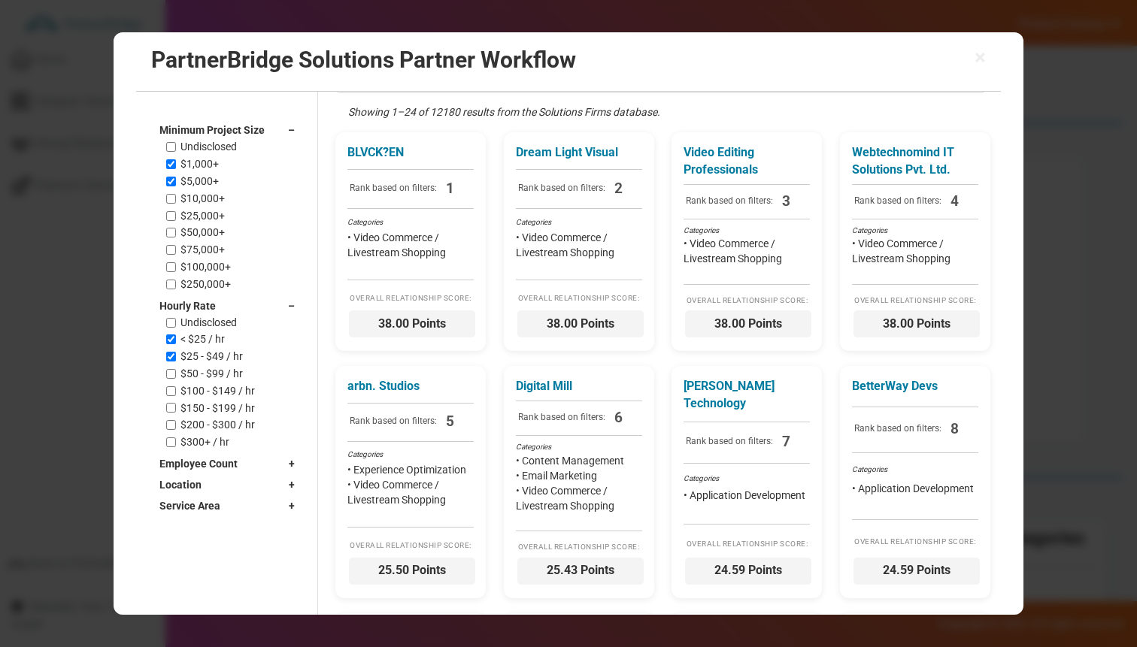
click at [215, 130] on span "Minimum Project Size" at bounding box center [211, 130] width 105 height 15
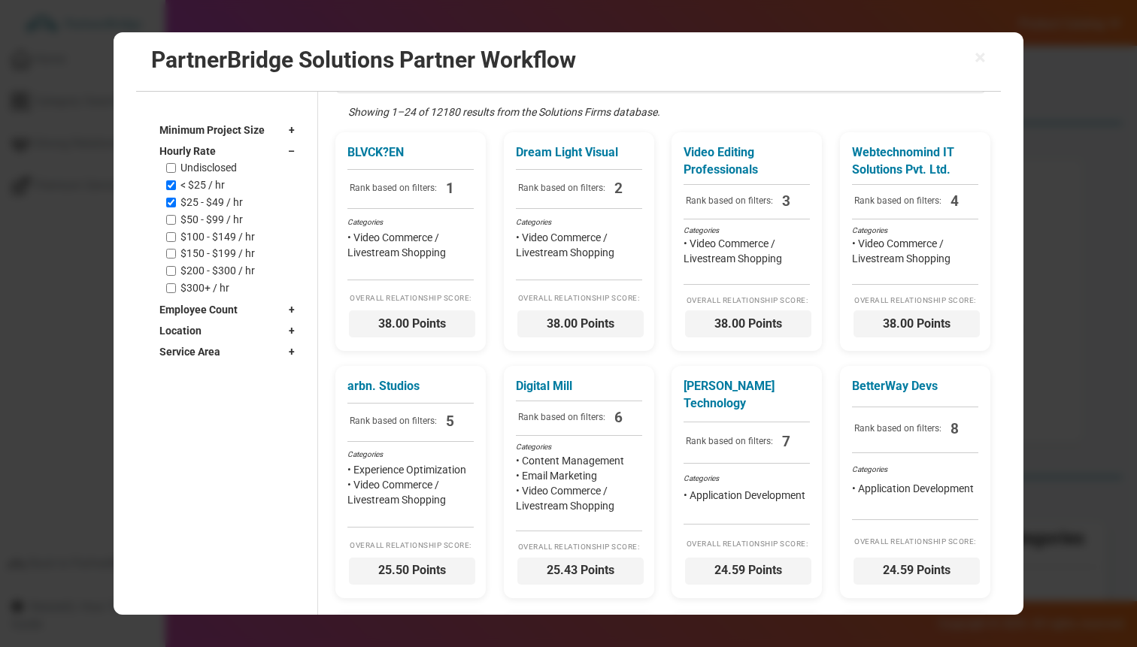
click at [214, 151] on span "Hourly Rate" at bounding box center [187, 151] width 56 height 15
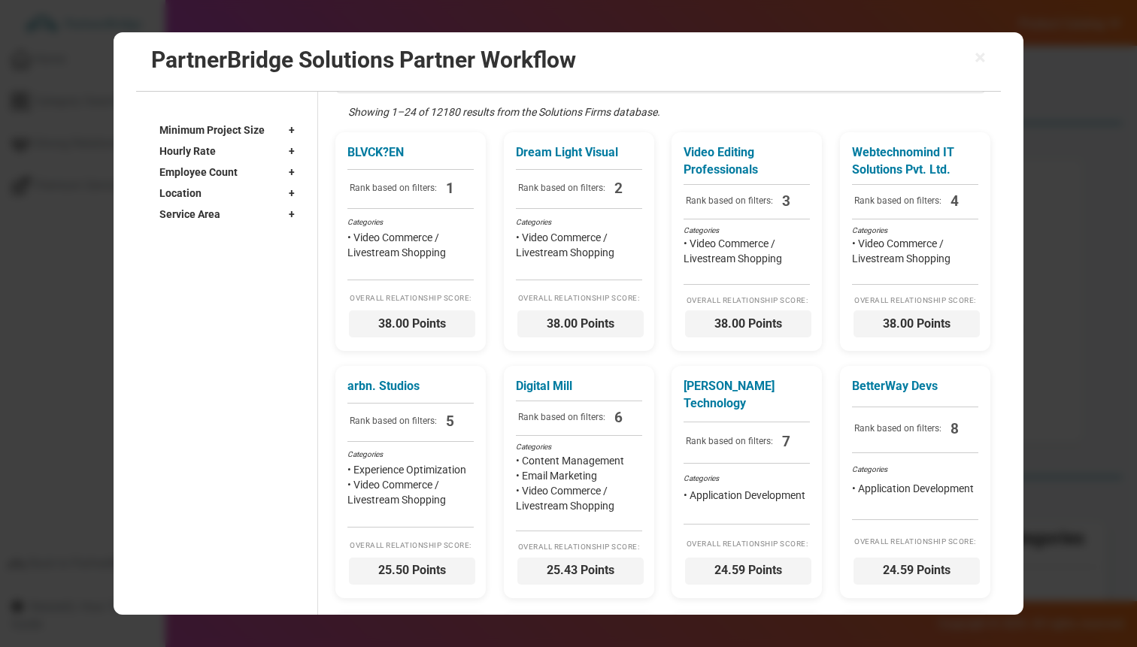
click at [216, 170] on span "Employee Count" at bounding box center [198, 172] width 78 height 15
click at [199, 215] on div "Freelancer 2 - 9 10 - 49 50 - 249 250 - 999 1000 - 9,999 10,000+" at bounding box center [234, 241] width 136 height 116
click at [194, 207] on label "2 - 9" at bounding box center [190, 206] width 20 height 13
click at [176, 207] on input "2 - 9" at bounding box center [171, 206] width 10 height 10
checkbox input "true"
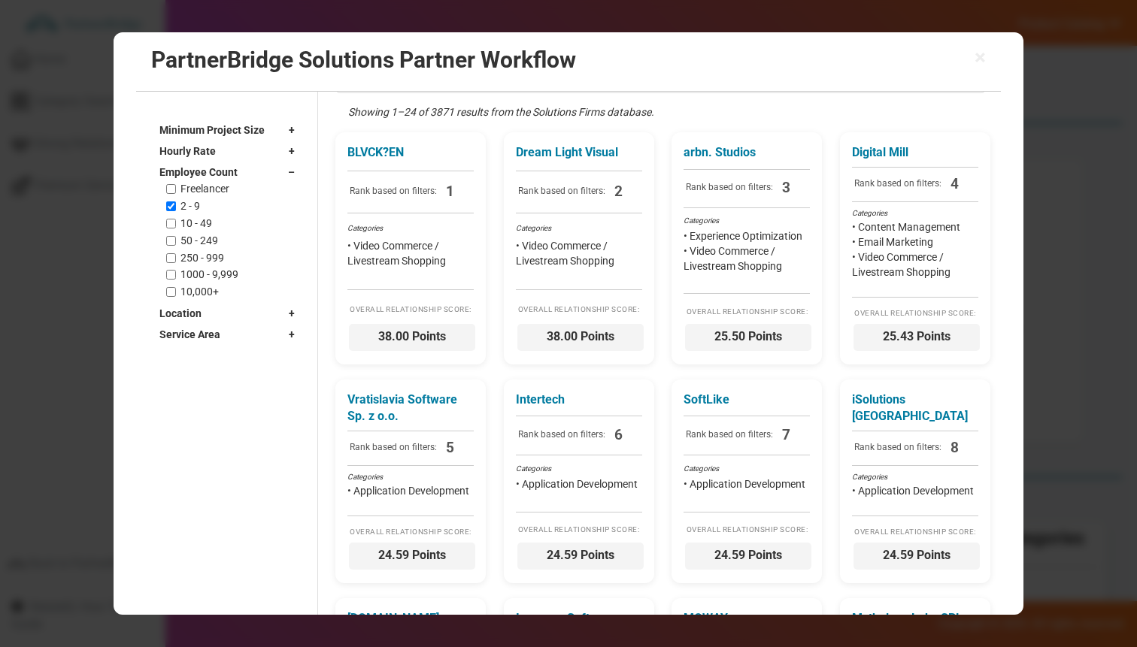
click at [194, 217] on label "10 - 49" at bounding box center [196, 223] width 32 height 13
click at [176, 219] on input "10 - 49" at bounding box center [171, 224] width 10 height 10
checkbox input "true"
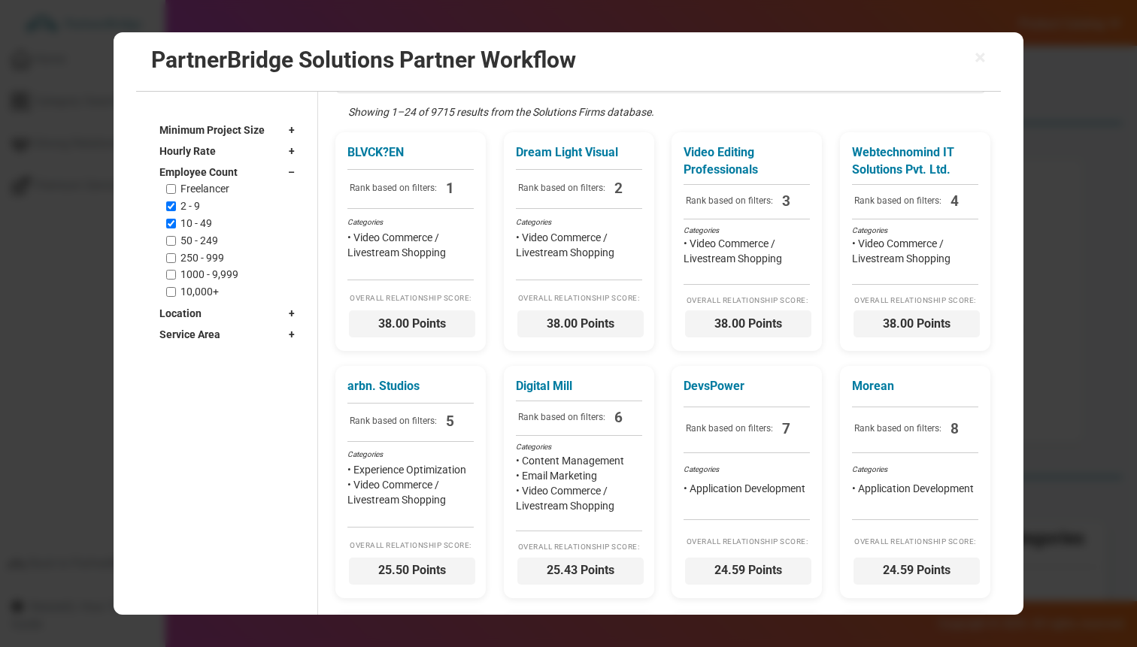
click at [204, 168] on span "Employee Count" at bounding box center [198, 172] width 78 height 15
click at [198, 186] on span "Location" at bounding box center [180, 193] width 42 height 15
click at [189, 226] on input "text" at bounding box center [222, 215] width 127 height 23
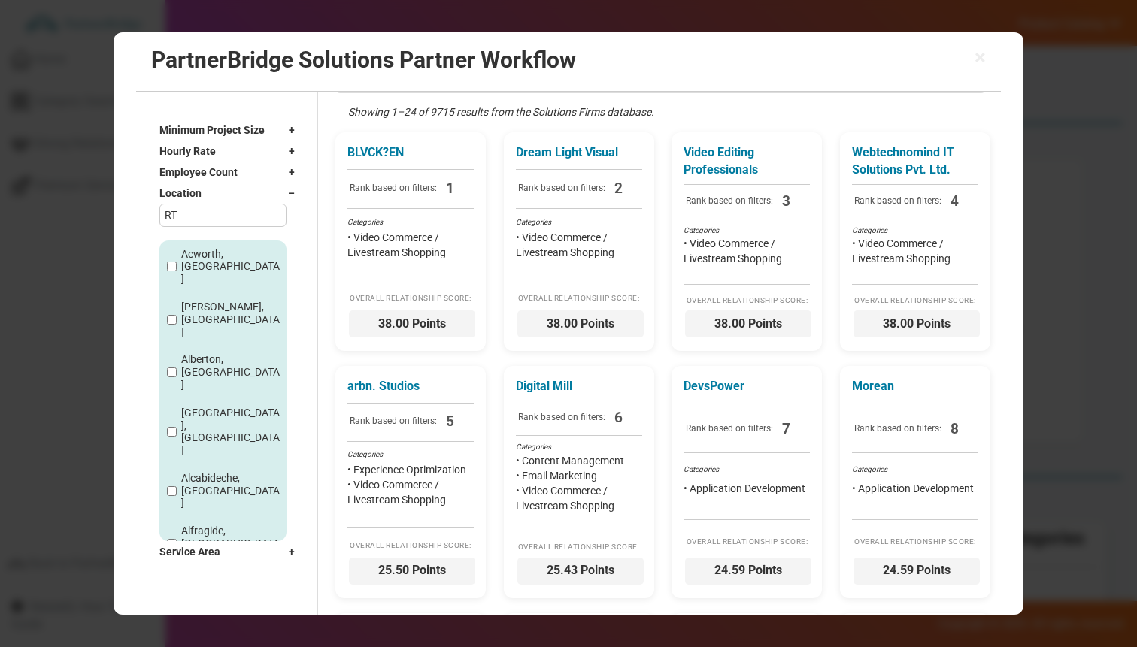
type input "R"
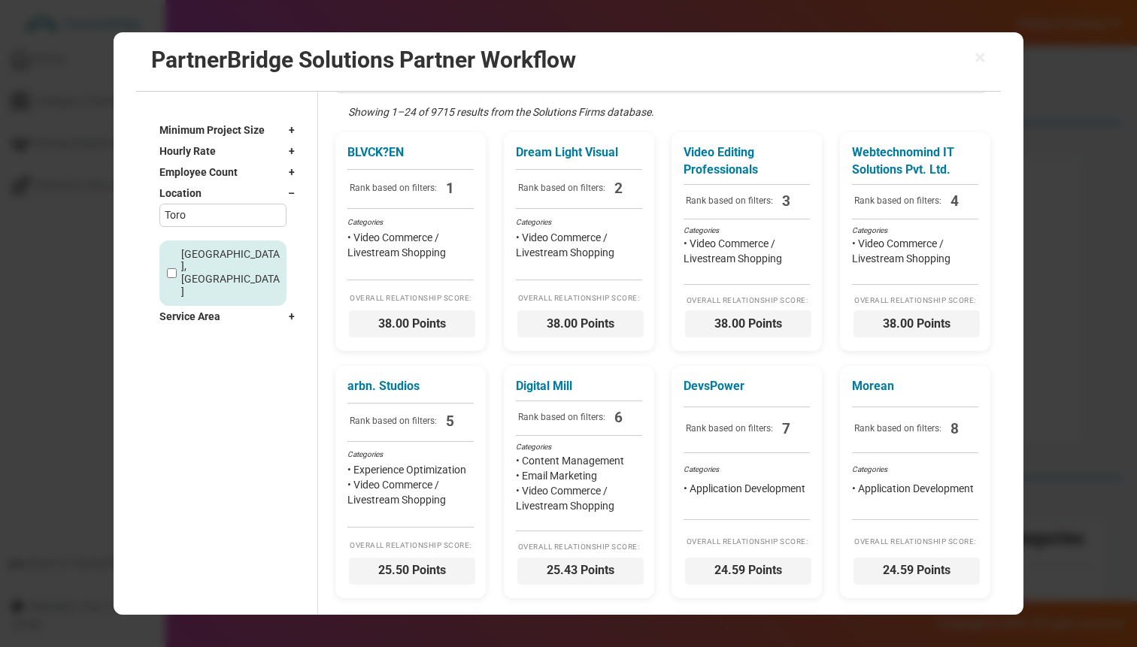
type input "Toro"
click at [174, 268] on input "Toronto, Canada" at bounding box center [172, 273] width 10 height 10
checkbox input "true"
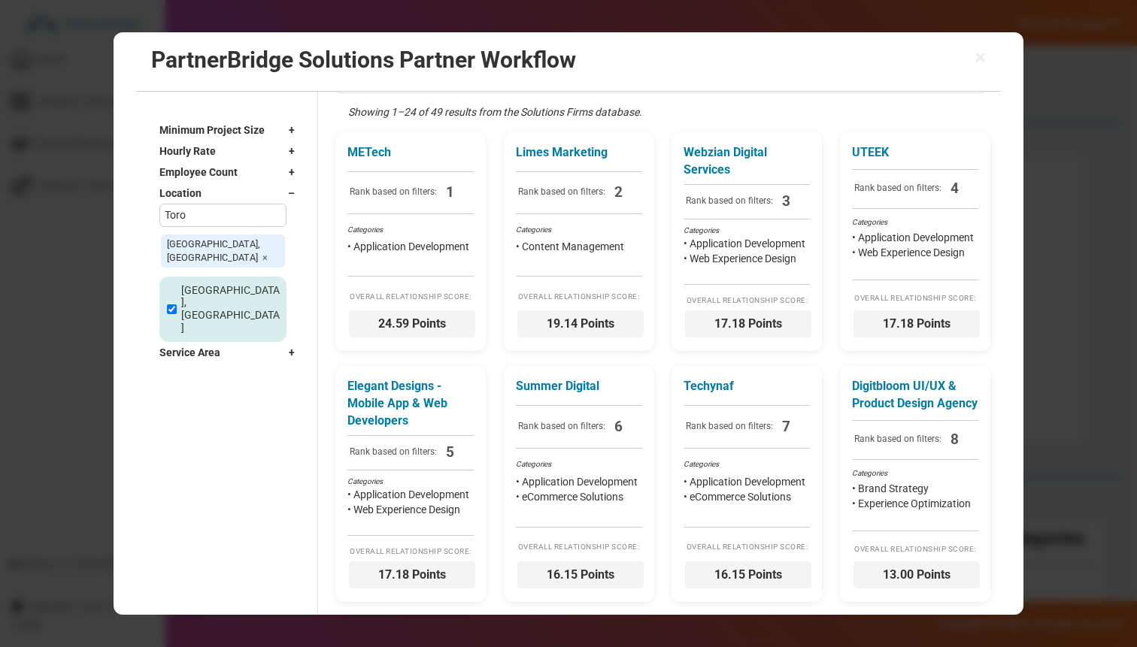
click at [223, 189] on div "Location –" at bounding box center [230, 193] width 143 height 21
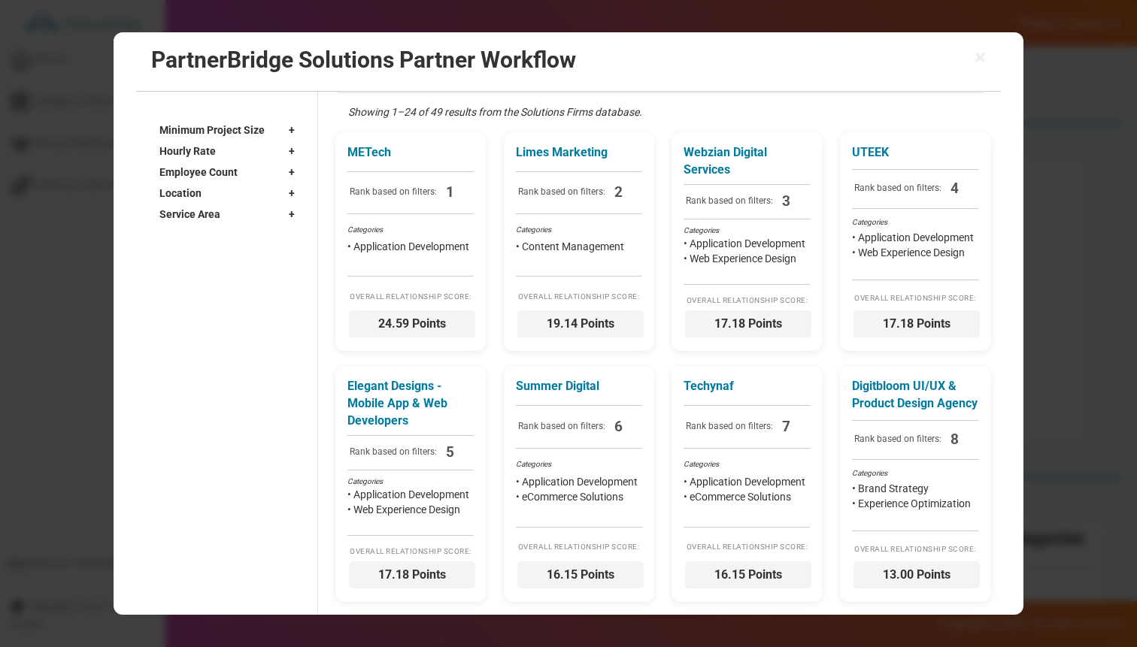
click at [220, 208] on div "Service Area +" at bounding box center [230, 214] width 143 height 21
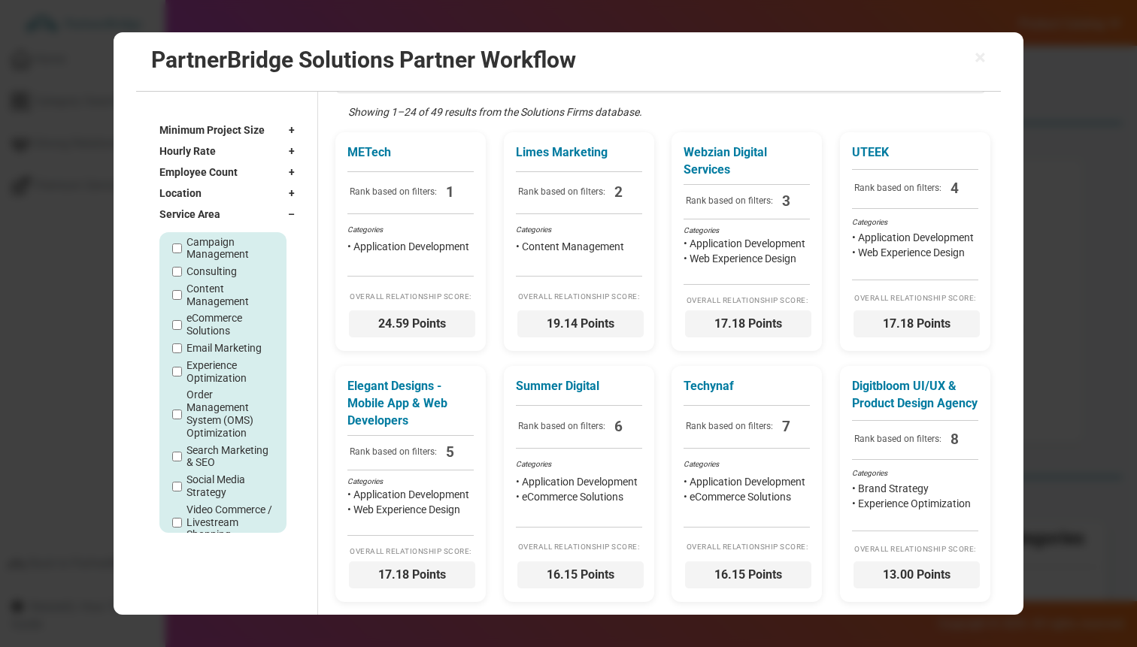
scroll to position [129, 0]
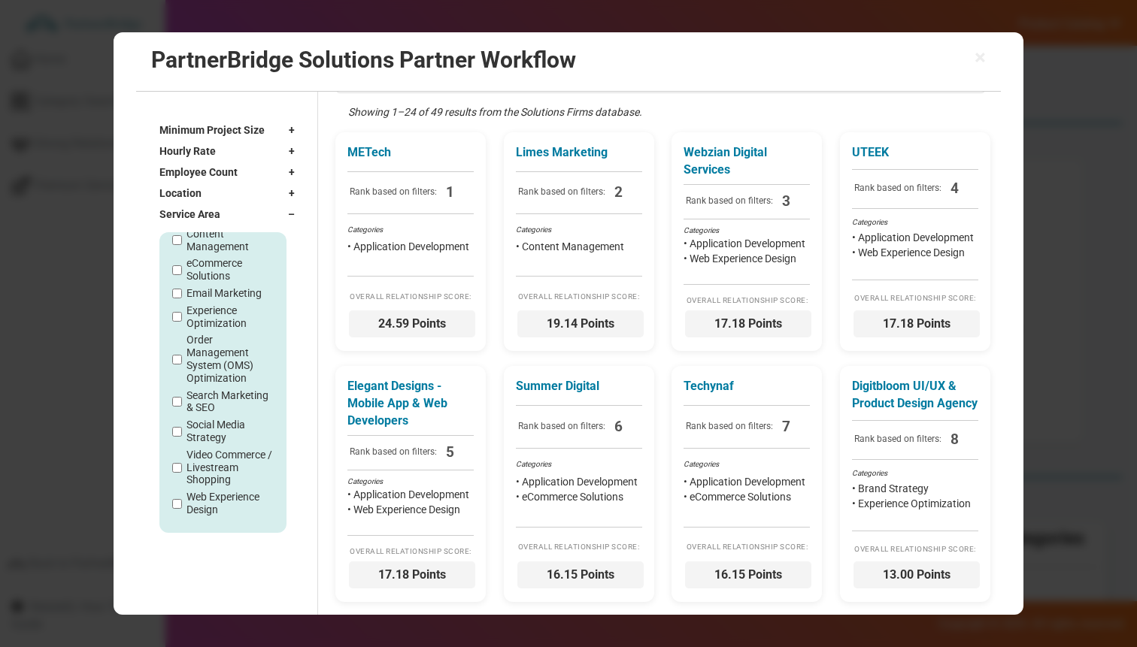
click at [202, 501] on label "Web Experience Design" at bounding box center [229, 504] width 87 height 26
click at [182, 501] on input "Web Experience Design" at bounding box center [177, 503] width 10 height 10
checkbox input "true"
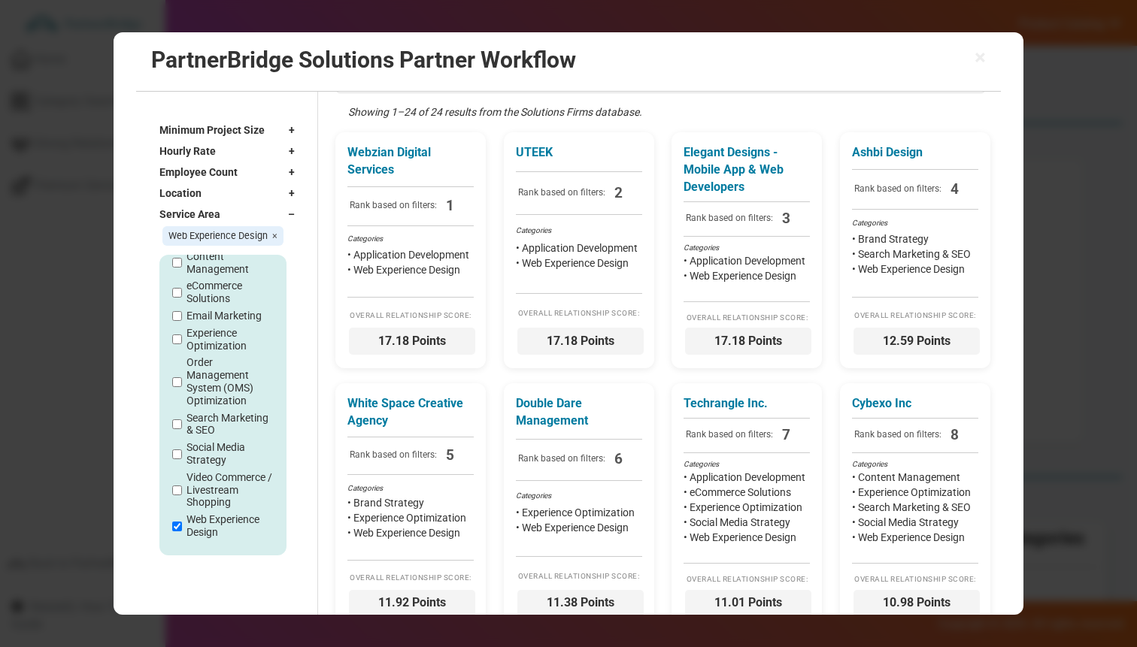
click at [265, 221] on div "Service Area –" at bounding box center [230, 214] width 143 height 21
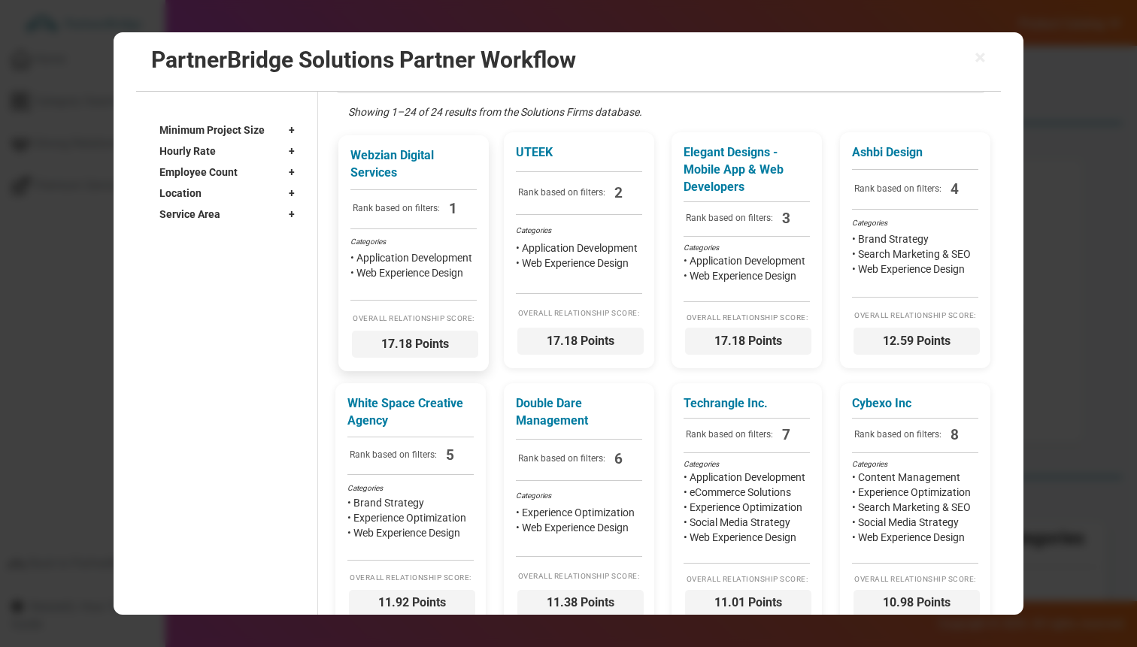
click at [439, 238] on div "Categories" at bounding box center [413, 242] width 126 height 11
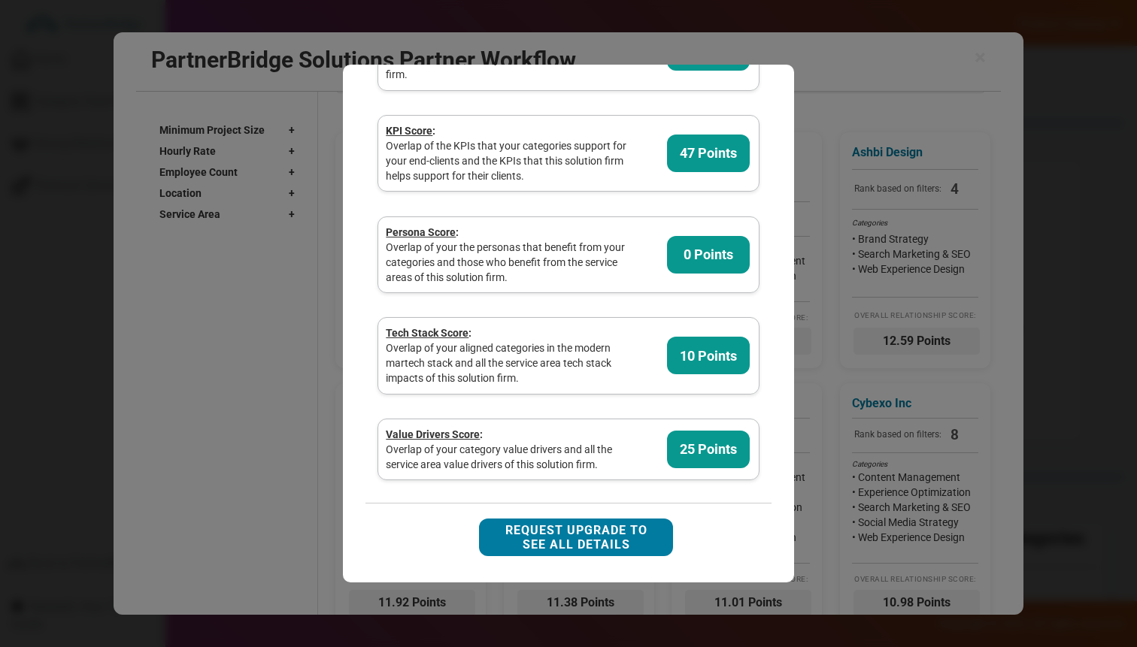
scroll to position [0, 0]
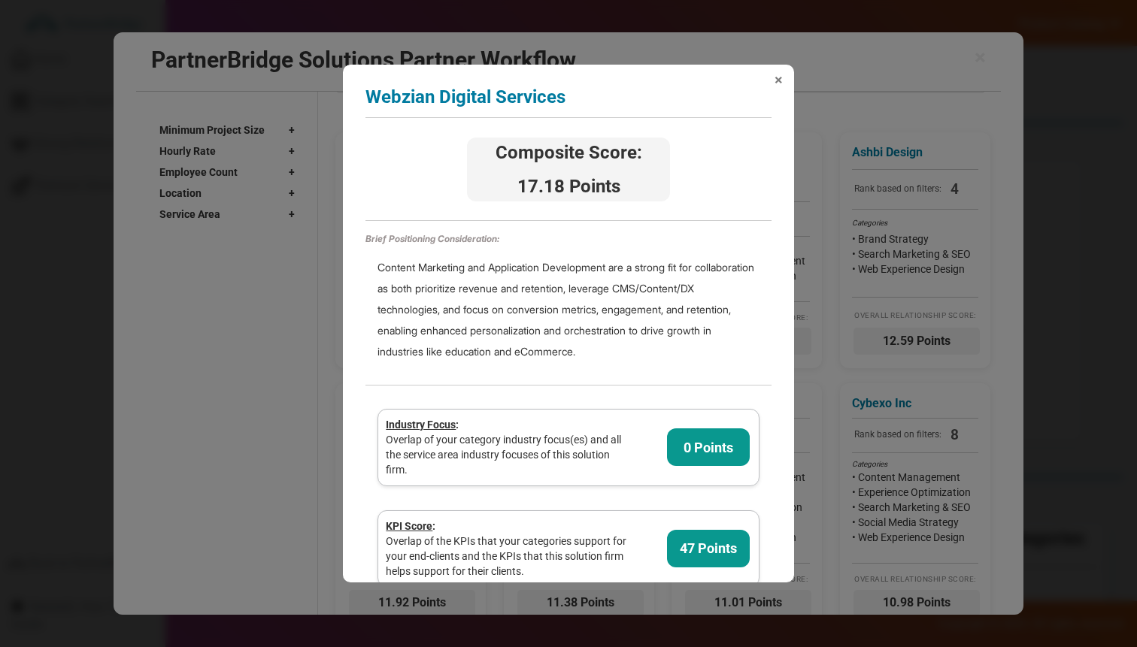
click at [777, 81] on span "×" at bounding box center [778, 79] width 8 height 15
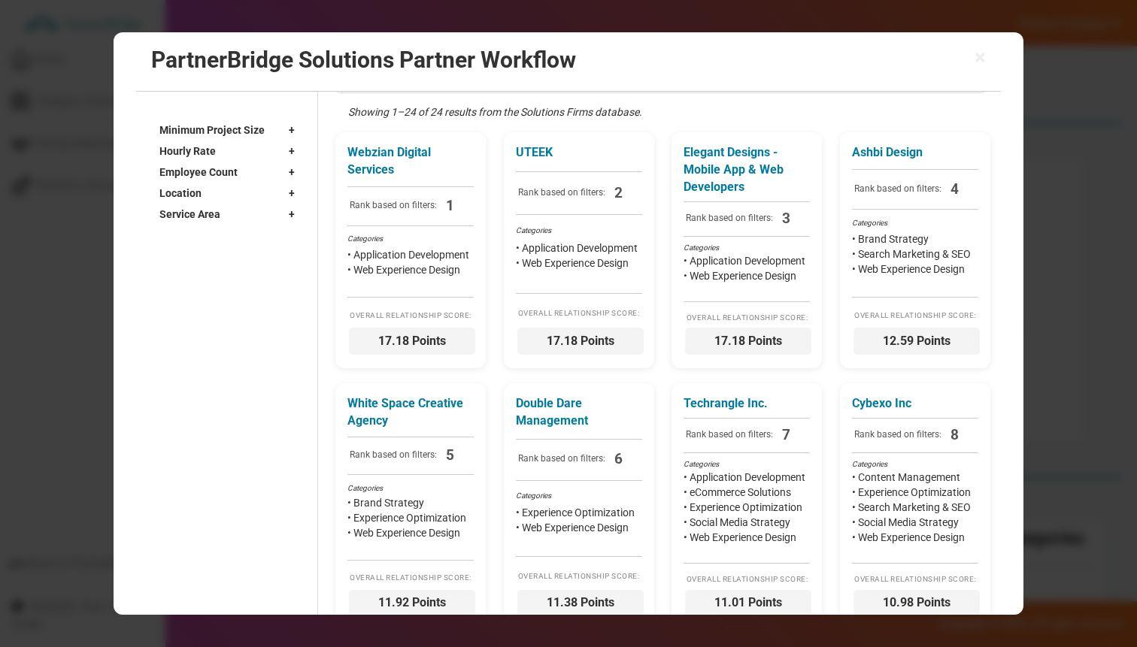
click at [808, 89] on div "× PartnerBridge Solutions Partner Workflow" at bounding box center [568, 61] width 865 height 59
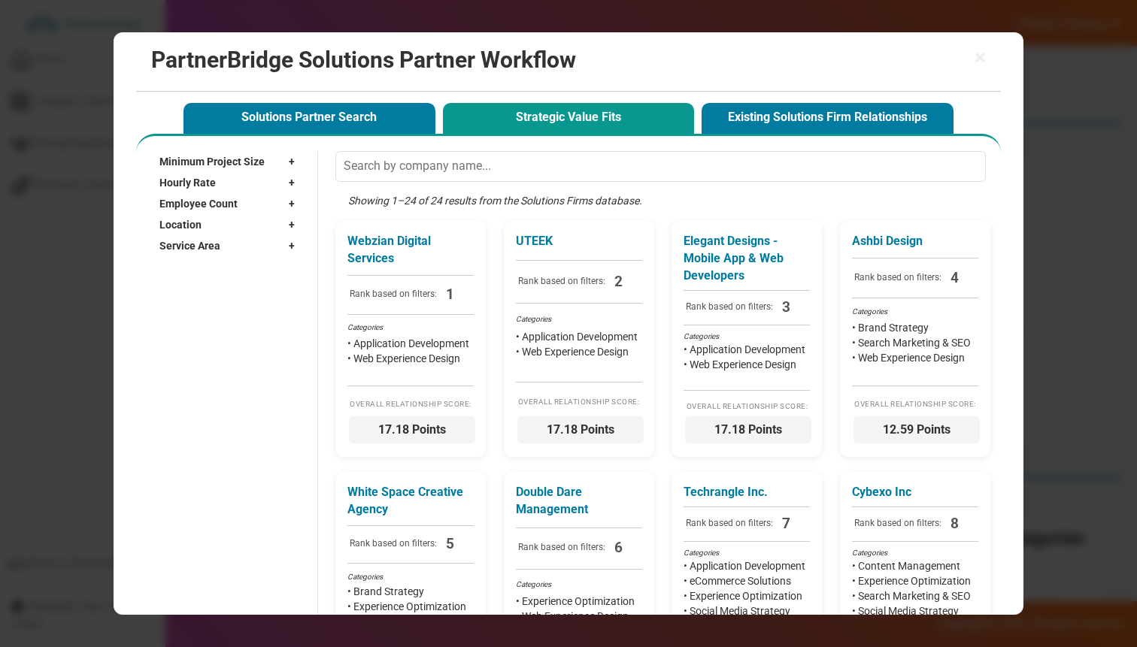
click at [971, 50] on h2 "PartnerBridge Solutions Partner Workflow" at bounding box center [568, 59] width 835 height 25
click at [980, 50] on span "×" at bounding box center [979, 57] width 11 height 21
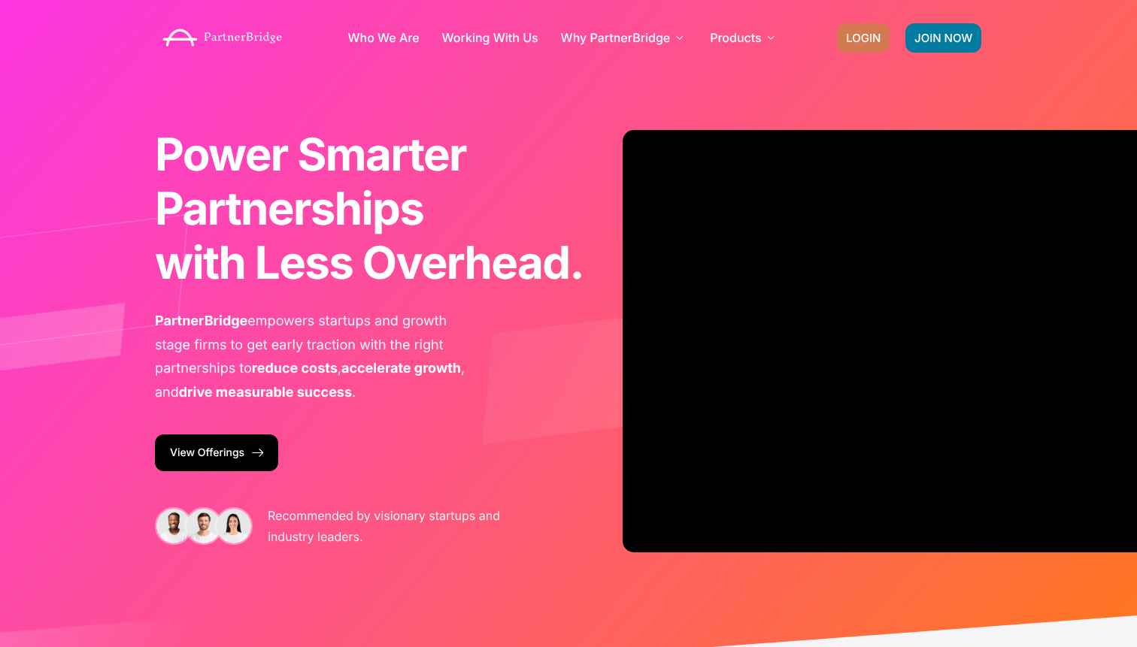
click at [871, 48] on link "LOGIN" at bounding box center [863, 37] width 53 height 29
